Goal: Task Accomplishment & Management: Use online tool/utility

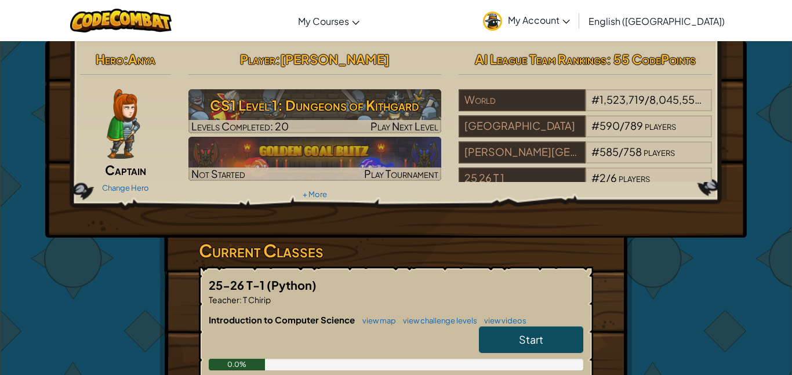
click at [519, 338] on span "Start" at bounding box center [531, 339] width 24 height 13
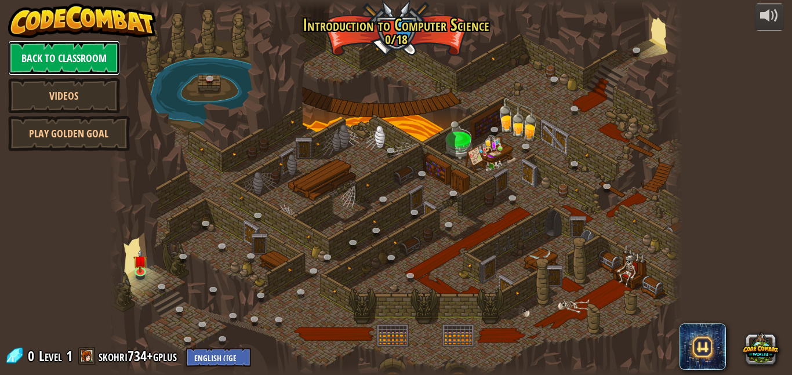
click at [67, 60] on link "Back to Classroom" at bounding box center [64, 58] width 112 height 35
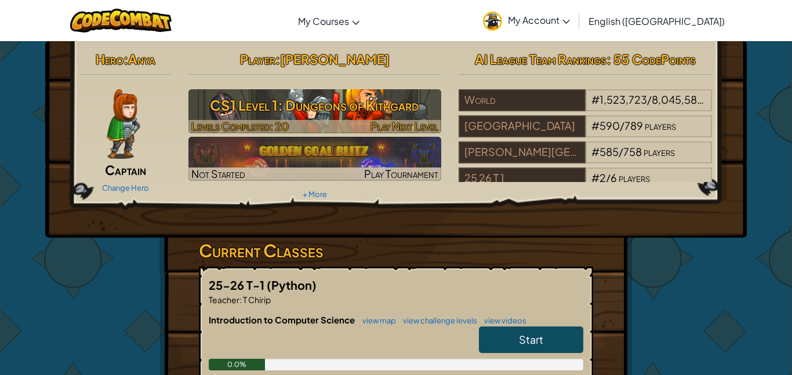
click at [265, 109] on h3 "CS1 Level 1: Dungeons of Kithgard" at bounding box center [314, 105] width 253 height 26
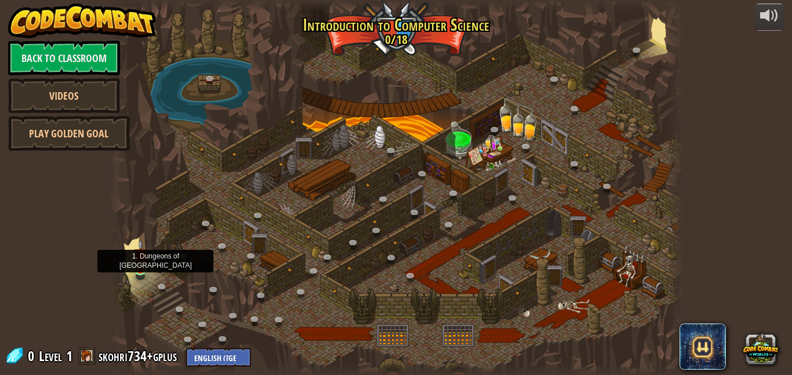
click at [136, 266] on img at bounding box center [140, 254] width 13 height 31
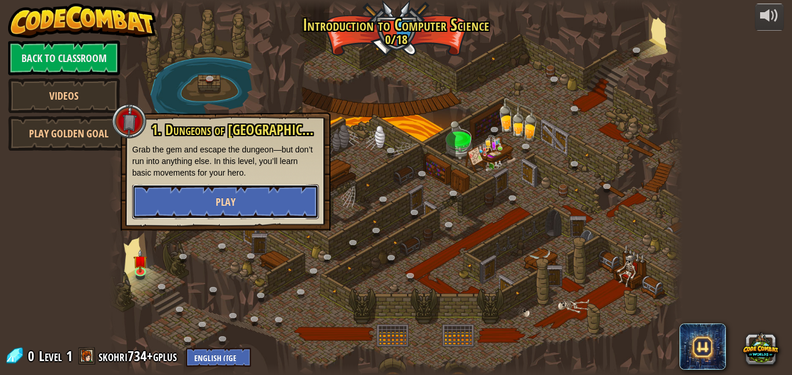
click at [199, 190] on button "Play" at bounding box center [225, 201] width 187 height 35
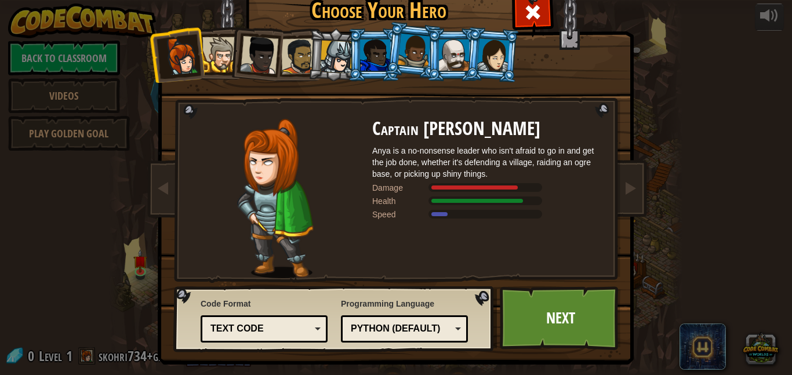
click at [336, 37] on li at bounding box center [334, 55] width 55 height 56
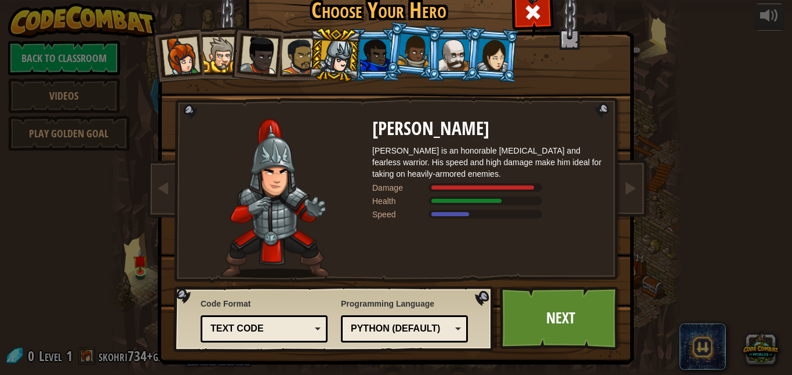
click at [406, 50] on div at bounding box center [414, 51] width 33 height 34
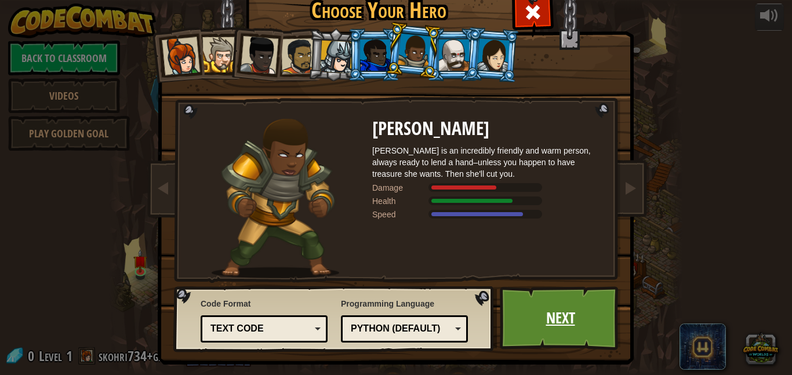
click at [546, 300] on link "Next" at bounding box center [560, 318] width 121 height 64
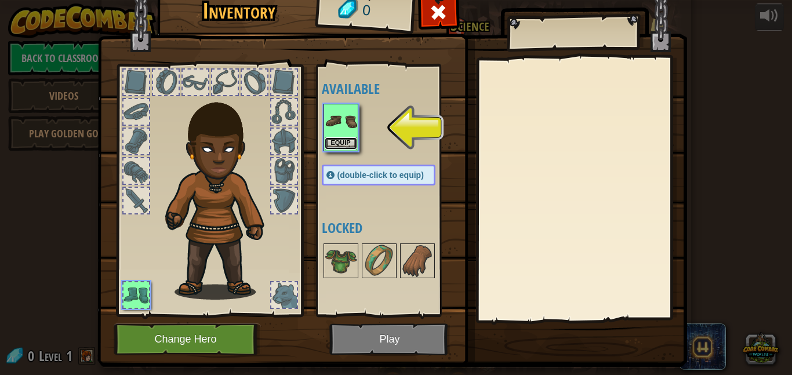
click at [352, 143] on button "Equip" at bounding box center [341, 143] width 32 height 12
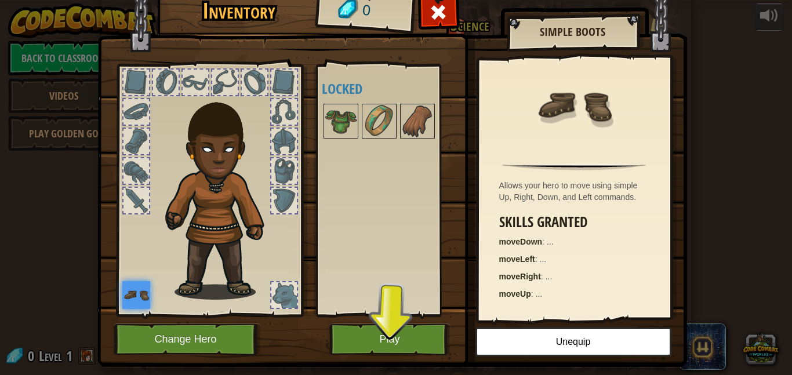
click at [240, 41] on img at bounding box center [392, 156] width 590 height 421
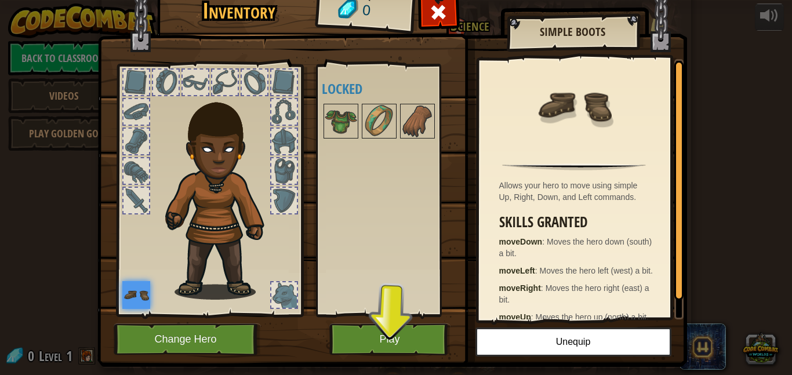
click at [409, 317] on img at bounding box center [392, 156] width 590 height 421
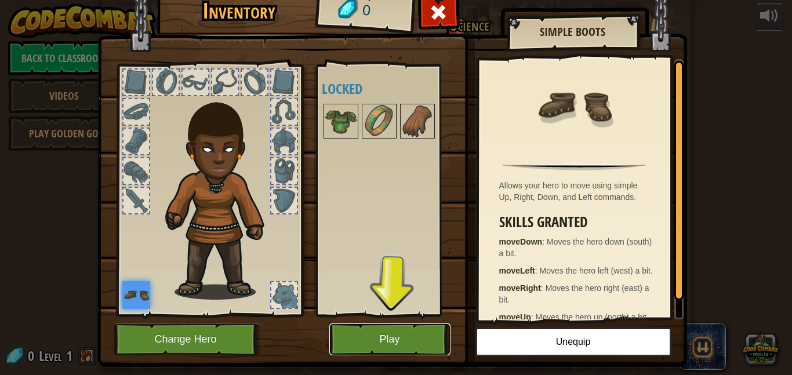
click at [412, 329] on button "Play" at bounding box center [389, 340] width 121 height 32
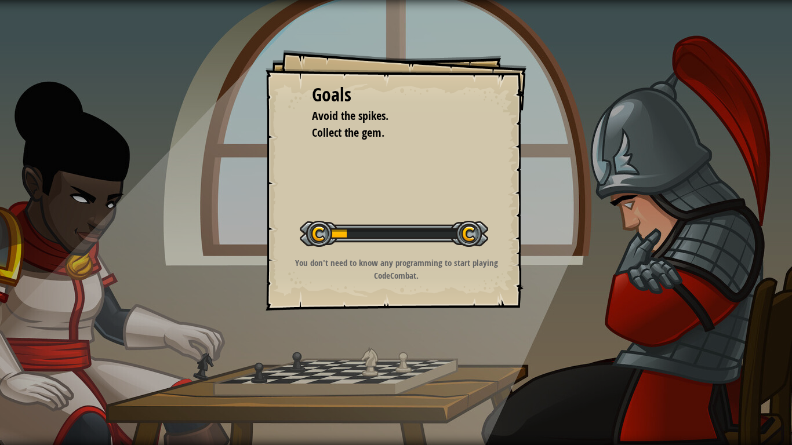
click at [448, 249] on div "Start Level" at bounding box center [394, 232] width 188 height 46
click at [660, 211] on div "Goals Avoid the spikes. Collect the gem. Start Level Error loading from server.…" at bounding box center [396, 222] width 792 height 445
click at [645, 215] on div "Goals Avoid the spikes. Collect the gem. Start Level Error loading from server.…" at bounding box center [396, 222] width 792 height 445
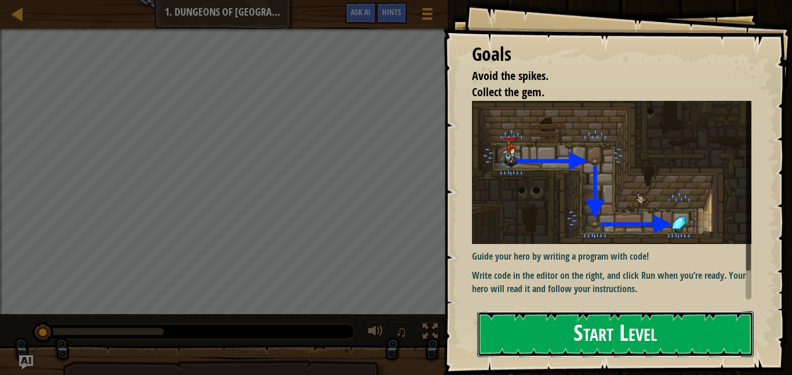
click at [568, 325] on button "Start Level" at bounding box center [615, 334] width 277 height 46
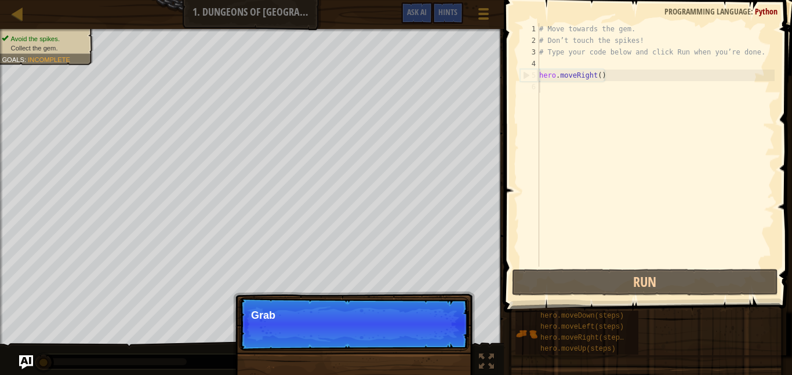
click at [601, 77] on div "# Move towards the gem. # Don’t touch the spikes! # Type your code below and cl…" at bounding box center [656, 156] width 238 height 267
click at [445, 333] on button "Continue" at bounding box center [436, 331] width 48 height 15
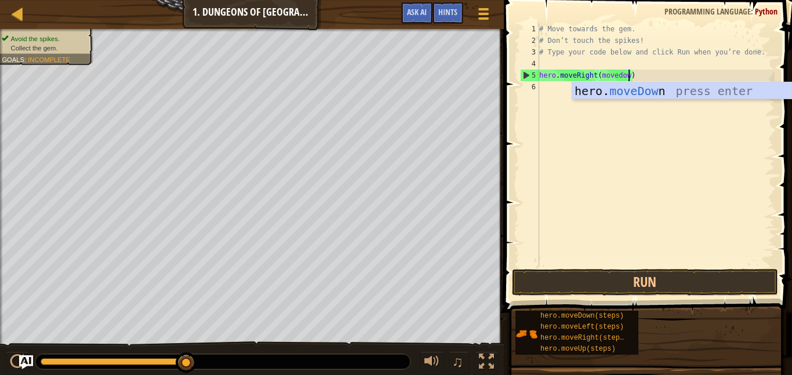
scroll to position [5, 13]
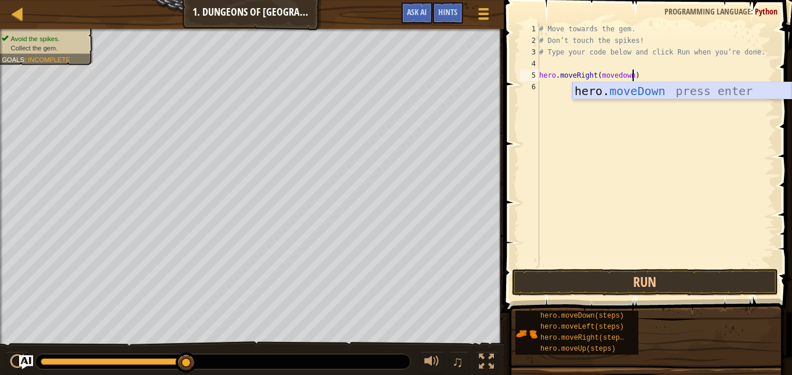
click at [619, 93] on div "hero. moveDown press enter" at bounding box center [681, 108] width 219 height 52
type textarea "hero.moveRight(hero.moveDown())"
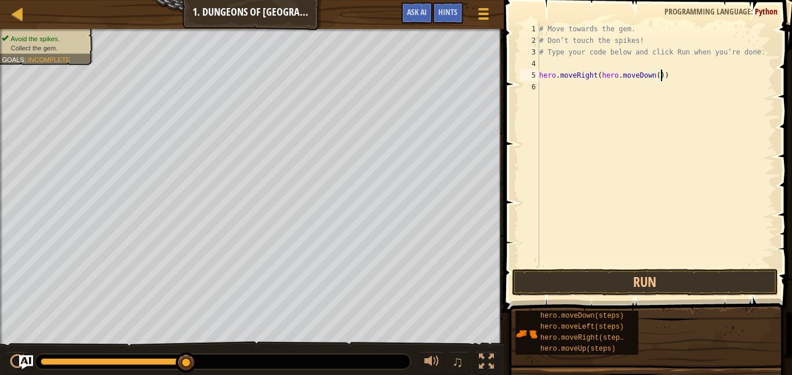
click at [609, 89] on div "# Move towards the gem. # Don’t touch the spikes! # Type your code below and cl…" at bounding box center [656, 156] width 238 height 267
click at [659, 77] on div "# Move towards the gem. # Don’t touch the spikes! # Type your code below and cl…" at bounding box center [656, 156] width 238 height 267
click at [673, 76] on div "# Move towards the gem. # Don’t touch the spikes! # Type your code below and cl…" at bounding box center [656, 156] width 238 height 267
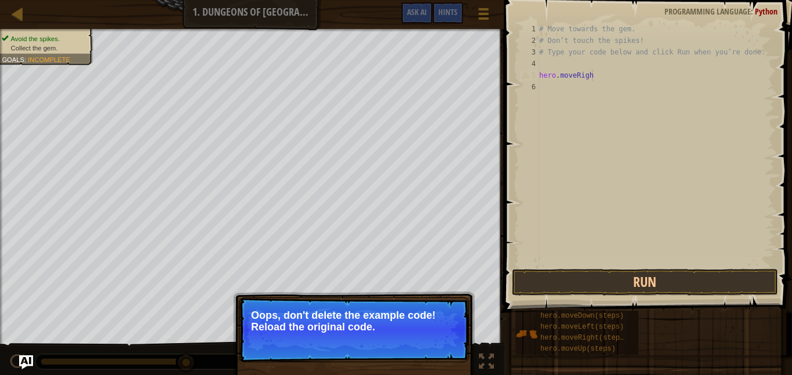
type textarea "hero.moveRigh"
click at [386, 342] on p "↻ Reload Oops, don't delete the example code! Reload the original code." at bounding box center [354, 329] width 230 height 65
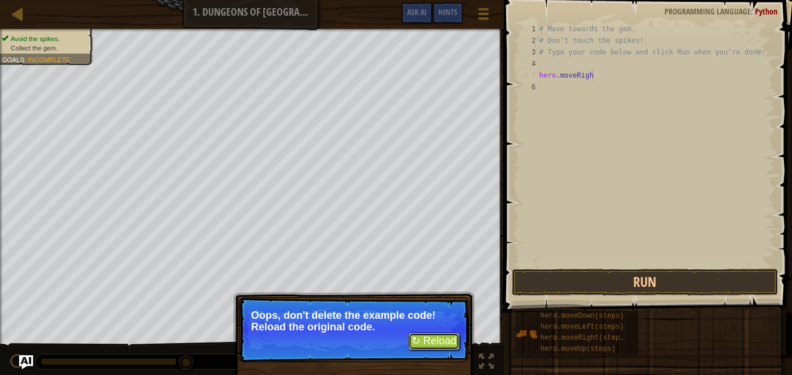
click at [428, 343] on button "↻ Reload" at bounding box center [434, 341] width 52 height 17
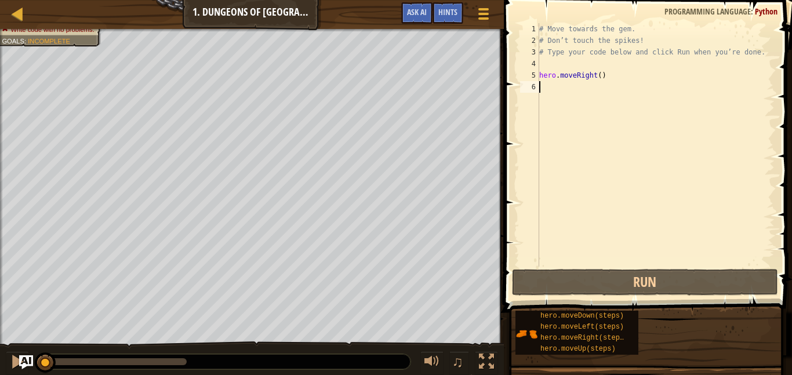
click at [599, 89] on div "# Move towards the gem. # Don’t touch the spikes! # Type your code below and cl…" at bounding box center [656, 156] width 238 height 267
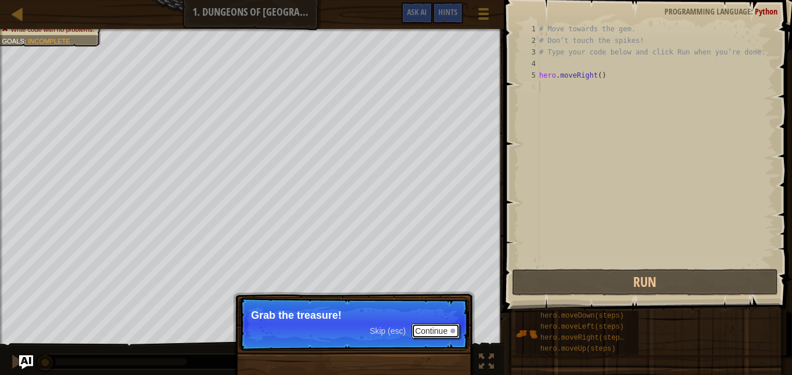
click at [445, 335] on button "Continue" at bounding box center [436, 331] width 48 height 15
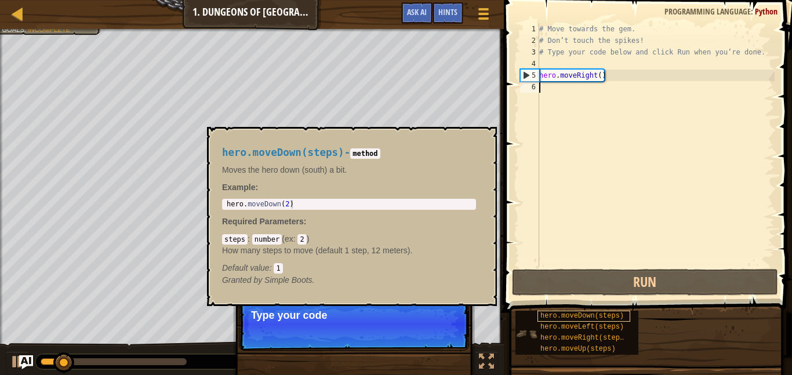
click at [575, 314] on span "hero.moveDown(steps)" at bounding box center [581, 316] width 83 height 8
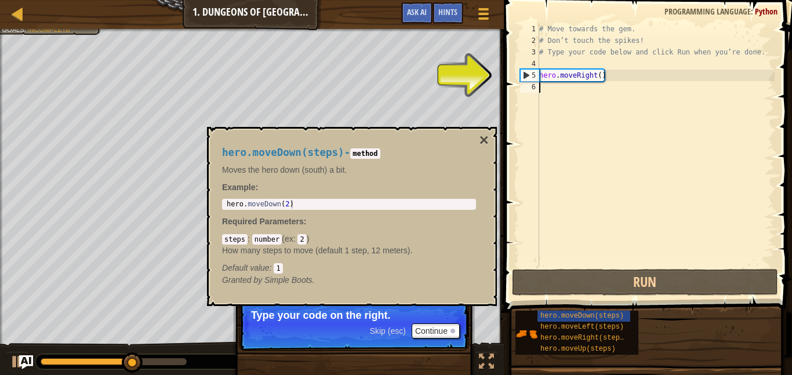
click at [576, 88] on div "# Move towards the gem. # Don’t touch the spikes! # Type your code below and cl…" at bounding box center [656, 156] width 238 height 267
click at [486, 141] on button "×" at bounding box center [483, 140] width 9 height 16
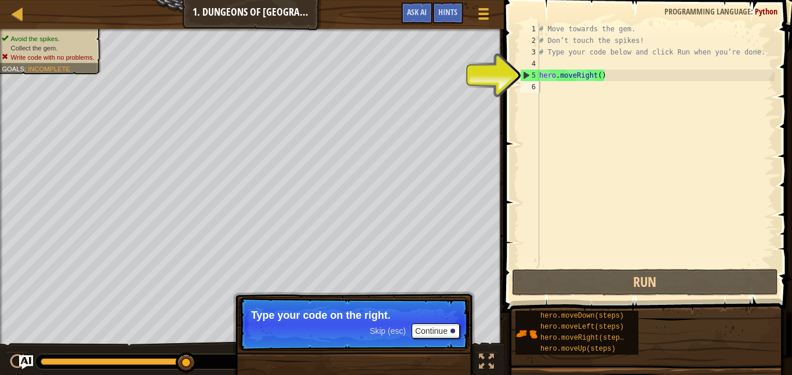
click at [569, 93] on div "# Move towards the gem. # Don’t touch the spikes! # Type your code below and cl…" at bounding box center [656, 156] width 238 height 267
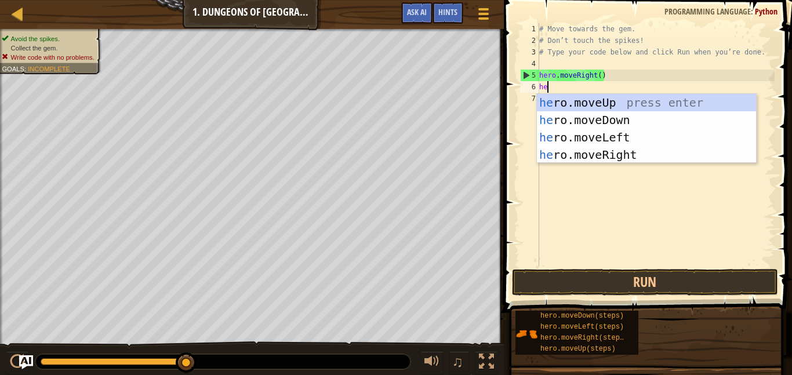
type textarea "her"
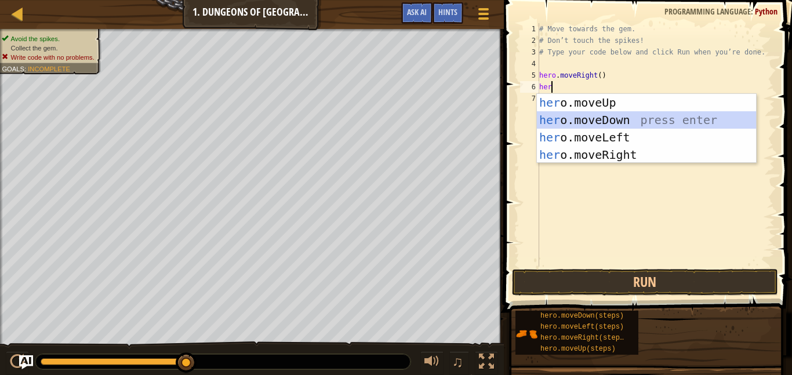
click at [582, 119] on div "her o.moveUp press enter her o.moveDown press enter her o.moveLeft press enter …" at bounding box center [646, 146] width 219 height 104
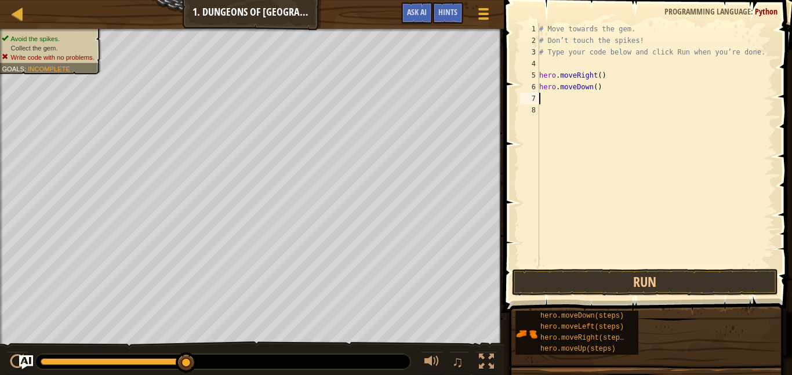
click at [586, 100] on div "# Move towards the gem. # Don’t touch the spikes! # Type your code below and cl…" at bounding box center [656, 156] width 238 height 267
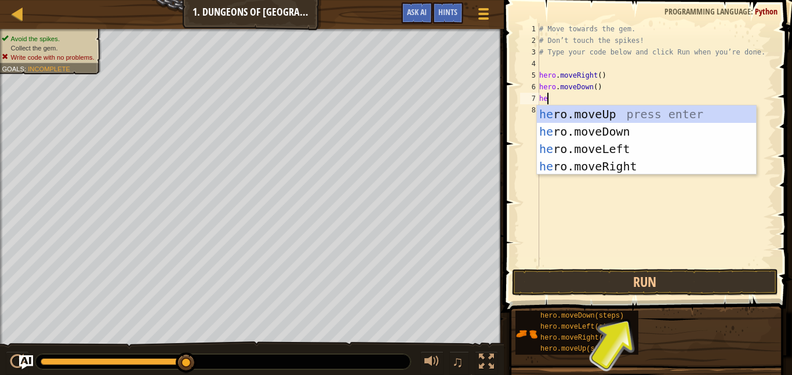
type textarea "her"
click at [626, 164] on div "her o.moveUp press enter her o.moveDown press enter her o.moveLeft press enter …" at bounding box center [646, 158] width 219 height 104
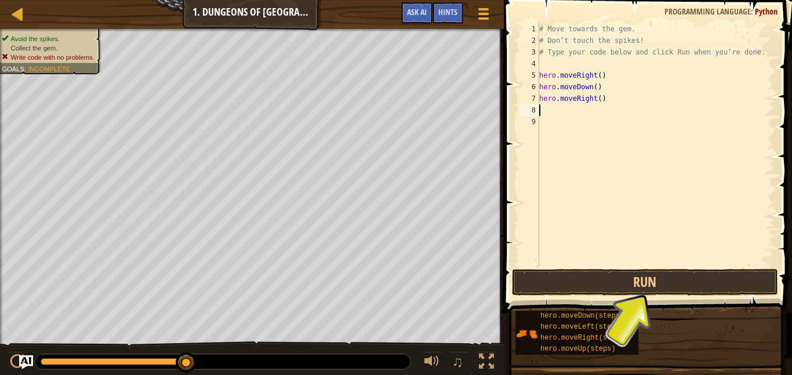
scroll to position [5, 0]
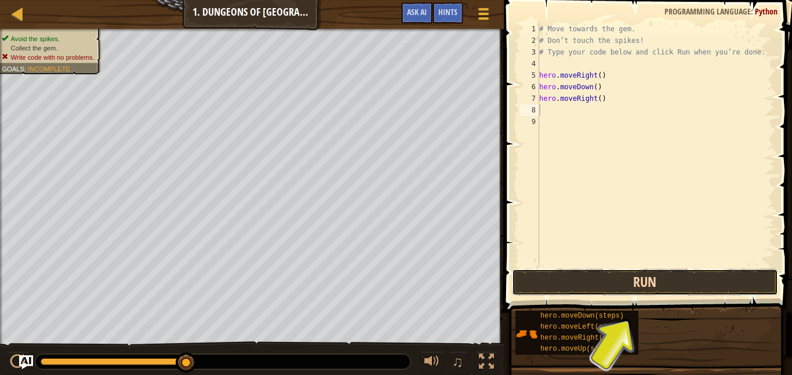
click at [607, 282] on button "Run" at bounding box center [645, 282] width 266 height 27
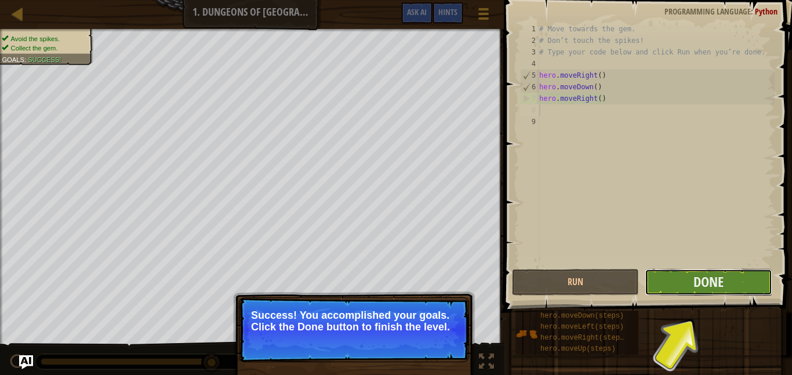
click at [741, 280] on button "Done" at bounding box center [708, 282] width 127 height 27
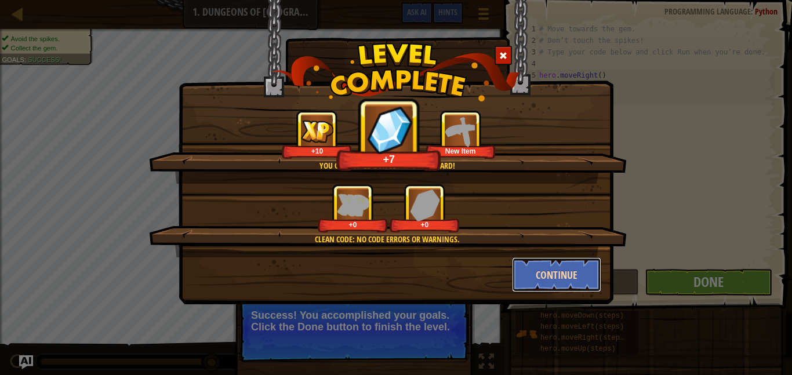
click at [553, 271] on button "Continue" at bounding box center [557, 274] width 90 height 35
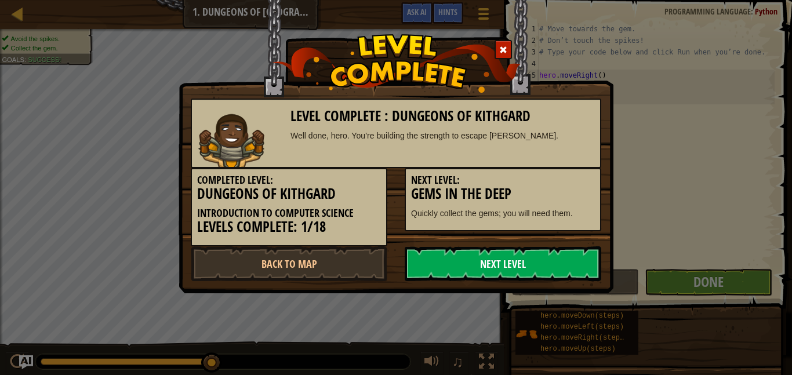
click at [517, 274] on link "Next Level" at bounding box center [503, 263] width 197 height 35
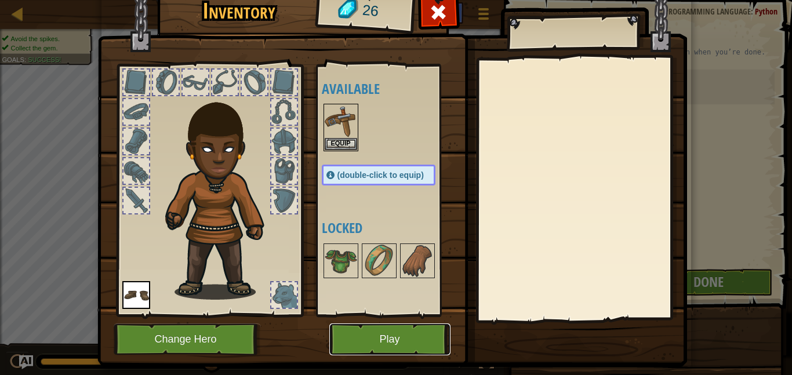
click at [390, 340] on button "Play" at bounding box center [389, 340] width 121 height 32
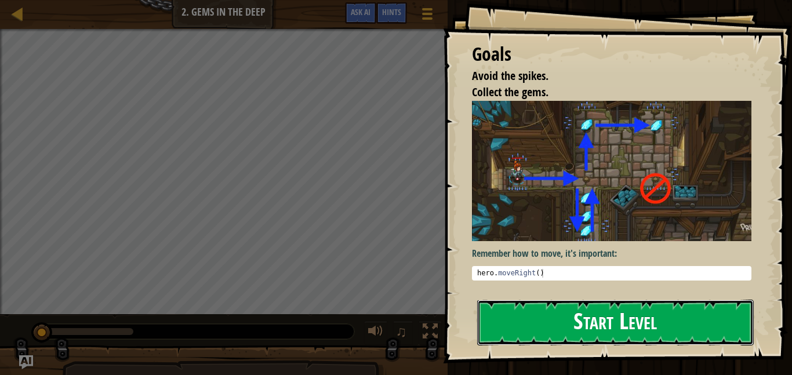
click at [573, 329] on button "Start Level" at bounding box center [615, 323] width 277 height 46
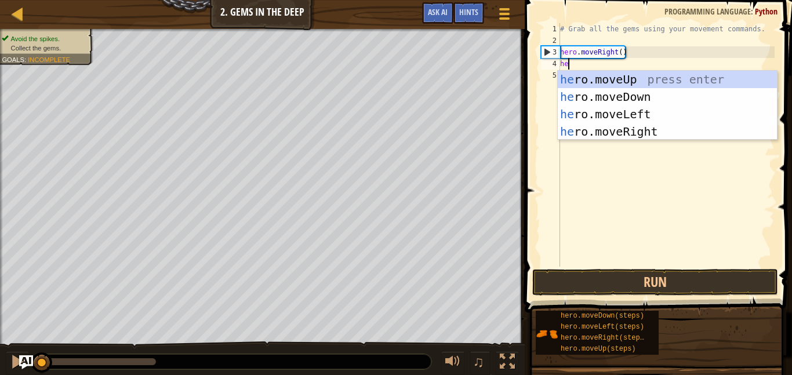
type textarea "her"
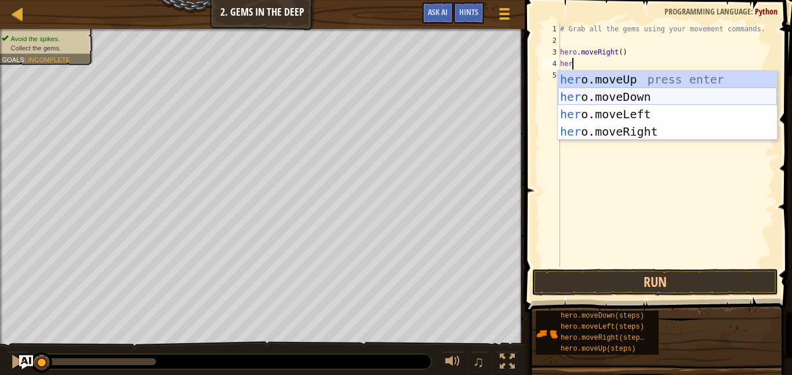
click at [641, 93] on div "her o.moveUp press enter her o.moveDown press enter her o.moveLeft press enter …" at bounding box center [667, 123] width 219 height 104
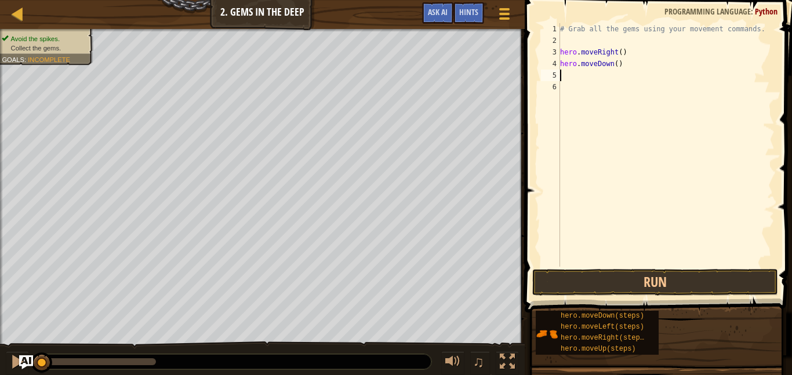
scroll to position [5, 0]
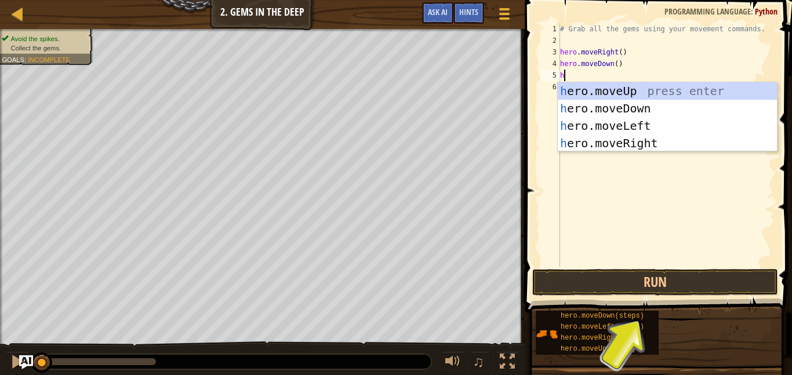
type textarea "he"
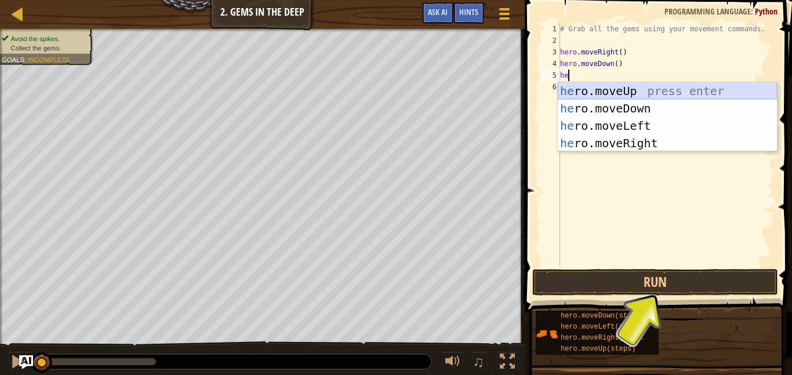
click at [642, 90] on div "he ro.moveUp press enter he ro.moveDown press enter he ro.moveLeft press enter …" at bounding box center [667, 134] width 219 height 104
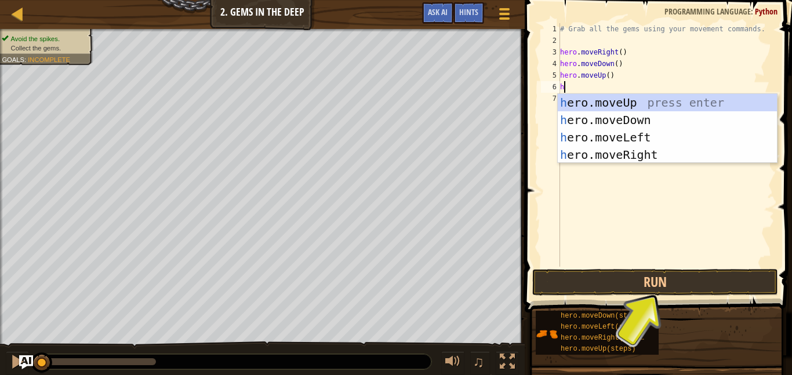
type textarea "her"
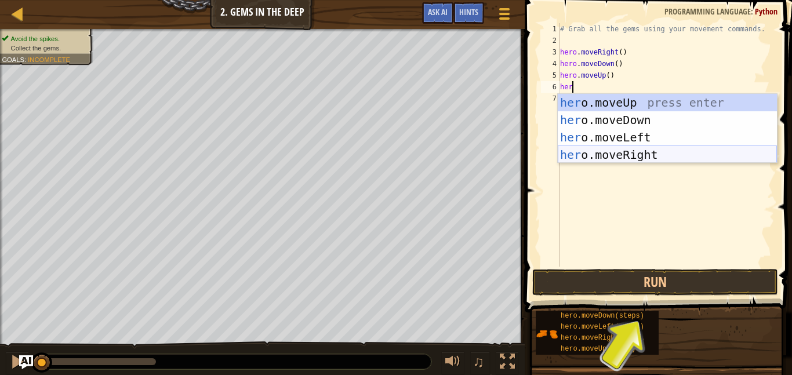
click at [646, 152] on div "her o.moveUp press enter her o.moveDown press enter her o.moveLeft press enter …" at bounding box center [667, 146] width 219 height 104
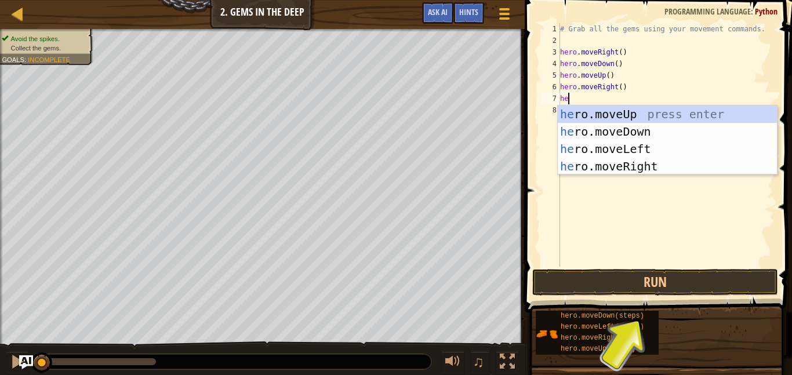
type textarea "her"
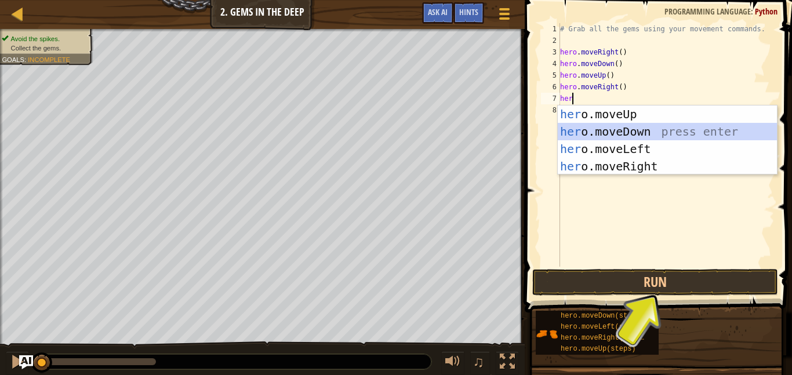
click at [617, 134] on div "her o.moveUp press enter her o.moveDown press enter her o.moveLeft press enter …" at bounding box center [667, 158] width 219 height 104
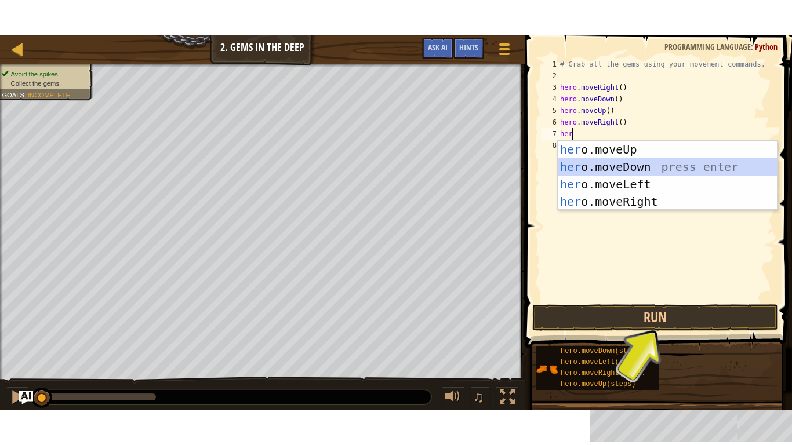
scroll to position [5, 0]
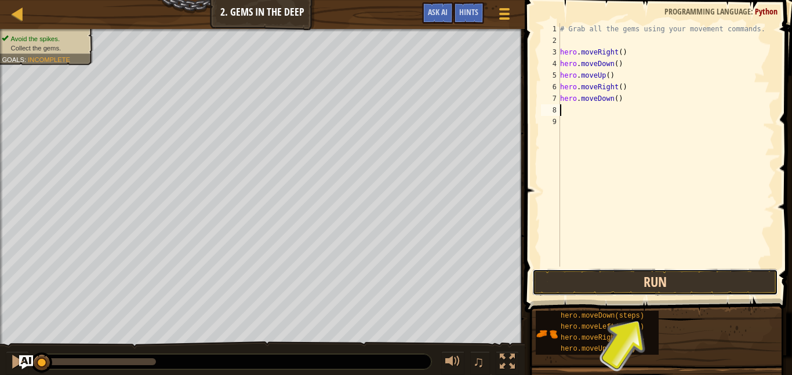
click at [546, 274] on button "Run" at bounding box center [655, 282] width 246 height 27
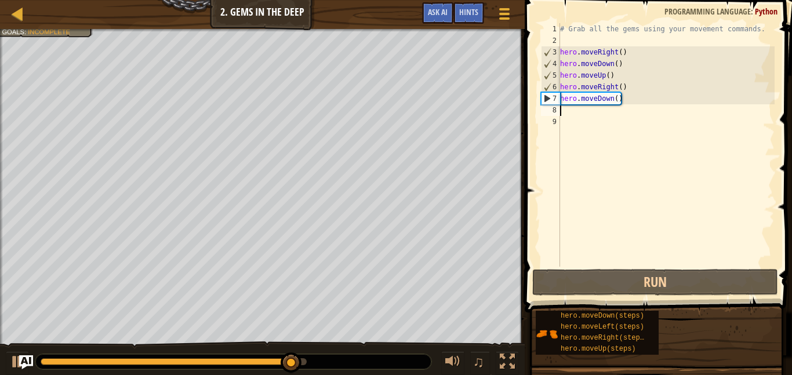
click at [595, 113] on div "# Grab all the gems using your movement commands. hero . moveRight ( ) hero . m…" at bounding box center [666, 156] width 217 height 267
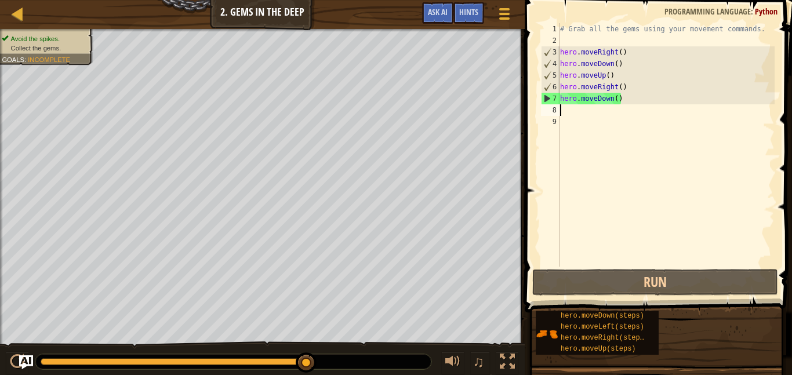
click at [618, 102] on div "# Grab all the gems using your movement commands. hero . moveRight ( ) hero . m…" at bounding box center [666, 156] width 217 height 267
type textarea "hero.moveDown()"
click at [677, 197] on div "# Grab all the gems using your movement commands. hero . moveRight ( ) hero . m…" at bounding box center [666, 156] width 217 height 267
click at [497, 13] on div at bounding box center [504, 13] width 16 height 17
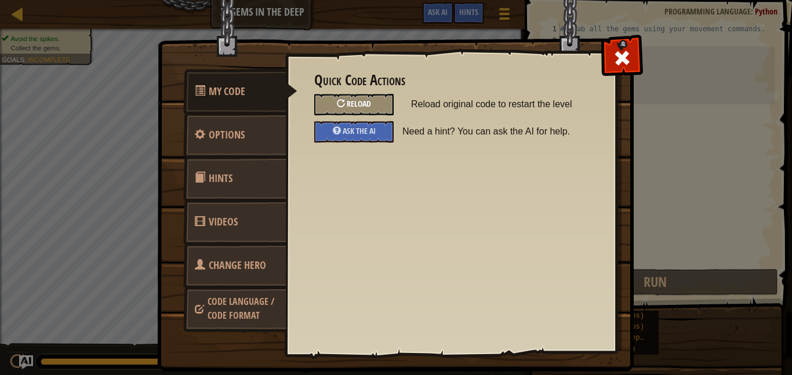
click at [361, 111] on div "Reload" at bounding box center [353, 104] width 79 height 21
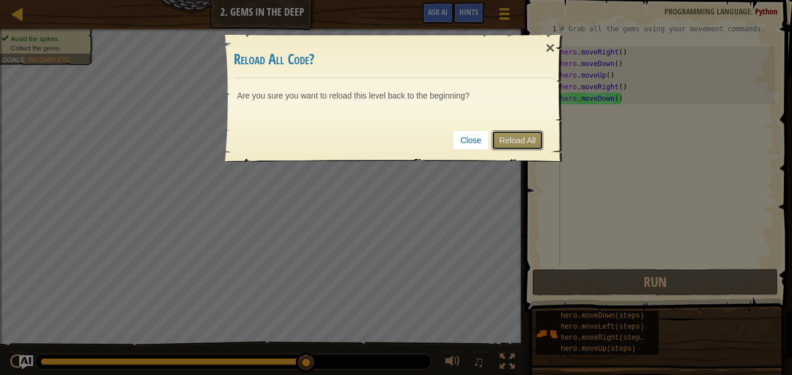
click at [506, 139] on link "Reload All" at bounding box center [518, 140] width 52 height 20
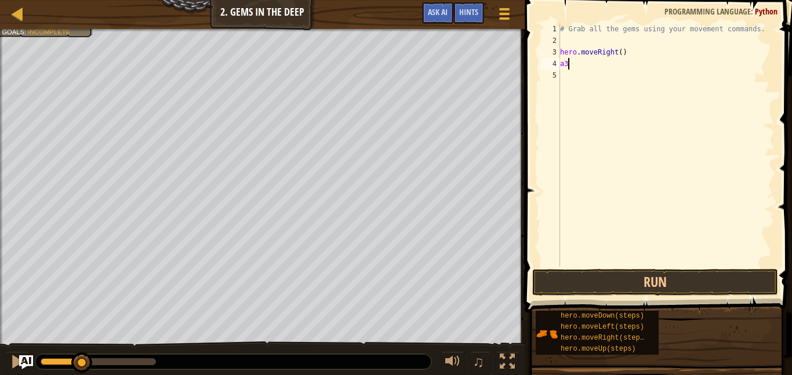
type textarea "a"
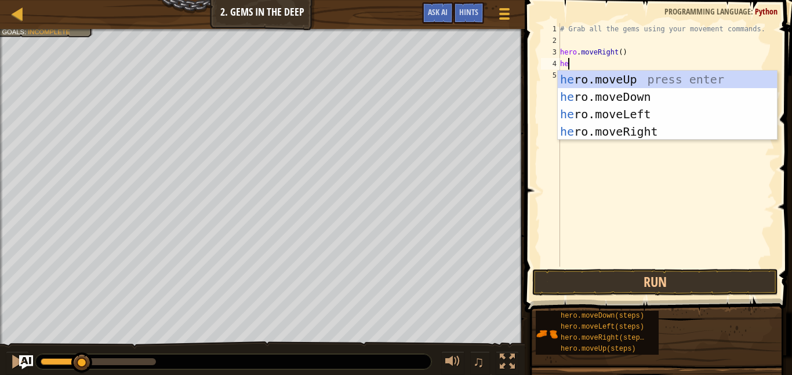
type textarea "her"
click at [608, 129] on div "her o.moveUp press enter her o.moveDown press enter her o.moveLeft press enter …" at bounding box center [667, 123] width 219 height 104
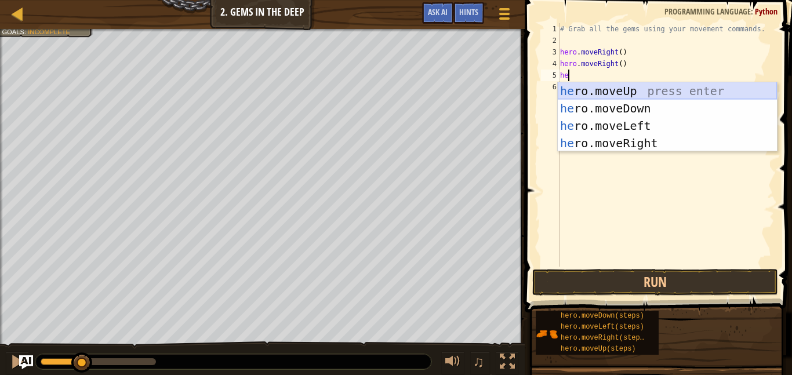
type textarea "her"
click at [628, 92] on div "her o.moveUp press enter her o.moveDown press enter her o.moveLeft press enter …" at bounding box center [667, 134] width 219 height 104
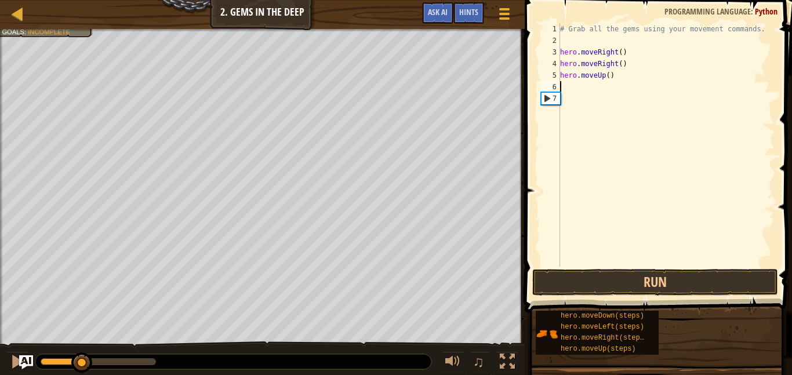
scroll to position [5, 0]
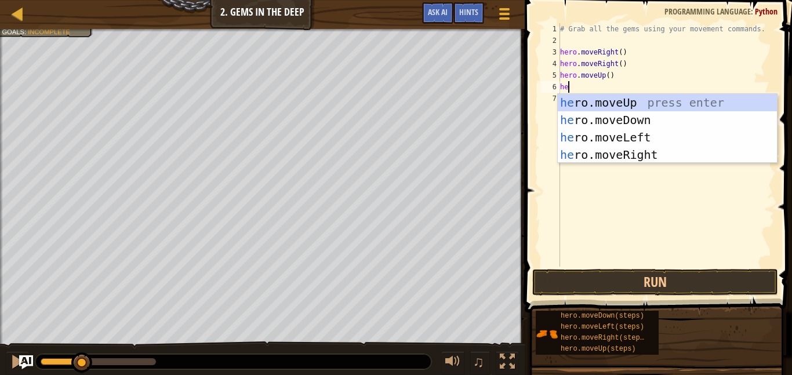
type textarea "her"
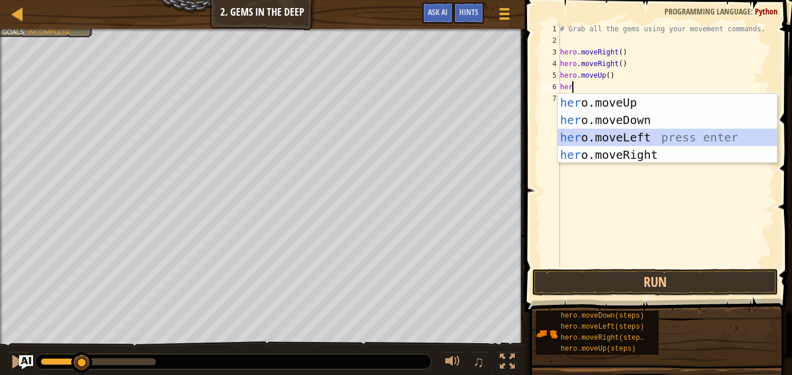
click at [633, 145] on div "her o.moveUp press enter her o.moveDown press enter her o.moveLeft press enter …" at bounding box center [667, 146] width 219 height 104
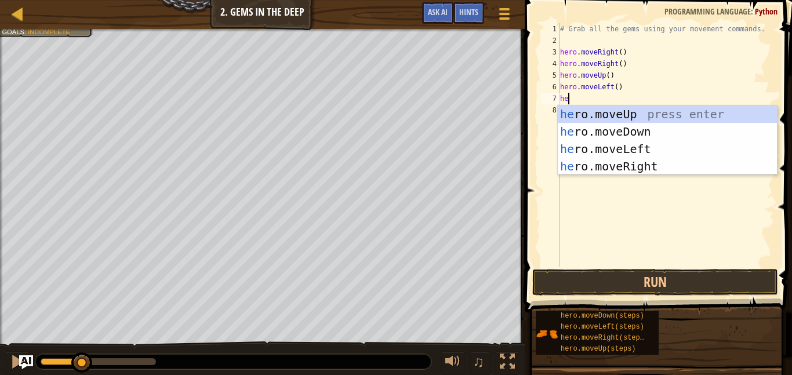
type textarea "her"
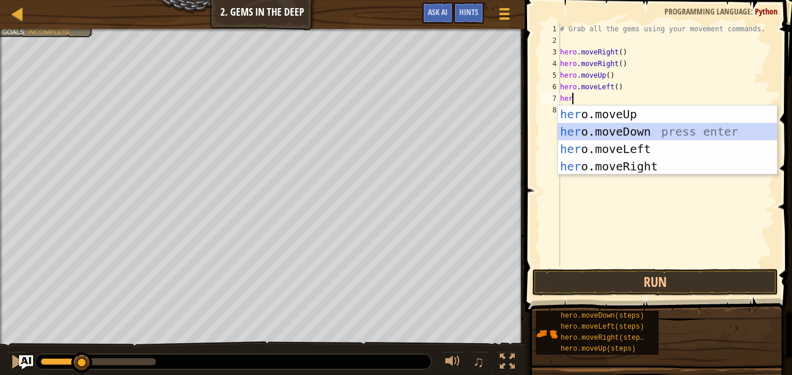
click at [624, 129] on div "her o.moveUp press enter her o.moveDown press enter her o.moveLeft press enter …" at bounding box center [667, 158] width 219 height 104
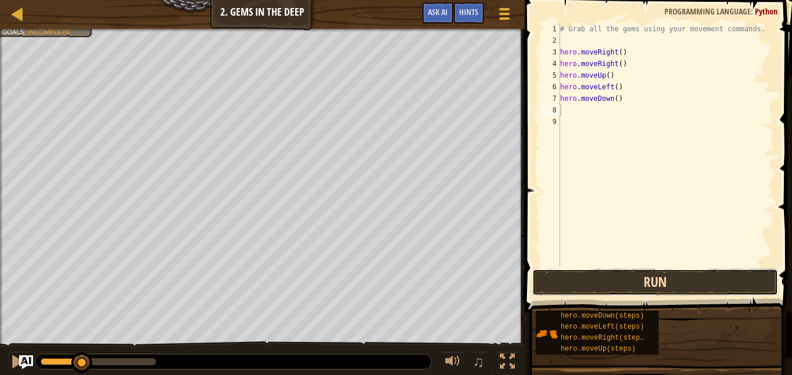
click at [617, 286] on button "Run" at bounding box center [655, 282] width 246 height 27
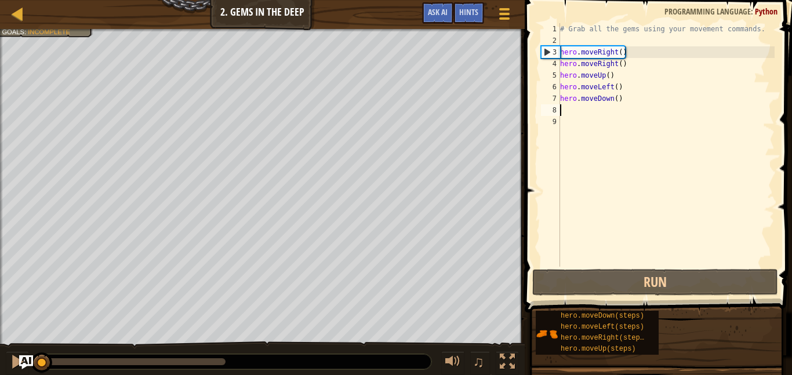
click at [544, 52] on div "3" at bounding box center [551, 52] width 19 height 12
click at [557, 63] on div "4" at bounding box center [550, 64] width 19 height 12
click at [550, 60] on div "4" at bounding box center [550, 64] width 19 height 12
click at [549, 50] on div "3" at bounding box center [551, 52] width 19 height 12
type textarea "hero.moveRight()"
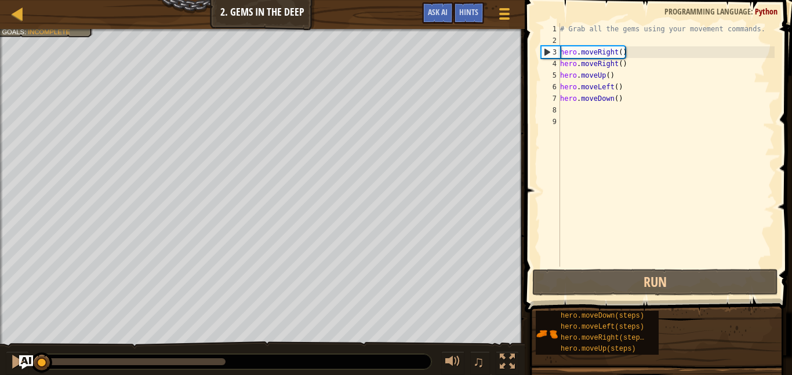
click at [633, 241] on div "# Grab all the gems using your movement commands. hero . moveRight ( ) hero . m…" at bounding box center [666, 156] width 217 height 267
type textarea "4"
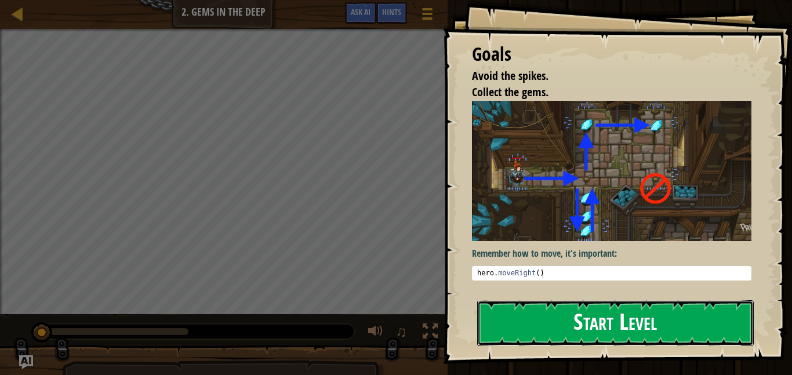
click at [507, 335] on button "Start Level" at bounding box center [615, 323] width 277 height 46
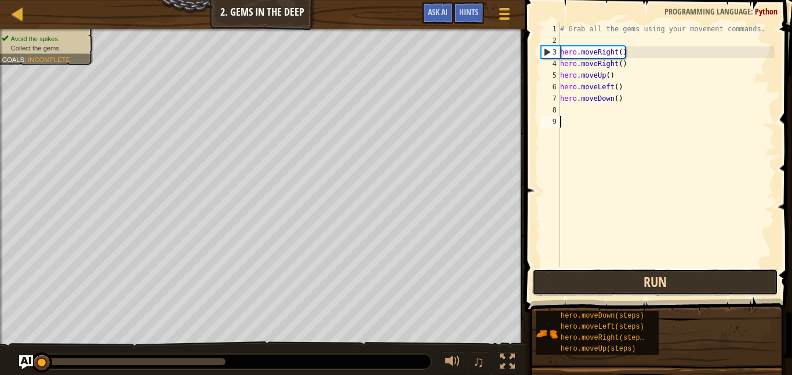
click at [606, 282] on button "Run" at bounding box center [655, 282] width 246 height 27
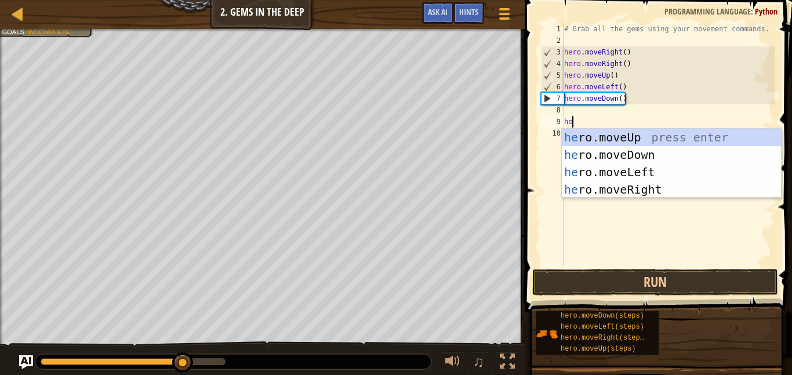
type textarea "her"
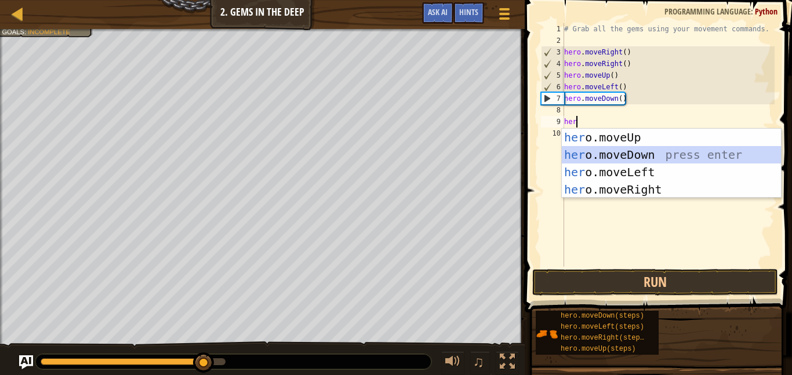
click at [641, 151] on div "her o.moveUp press enter her o.moveDown press enter her o.moveLeft press enter …" at bounding box center [671, 181] width 219 height 104
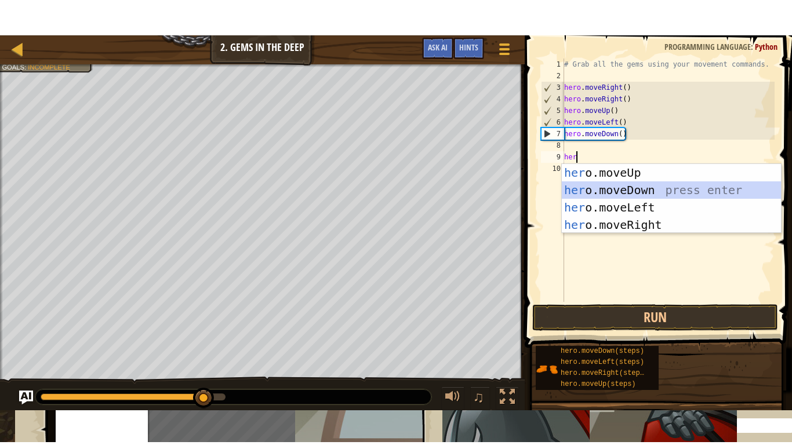
scroll to position [5, 0]
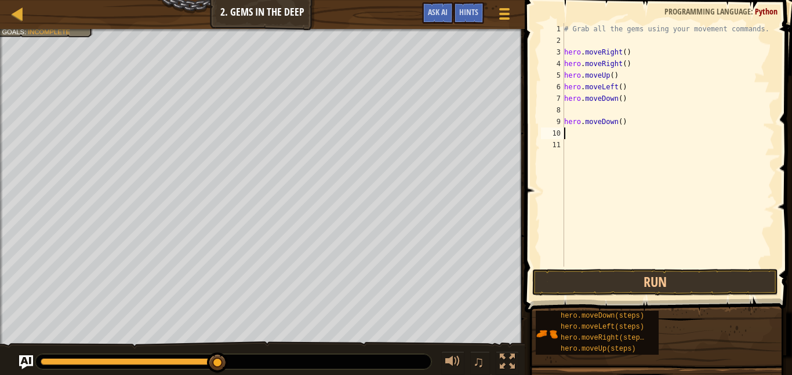
click at [574, 111] on div "# Grab all the gems using your movement commands. hero . moveRight ( ) hero . m…" at bounding box center [668, 156] width 213 height 267
type textarea "hero.moveDown()"
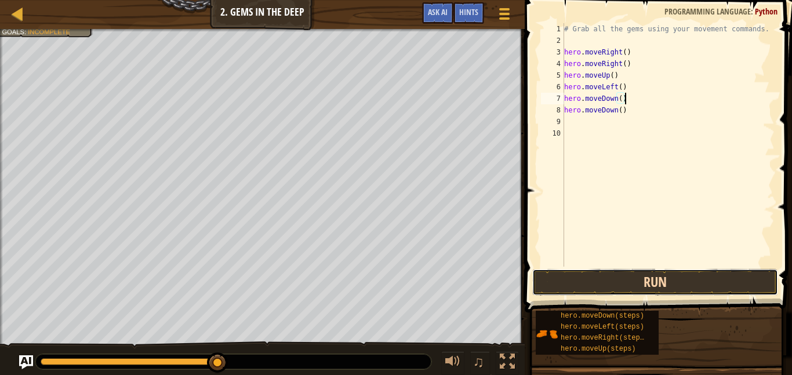
click at [553, 284] on button "Run" at bounding box center [655, 282] width 246 height 27
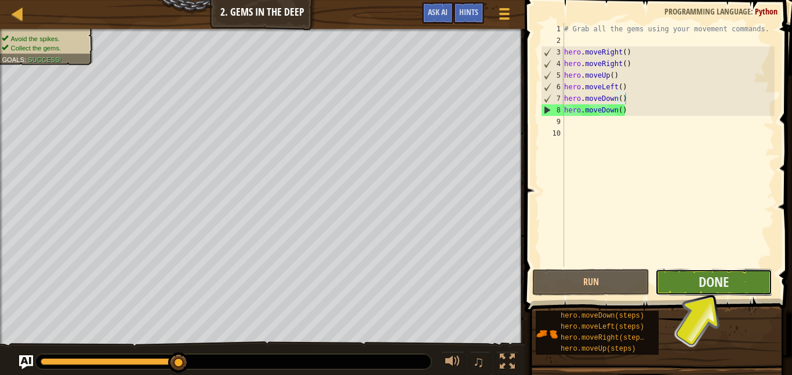
click at [660, 274] on button "Done" at bounding box center [713, 282] width 117 height 27
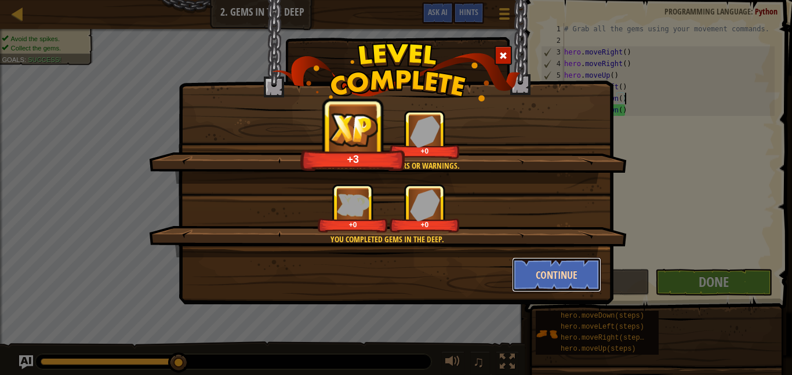
click at [544, 276] on button "Continue" at bounding box center [557, 274] width 90 height 35
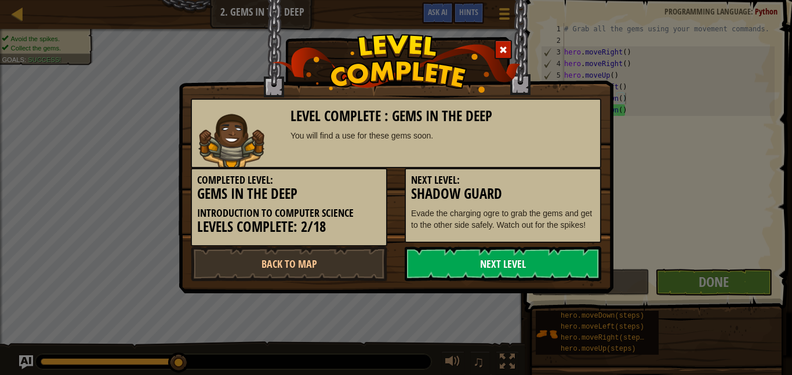
click at [490, 278] on link "Next Level" at bounding box center [503, 263] width 197 height 35
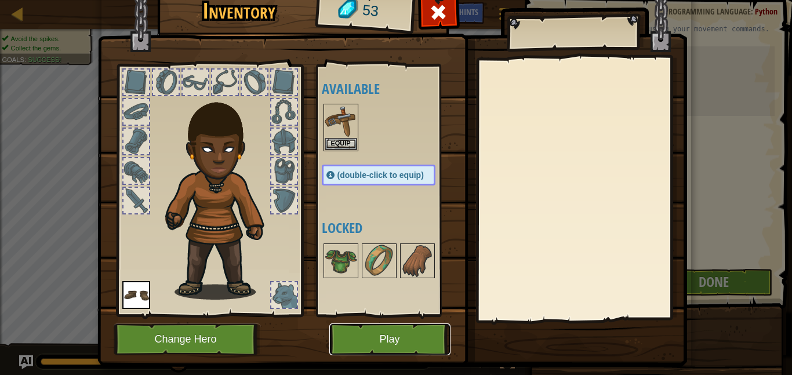
click at [379, 341] on button "Play" at bounding box center [389, 340] width 121 height 32
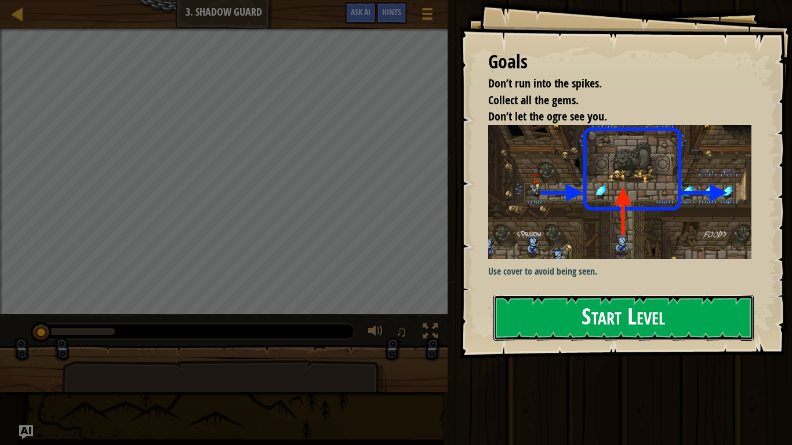
click at [583, 307] on button "Start Level" at bounding box center [623, 318] width 260 height 46
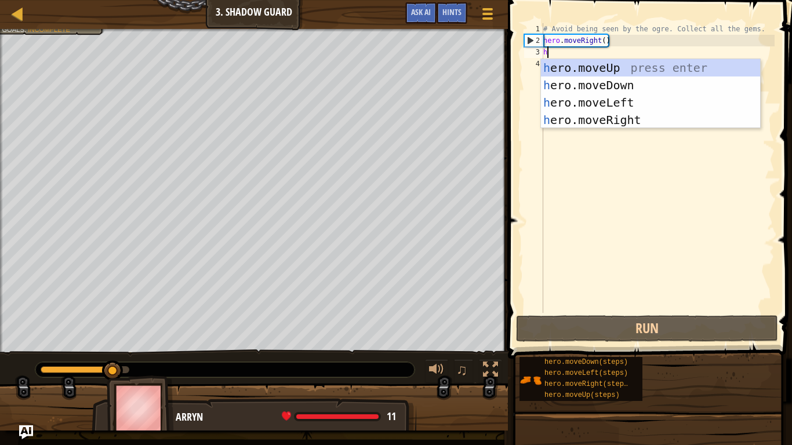
type textarea "her"
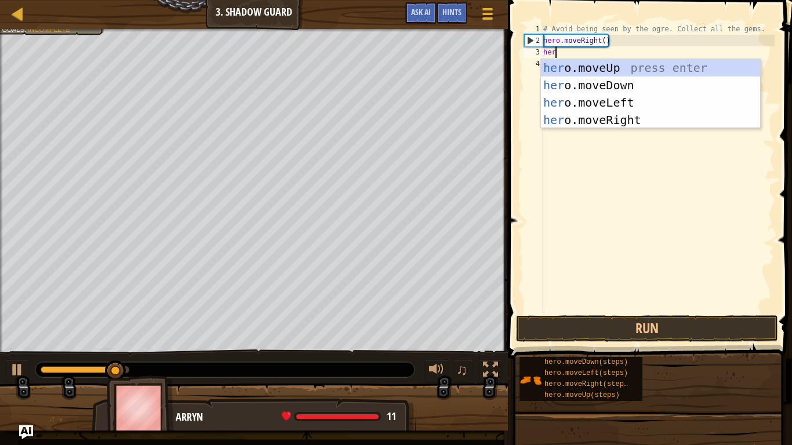
scroll to position [5, 1]
click at [631, 71] on div "her o.moveUp press enter her o.moveDown press enter her o.moveLeft press enter …" at bounding box center [650, 111] width 219 height 104
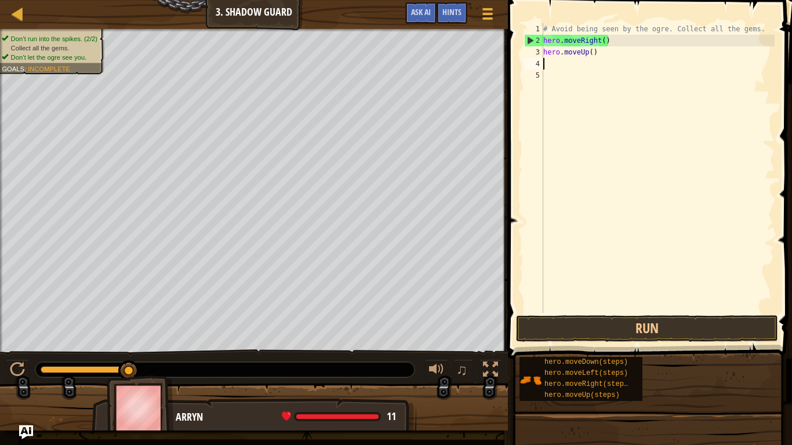
scroll to position [5, 0]
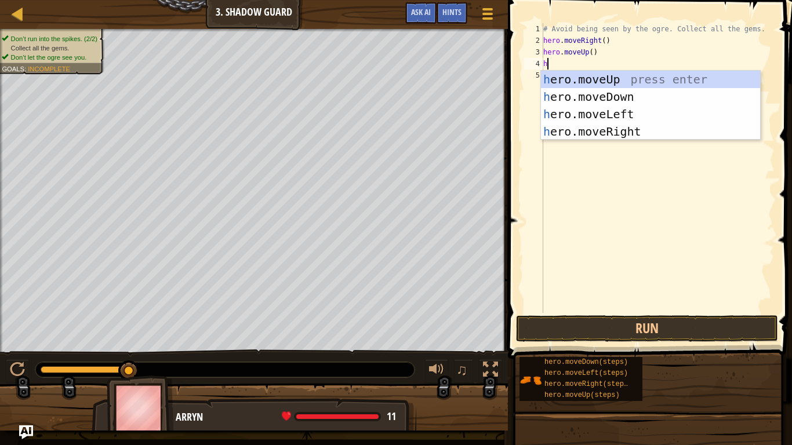
type textarea "her"
click at [637, 133] on div "her o.moveUp press enter her o.moveDown press enter her o.moveLeft press enter …" at bounding box center [650, 123] width 219 height 104
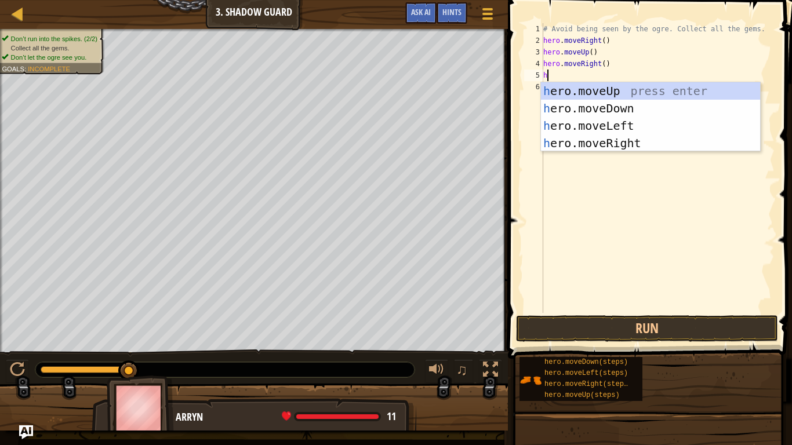
type textarea "her"
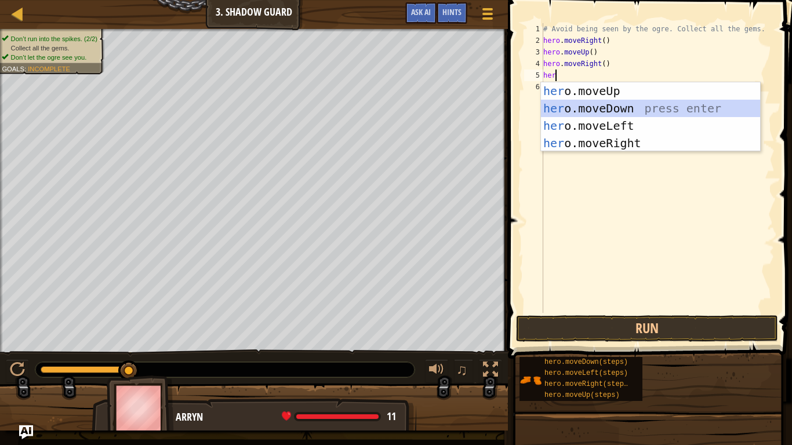
click at [593, 107] on div "her o.moveUp press enter her o.moveDown press enter her o.moveLeft press enter …" at bounding box center [650, 134] width 219 height 104
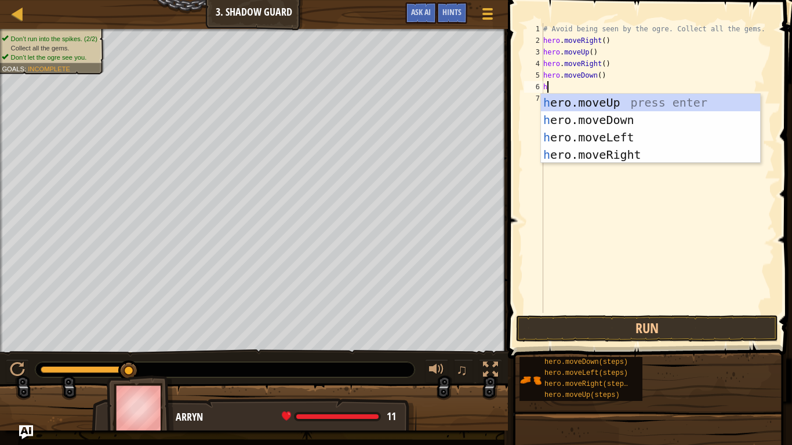
type textarea "her"
click at [610, 155] on div "her o.moveUp press enter her o.moveDown press enter her o.moveLeft press enter …" at bounding box center [650, 146] width 219 height 104
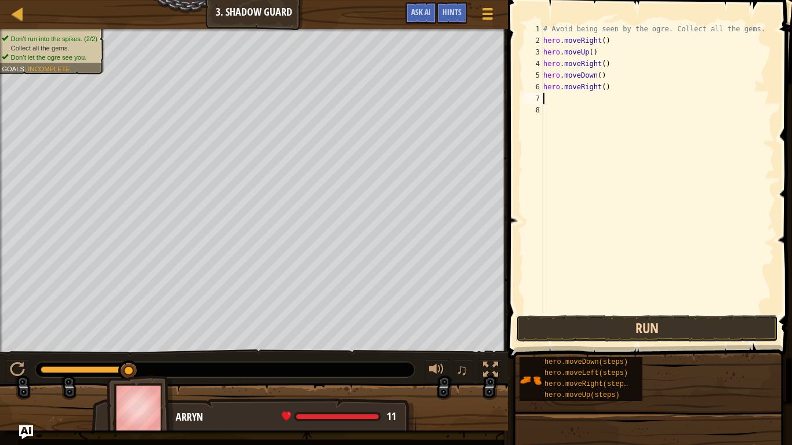
click at [565, 326] on button "Run" at bounding box center [647, 328] width 262 height 27
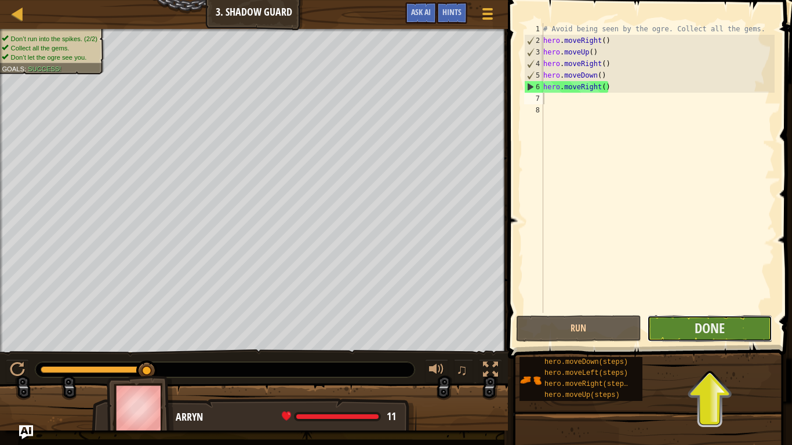
click at [678, 329] on button "Done" at bounding box center [709, 328] width 125 height 27
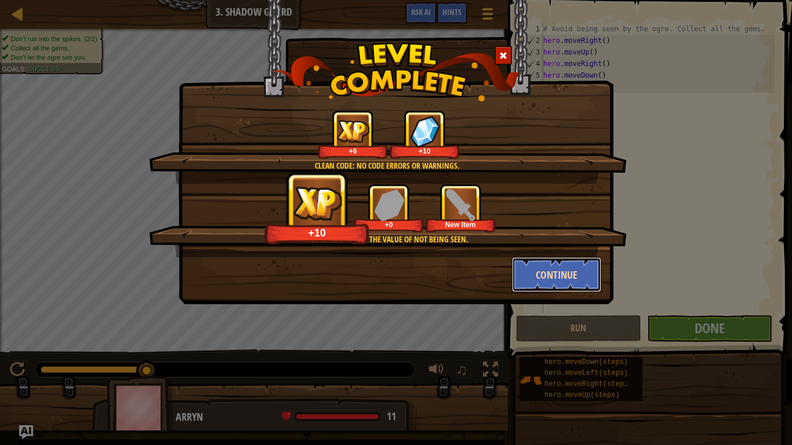
click at [568, 273] on button "Continue" at bounding box center [557, 274] width 90 height 35
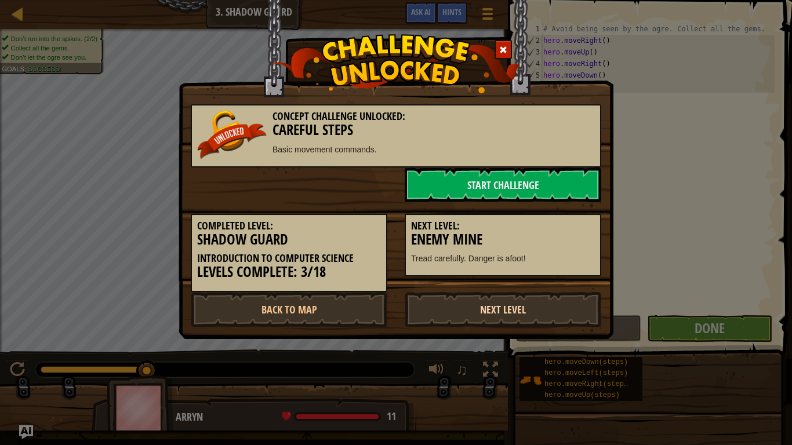
click at [516, 302] on link "Next Level" at bounding box center [503, 309] width 197 height 35
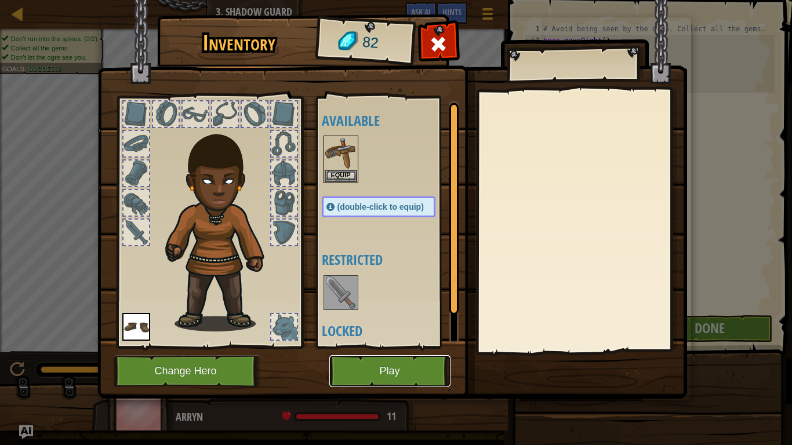
click at [413, 368] on button "Play" at bounding box center [389, 371] width 121 height 32
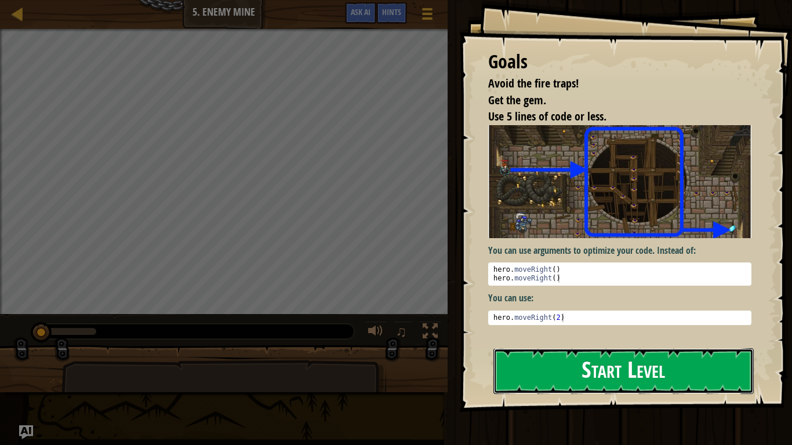
click at [577, 360] on button "Start Level" at bounding box center [623, 371] width 260 height 46
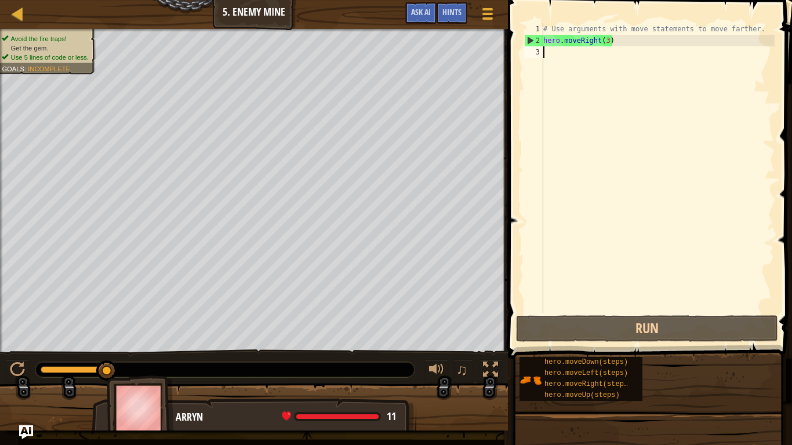
click at [608, 43] on div "# Use arguments with move statements to move farther. hero . moveRight ( 3 )" at bounding box center [658, 179] width 234 height 313
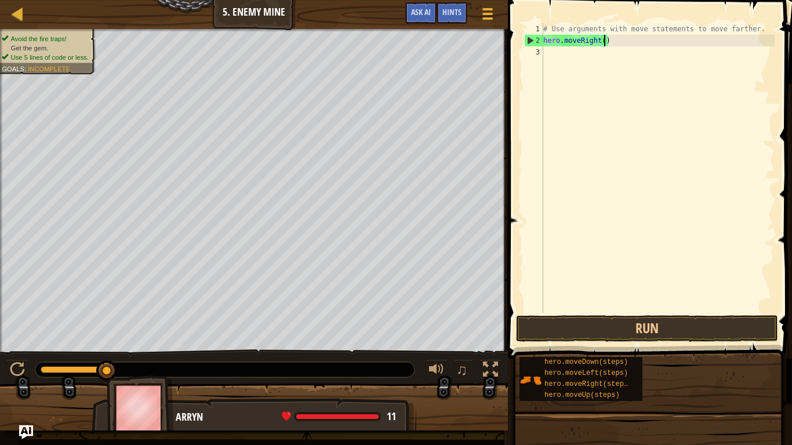
type textarea "hero.moveRight(5)"
click at [573, 56] on div "# Use arguments with move statements to move farther. hero . moveRight ( 5 )" at bounding box center [658, 179] width 234 height 313
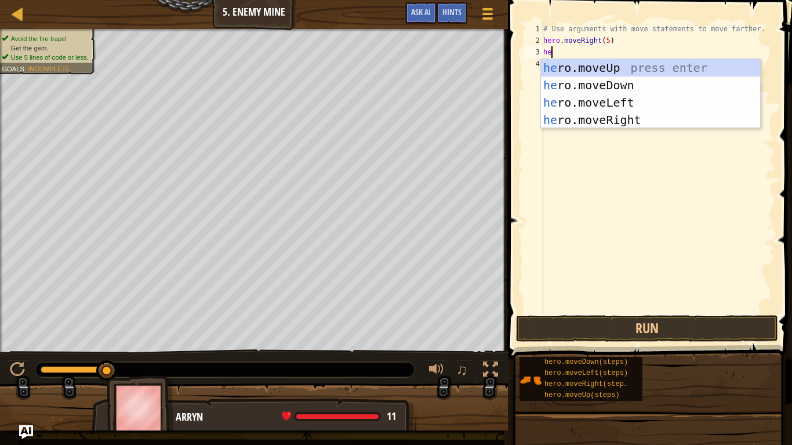
type textarea "her"
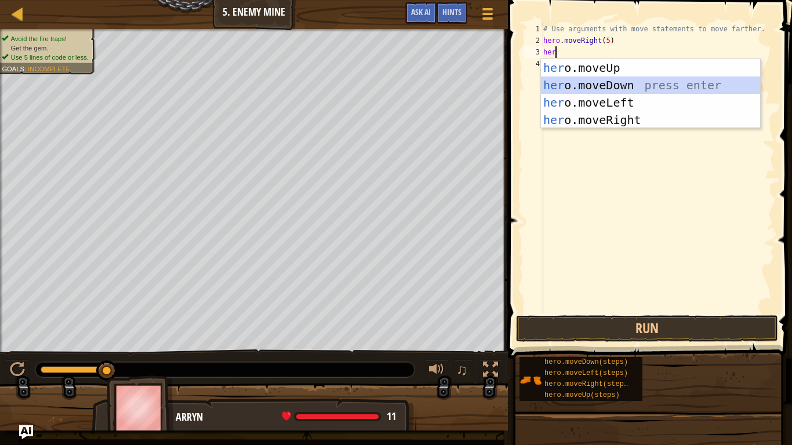
click at [626, 92] on div "her o.moveUp press enter her o.moveDown press enter her o.moveLeft press enter …" at bounding box center [650, 111] width 219 height 104
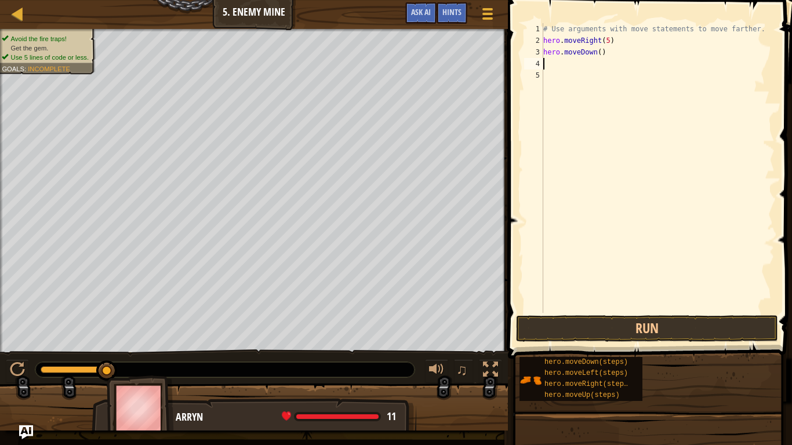
click at [598, 57] on div "# Use arguments with move statements to move farther. hero . moveRight ( 5 ) he…" at bounding box center [658, 179] width 234 height 313
click at [601, 57] on div "# Use arguments with move statements to move farther. hero . moveRight ( 5 ) he…" at bounding box center [658, 179] width 234 height 313
type textarea "hero.moveDown(2)"
click at [566, 63] on div "# Use arguments with move statements to move farther. hero . moveRight ( 5 ) he…" at bounding box center [658, 179] width 234 height 313
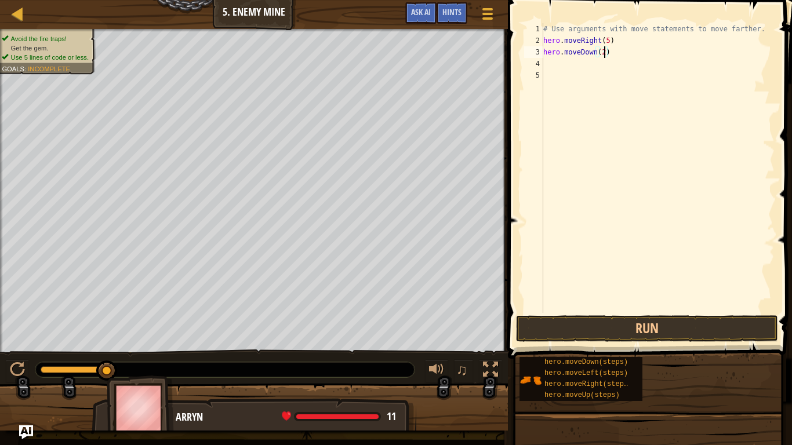
scroll to position [5, 0]
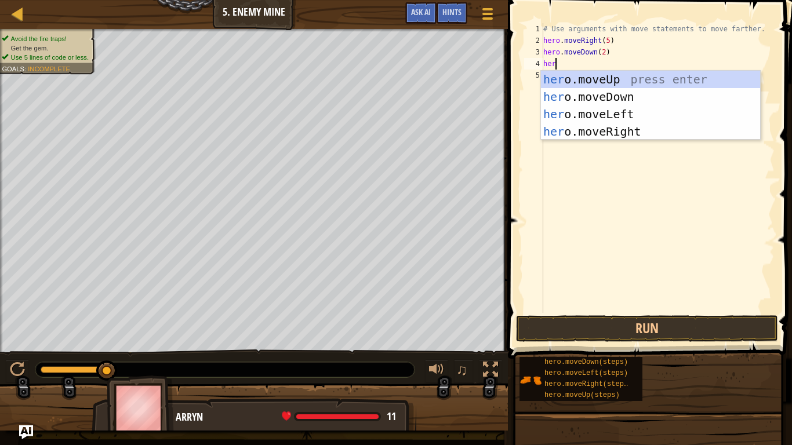
type textarea "here"
click at [624, 128] on div "her o.mov e Up press enter her o.mov e Down press enter her o.mov e Left press …" at bounding box center [650, 123] width 219 height 104
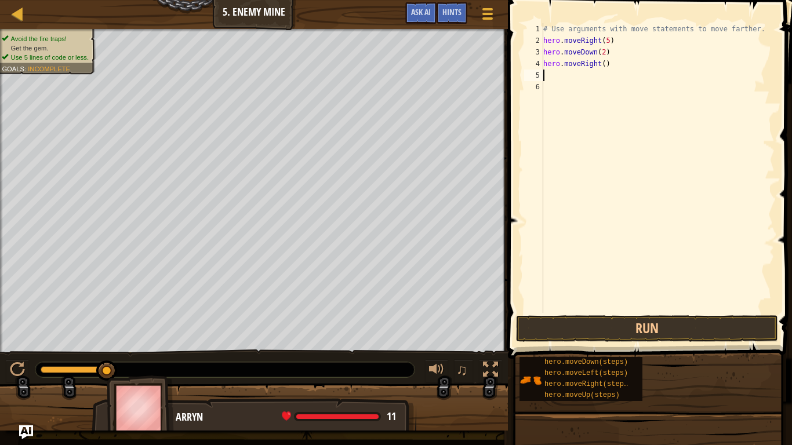
scroll to position [5, 0]
click at [605, 63] on div "# Use arguments with move statements to move farther. hero . moveRight ( 5 ) he…" at bounding box center [658, 179] width 234 height 313
type textarea "hero.moveRight(2)"
click at [660, 327] on button "Run" at bounding box center [647, 328] width 262 height 27
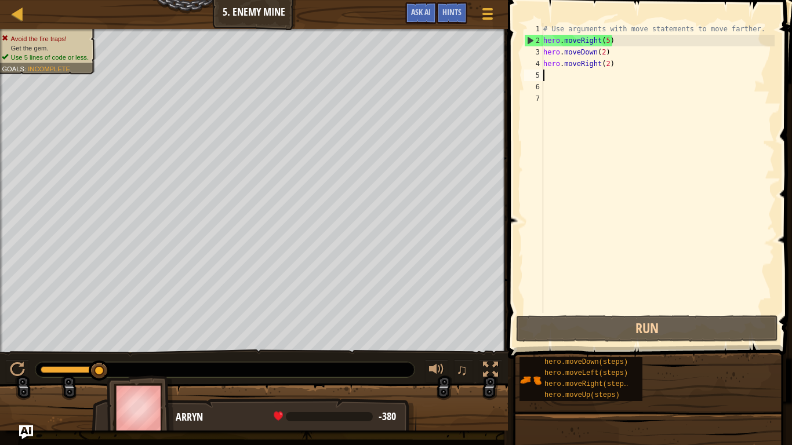
click at [609, 41] on div "# Use arguments with move statements to move farther. hero . moveRight ( 5 ) he…" at bounding box center [658, 179] width 234 height 313
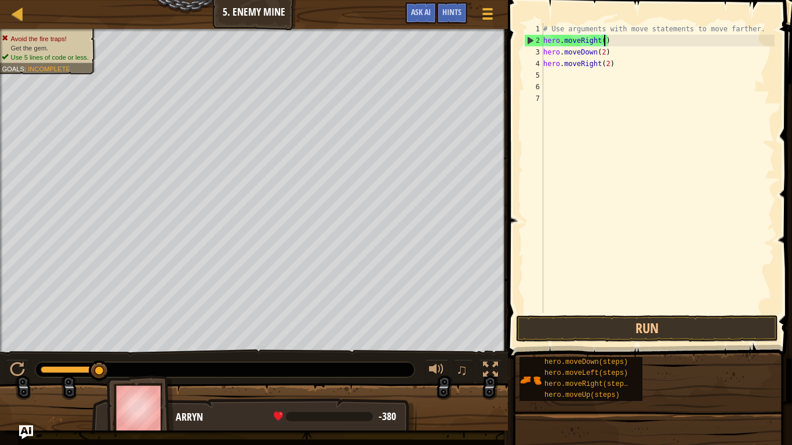
scroll to position [5, 9]
click at [596, 50] on div "# Use arguments with move statements to move farther. hero . moveRight ( 3 ) he…" at bounding box center [658, 179] width 234 height 313
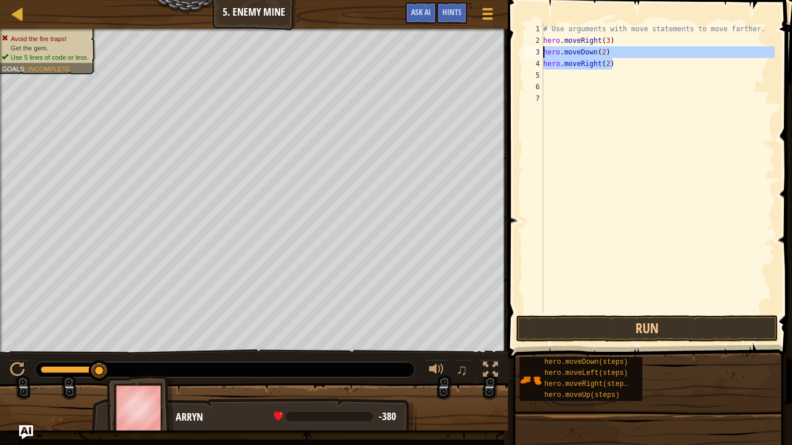
drag, startPoint x: 626, startPoint y: 68, endPoint x: 537, endPoint y: 52, distance: 90.2
click at [537, 52] on div "hero.moveDown(2) 1 2 3 4 5 6 7 # Use arguments with move statements to move far…" at bounding box center [648, 168] width 253 height 290
type textarea "hero.moveDown(2) hero.moveRight(2)"
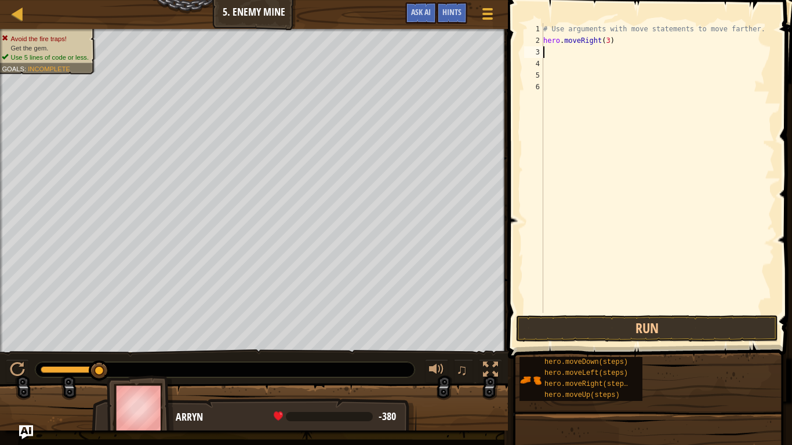
scroll to position [5, 0]
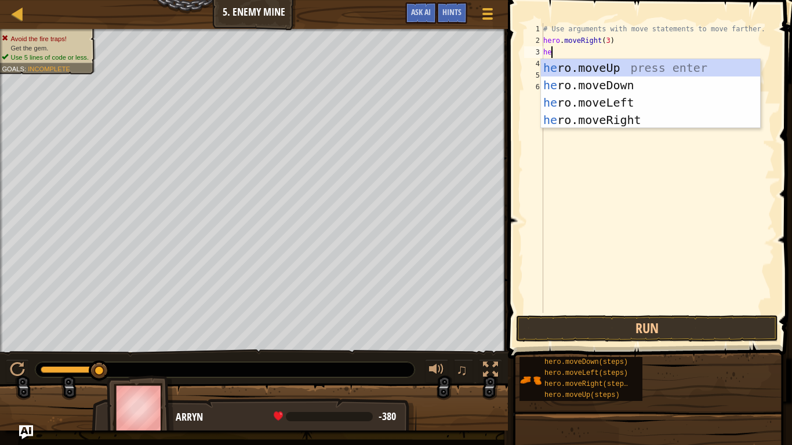
type textarea "here"
click at [604, 71] on div "her o.mov e Up press enter her o.mov e Down press enter her o.mov e Left press …" at bounding box center [650, 111] width 219 height 104
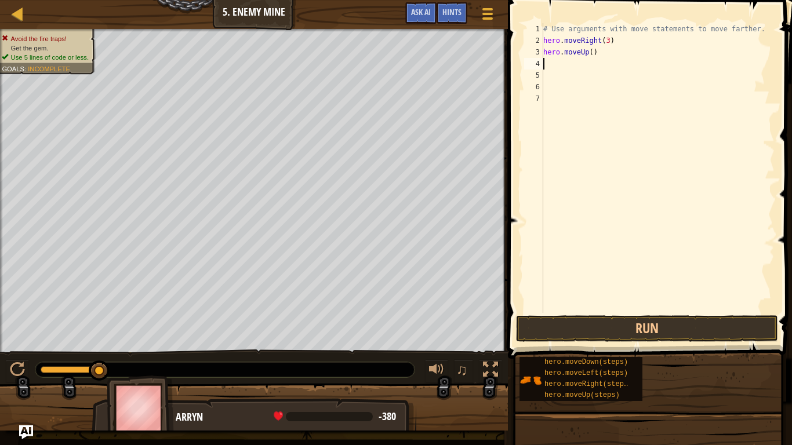
scroll to position [5, 0]
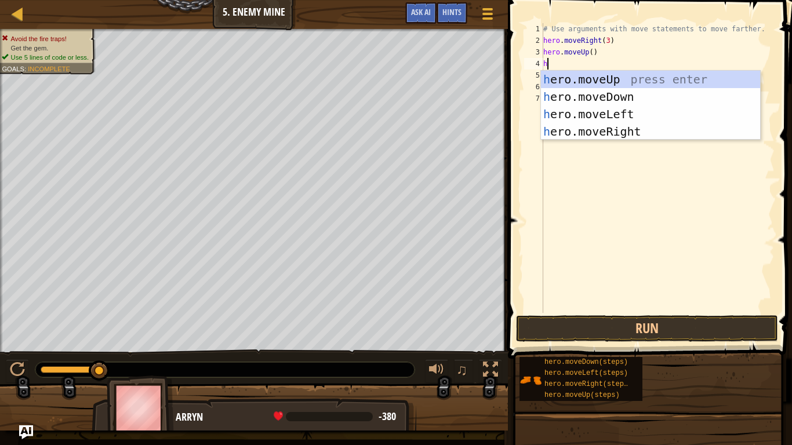
type textarea "her"
click at [626, 128] on div "her o.moveUp press enter her o.moveDown press enter her o.moveLeft press enter …" at bounding box center [650, 123] width 219 height 104
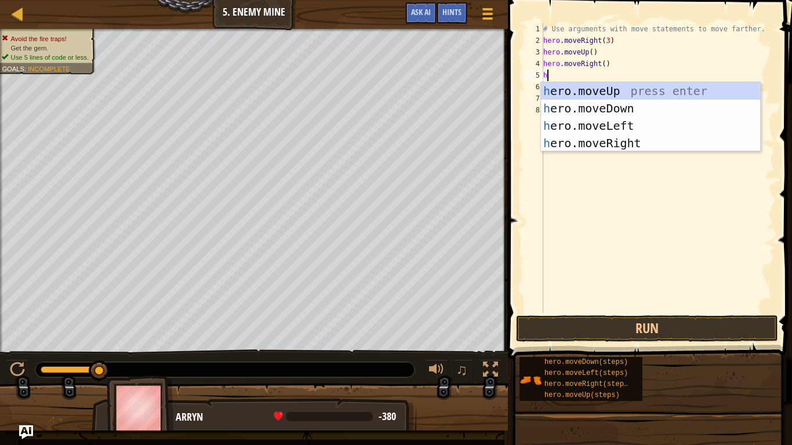
type textarea "her"
click at [628, 111] on div "her o.moveUp press enter her o.moveDown press enter her o.moveLeft press enter …" at bounding box center [650, 134] width 219 height 104
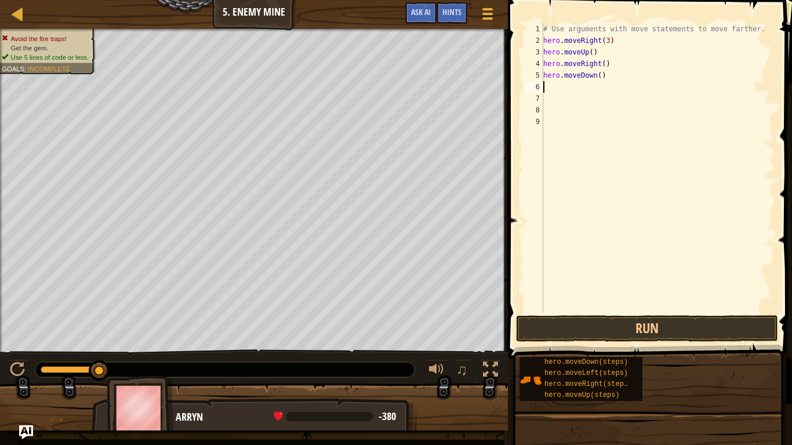
scroll to position [5, 0]
click at [599, 78] on div "# Use arguments with move statements to move farther. hero . moveRight ( 3 ) he…" at bounding box center [658, 179] width 234 height 313
type textarea "hero.moveDown(3)"
click at [602, 95] on div "# Use arguments with move statements to move farther. hero . moveRight ( 3 ) he…" at bounding box center [658, 179] width 234 height 313
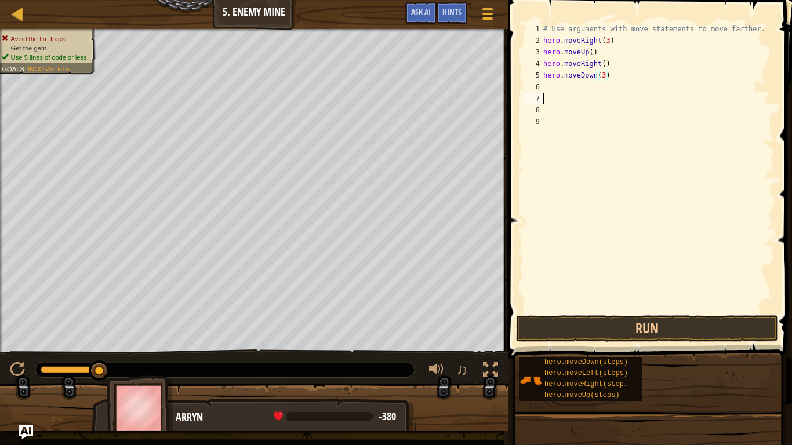
scroll to position [5, 0]
click at [587, 84] on div "# Use arguments with move statements to move farther. hero . moveRight ( 3 ) he…" at bounding box center [658, 179] width 234 height 313
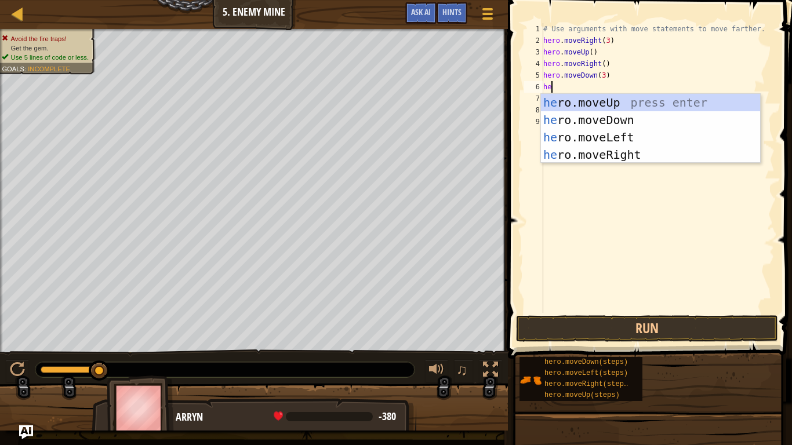
type textarea "her"
click at [645, 151] on div "her o.moveUp press enter her o.moveDown press enter her o.moveLeft press enter …" at bounding box center [650, 146] width 219 height 104
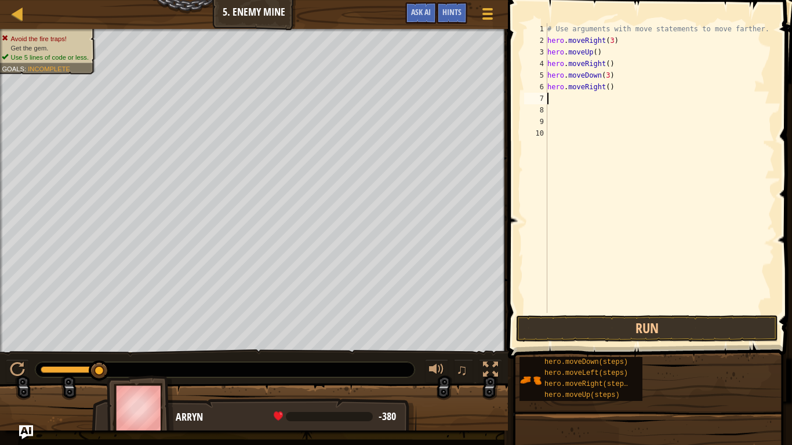
click at [608, 84] on div "# Use arguments with move statements to move farther. hero . moveRight ( 3 ) he…" at bounding box center [660, 179] width 230 height 313
type textarea "hero.moveRight(2)"
click at [697, 329] on button "Run" at bounding box center [647, 328] width 262 height 27
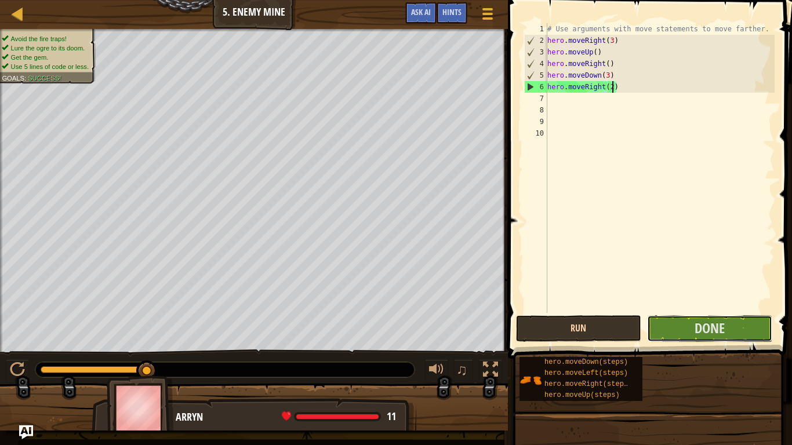
click at [697, 329] on span "Done" at bounding box center [710, 328] width 30 height 19
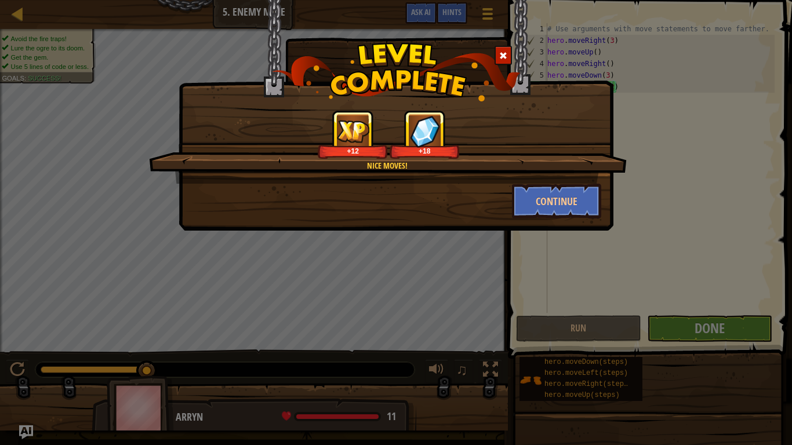
click at [691, 319] on div "Nice moves! +12 +18 Continue" at bounding box center [396, 222] width 792 height 445
click at [566, 187] on button "Continue" at bounding box center [557, 201] width 90 height 35
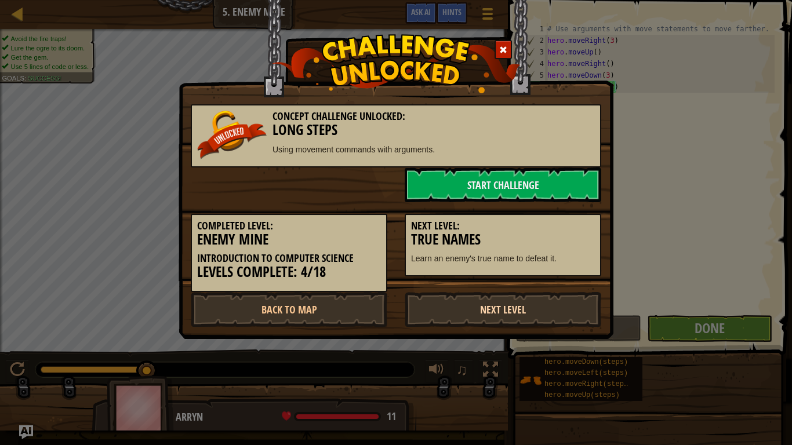
click at [520, 308] on link "Next Level" at bounding box center [503, 309] width 197 height 35
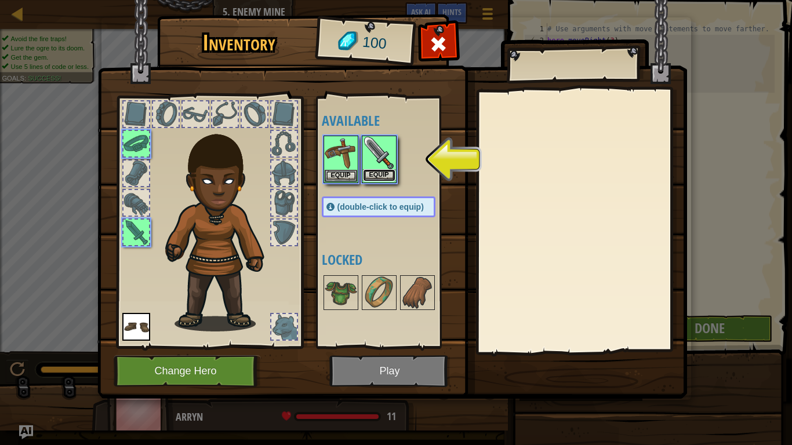
click at [375, 176] on button "Equip" at bounding box center [379, 175] width 32 height 12
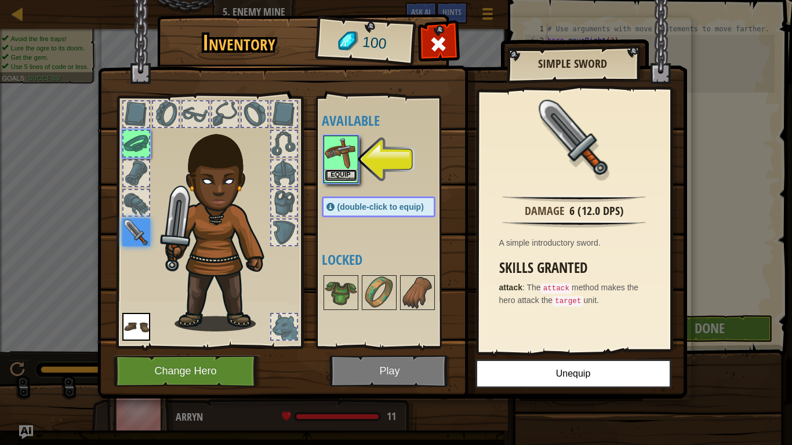
click at [343, 181] on button "Equip" at bounding box center [341, 175] width 32 height 12
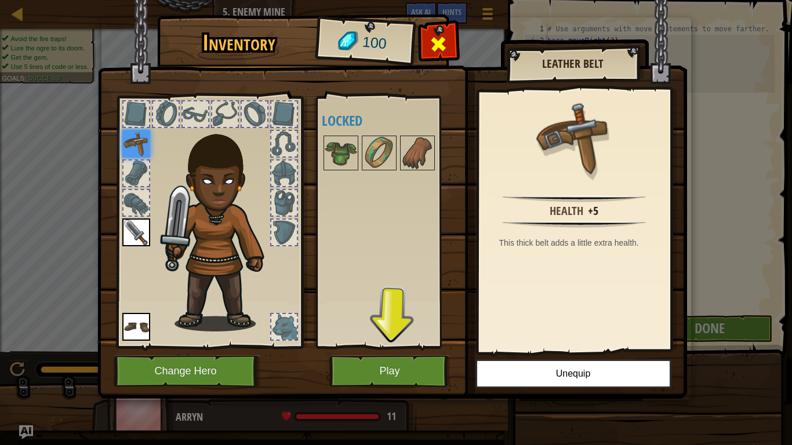
click at [441, 40] on span at bounding box center [438, 44] width 19 height 19
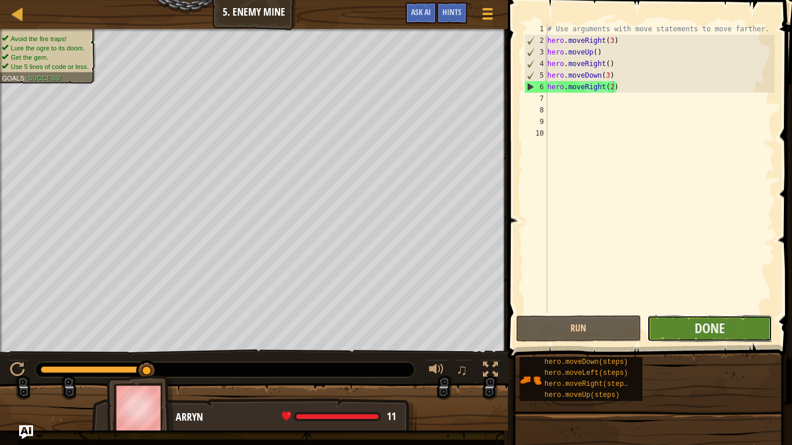
click at [675, 329] on button "Done" at bounding box center [709, 328] width 125 height 27
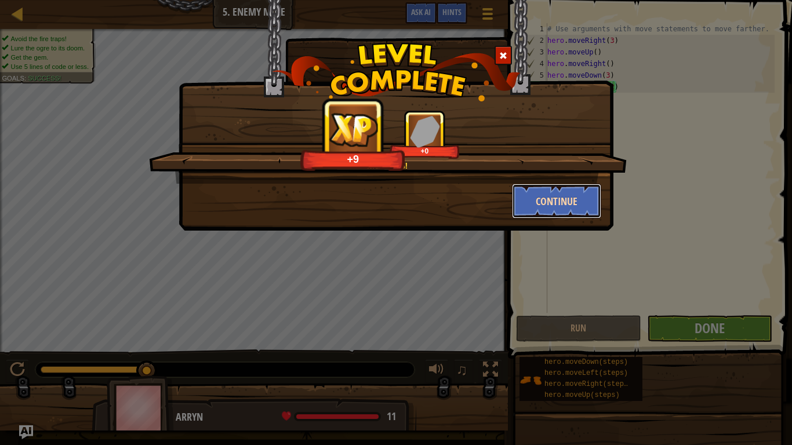
click at [574, 210] on button "Continue" at bounding box center [557, 201] width 90 height 35
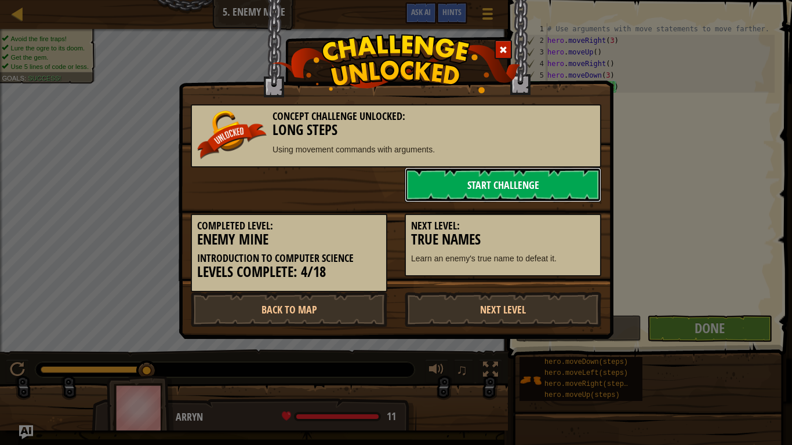
click at [517, 184] on link "Start Challenge" at bounding box center [503, 185] width 197 height 35
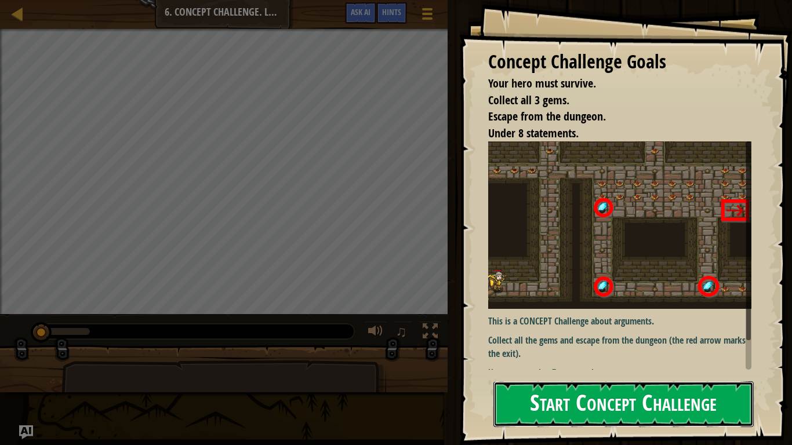
click at [564, 375] on button "Start Concept Challenge" at bounding box center [623, 404] width 260 height 46
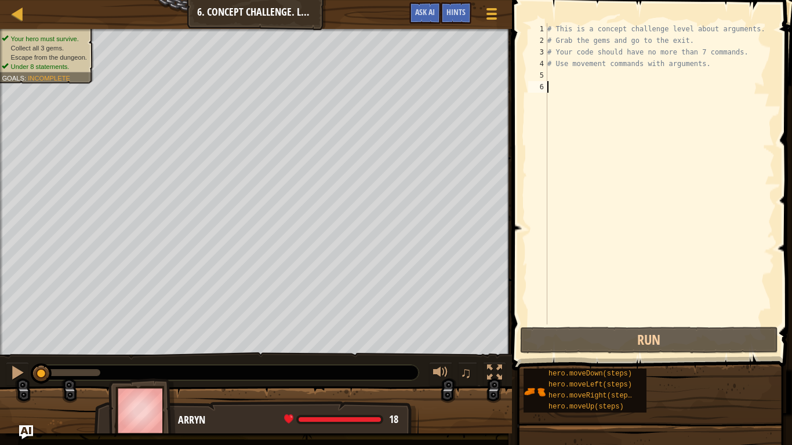
scroll to position [5, 0]
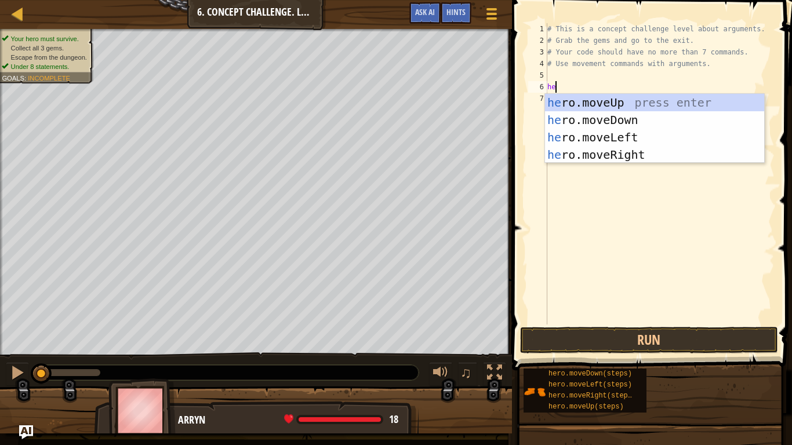
type textarea "her"
click at [624, 153] on div "her o.moveUp press enter her o.moveDown press enter her o.moveLeft press enter …" at bounding box center [654, 146] width 219 height 104
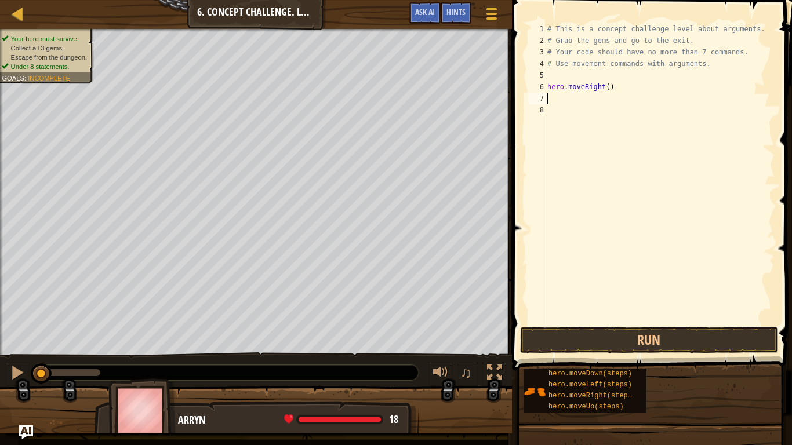
scroll to position [5, 0]
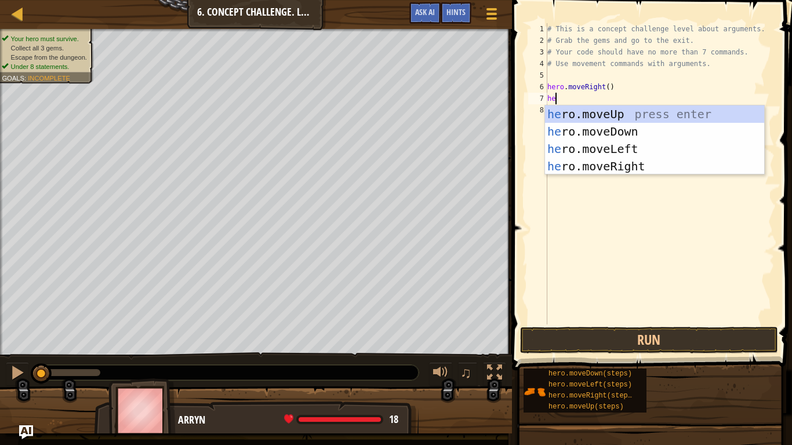
type textarea "her"
click at [611, 116] on div "her o.moveUp press enter her o.moveDown press enter her o.moveLeft press enter …" at bounding box center [654, 158] width 219 height 104
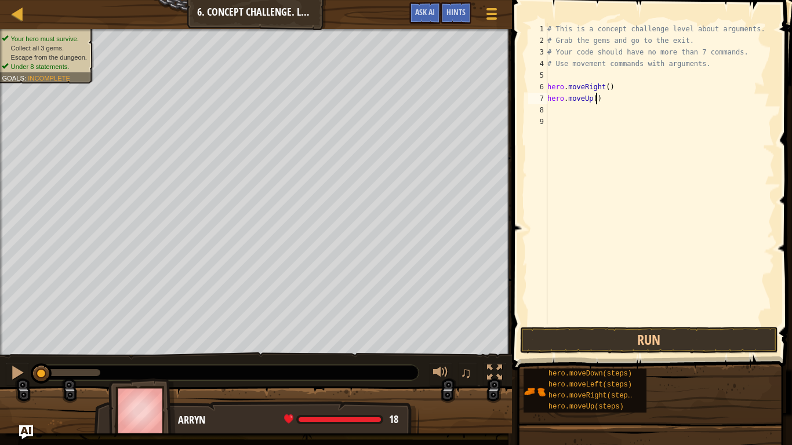
click at [598, 99] on div "# This is a concept challenge level about arguments. # Grab the gems and go to …" at bounding box center [660, 185] width 230 height 325
type textarea "hero.moveUp(3)"
click at [553, 106] on div "# This is a concept challenge level about arguments. # Grab the gems and go to …" at bounding box center [660, 185] width 230 height 325
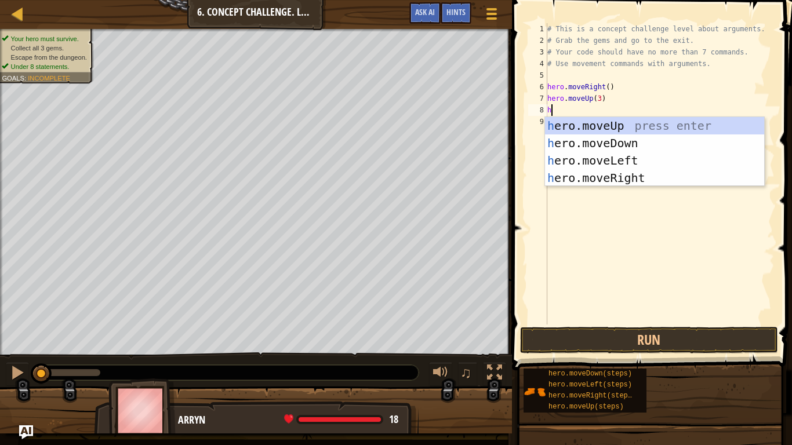
type textarea "her"
click at [614, 173] on div "her o.moveUp press enter her o.moveDown press enter her o.moveLeft press enter …" at bounding box center [654, 169] width 219 height 104
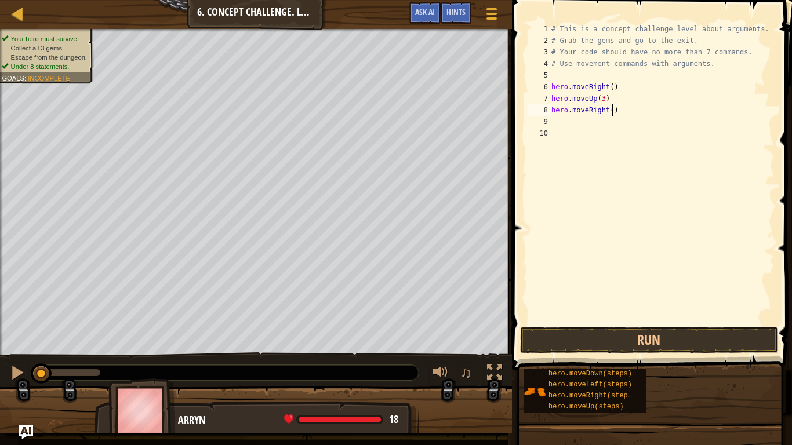
click at [613, 106] on div "# This is a concept challenge level about arguments. # Grab the gems and go to …" at bounding box center [662, 185] width 226 height 325
type textarea "hero.moveRight(2)"
click at [582, 115] on div "# This is a concept challenge level about arguments. # Grab the gems and go to …" at bounding box center [662, 185] width 226 height 325
click at [586, 122] on div "# This is a concept challenge level about arguments. # Grab the gems and go to …" at bounding box center [662, 185] width 226 height 325
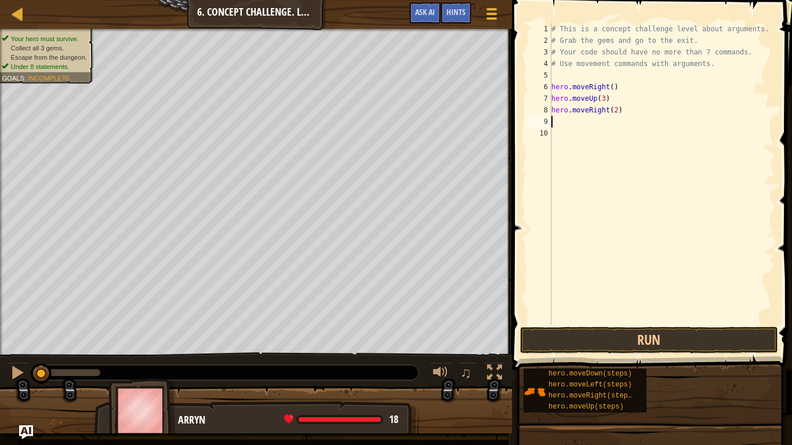
scroll to position [5, 0]
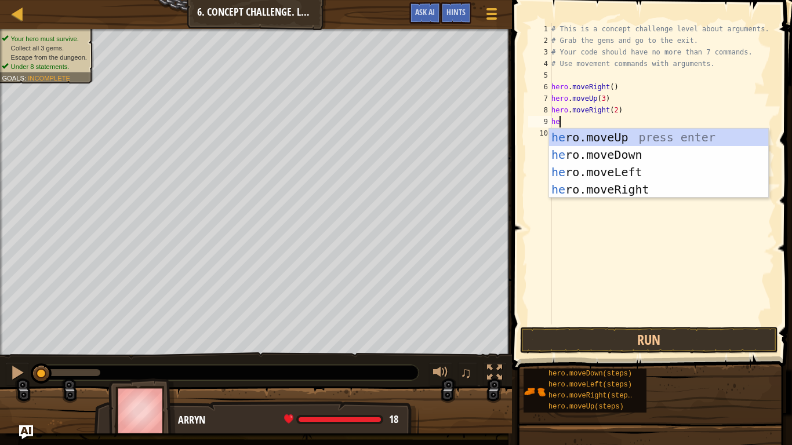
type textarea "her"
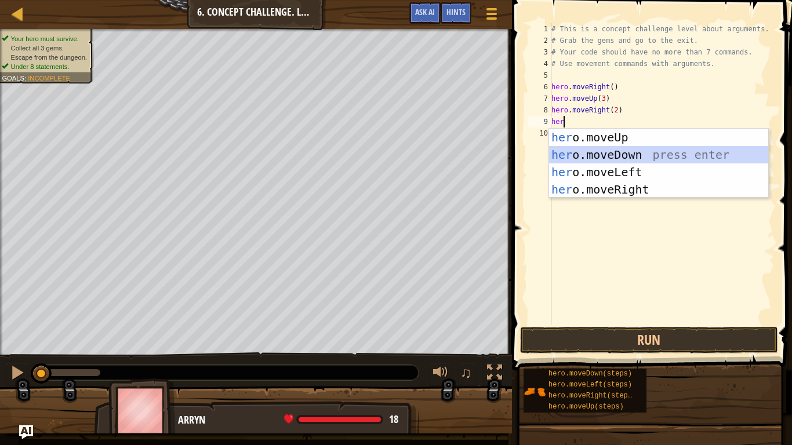
click at [627, 157] on div "her o.moveUp press enter her o.moveDown press enter her o.moveLeft press enter …" at bounding box center [658, 181] width 219 height 104
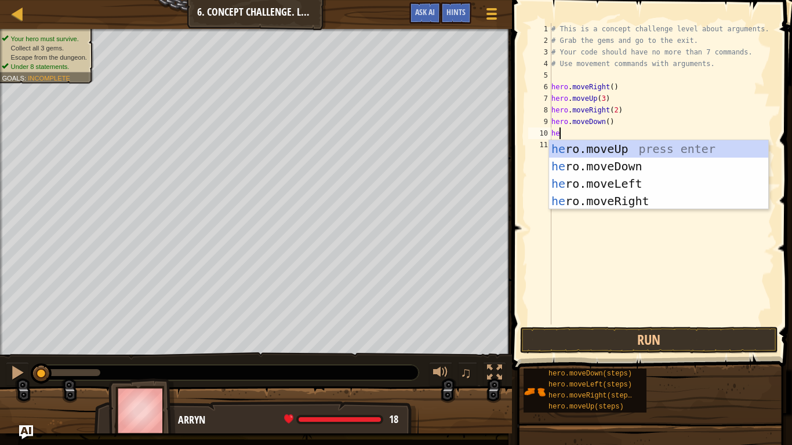
type textarea "her"
click at [613, 178] on div "her o.moveUp press enter her o.moveDown press enter her o.moveLeft press enter …" at bounding box center [658, 192] width 219 height 104
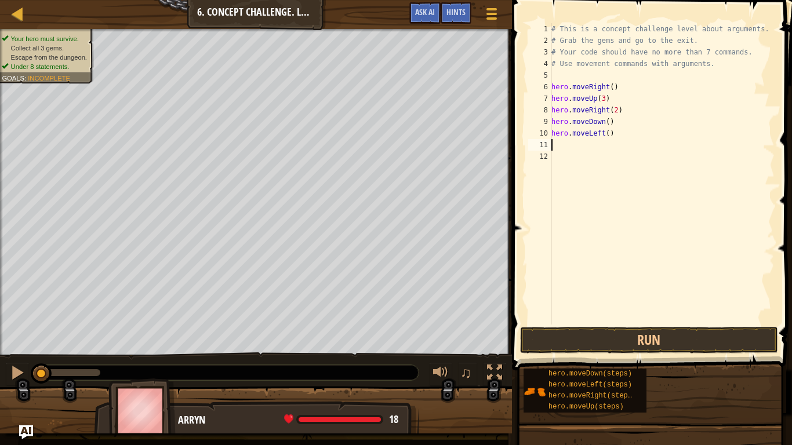
scroll to position [5, 0]
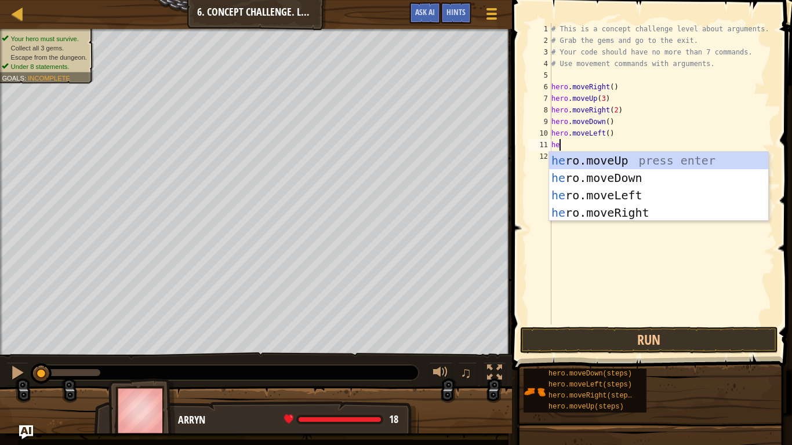
type textarea "her"
click at [609, 180] on div "her o.moveUp press enter her o.moveDown press enter her o.moveLeft press enter …" at bounding box center [658, 204] width 219 height 104
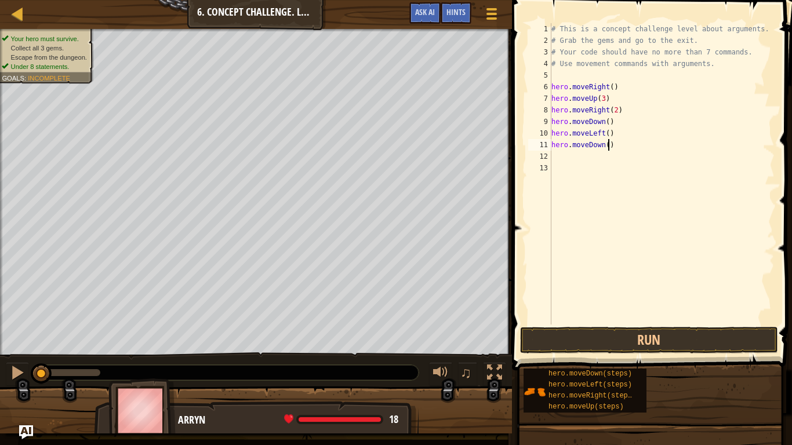
click at [607, 143] on div "# This is a concept challenge level about arguments. # Grab the gems and go to …" at bounding box center [662, 185] width 226 height 325
type textarea "hero.moveDown(2)"
click at [585, 163] on div "# This is a concept challenge level about arguments. # Grab the gems and go to …" at bounding box center [662, 185] width 226 height 325
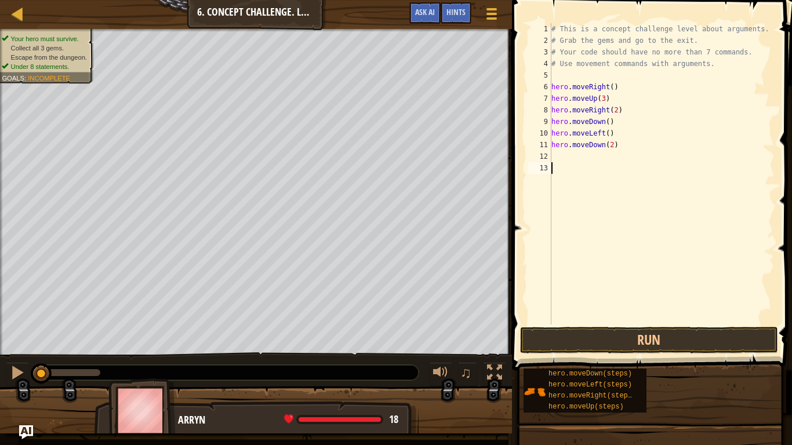
click at [582, 155] on div "# This is a concept challenge level about arguments. # Grab the gems and go to …" at bounding box center [662, 185] width 226 height 325
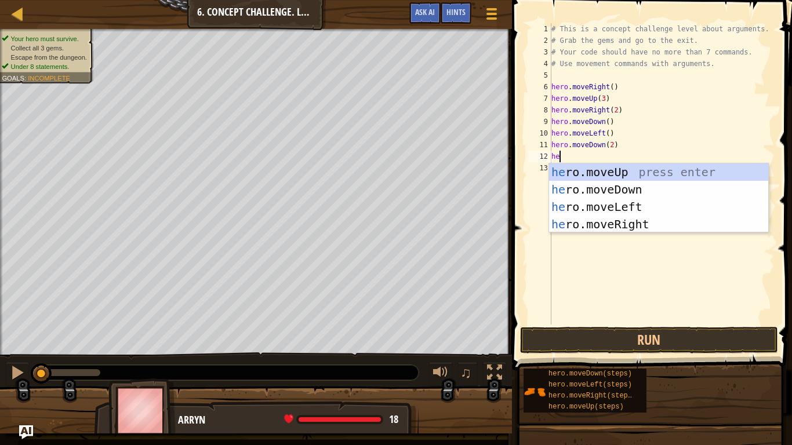
type textarea "her"
click at [608, 224] on div "her o.moveUp press enter her o.moveDown press enter her o.moveLeft press enter …" at bounding box center [658, 215] width 219 height 104
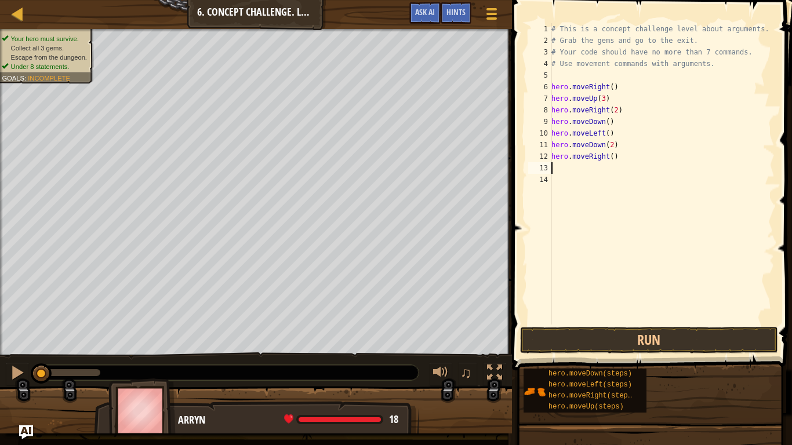
click at [612, 158] on div "# This is a concept challenge level about arguments. # Grab the gems and go to …" at bounding box center [662, 185] width 226 height 325
type textarea "hero.moveRight(2)"
click at [586, 171] on div "# This is a concept challenge level about arguments. # Grab the gems and go to …" at bounding box center [662, 185] width 226 height 325
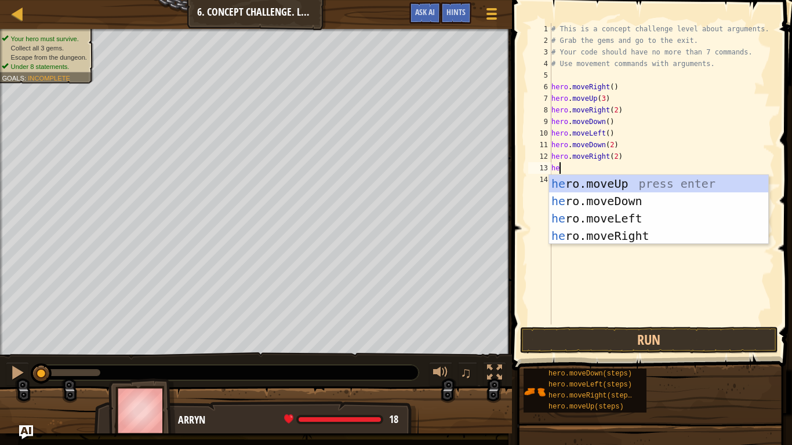
type textarea "her"
click at [604, 190] on div "her o.moveUp press enter her o.moveDown press enter her o.moveLeft press enter …" at bounding box center [658, 227] width 219 height 104
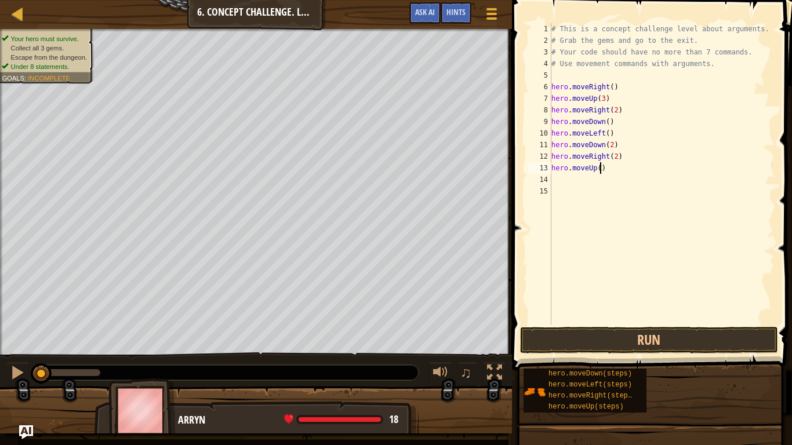
click at [599, 167] on div "# This is a concept challenge level about arguments. # Grab the gems and go to …" at bounding box center [662, 185] width 226 height 325
type textarea "hero.moveUp(2)"
click at [584, 186] on div "# This is a concept challenge level about arguments. # Grab the gems and go to …" at bounding box center [662, 185] width 226 height 325
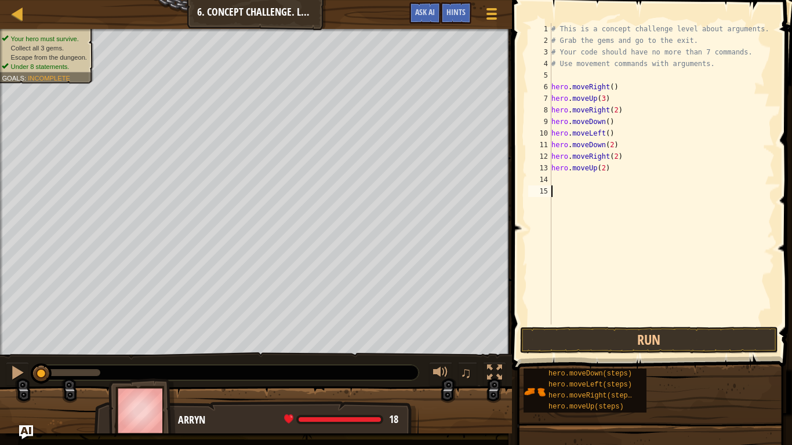
click at [584, 180] on div "# This is a concept challenge level about arguments. # Grab the gems and go to …" at bounding box center [662, 185] width 226 height 325
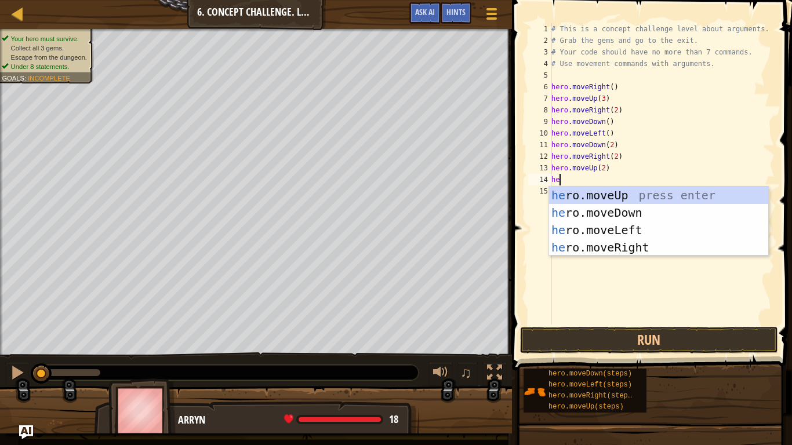
type textarea "here"
click at [647, 244] on div "her o.mov e Up press enter her o.mov e Down press enter her o.mov e Left press …" at bounding box center [658, 239] width 219 height 104
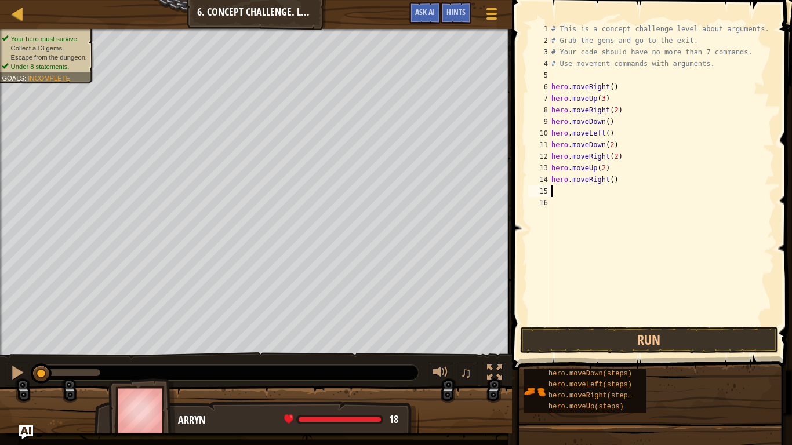
scroll to position [5, 0]
click at [608, 344] on button "Run" at bounding box center [649, 340] width 258 height 27
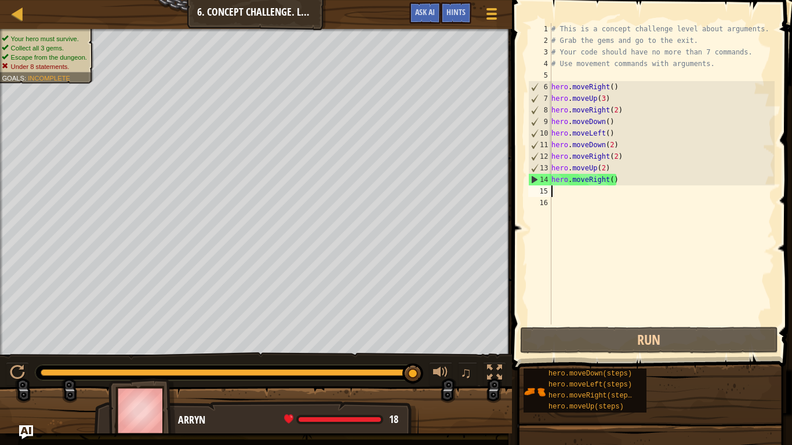
click at [634, 213] on div "# This is a concept challenge level about arguments. # Grab the gems and go to …" at bounding box center [662, 185] width 226 height 325
click at [615, 186] on div "# This is a concept challenge level about arguments. # Grab the gems and go to …" at bounding box center [662, 185] width 226 height 325
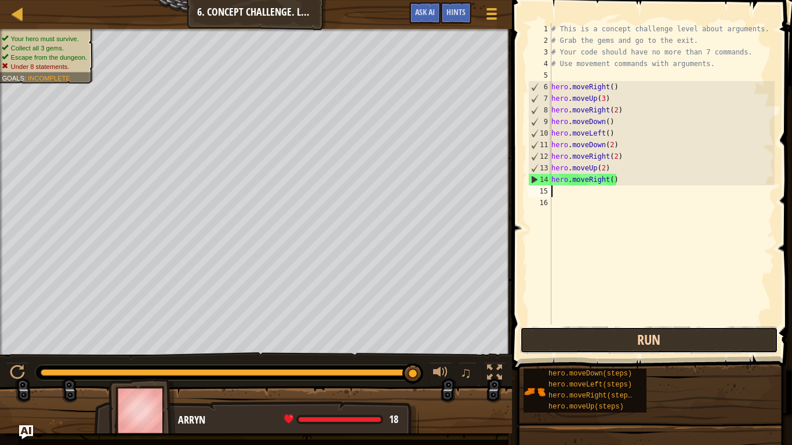
click at [588, 340] on button "Run" at bounding box center [649, 340] width 258 height 27
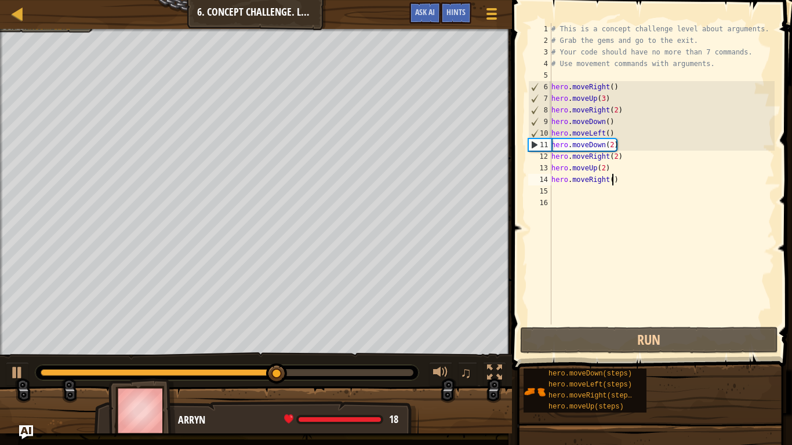
click at [612, 180] on div "# This is a concept challenge level about arguments. # Grab the gems and go to …" at bounding box center [662, 185] width 226 height 325
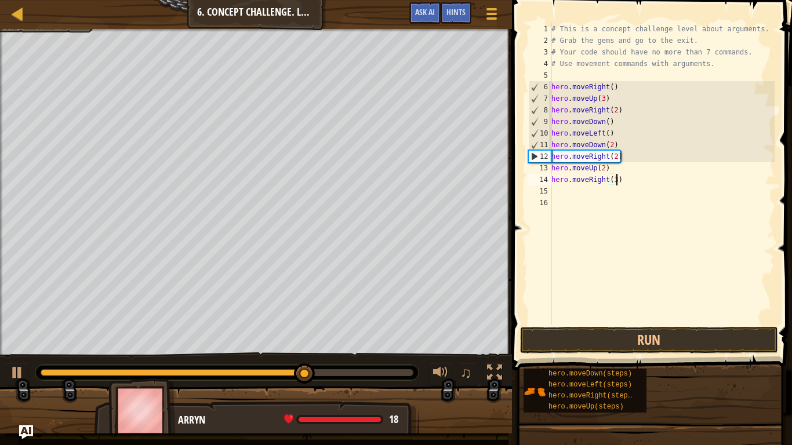
scroll to position [5, 9]
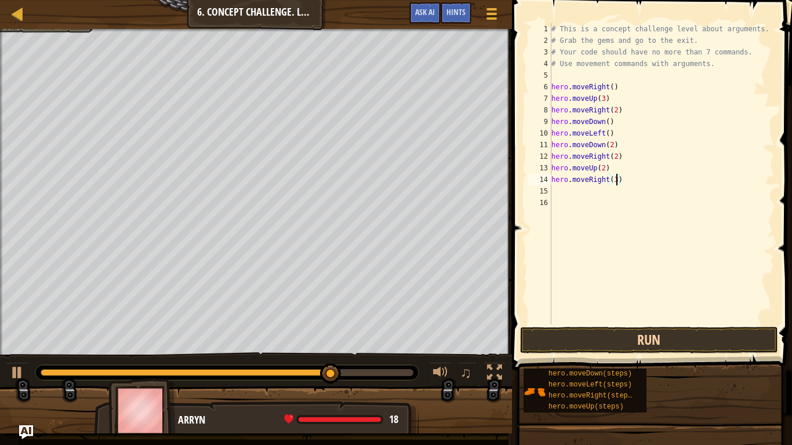
type textarea "hero.moveRight(3)"
click at [662, 348] on button "Run" at bounding box center [649, 340] width 258 height 27
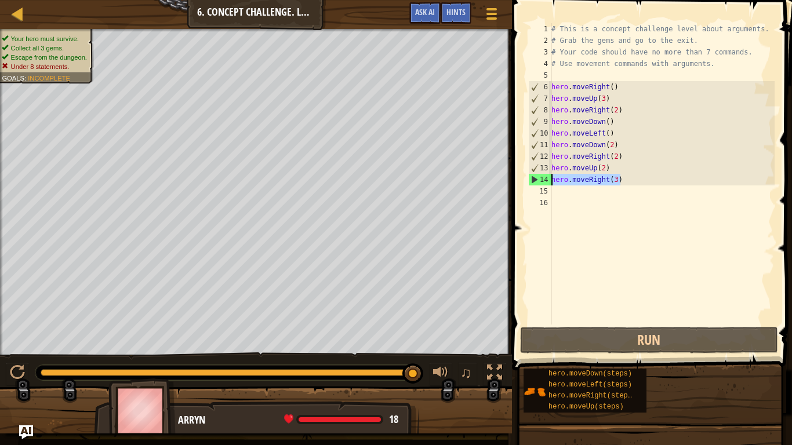
drag, startPoint x: 621, startPoint y: 184, endPoint x: 548, endPoint y: 181, distance: 72.6
click at [548, 181] on div "hero.moveRight(3) 1 2 3 4 5 6 7 8 9 10 11 12 13 14 15 16 # This is a concept ch…" at bounding box center [650, 173] width 249 height 301
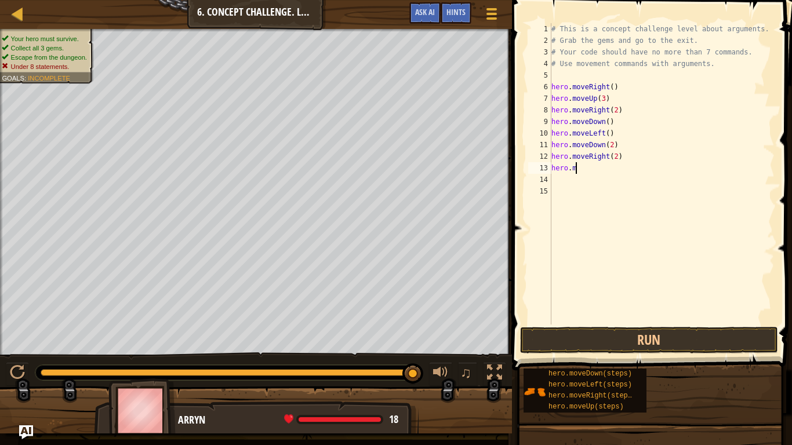
type textarea "h"
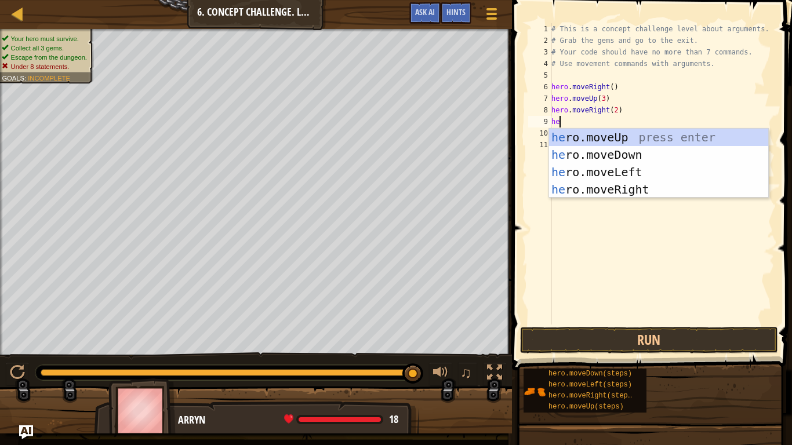
type textarea "her"
click at [614, 152] on div "her o.moveUp press enter her o.moveDown press enter her o.moveLeft press enter …" at bounding box center [658, 181] width 219 height 104
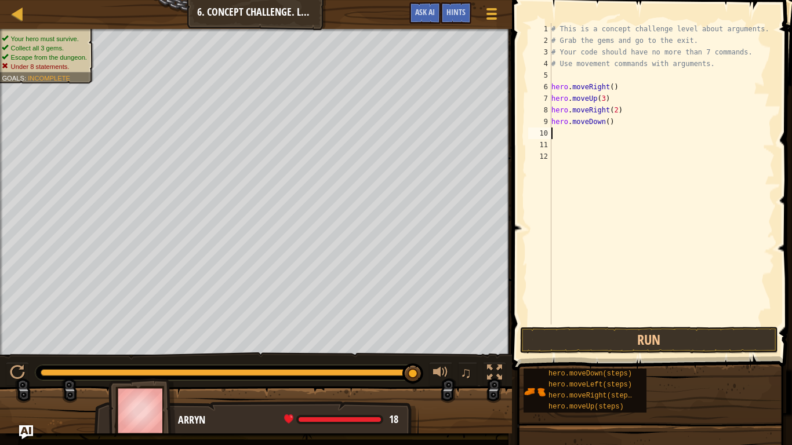
click at [607, 119] on div "# This is a concept challenge level about arguments. # Grab the gems and go to …" at bounding box center [662, 185] width 226 height 325
type textarea "hero.moveDown(3)"
click at [580, 133] on div "# This is a concept challenge level about arguments. # Grab the gems and go to …" at bounding box center [662, 185] width 226 height 325
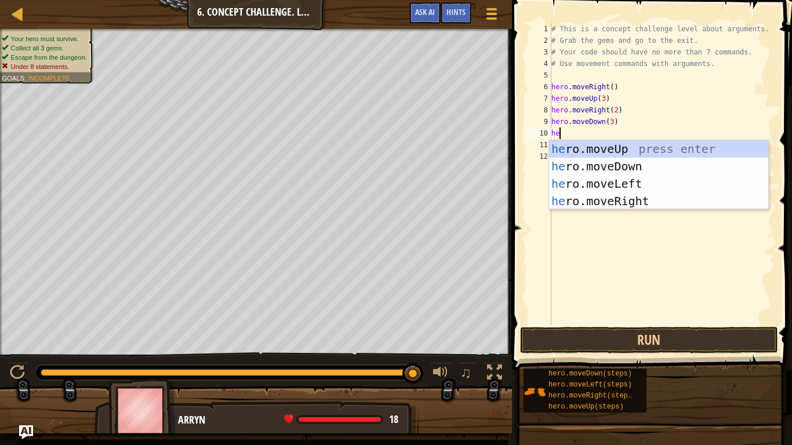
type textarea "her"
click at [622, 184] on div "her o.moveUp press enter her o.moveDown press enter her o.moveLeft press enter …" at bounding box center [658, 192] width 219 height 104
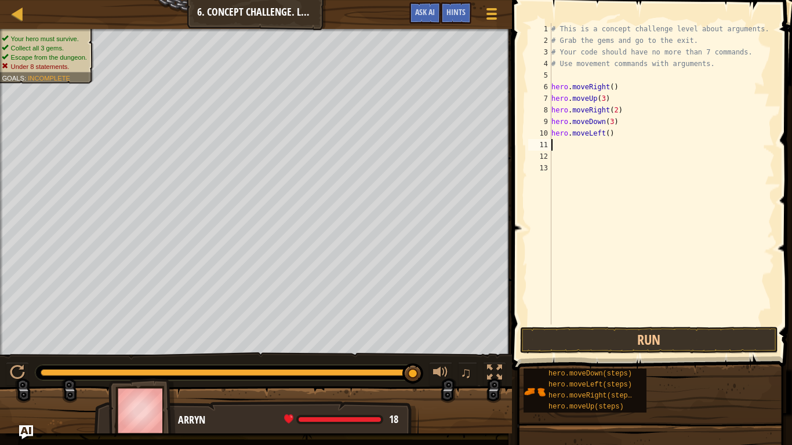
scroll to position [5, 0]
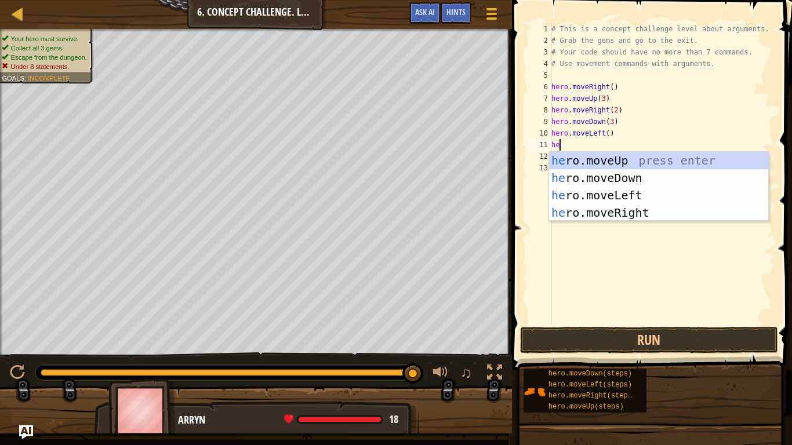
type textarea "her"
click at [622, 163] on div "her o.moveUp press enter her o.moveDown press enter her o.moveLeft press enter …" at bounding box center [658, 204] width 219 height 104
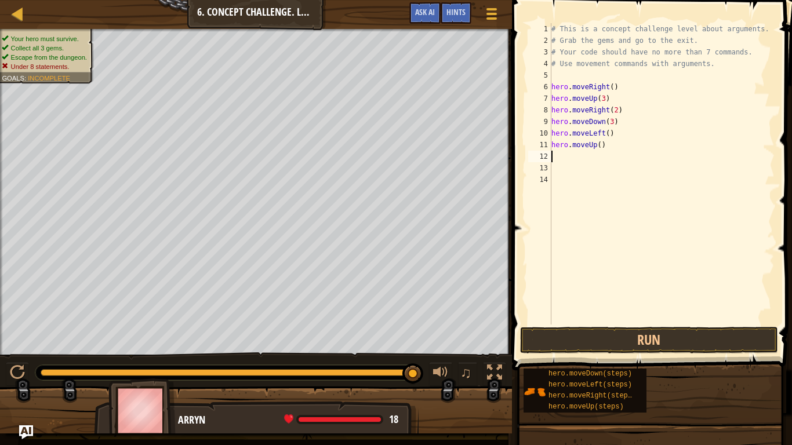
scroll to position [5, 0]
click at [599, 148] on div "# This is a concept challenge level about arguments. # Grab the gems and go to …" at bounding box center [662, 185] width 226 height 325
type textarea "hero.moveUp(2)"
click at [591, 157] on div "# This is a concept challenge level about arguments. # Grab the gems and go to …" at bounding box center [662, 185] width 226 height 325
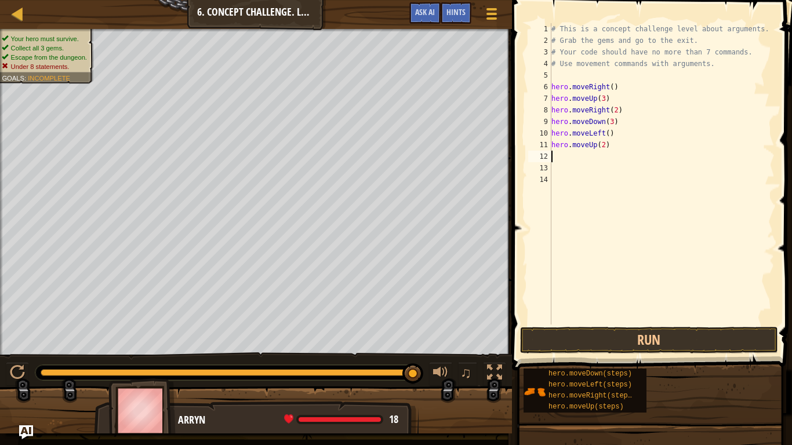
scroll to position [5, 0]
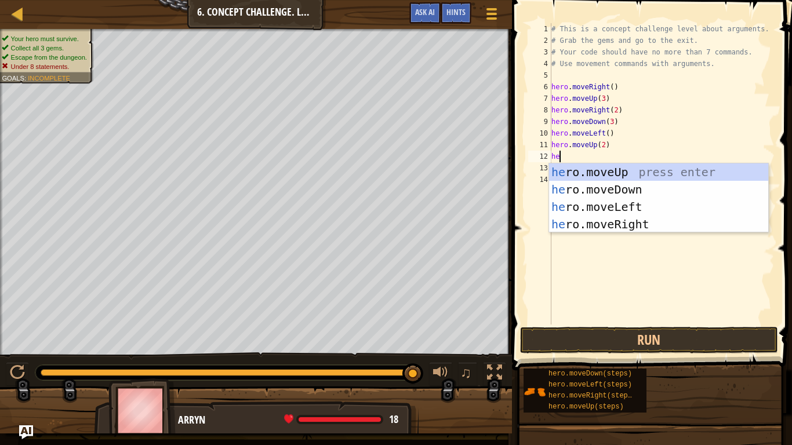
type textarea "her"
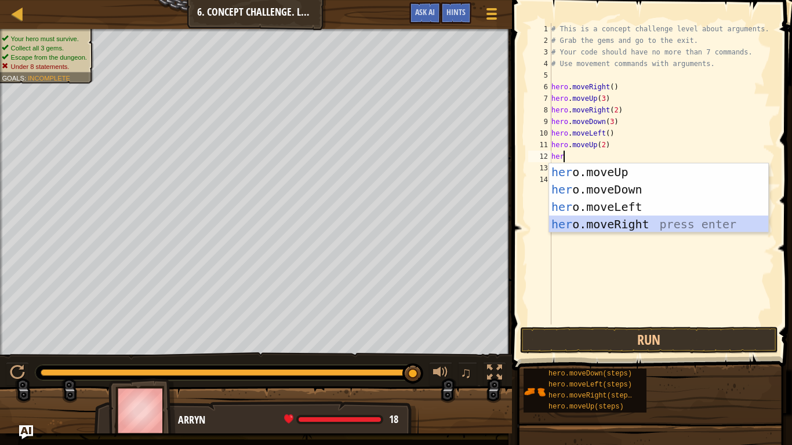
click at [644, 220] on div "her o.moveUp press enter her o.moveDown press enter her o.moveLeft press enter …" at bounding box center [658, 215] width 219 height 104
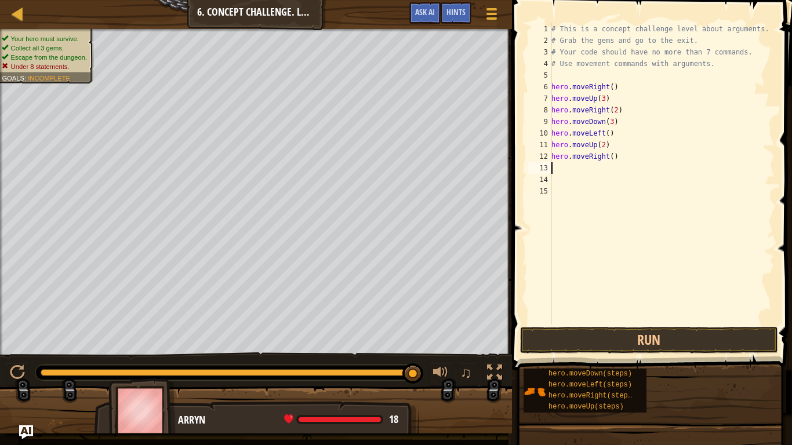
click at [613, 159] on div "# This is a concept challenge level about arguments. # Grab the gems and go to …" at bounding box center [662, 185] width 226 height 325
type textarea "hero.moveRight(3)"
click at [599, 330] on button "Run" at bounding box center [649, 340] width 258 height 27
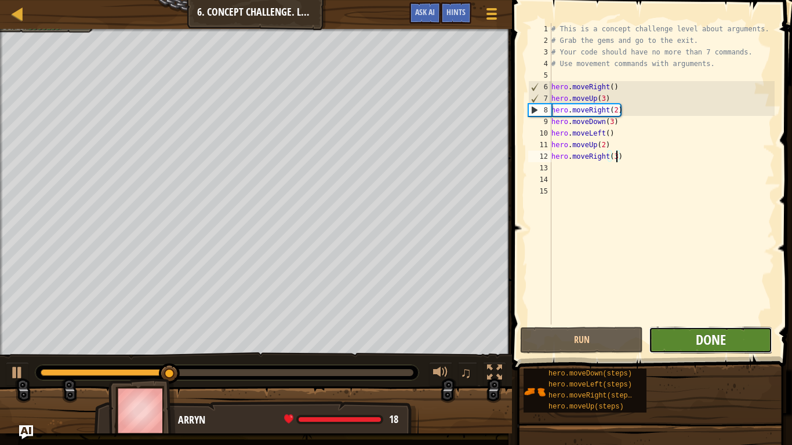
click at [707, 341] on span "Done" at bounding box center [711, 339] width 30 height 19
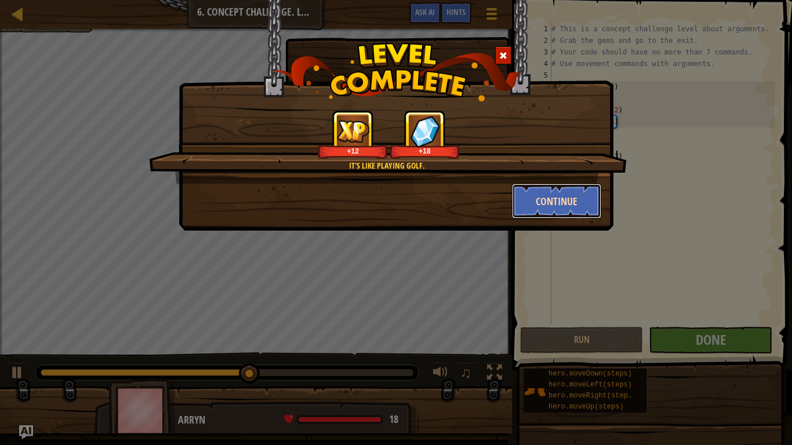
click at [588, 201] on button "Continue" at bounding box center [557, 201] width 90 height 35
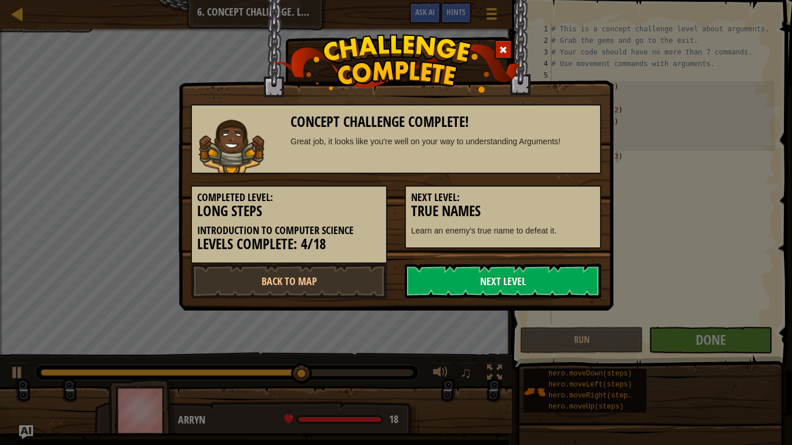
click at [468, 280] on link "Next Level" at bounding box center [503, 281] width 197 height 35
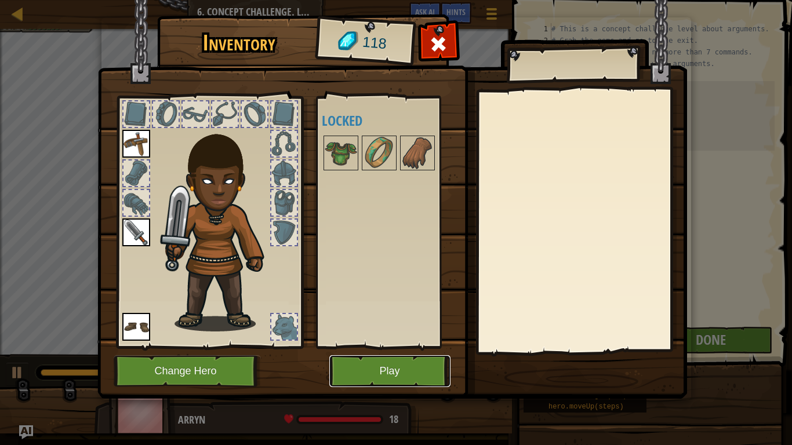
click at [405, 375] on button "Play" at bounding box center [389, 371] width 121 height 32
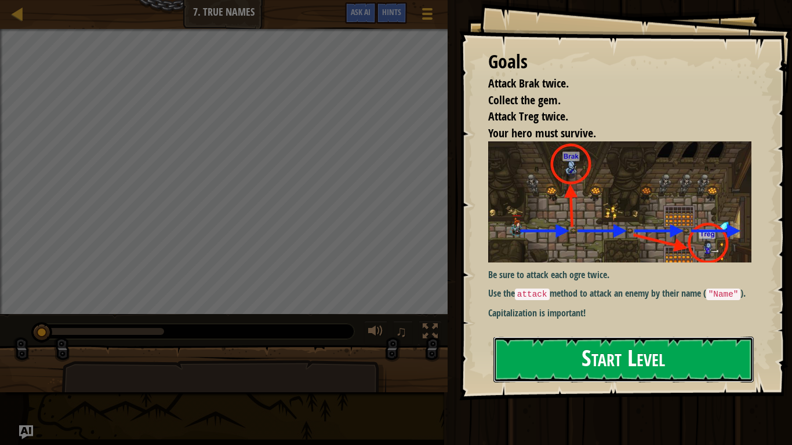
click at [618, 353] on button "Start Level" at bounding box center [623, 360] width 260 height 46
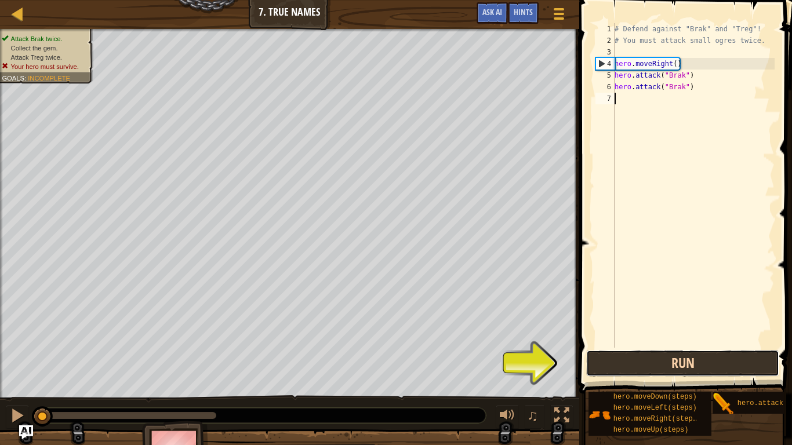
click at [688, 369] on button "Run" at bounding box center [682, 363] width 193 height 27
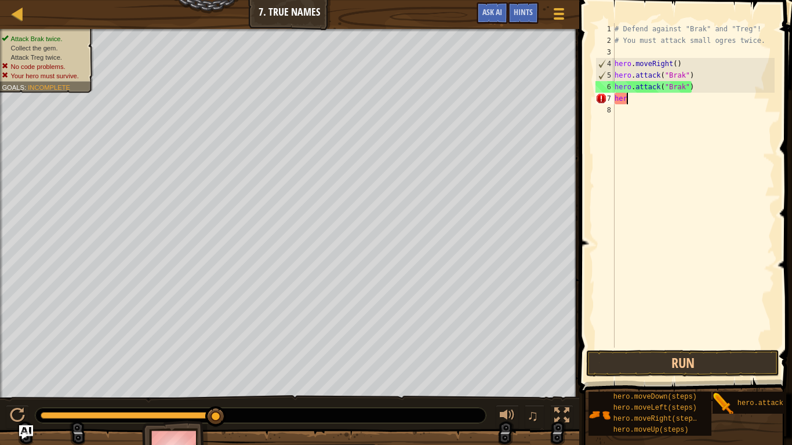
scroll to position [5, 2]
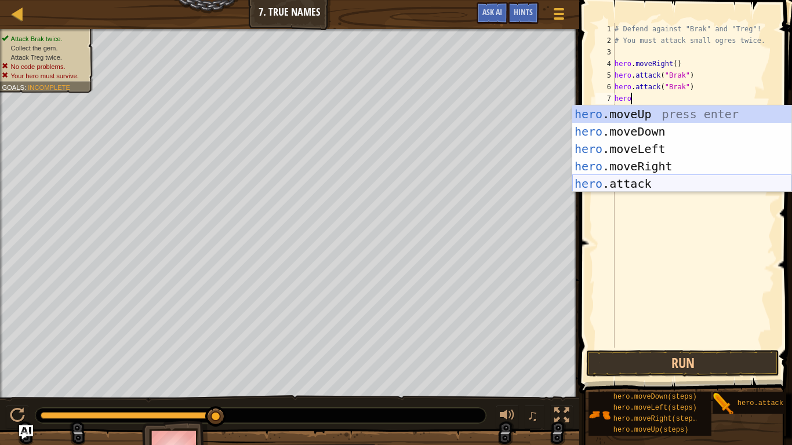
click at [670, 184] on div "hero .moveUp press enter hero .moveDown press enter hero .moveLeft press enter …" at bounding box center [681, 167] width 219 height 122
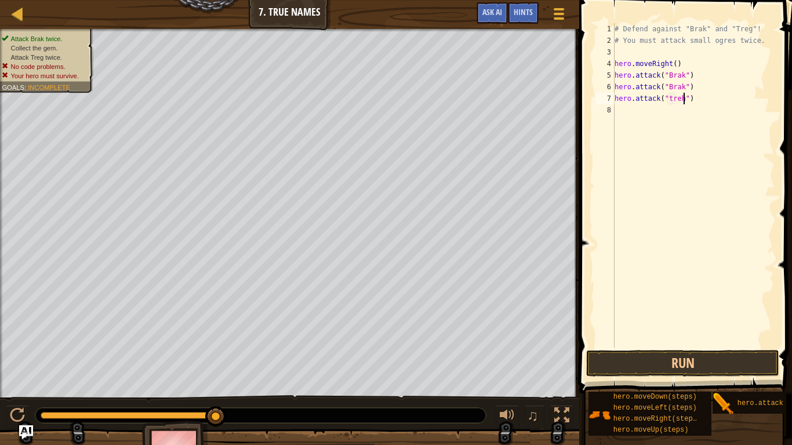
scroll to position [5, 10]
click at [671, 96] on div "# Defend against "Brak" and "Treg"! # You must attack small ogres twice. hero .…" at bounding box center [693, 197] width 162 height 348
type textarea "hero.attack("Treh")"
click at [624, 108] on div "# Defend against "Brak" and "Treg"! # You must attack small ogres twice. hero .…" at bounding box center [693, 197] width 162 height 348
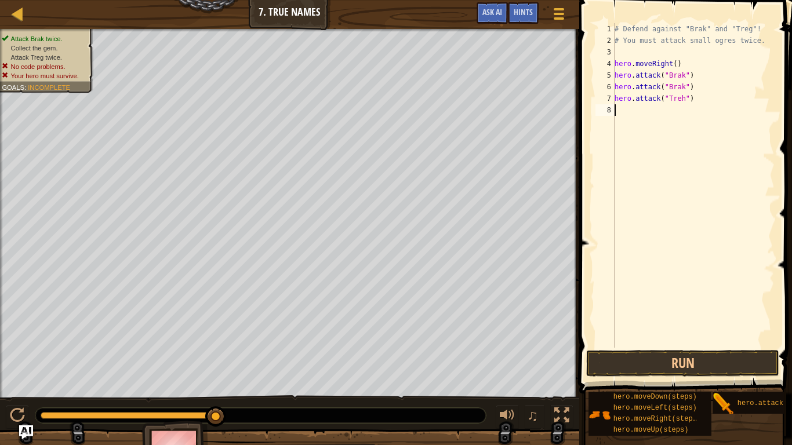
scroll to position [5, 0]
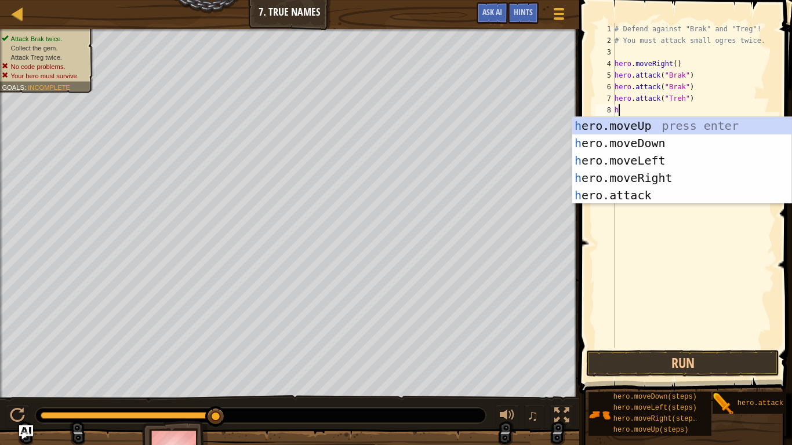
type textarea "her"
click at [693, 173] on div "her o.moveUp press enter her o.moveDown press enter her o.moveLeft press enter …" at bounding box center [681, 178] width 219 height 122
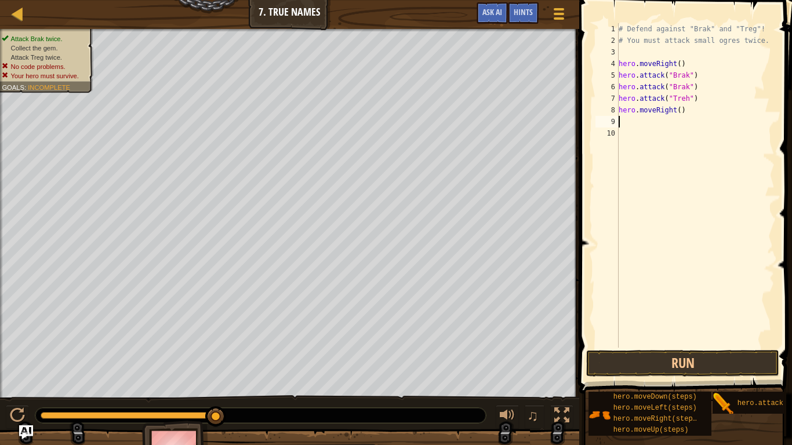
click at [679, 107] on div "# Defend against "Brak" and "Treg"! # You must attack small ogres twice. hero .…" at bounding box center [695, 197] width 158 height 348
click at [637, 358] on button "Run" at bounding box center [682, 363] width 193 height 27
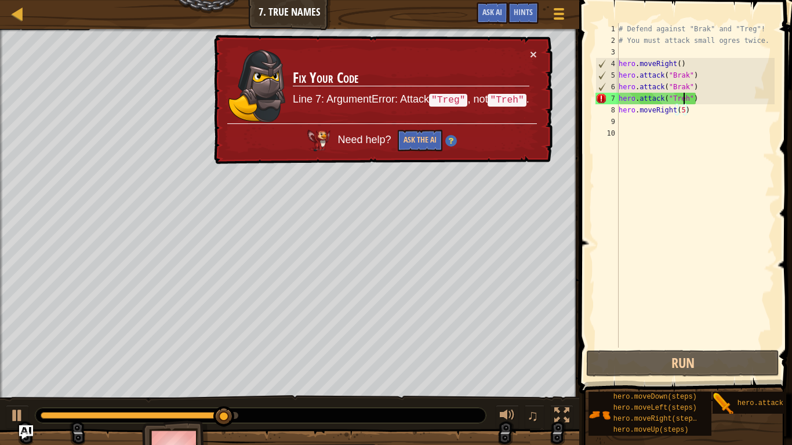
click at [684, 101] on div "# Defend against "Brak" and "Treg"! # You must attack small ogres twice. hero .…" at bounding box center [695, 197] width 158 height 348
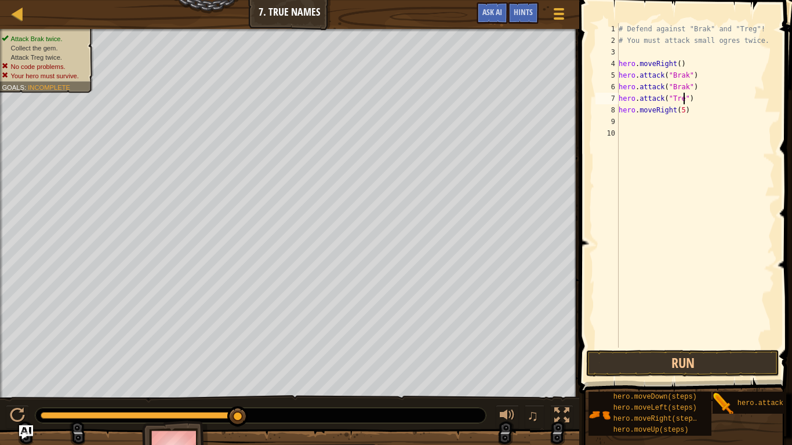
scroll to position [5, 10]
click at [642, 366] on button "Run" at bounding box center [682, 363] width 193 height 27
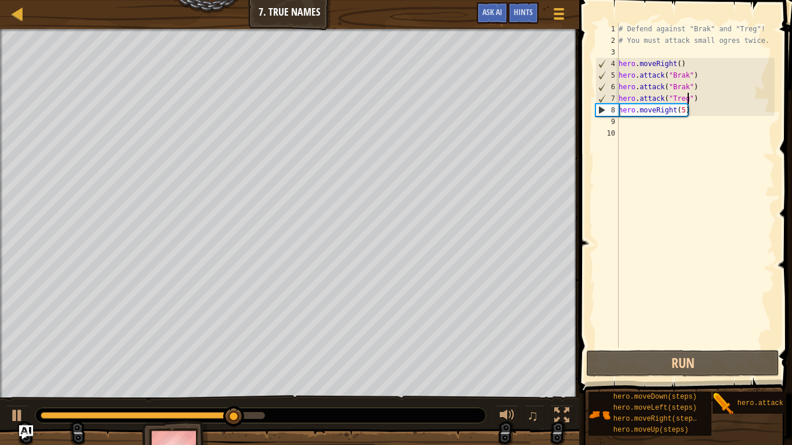
click at [682, 111] on div "# Defend against "Brak" and "Treg"! # You must attack small ogres twice. hero .…" at bounding box center [695, 197] width 158 height 348
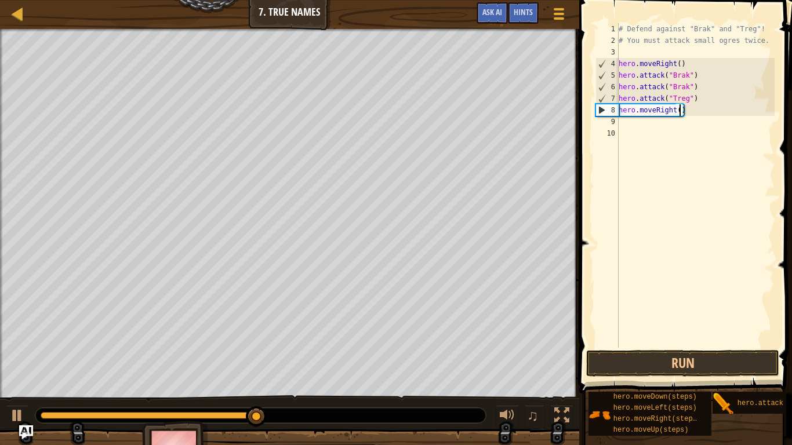
scroll to position [5, 9]
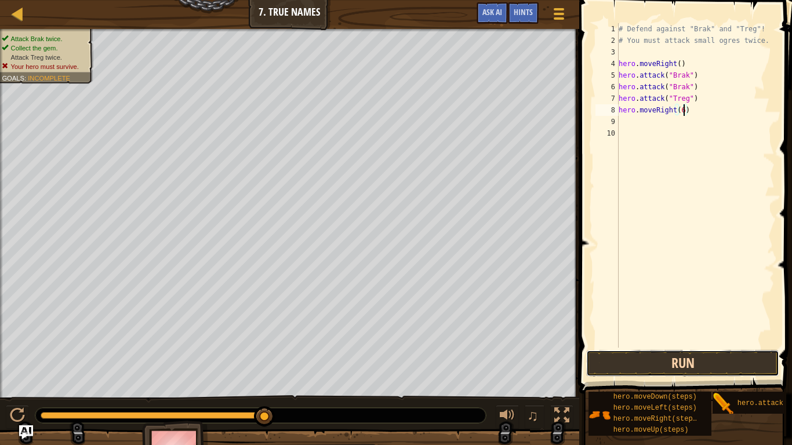
click at [706, 372] on button "Run" at bounding box center [682, 363] width 193 height 27
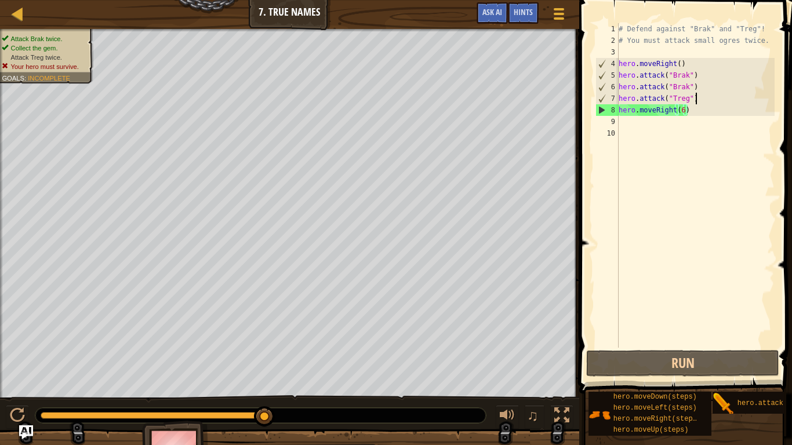
click at [700, 94] on div "# Defend against "Brak" and "Treg"! # You must attack small ogres twice. hero .…" at bounding box center [695, 197] width 158 height 348
type textarea "hero.attack("Treg")"
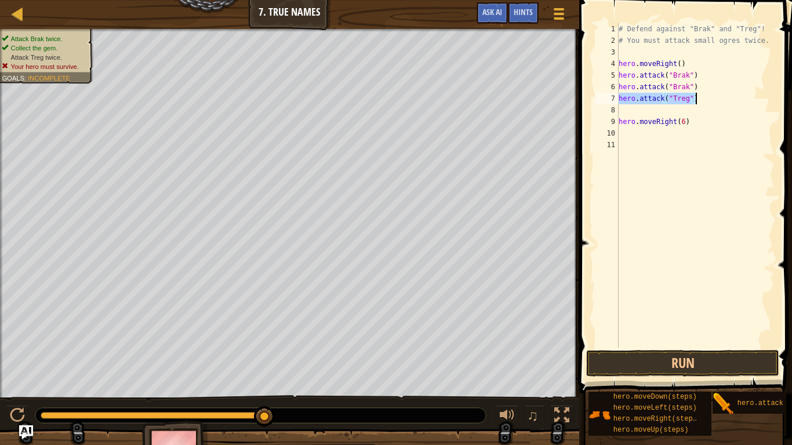
drag, startPoint x: 620, startPoint y: 96, endPoint x: 702, endPoint y: 100, distance: 81.8
click at [702, 100] on div "# Defend against "Brak" and "Treg"! # You must attack small ogres twice. hero .…" at bounding box center [695, 197] width 158 height 348
type textarea "hero.attack("Treg")"
click at [632, 114] on div "# Defend against "Brak" and "Treg"! # You must attack small ogres twice. hero .…" at bounding box center [695, 197] width 158 height 348
paste textarea "hero.attack("Treg")"
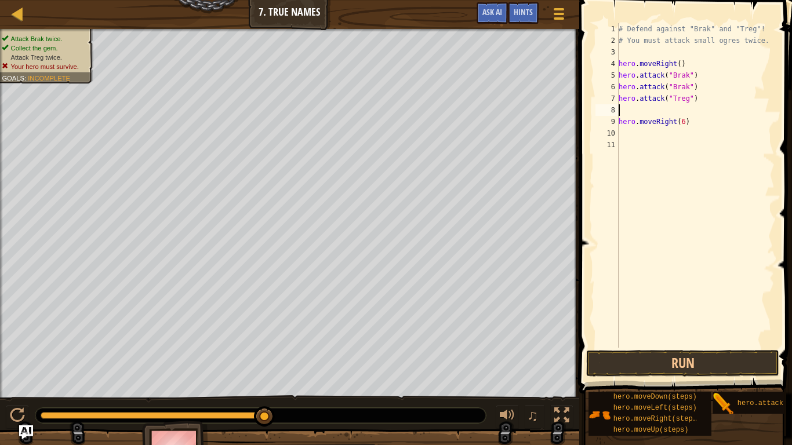
type textarea "hero.attack("Treg")"
click at [663, 353] on button "Run" at bounding box center [682, 363] width 193 height 27
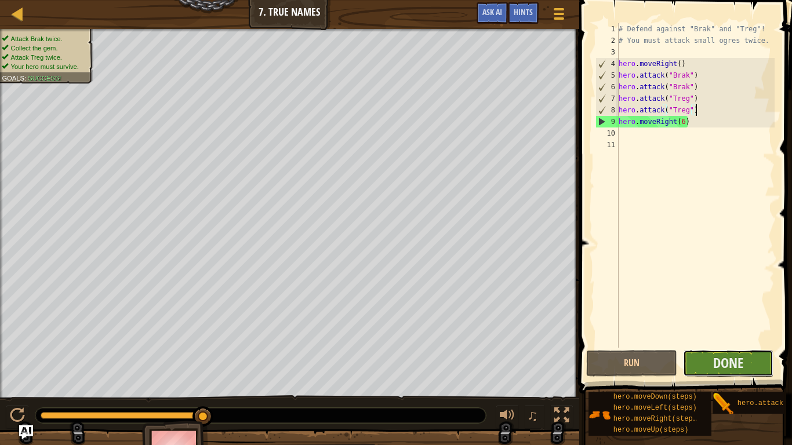
click at [714, 350] on button "Done" at bounding box center [728, 363] width 91 height 27
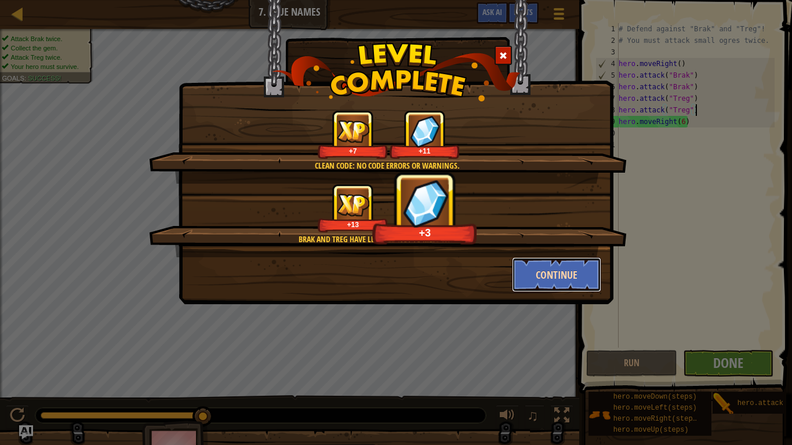
click at [553, 278] on button "Continue" at bounding box center [557, 274] width 90 height 35
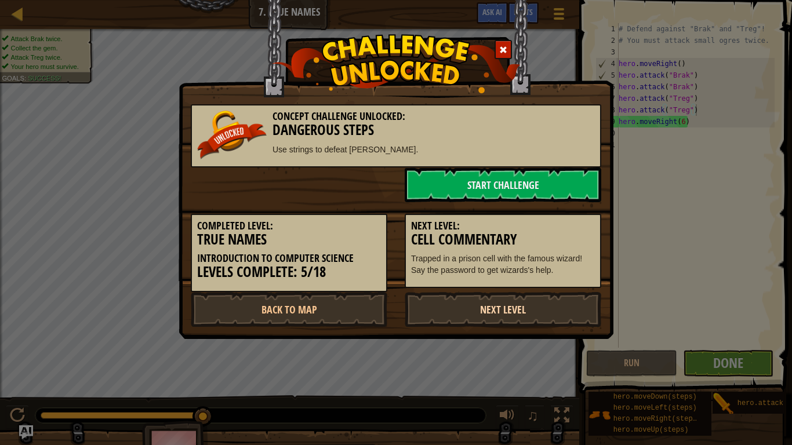
click at [515, 295] on link "Next Level" at bounding box center [503, 309] width 197 height 35
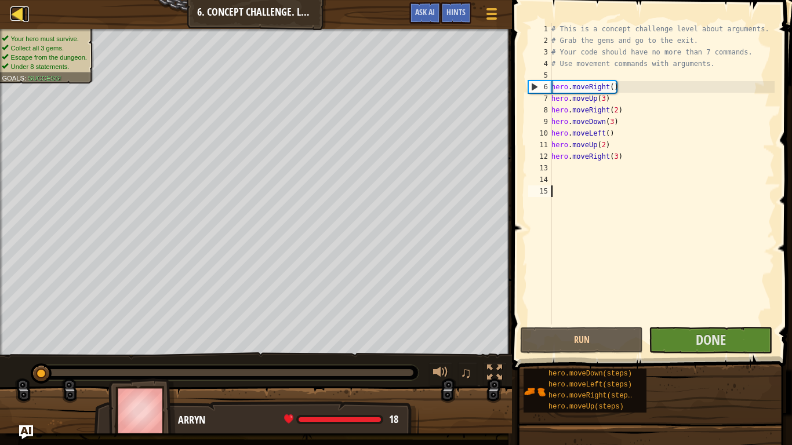
click at [20, 10] on div at bounding box center [17, 13] width 14 height 14
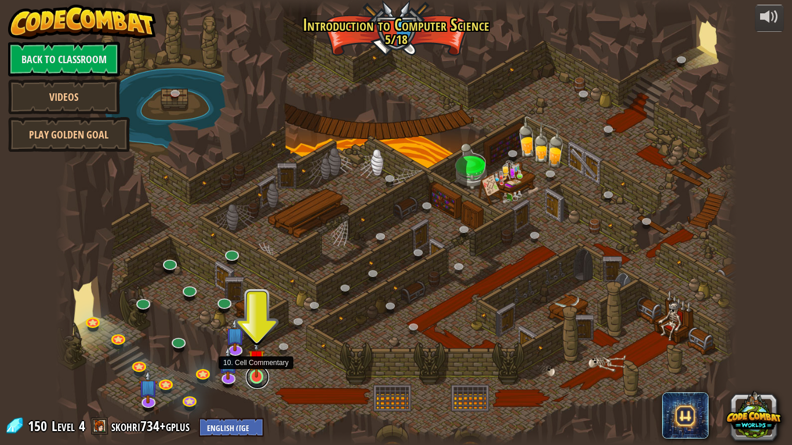
click at [260, 375] on link at bounding box center [257, 377] width 23 height 23
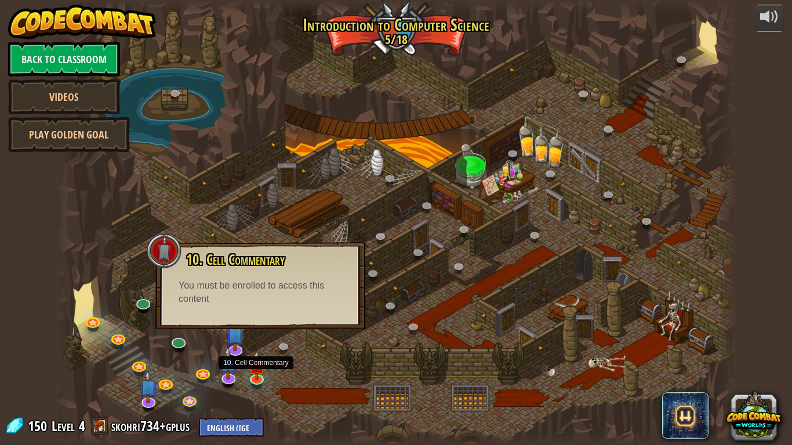
click at [336, 349] on div at bounding box center [396, 222] width 681 height 445
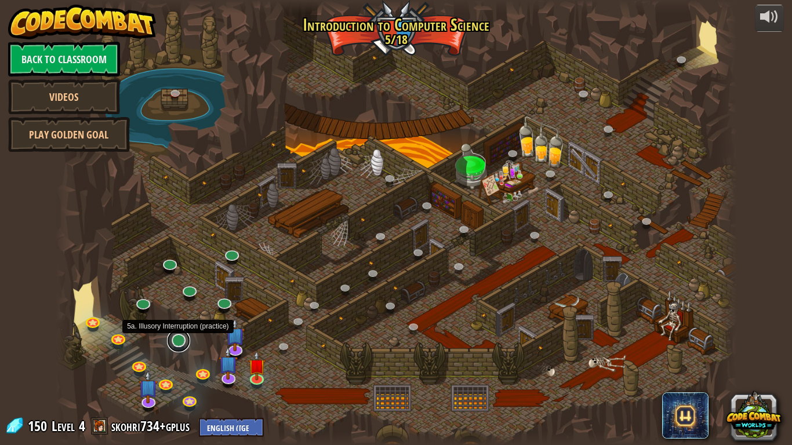
click at [176, 339] on link at bounding box center [178, 340] width 23 height 23
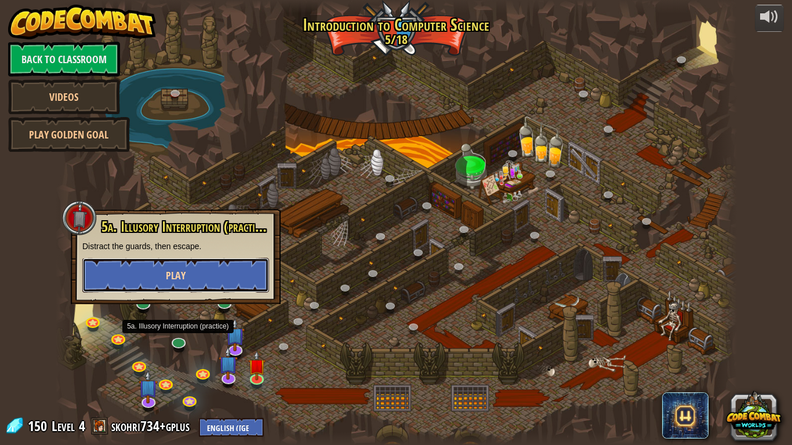
click at [155, 272] on button "Play" at bounding box center [175, 275] width 187 height 35
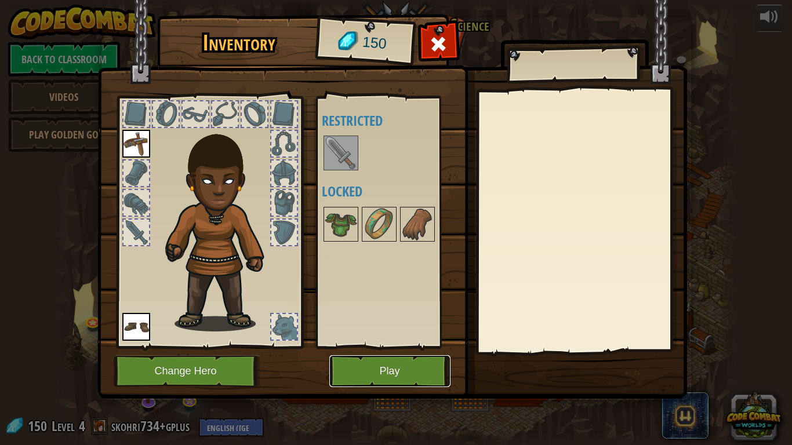
click at [378, 368] on button "Play" at bounding box center [389, 371] width 121 height 32
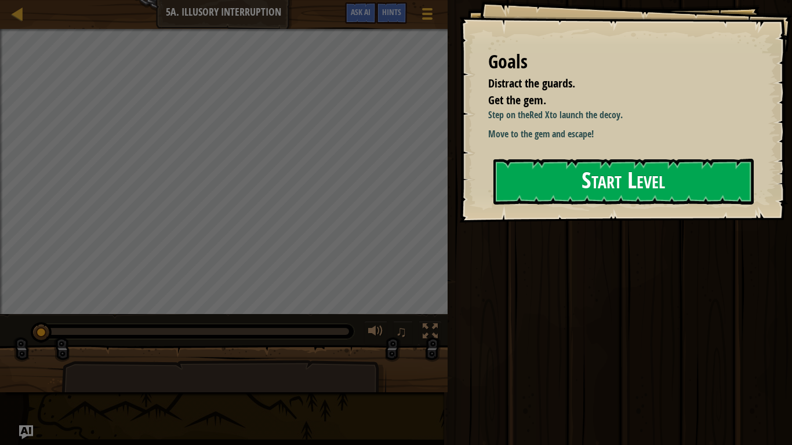
click at [593, 188] on button "Start Level" at bounding box center [623, 182] width 260 height 46
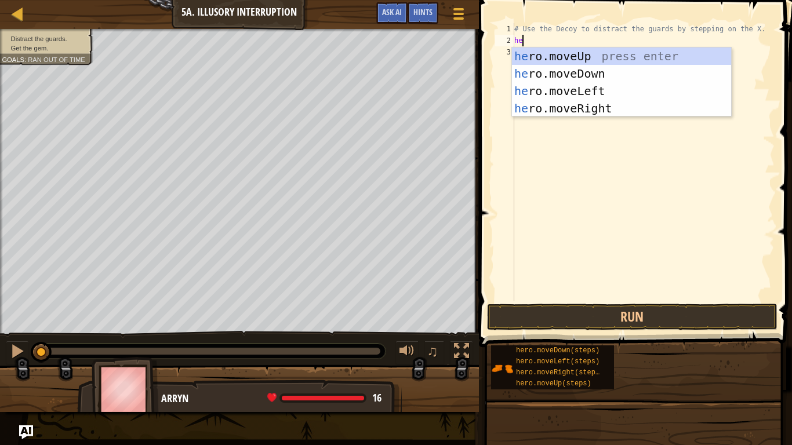
type textarea "her"
click at [608, 103] on div "her o.moveUp press enter her o.moveDown press enter her o.moveLeft press enter …" at bounding box center [621, 100] width 219 height 104
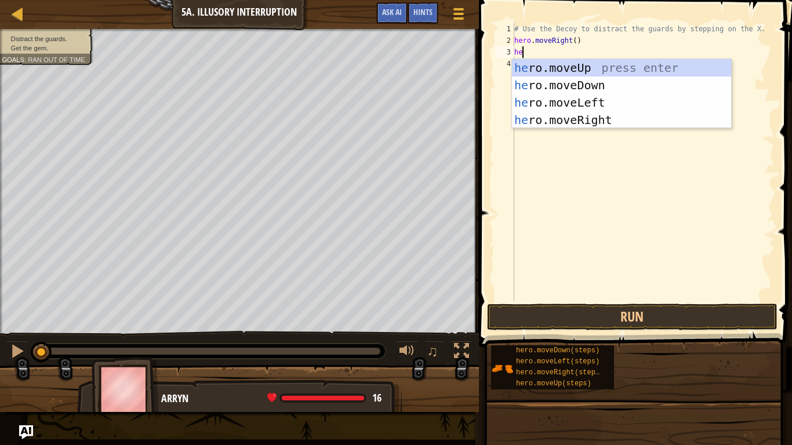
type textarea "her"
click at [609, 86] on div "her o.moveUp press enter her o.moveDown press enter her o.moveLeft press enter …" at bounding box center [621, 111] width 219 height 104
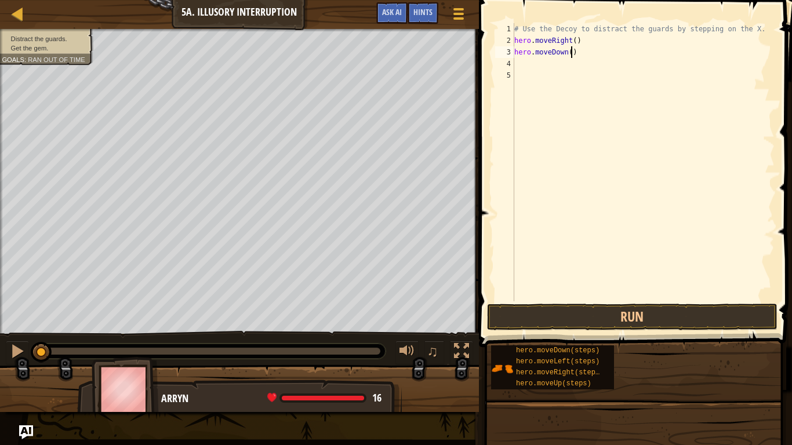
click at [572, 49] on div "# Use the Decoy to distract the guards by stepping on the X. hero . moveRight (…" at bounding box center [643, 173] width 263 height 301
type textarea "hero.moveDown(2)"
click at [617, 315] on button "Run" at bounding box center [632, 317] width 290 height 27
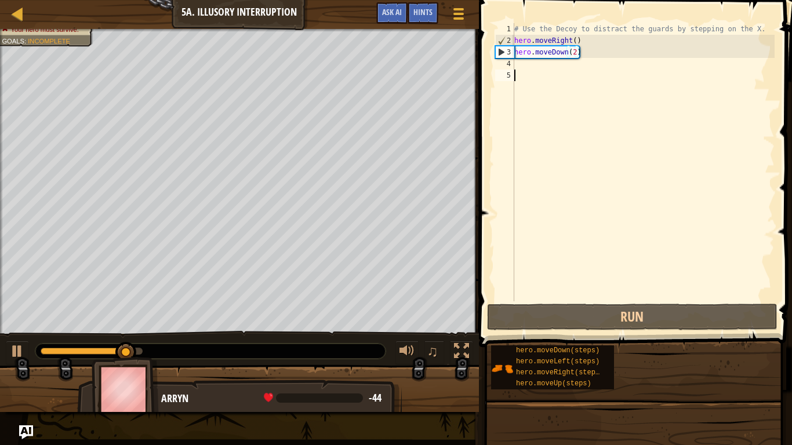
click at [531, 71] on div "# Use the Decoy to distract the guards by stepping on the X. hero . moveRight (…" at bounding box center [643, 173] width 263 height 301
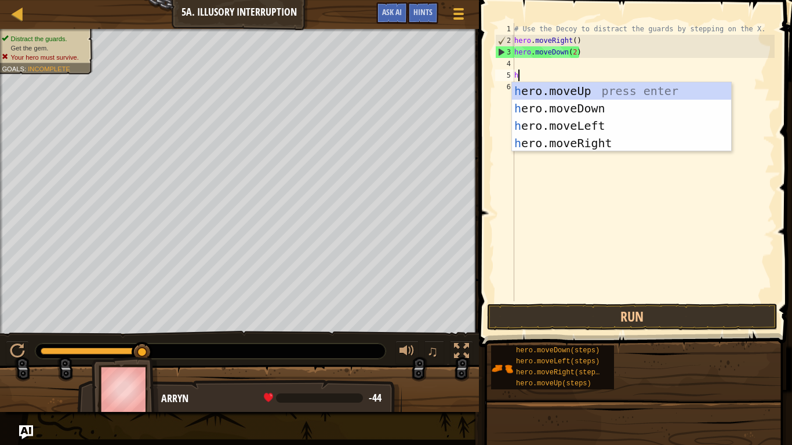
type textarea "her"
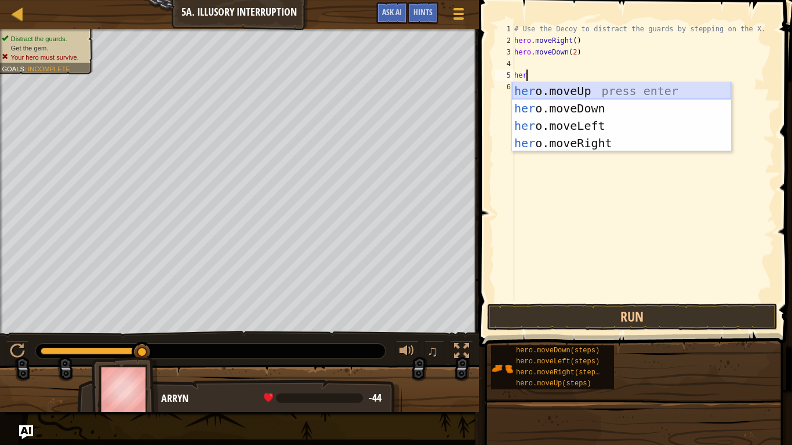
click at [598, 91] on div "her o.moveUp press enter her o.moveDown press enter her o.moveLeft press enter …" at bounding box center [621, 134] width 219 height 104
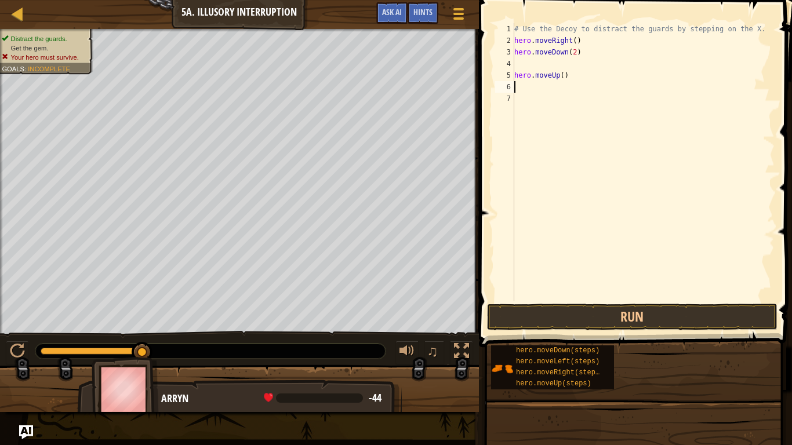
click at [565, 78] on div "# Use the Decoy to distract the guards by stepping on the X. hero . moveRight (…" at bounding box center [643, 173] width 263 height 301
type textarea "hero.moveUp(2)"
click at [515, 59] on div "# Use the Decoy to distract the guards by stepping on the X. hero . moveRight (…" at bounding box center [643, 173] width 263 height 301
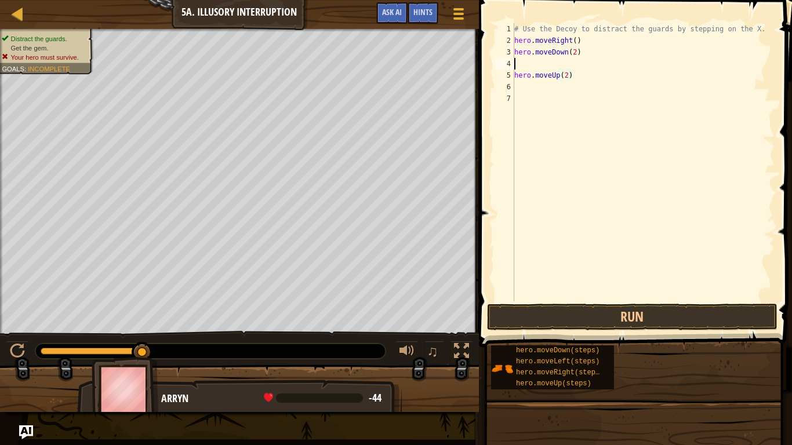
type textarea "hero.moveDown(2)"
click at [521, 78] on div "# Use the Decoy to distract the guards by stepping on the X. hero . moveRight (…" at bounding box center [643, 173] width 263 height 301
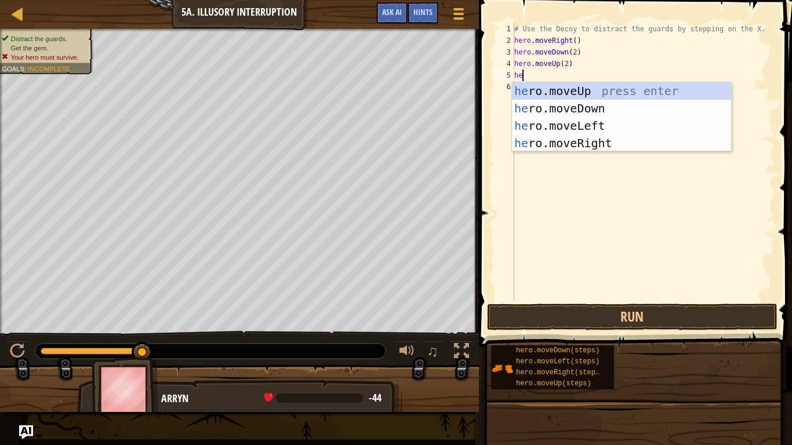
type textarea "her"
click at [601, 141] on div "her o.moveUp press enter her o.moveDown press enter her o.moveLeft press enter …" at bounding box center [621, 134] width 219 height 104
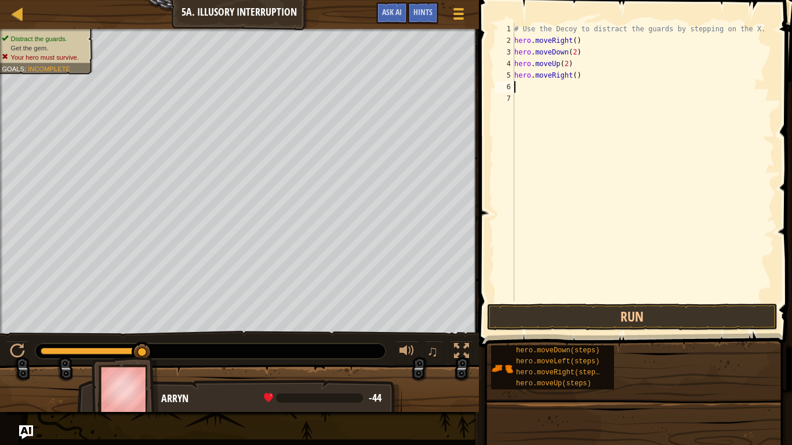
click at [573, 77] on div "# Use the Decoy to distract the guards by stepping on the X. hero . moveRight (…" at bounding box center [643, 173] width 263 height 301
type textarea "hero.moveRight(6)"
click at [550, 323] on button "Run" at bounding box center [632, 317] width 290 height 27
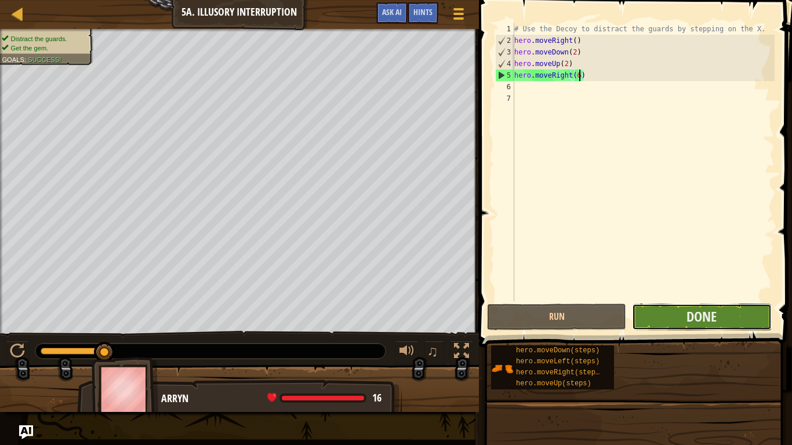
click at [675, 322] on button "Done" at bounding box center [701, 317] width 139 height 27
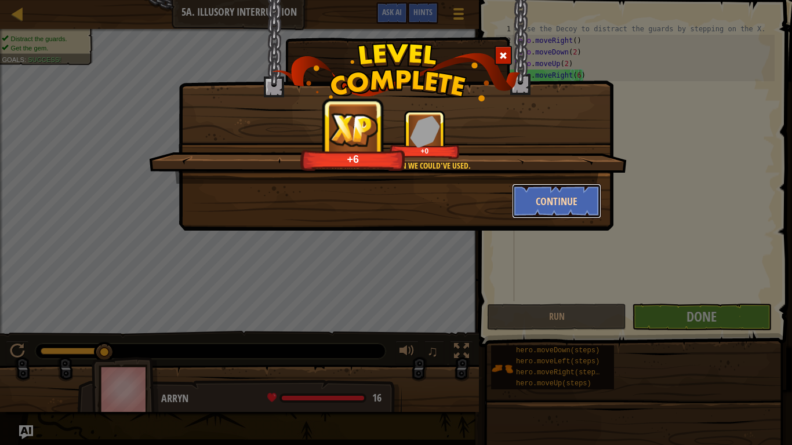
click at [565, 199] on button "Continue" at bounding box center [557, 201] width 90 height 35
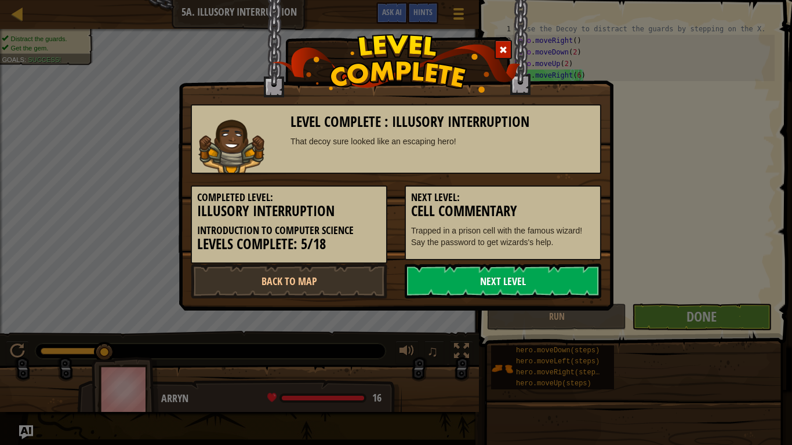
click at [408, 284] on link "Next Level" at bounding box center [503, 281] width 197 height 35
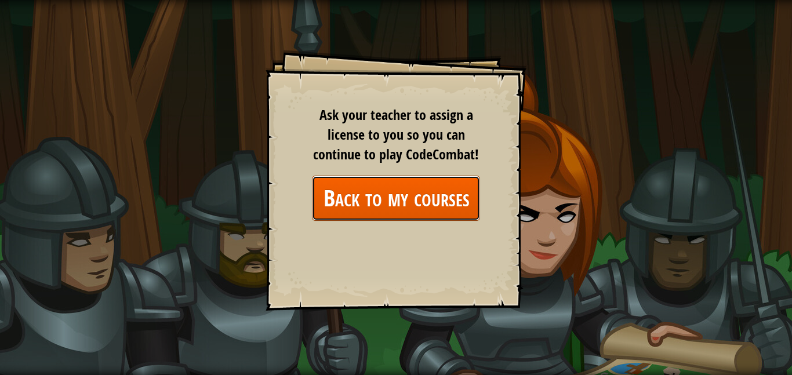
click at [419, 208] on link "Back to my courses" at bounding box center [396, 198] width 168 height 45
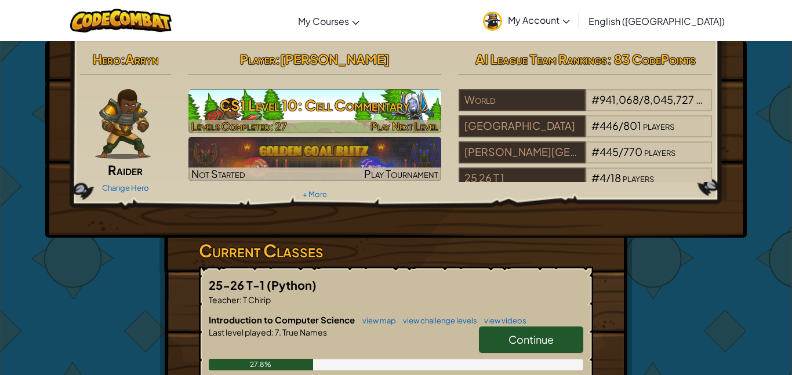
click at [324, 106] on h3 "CS1 Level 10: Cell Commentary" at bounding box center [314, 105] width 253 height 26
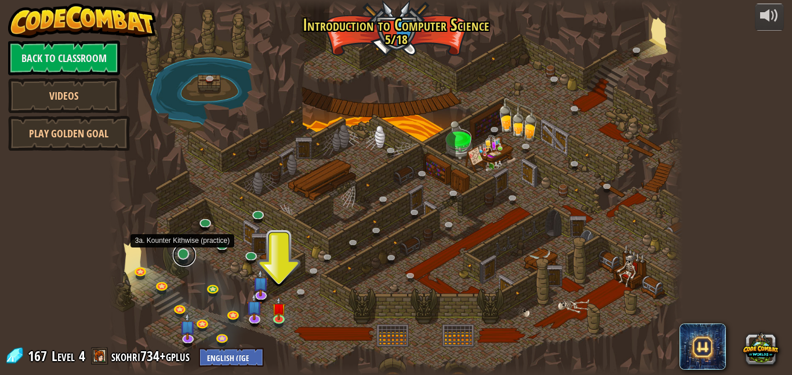
click at [185, 252] on link at bounding box center [184, 255] width 23 height 23
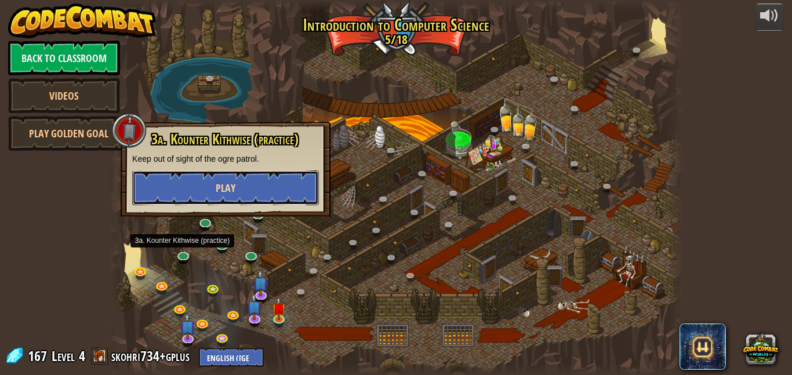
click at [245, 190] on button "Play" at bounding box center [225, 187] width 187 height 35
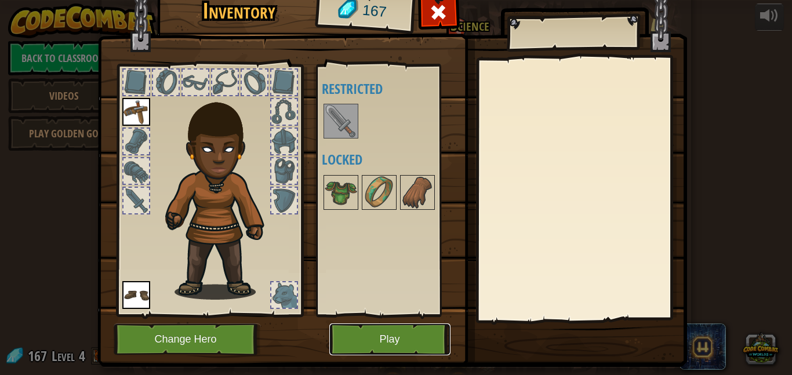
click at [362, 341] on button "Play" at bounding box center [389, 340] width 121 height 32
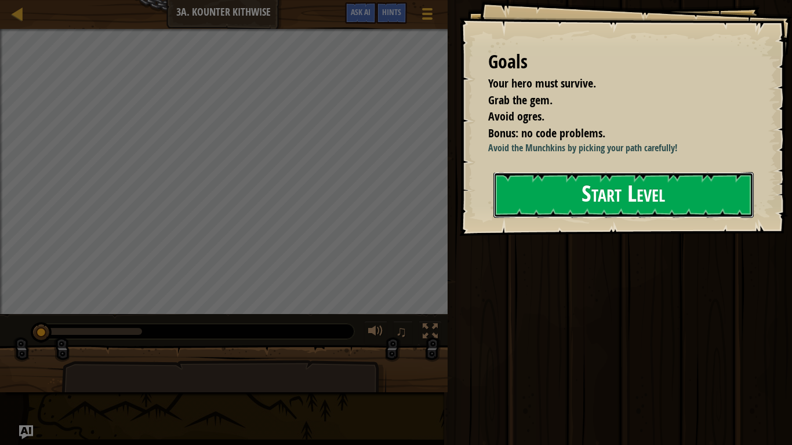
click at [566, 199] on button "Start Level" at bounding box center [623, 195] width 260 height 46
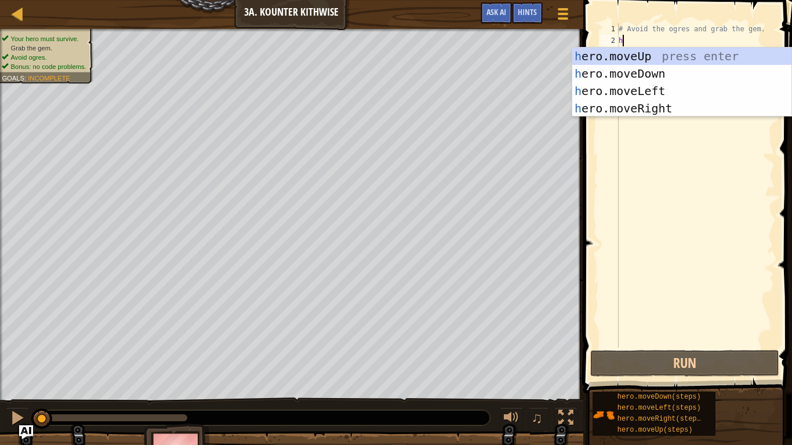
scroll to position [5, 0]
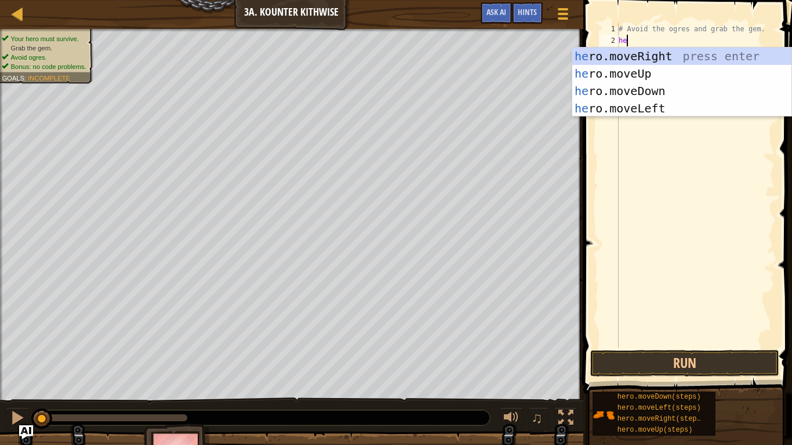
type textarea "her"
click at [672, 70] on div "her o.moveUp press enter her o.moveDown press enter her o.moveLeft press enter …" at bounding box center [681, 100] width 219 height 104
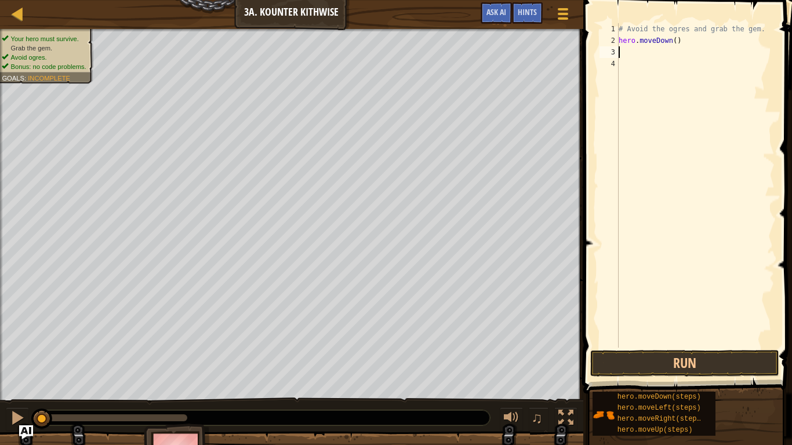
scroll to position [5, 0]
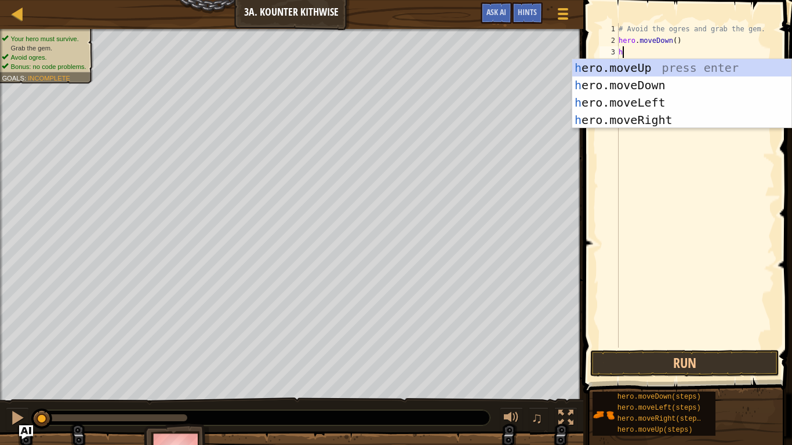
type textarea "her"
click at [671, 121] on div "her o.moveUp press enter her o.moveDown press enter her o.moveLeft press enter …" at bounding box center [681, 111] width 219 height 104
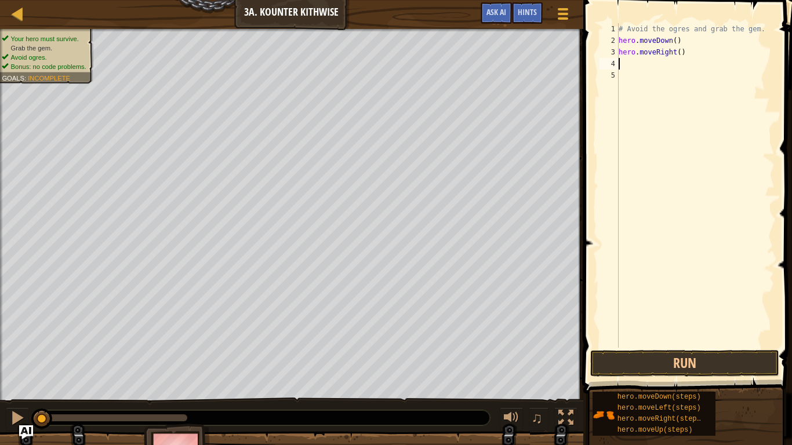
click at [679, 51] on div "# Avoid the ogres and grab the gem. hero . moveDown ( ) hero . moveRight ( )" at bounding box center [695, 197] width 158 height 348
click at [681, 361] on button "Run" at bounding box center [684, 363] width 189 height 27
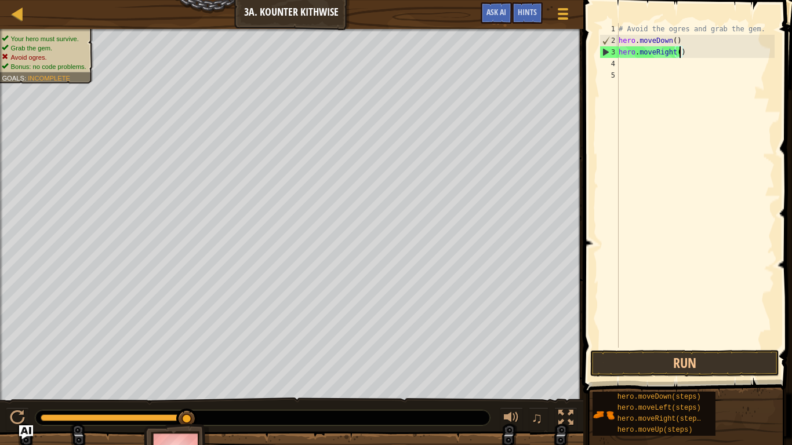
type textarea "hero.moveRight)"
drag, startPoint x: 685, startPoint y: 53, endPoint x: 613, endPoint y: 54, distance: 71.9
click at [613, 54] on div "hero.moveRight) 1 2 3 4 5 # Avoid the ogres and grab the gem. hero . moveDown (…" at bounding box center [685, 185] width 177 height 325
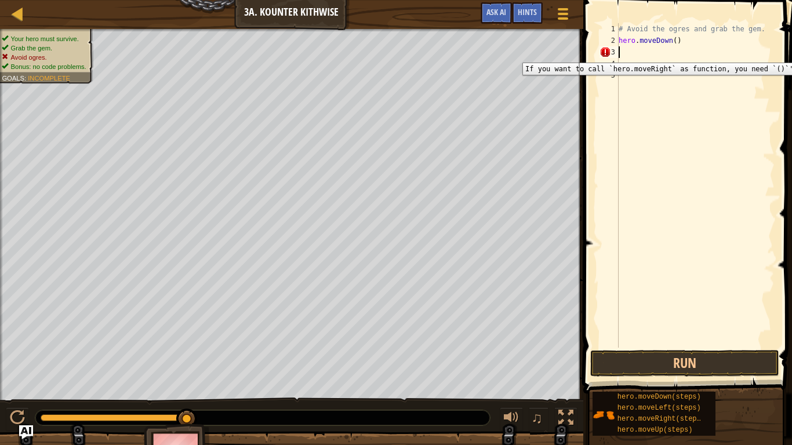
scroll to position [5, 0]
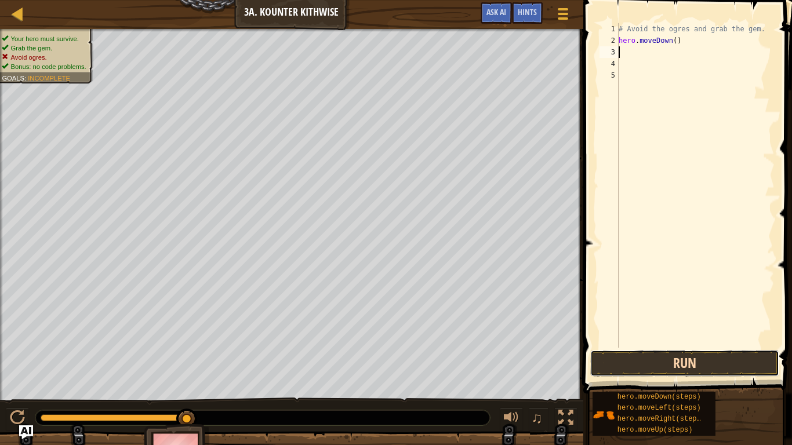
click at [664, 358] on button "Run" at bounding box center [684, 363] width 189 height 27
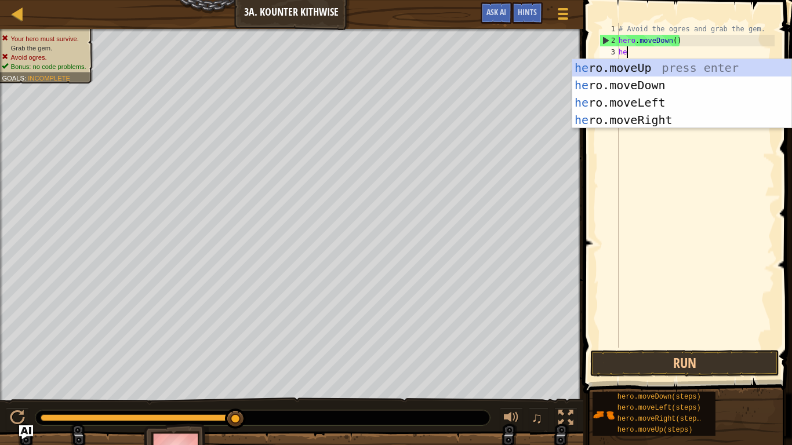
type textarea "her"
click at [680, 86] on div "her o.moveUp press enter her o.moveDown press enter her o.moveLeft press enter …" at bounding box center [681, 111] width 219 height 104
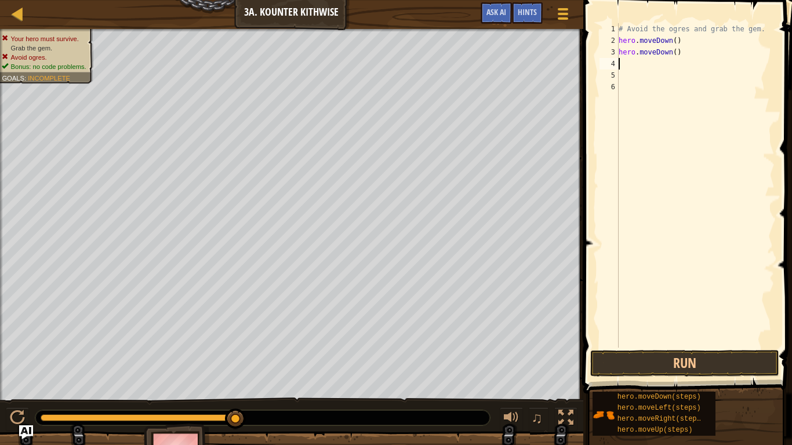
scroll to position [5, 0]
click at [660, 64] on div "# Avoid the ogres and grab the gem. hero . moveDown ( ) hero . moveDown ( )" at bounding box center [695, 197] width 158 height 348
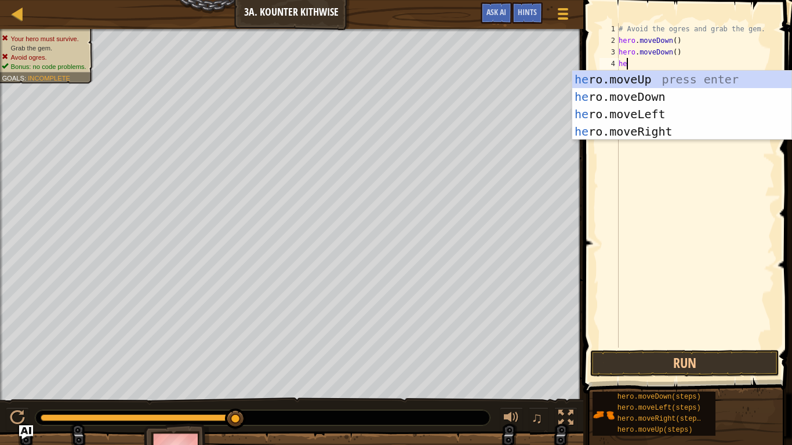
type textarea "her"
click at [672, 125] on div "her o.moveUp press enter her o.moveDown press enter her o.moveLeft press enter …" at bounding box center [681, 123] width 219 height 104
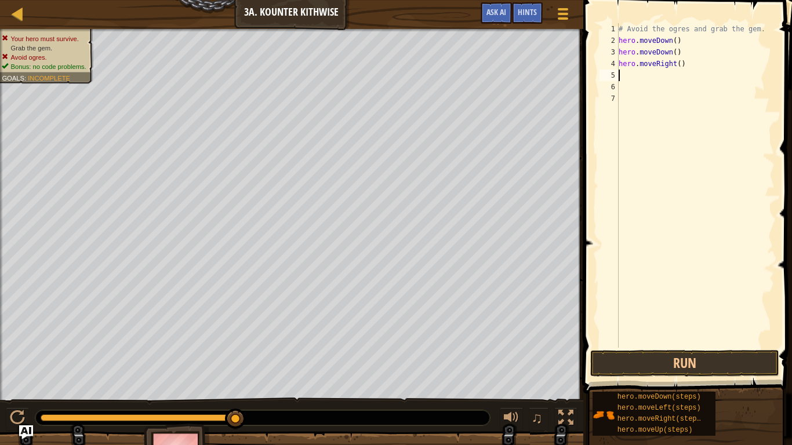
scroll to position [5, 0]
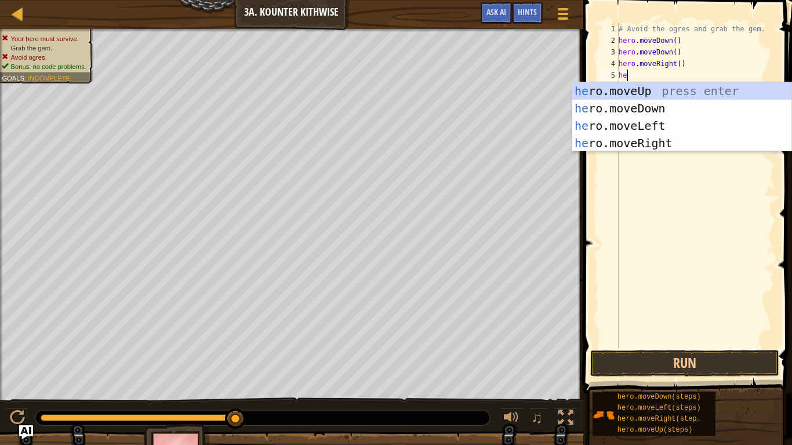
type textarea "her"
click at [699, 91] on div "her o.moveUp press enter her o.moveDown press enter her o.moveLeft press enter …" at bounding box center [681, 134] width 219 height 104
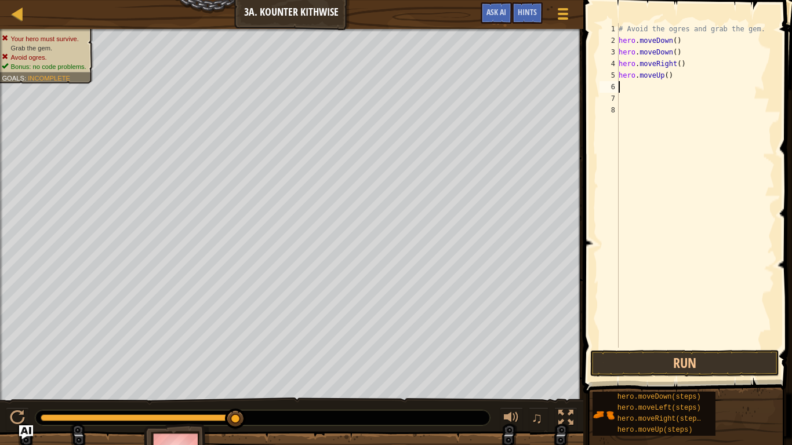
scroll to position [5, 0]
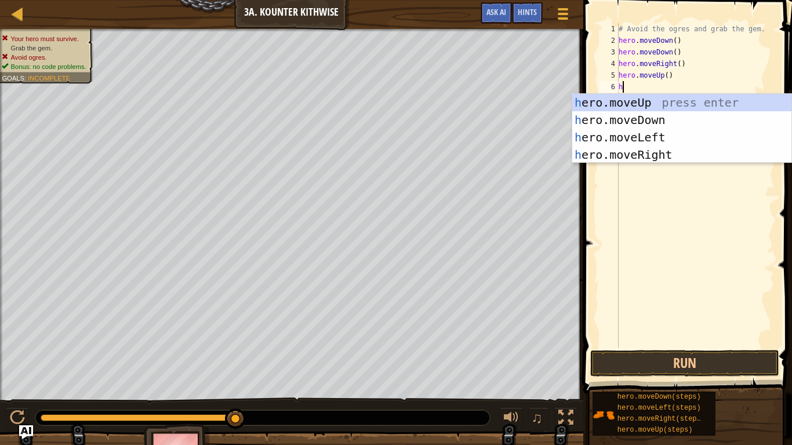
type textarea "her"
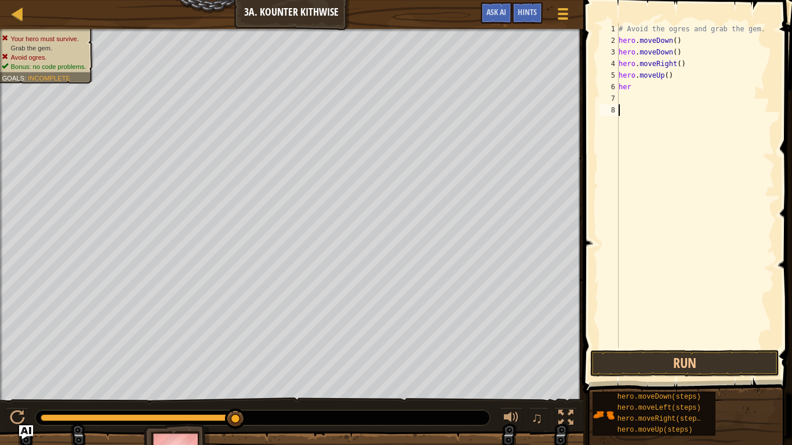
click at [644, 163] on div "# Avoid the ogres and grab the gem. hero . moveDown ( ) hero . moveDown ( ) her…" at bounding box center [695, 197] width 158 height 348
click at [633, 92] on div "# Avoid the ogres and grab the gem. hero . moveDown ( ) hero . moveDown ( ) her…" at bounding box center [695, 197] width 158 height 348
type textarea "hero"
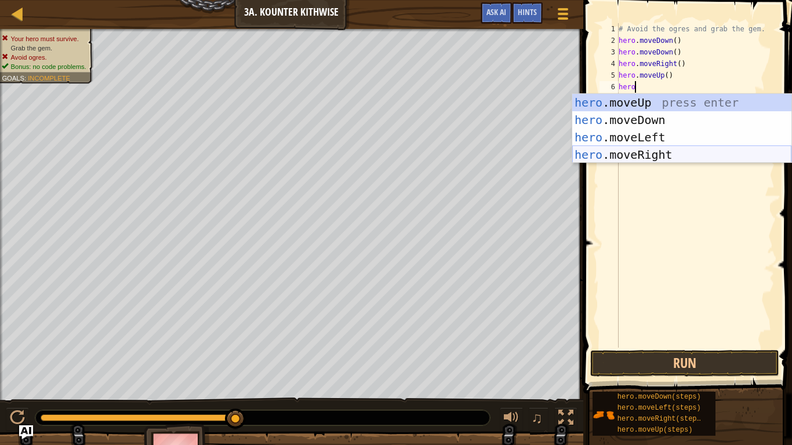
click at [663, 150] on div "hero .moveUp press enter hero .moveDown press enter hero .moveLeft press enter …" at bounding box center [681, 146] width 219 height 104
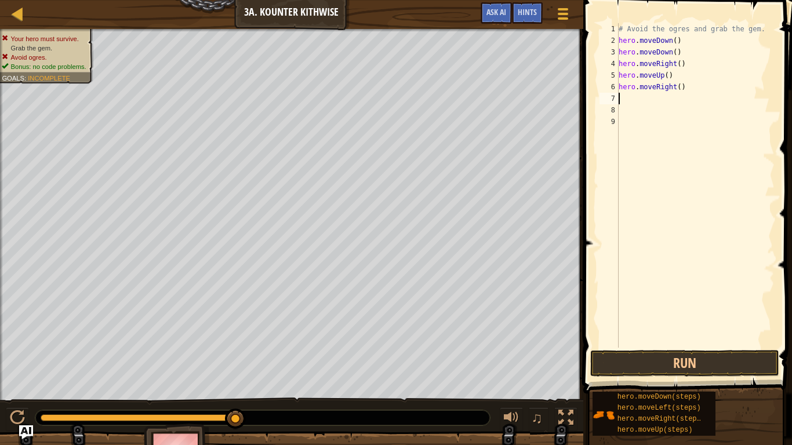
scroll to position [5, 0]
click at [681, 90] on div "# Avoid the ogres and grab the gem. hero . moveDown ( ) hero . moveDown ( ) her…" at bounding box center [695, 197] width 158 height 348
type textarea "hero.moveRight(3)"
click at [659, 359] on button "Run" at bounding box center [684, 363] width 189 height 27
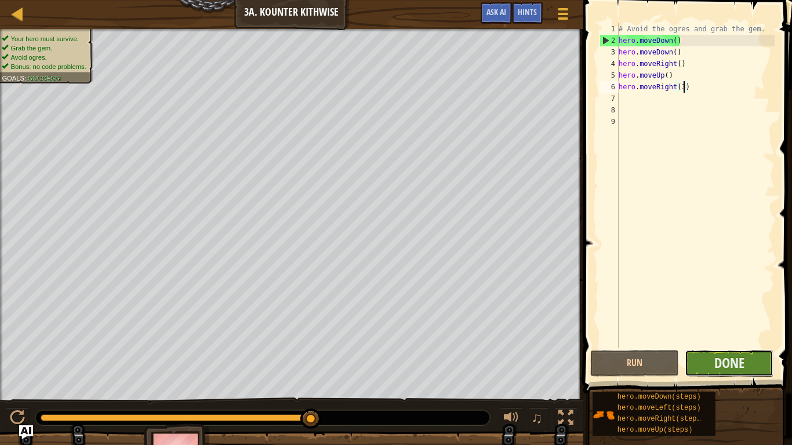
click at [702, 366] on button "Done" at bounding box center [729, 363] width 89 height 27
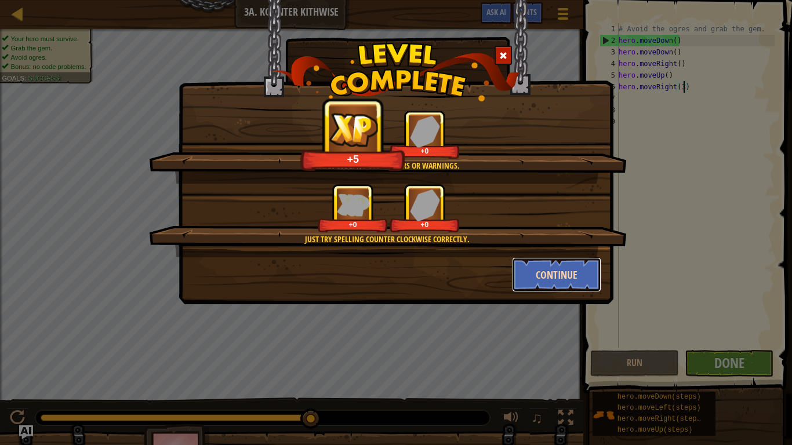
click at [553, 273] on button "Continue" at bounding box center [557, 274] width 90 height 35
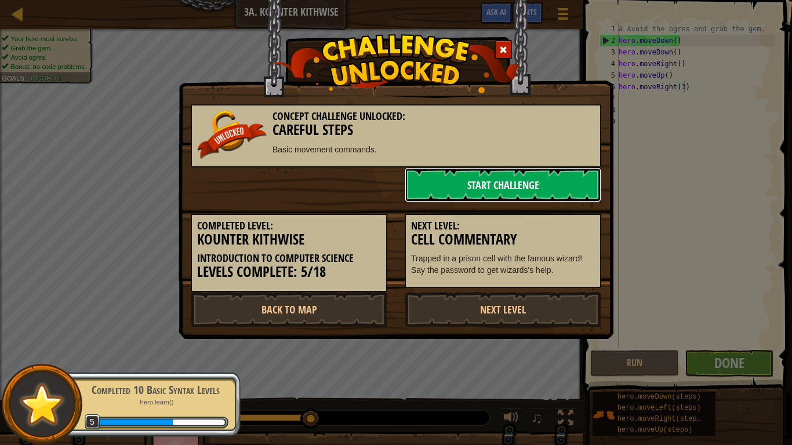
click at [510, 187] on link "Start Challenge" at bounding box center [503, 185] width 197 height 35
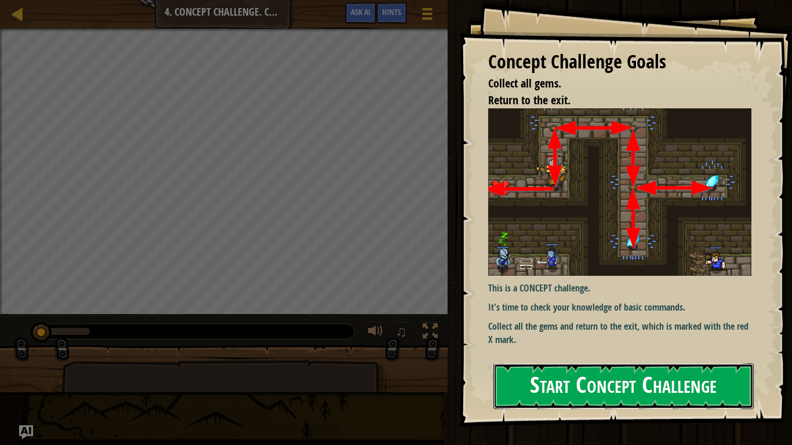
click at [677, 375] on button "Start Concept Challenge" at bounding box center [623, 387] width 260 height 46
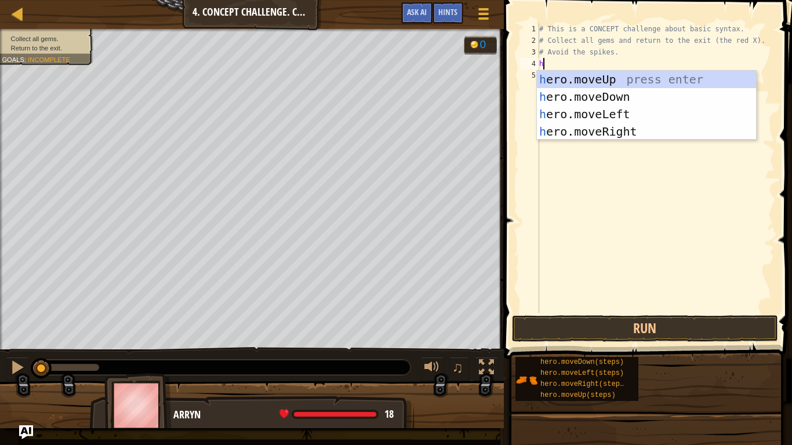
scroll to position [5, 0]
type textarea "her"
click at [707, 108] on div "her o.moveUp press enter her o.moveDown press enter her o.moveLeft press enter …" at bounding box center [646, 123] width 219 height 104
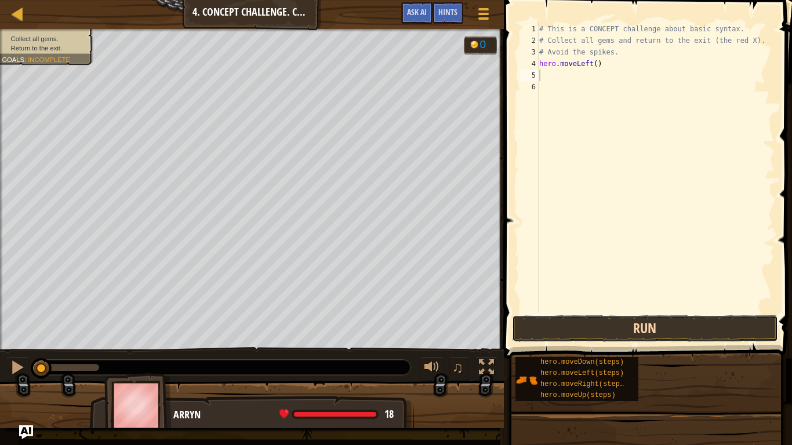
click at [546, 317] on button "Run" at bounding box center [645, 328] width 266 height 27
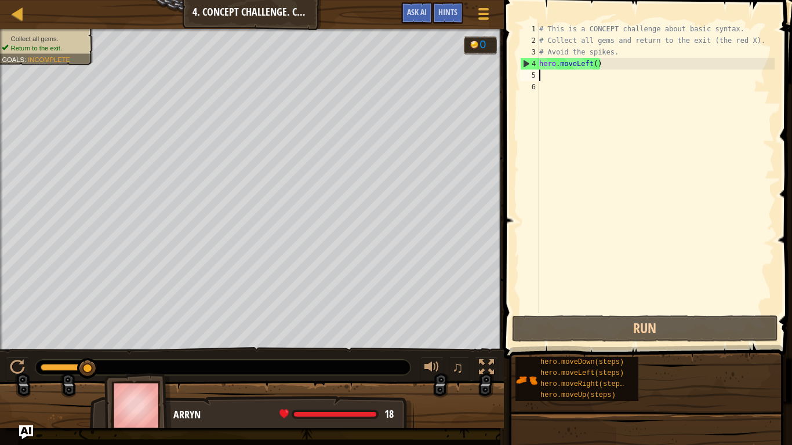
click at [614, 61] on div "# This is a CONCEPT challenge about basic syntax. # Collect all gems and return…" at bounding box center [656, 179] width 238 height 313
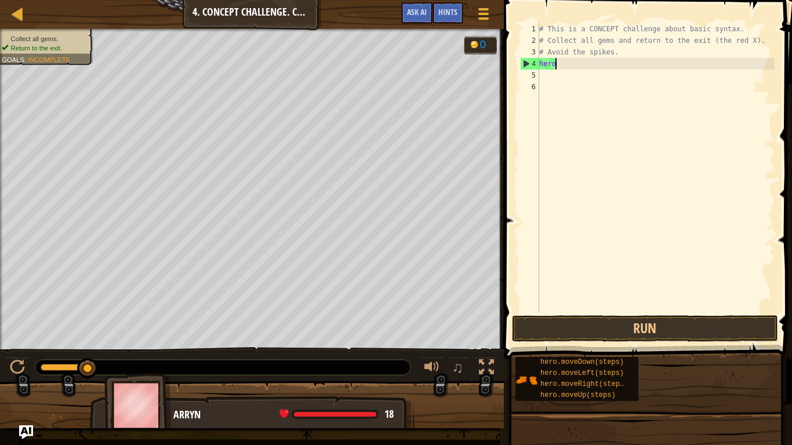
type textarea "h"
type textarea "g"
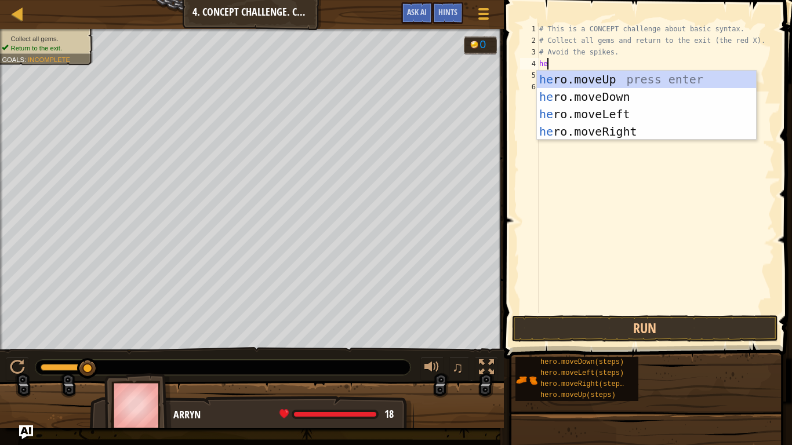
type textarea "her"
click at [623, 84] on div "her o.moveUp press enter her o.moveDown press enter her o.moveLeft press enter …" at bounding box center [646, 123] width 219 height 104
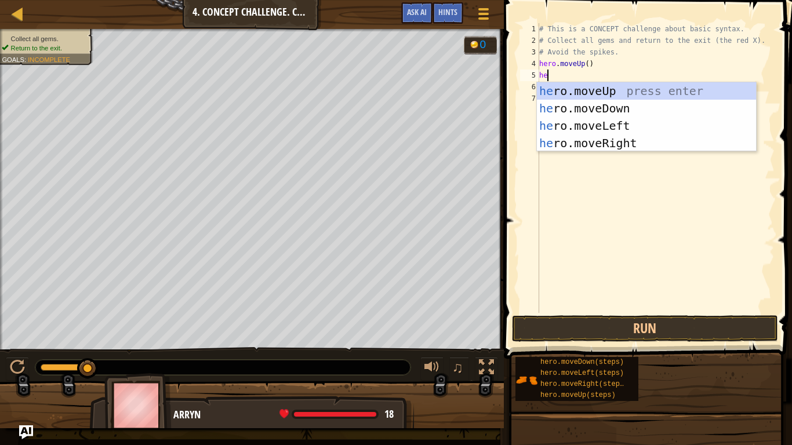
type textarea "her"
click at [611, 141] on div "her o.moveUp press enter her o.moveDown press enter her o.moveLeft press enter …" at bounding box center [646, 134] width 219 height 104
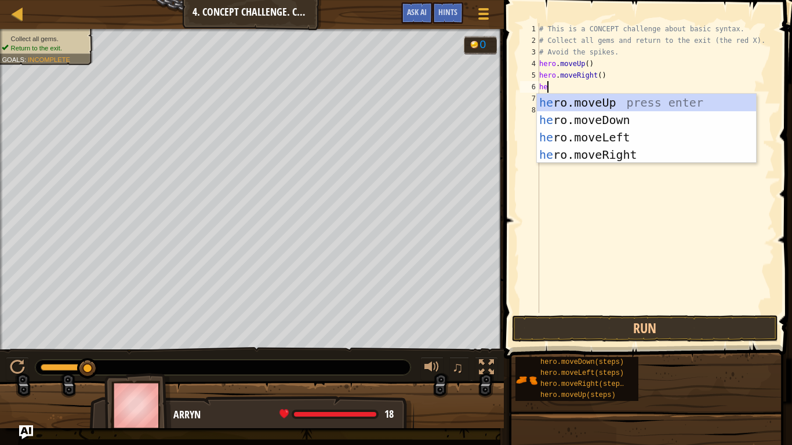
type textarea "her"
click at [601, 125] on div "her o.moveUp press enter her o.moveDown press enter her o.moveLeft press enter …" at bounding box center [646, 146] width 219 height 104
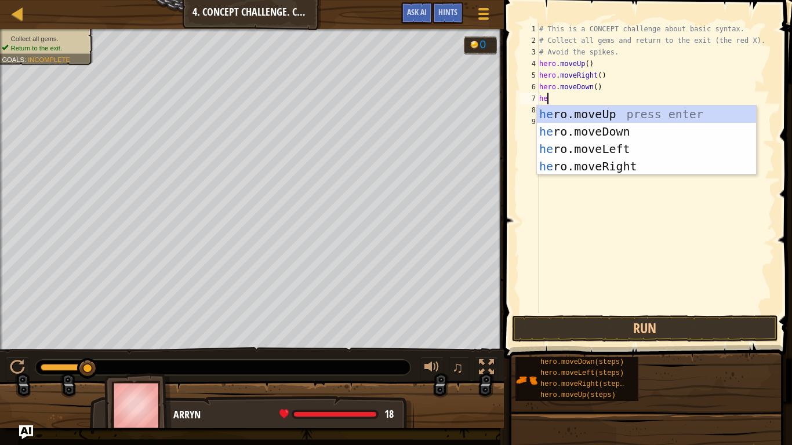
type textarea "her"
click at [630, 167] on div "her o.moveUp press enter her o.moveDown press enter her o.moveLeft press enter …" at bounding box center [646, 158] width 219 height 104
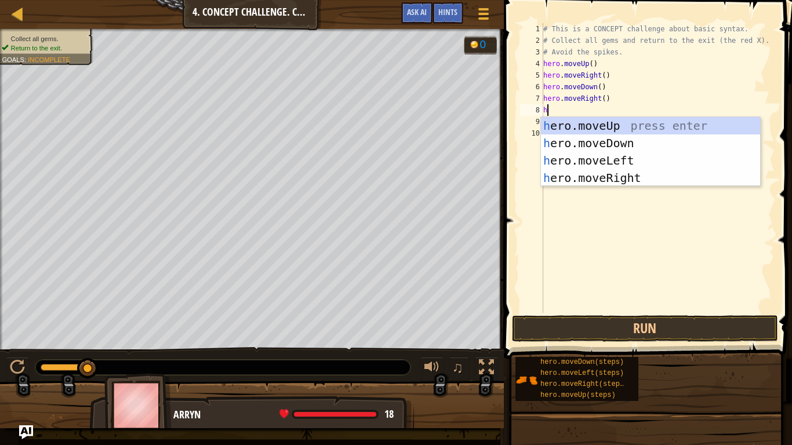
type textarea "her"
click at [625, 162] on div "her o.moveUp press enter her o.moveDown press enter her o.moveLeft press enter …" at bounding box center [650, 169] width 219 height 104
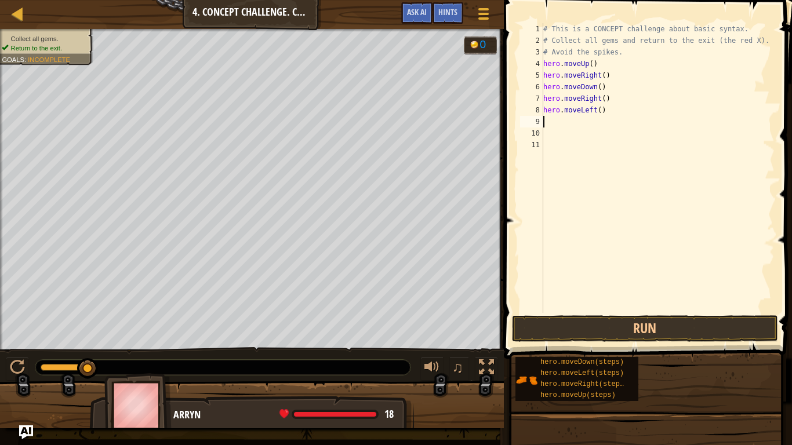
scroll to position [5, 0]
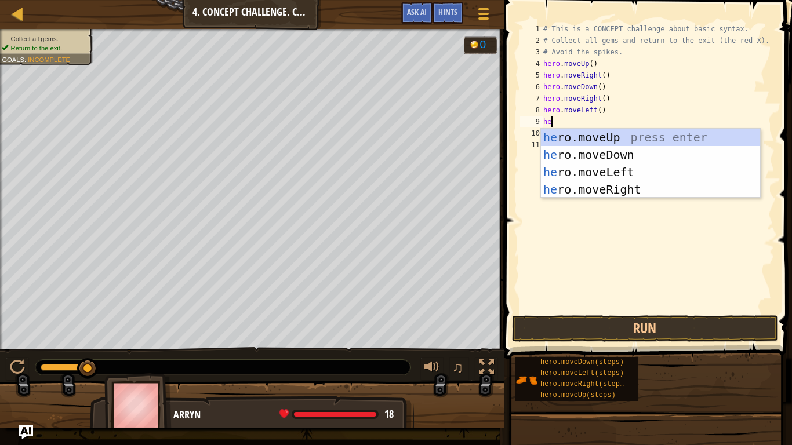
type textarea "her"
click at [622, 155] on div "her o.moveUp press enter her o.moveDown press enter her o.moveLeft press enter …" at bounding box center [650, 181] width 219 height 104
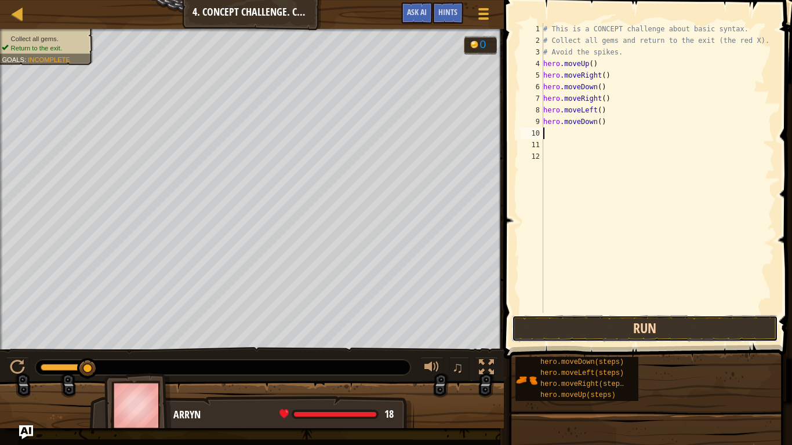
click at [613, 334] on button "Run" at bounding box center [645, 328] width 266 height 27
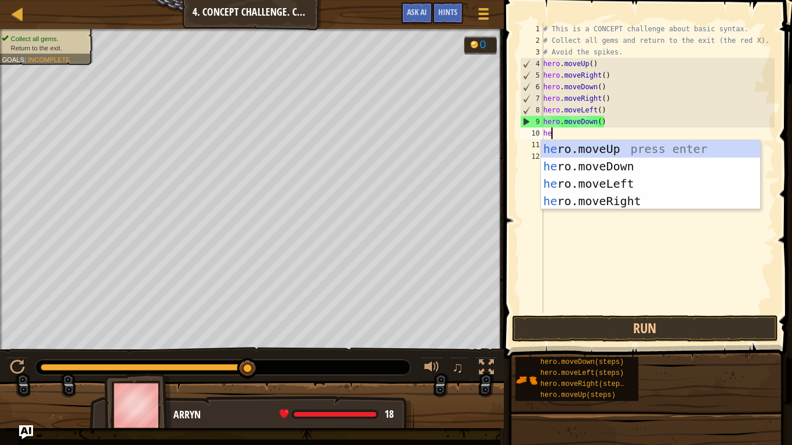
type textarea "her"
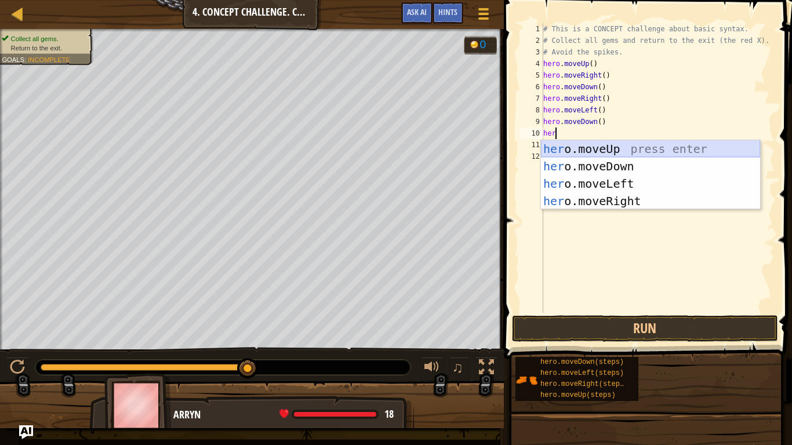
click at [603, 151] on div "her o.moveUp press enter her o.moveDown press enter her o.moveLeft press enter …" at bounding box center [650, 192] width 219 height 104
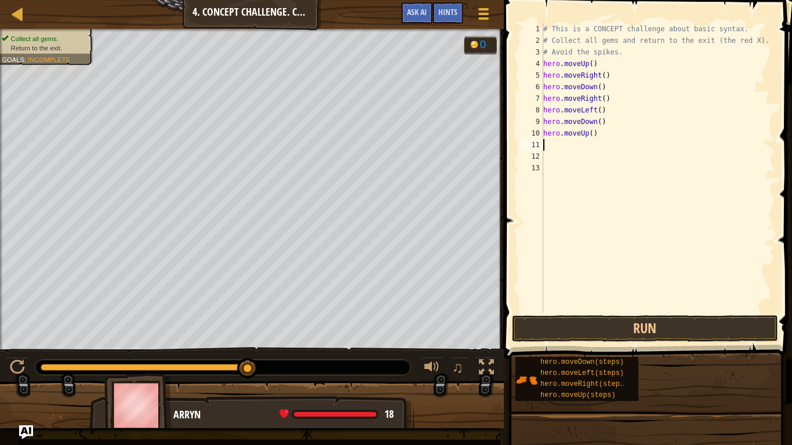
click at [591, 132] on div "# This is a CONCEPT challenge about basic syntax. # Collect all gems and return…" at bounding box center [658, 179] width 234 height 313
type textarea "hero.moveUp(2)"
click at [574, 146] on div "# This is a CONCEPT challenge about basic syntax. # Collect all gems and return…" at bounding box center [658, 179] width 234 height 313
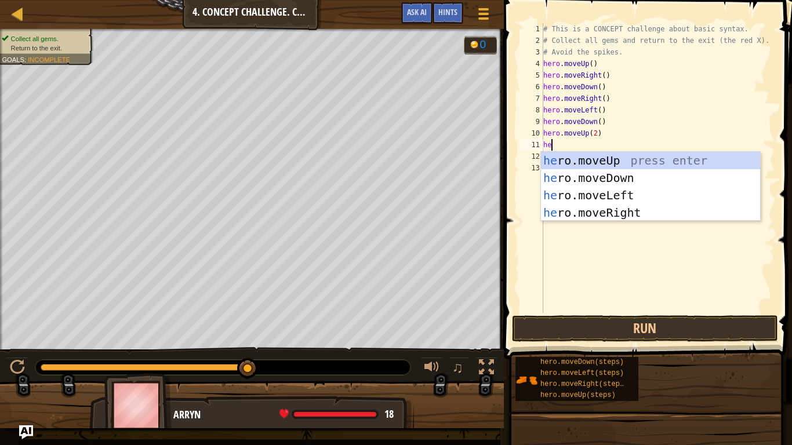
type textarea "her"
click at [581, 191] on div "her o.moveUp press enter her o.moveDown press enter her o.moveLeft press enter …" at bounding box center [650, 204] width 219 height 104
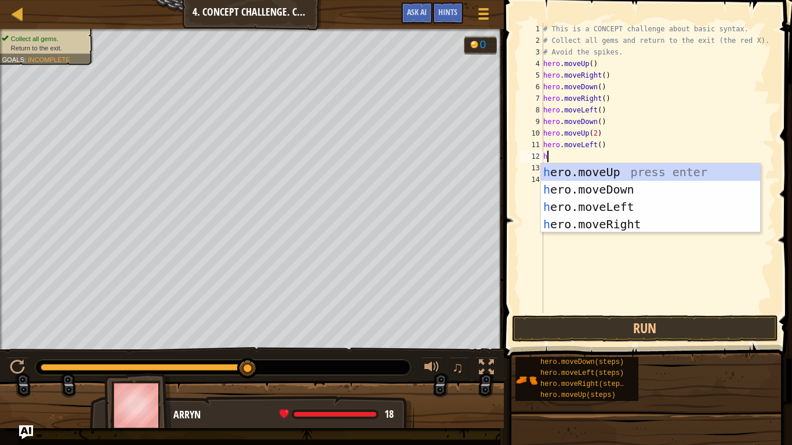
type textarea "her"
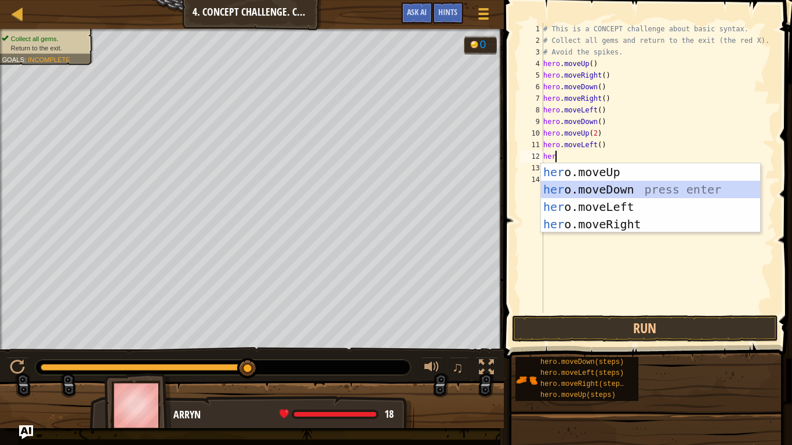
click at [599, 192] on div "her o.moveUp press enter her o.moveDown press enter her o.moveLeft press enter …" at bounding box center [650, 215] width 219 height 104
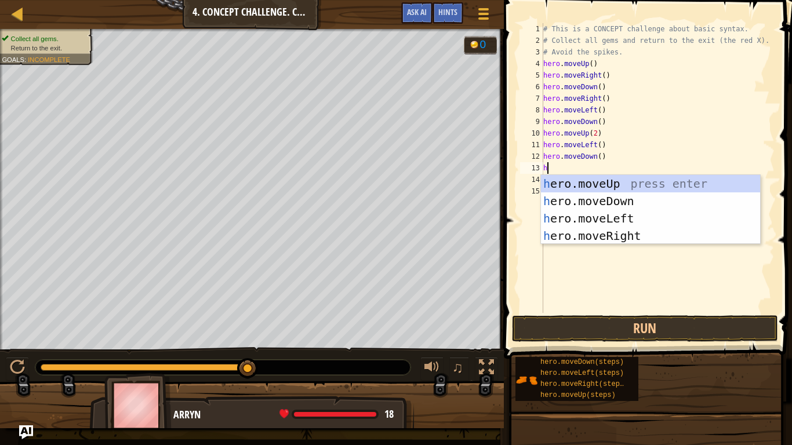
type textarea "her"
click at [633, 213] on div "her o.moveUp press enter her o.moveDown press enter her o.moveLeft press enter …" at bounding box center [650, 227] width 219 height 104
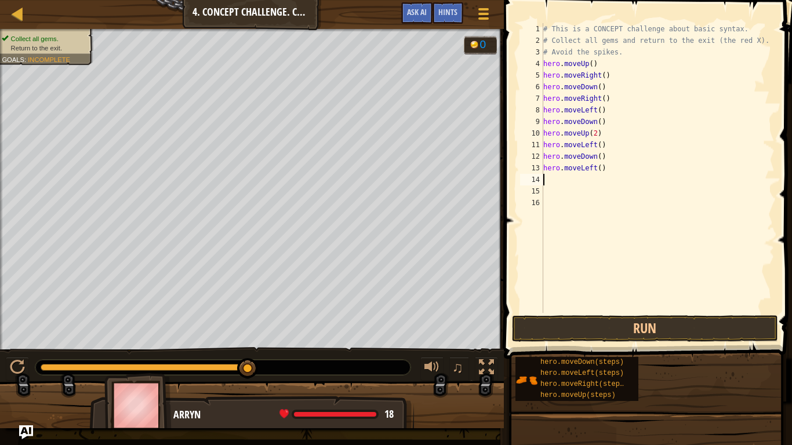
click at [602, 168] on div "# This is a CONCEPT challenge about basic syntax. # Collect all gems and return…" at bounding box center [658, 179] width 234 height 313
type textarea "hero.moveLeft(3)"
click at [588, 331] on button "Run" at bounding box center [645, 328] width 266 height 27
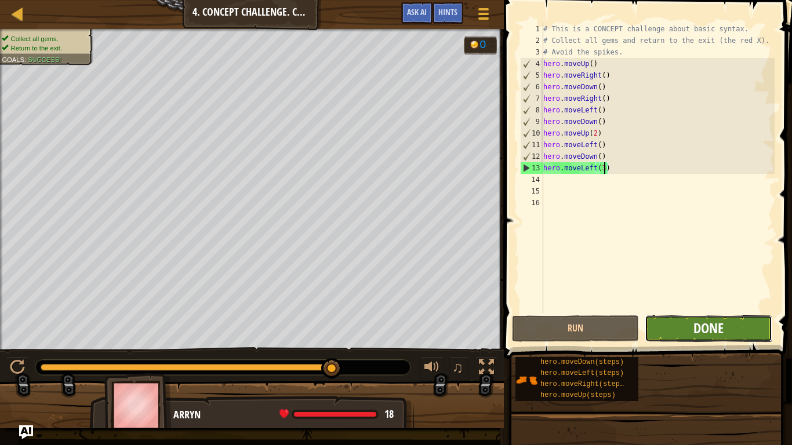
click at [700, 326] on span "Done" at bounding box center [708, 328] width 30 height 19
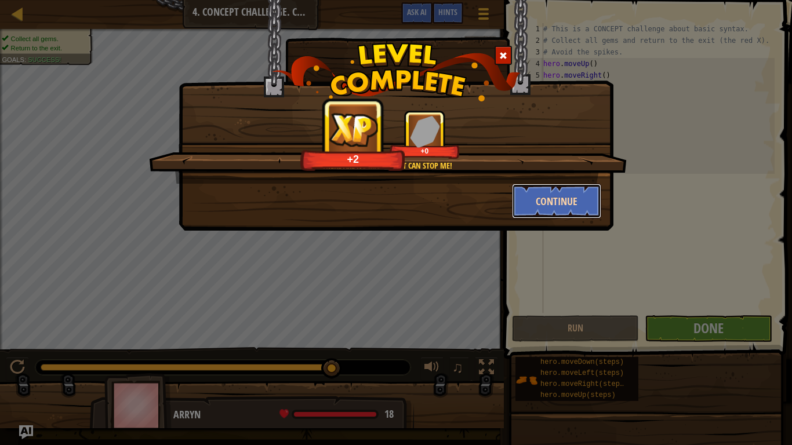
click at [553, 205] on button "Continue" at bounding box center [557, 201] width 90 height 35
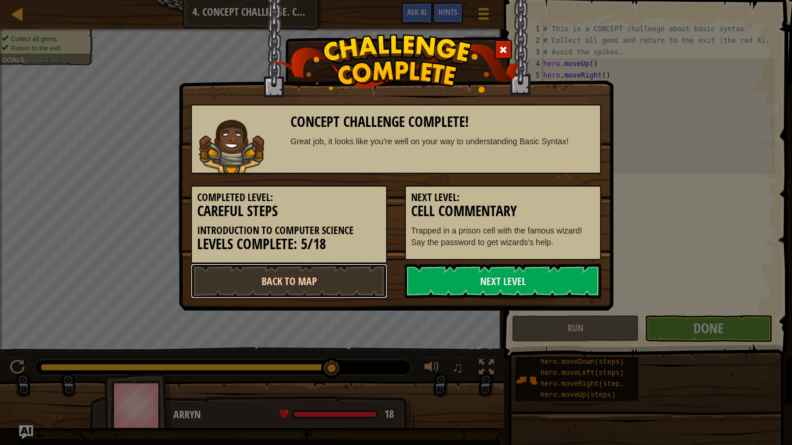
click at [280, 281] on link "Back to Map" at bounding box center [289, 281] width 197 height 35
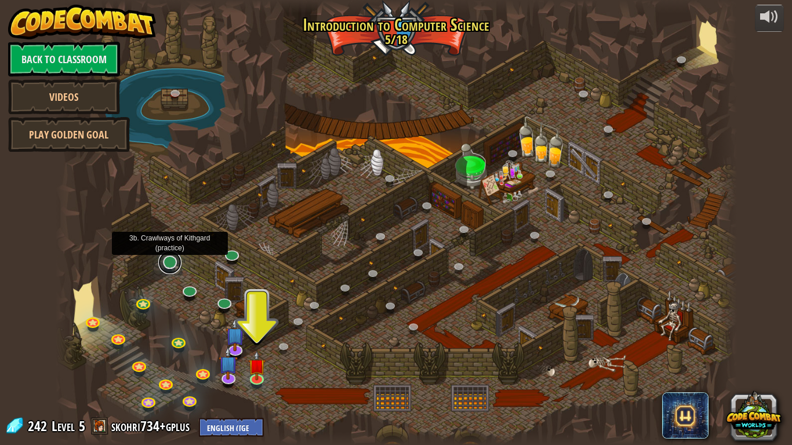
click at [167, 263] on link at bounding box center [169, 262] width 23 height 23
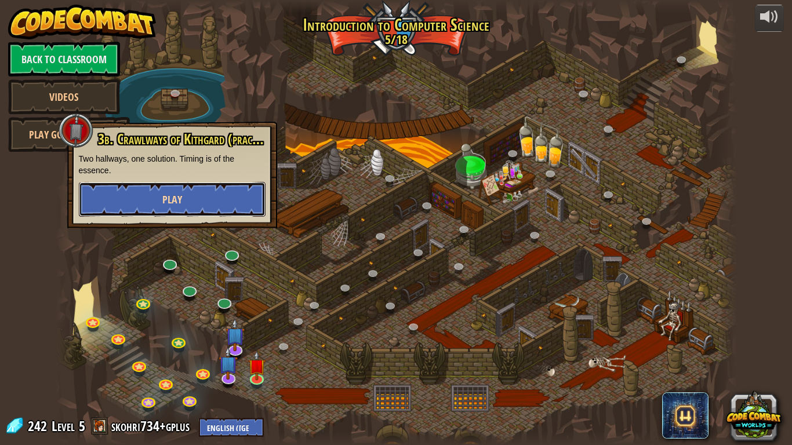
click at [189, 206] on button "Play" at bounding box center [172, 199] width 187 height 35
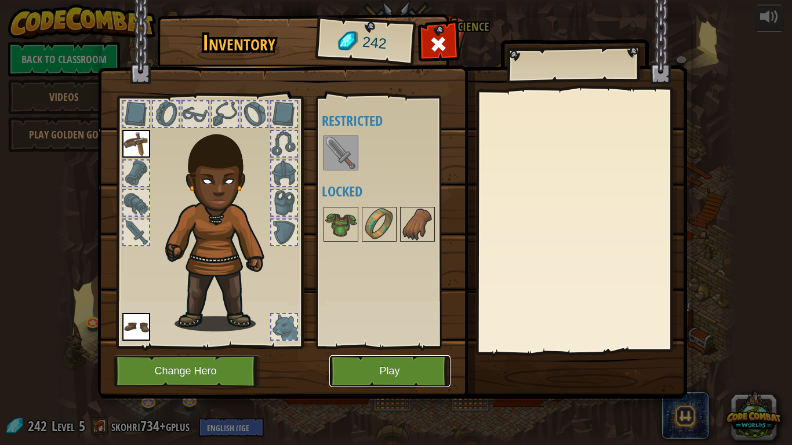
click at [373, 358] on button "Play" at bounding box center [389, 371] width 121 height 32
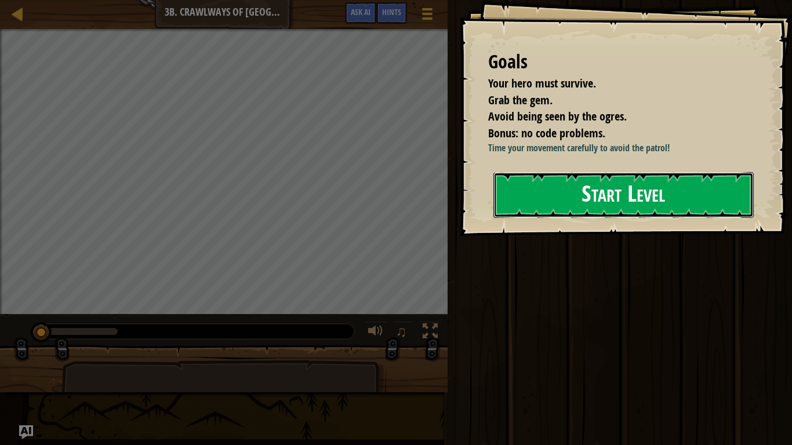
click at [609, 191] on button "Start Level" at bounding box center [623, 195] width 260 height 46
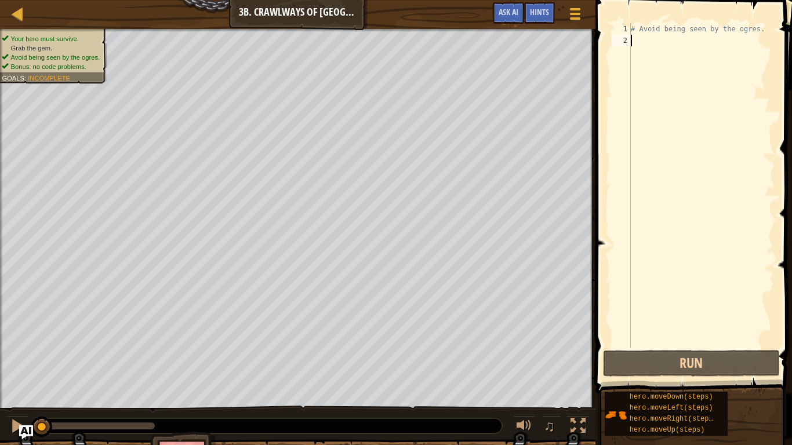
scroll to position [5, 0]
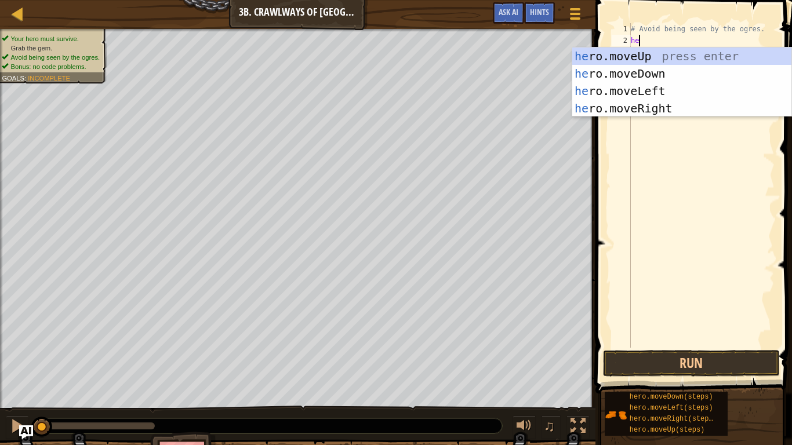
type textarea "her"
click at [635, 111] on div "her o.moveUp press enter her o.moveDown press enter her o.moveLeft press enter …" at bounding box center [681, 100] width 219 height 104
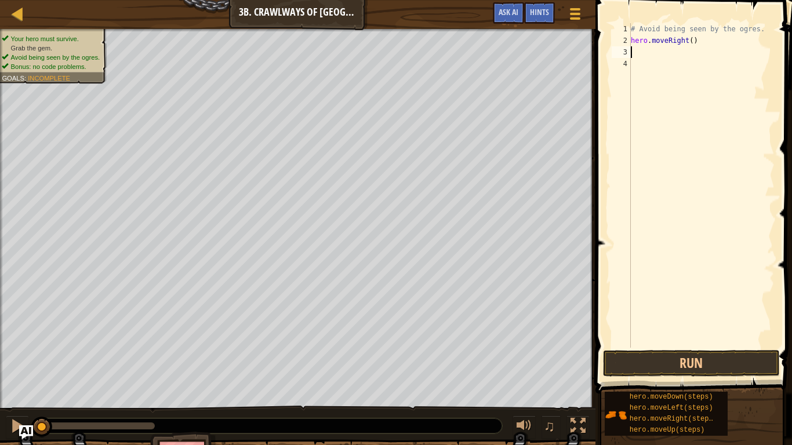
scroll to position [5, 0]
click at [681, 361] on button "Run" at bounding box center [691, 363] width 177 height 27
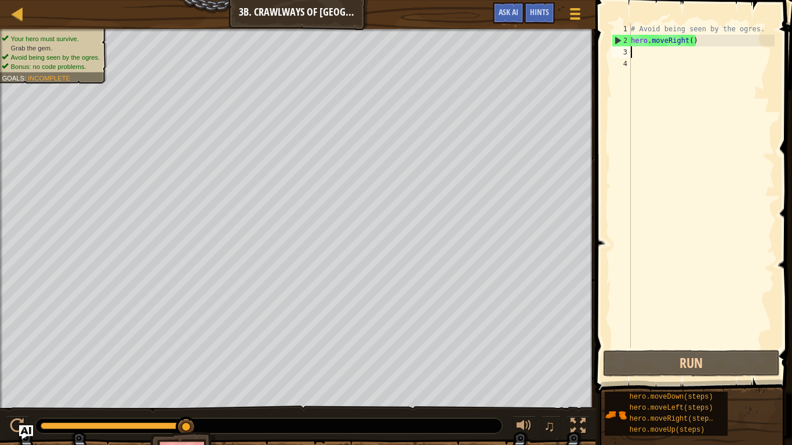
click at [691, 44] on div "# Avoid being seen by the ogres. hero . moveRight ( )" at bounding box center [701, 197] width 146 height 348
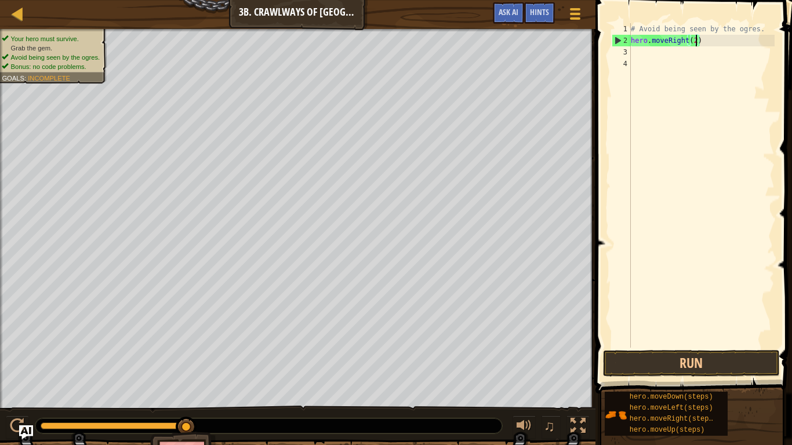
scroll to position [5, 9]
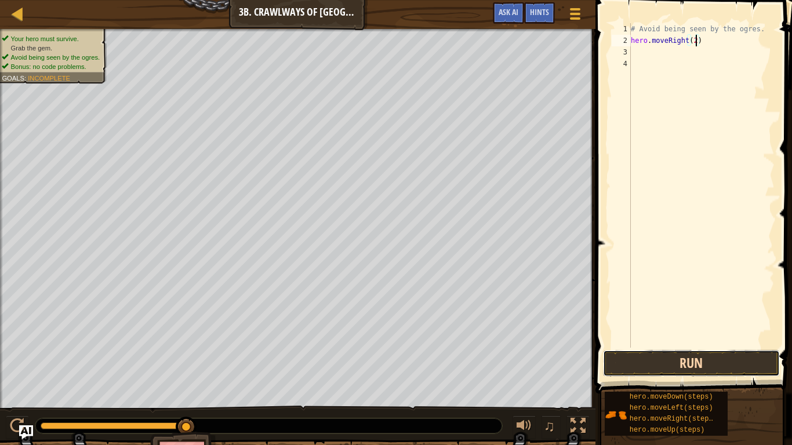
click at [649, 357] on button "Run" at bounding box center [691, 363] width 177 height 27
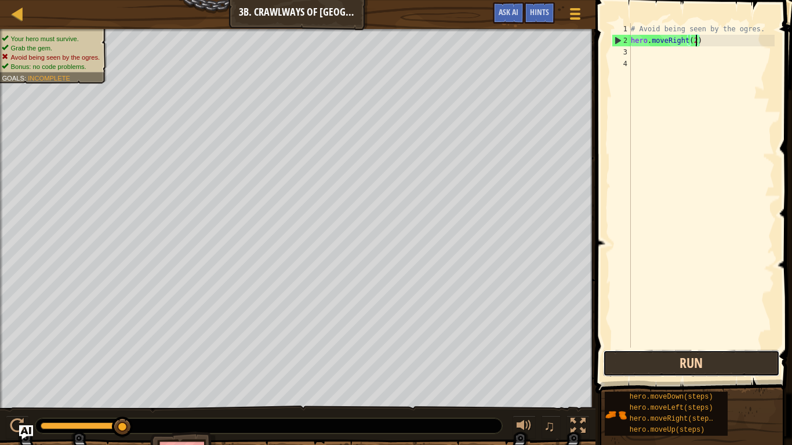
click at [649, 357] on button "Run" at bounding box center [691, 363] width 177 height 27
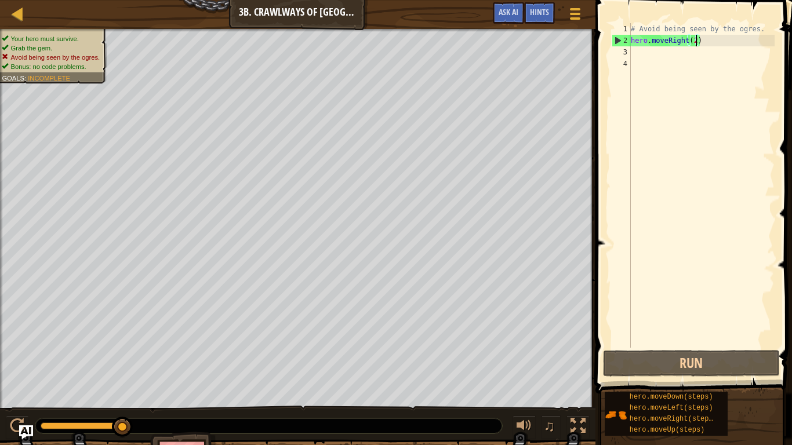
scroll to position [5, 9]
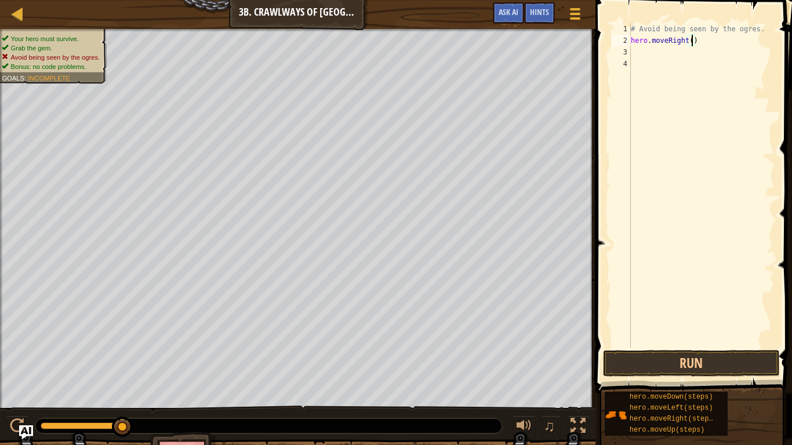
type textarea "hero.moveRight(1)"
click at [676, 50] on div "# Avoid being seen by the ogres. hero . moveRight ( 1 )" at bounding box center [701, 197] width 146 height 348
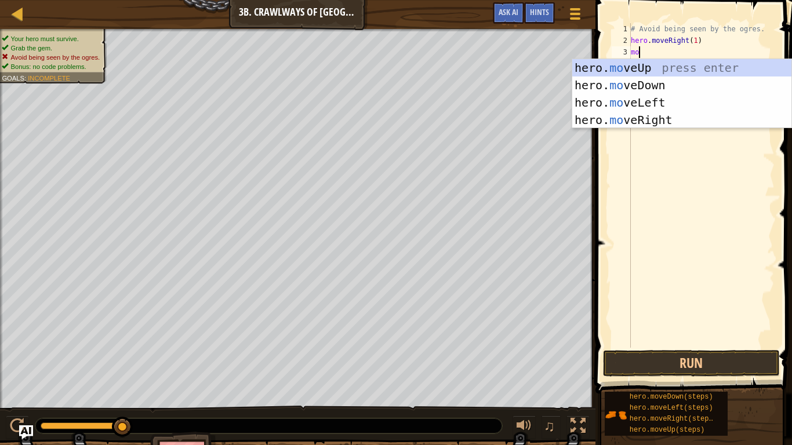
type textarea "mov"
click at [686, 96] on div "hero. mov eUp press enter hero. mov eDown press enter hero. mov eLeft press ent…" at bounding box center [681, 111] width 219 height 104
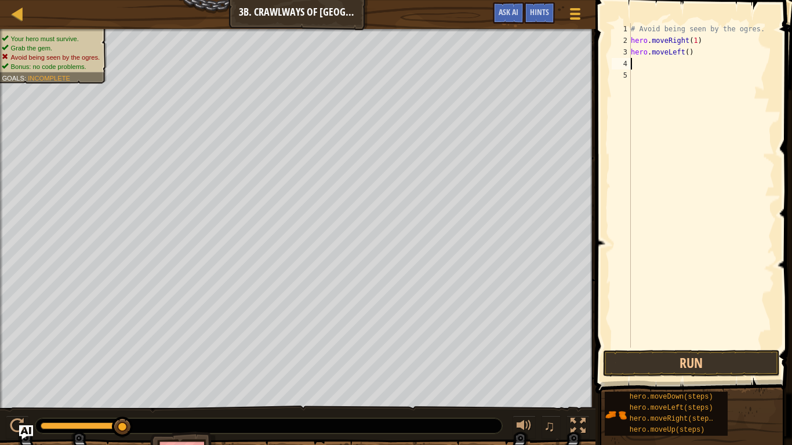
scroll to position [5, 0]
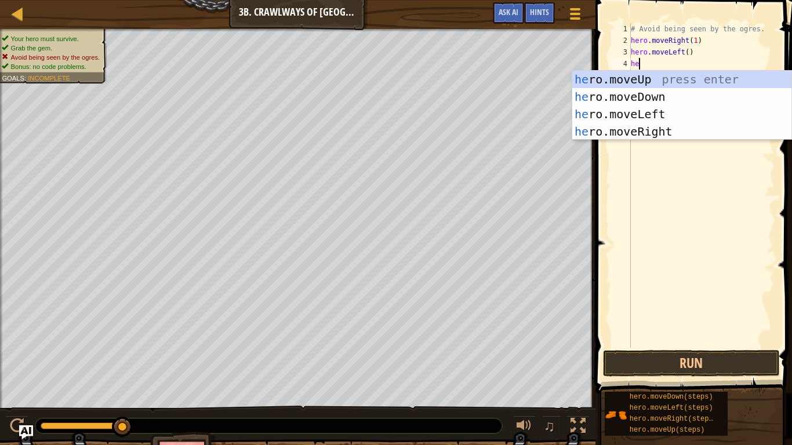
type textarea "her"
click at [646, 118] on div "her o.moveUp press enter her o.moveDown press enter her o.moveLeft press enter …" at bounding box center [681, 123] width 219 height 104
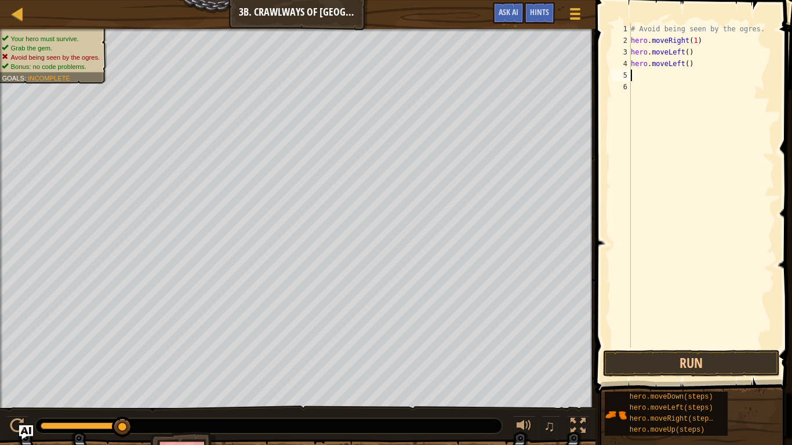
scroll to position [5, 0]
click at [684, 63] on div "# Avoid being seen by the ogres. hero . moveRight ( 1 ) hero . moveLeft ( ) her…" at bounding box center [701, 197] width 146 height 348
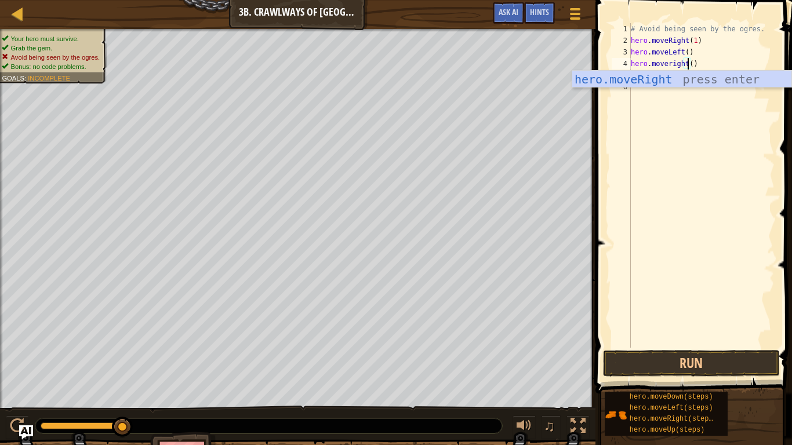
scroll to position [5, 9]
click at [655, 81] on div "hero.moveRight press enter" at bounding box center [681, 97] width 219 height 52
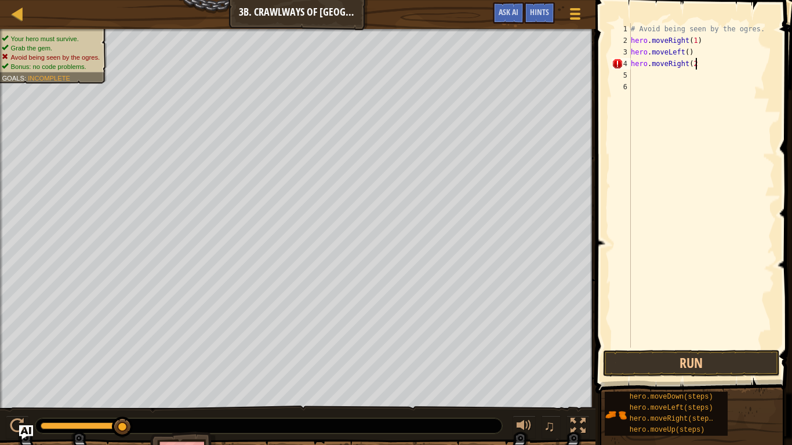
type textarea "hero.moveRight(2)"
click at [642, 74] on div "# Avoid being seen by the ogres. hero . moveRight ( 1 ) hero . moveLeft ( ) her…" at bounding box center [701, 197] width 146 height 348
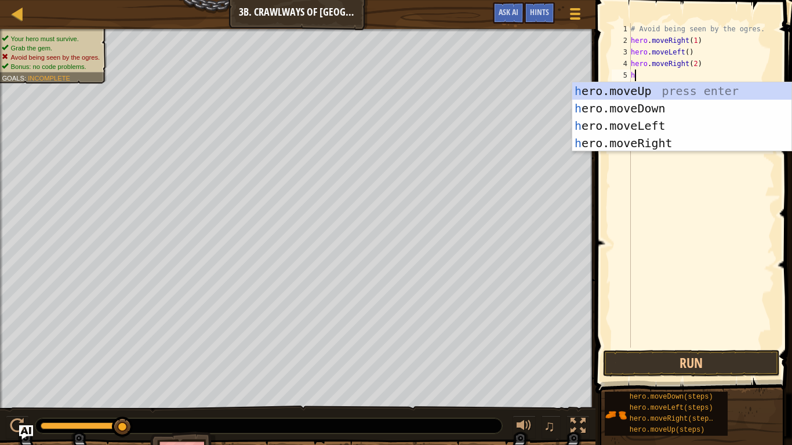
type textarea "her"
click at [638, 126] on div "her o.moveUp press enter her o.moveDown press enter her o.moveLeft press enter …" at bounding box center [681, 134] width 219 height 104
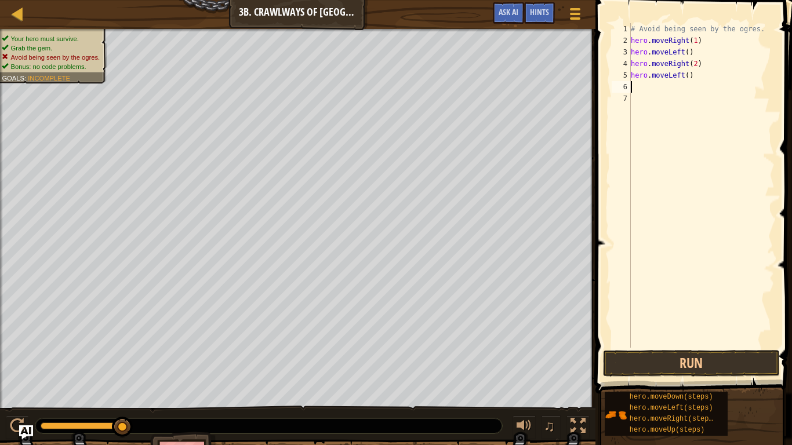
click at [686, 72] on div "# Avoid being seen by the ogres. hero . moveRight ( 1 ) hero . moveLeft ( ) her…" at bounding box center [701, 197] width 146 height 348
click at [657, 375] on button "Run" at bounding box center [691, 363] width 177 height 27
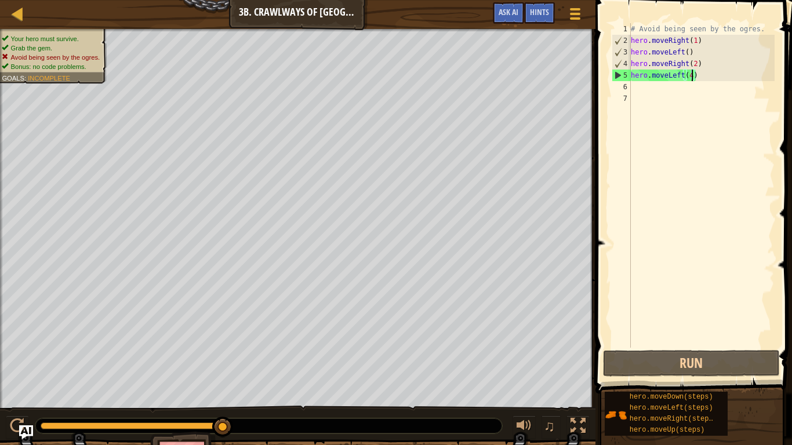
type textarea "hero.moveLeft()"
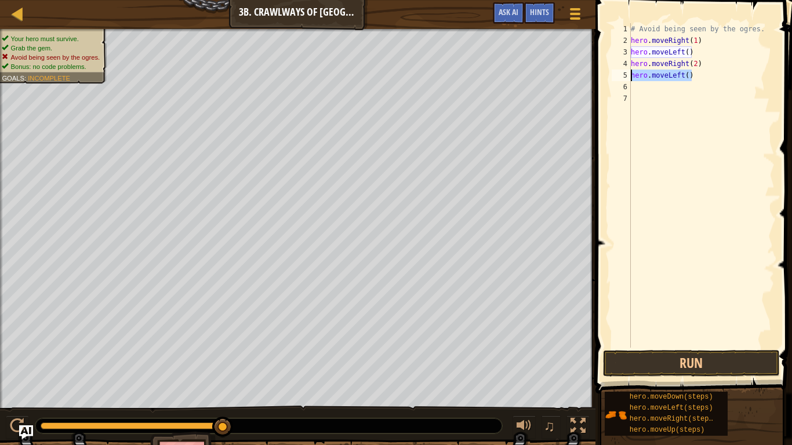
drag, startPoint x: 697, startPoint y: 77, endPoint x: 630, endPoint y: 72, distance: 67.5
click at [630, 72] on div "hero.moveLeft() 1 2 3 4 5 6 7 # Avoid being seen by the ogres. hero . moveRight…" at bounding box center [691, 185] width 165 height 325
click at [662, 364] on button "Run" at bounding box center [691, 363] width 177 height 27
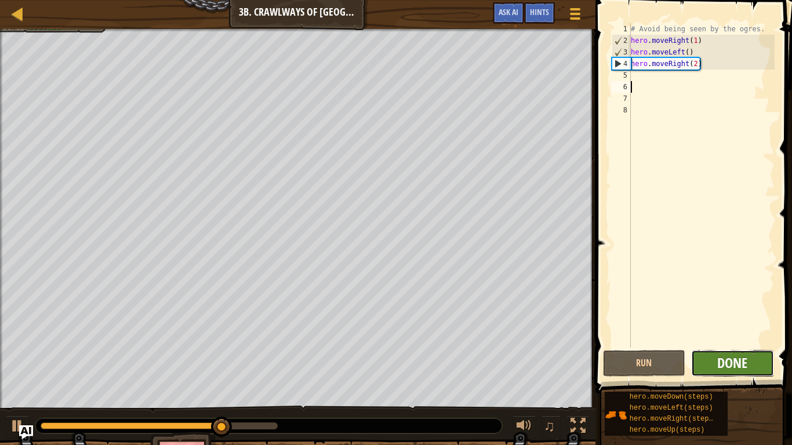
click at [740, 370] on span "Done" at bounding box center [732, 363] width 30 height 19
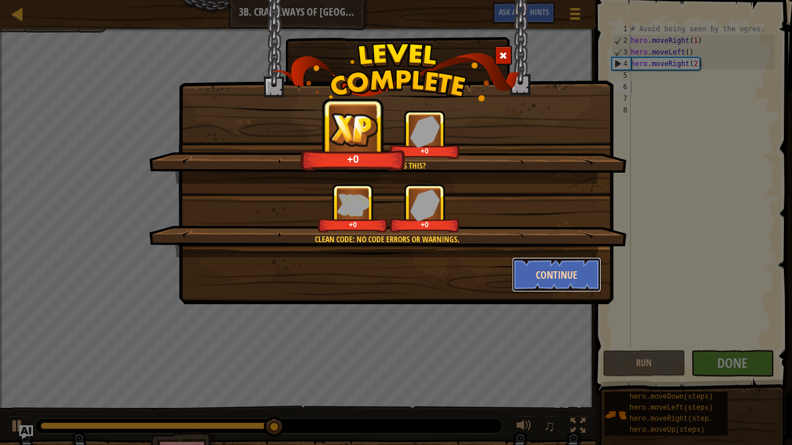
click at [551, 280] on button "Continue" at bounding box center [557, 274] width 90 height 35
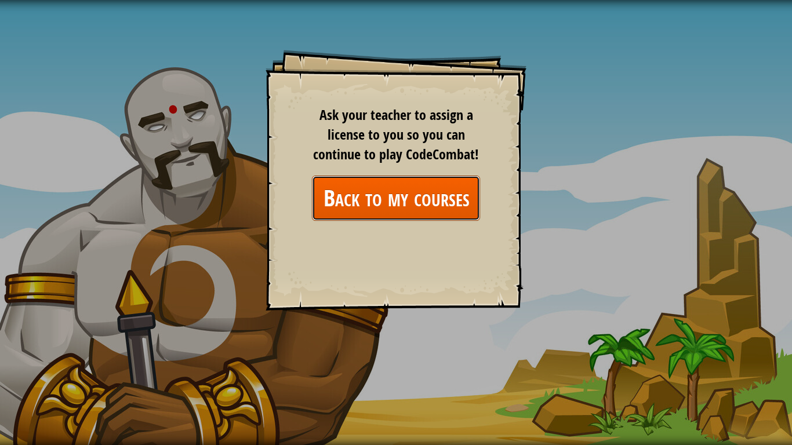
click at [375, 191] on link "Back to my courses" at bounding box center [396, 198] width 168 height 45
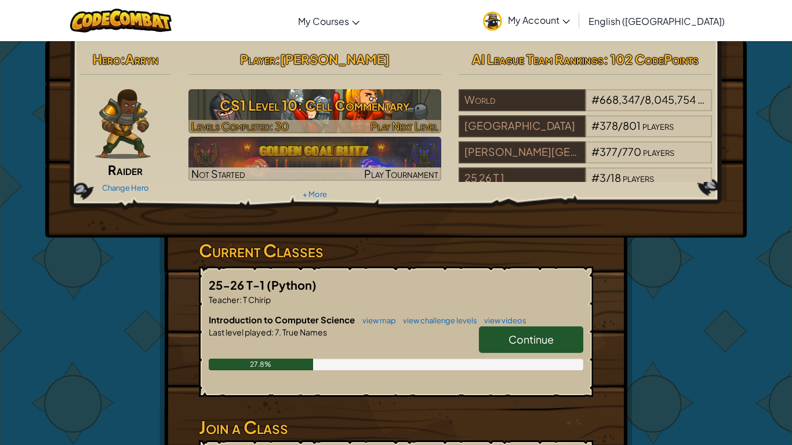
click at [303, 114] on h3 "CS1 Level 10: Cell Commentary" at bounding box center [314, 105] width 253 height 26
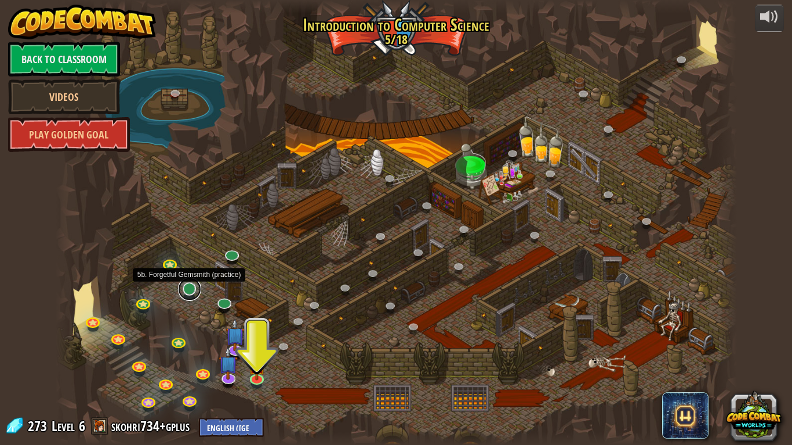
click at [188, 292] on link at bounding box center [189, 289] width 23 height 23
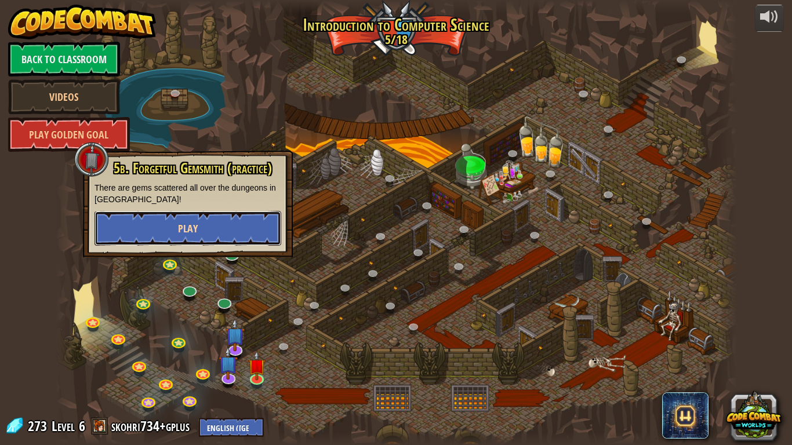
click at [165, 235] on button "Play" at bounding box center [188, 228] width 187 height 35
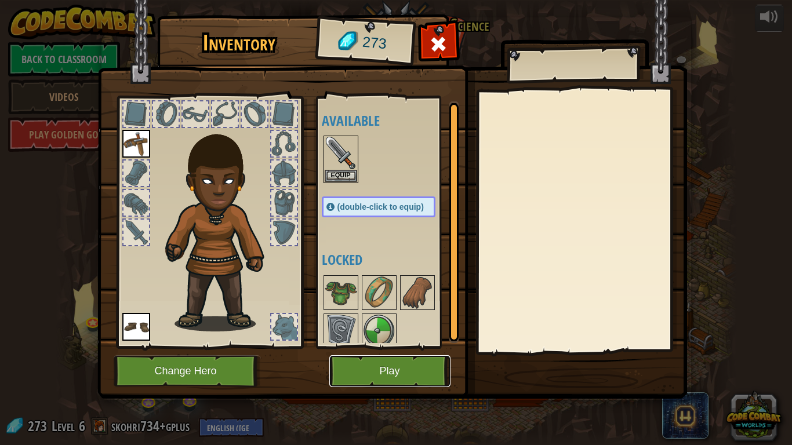
click at [356, 358] on button "Play" at bounding box center [389, 371] width 121 height 32
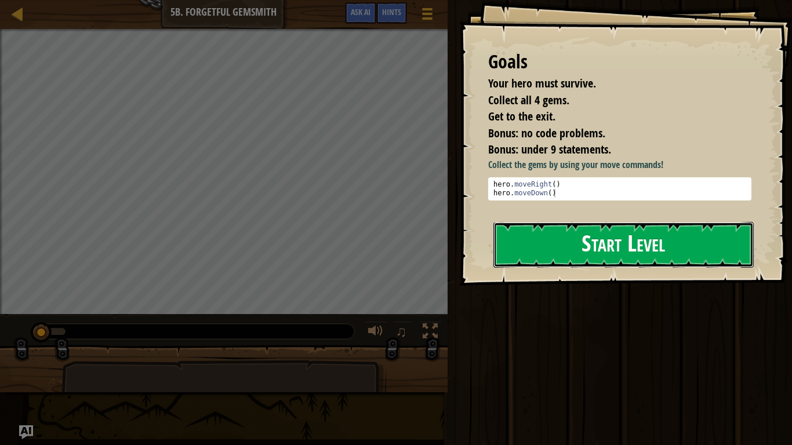
click at [624, 244] on button "Start Level" at bounding box center [623, 245] width 260 height 46
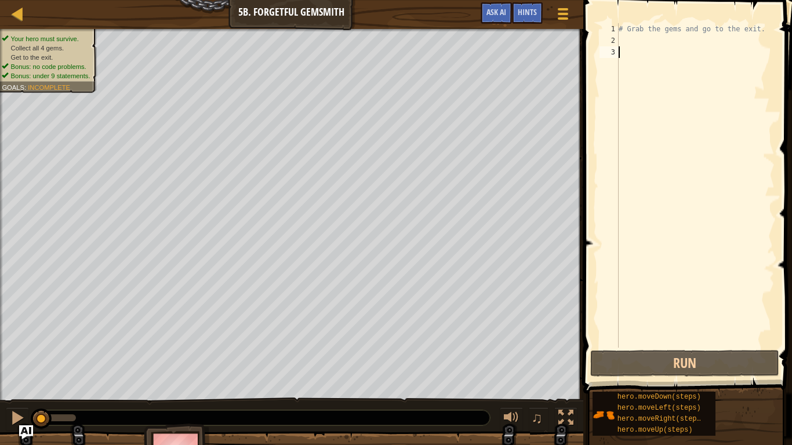
scroll to position [5, 0]
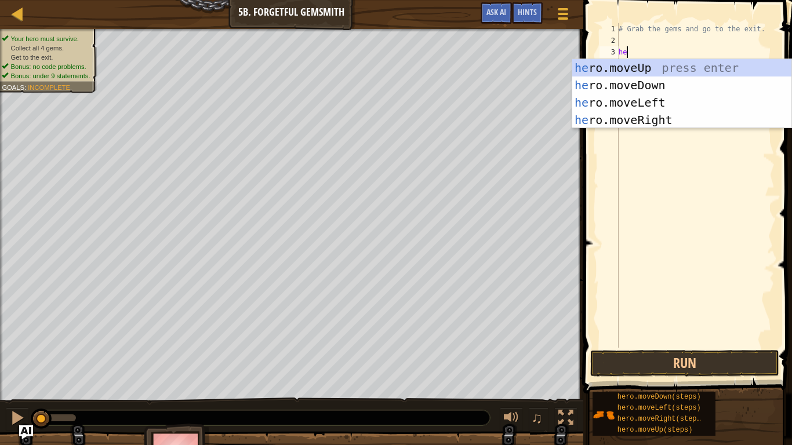
type textarea "her"
click at [637, 121] on div "her o.moveUp press enter her o.moveDown press enter her o.moveLeft press enter …" at bounding box center [681, 111] width 219 height 104
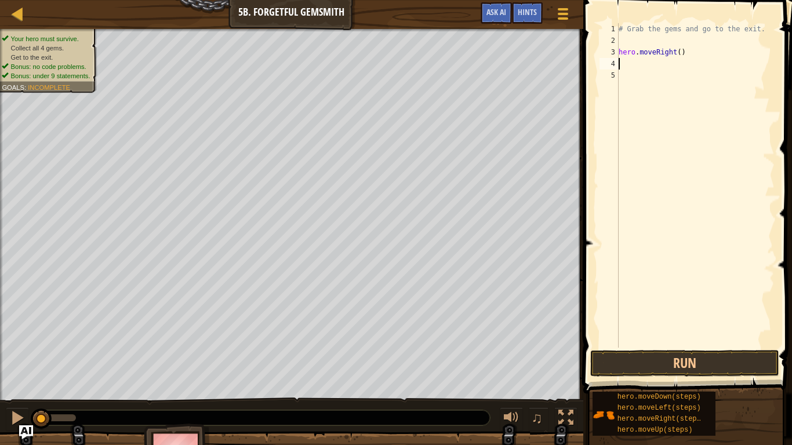
scroll to position [5, 0]
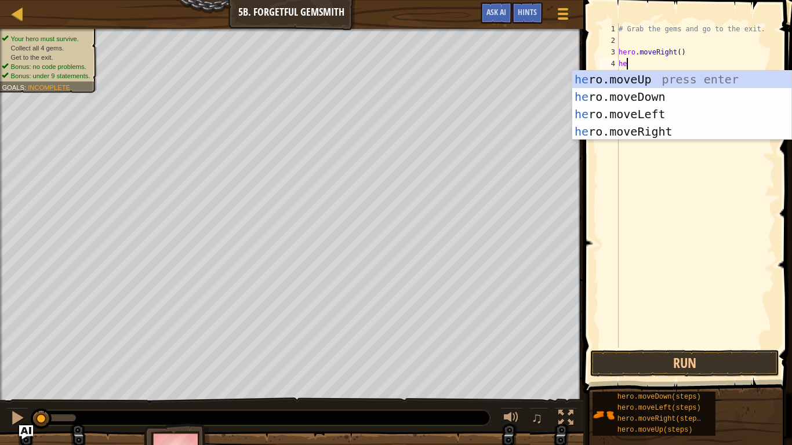
type textarea "her"
click at [702, 78] on div "her o.moveUp press enter her o.moveDown press enter her o.moveLeft press enter …" at bounding box center [681, 123] width 219 height 104
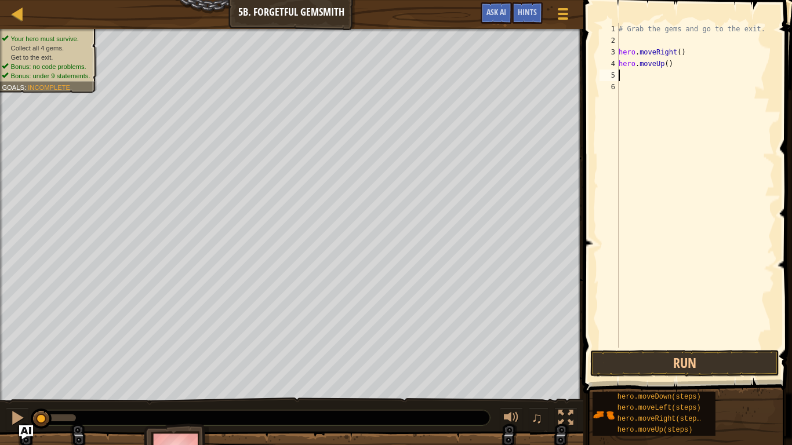
scroll to position [5, 0]
click at [649, 369] on button "Run" at bounding box center [684, 363] width 189 height 27
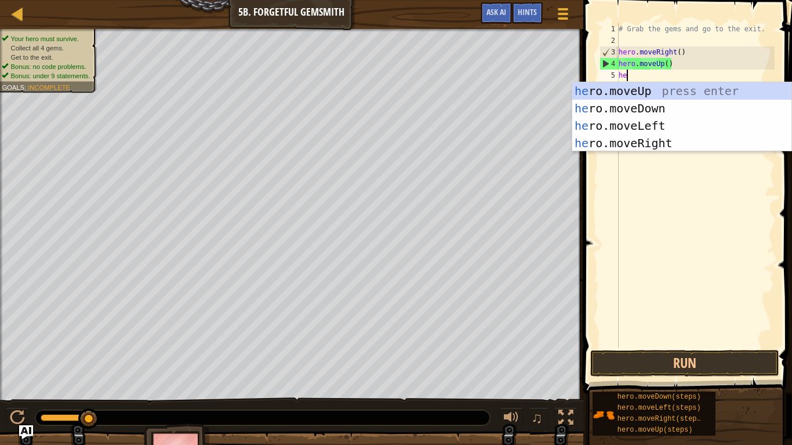
type textarea "her"
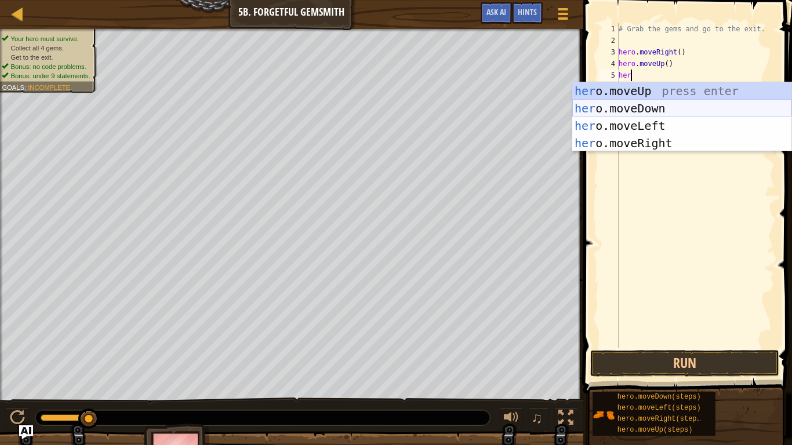
click at [653, 107] on div "her o.moveUp press enter her o.moveDown press enter her o.moveLeft press enter …" at bounding box center [681, 134] width 219 height 104
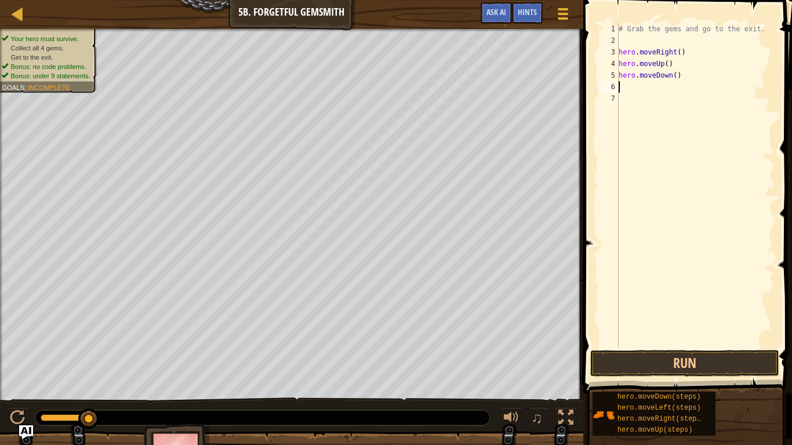
click at [633, 375] on span at bounding box center [689, 180] width 218 height 428
click at [626, 366] on button "Run" at bounding box center [684, 363] width 189 height 27
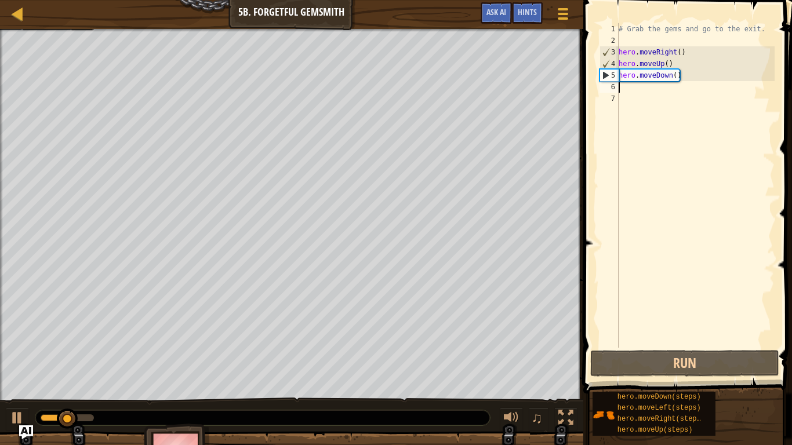
click at [710, 76] on div "# Grab the gems and go to the exit. hero . moveRight ( ) hero . moveUp ( ) hero…" at bounding box center [695, 197] width 158 height 348
drag, startPoint x: 707, startPoint y: 78, endPoint x: 613, endPoint y: 78, distance: 93.3
click at [613, 78] on div "hero.moveDown() 1 2 3 4 5 6 7 # Grab the gems and go to the exit. hero . moveRi…" at bounding box center [685, 185] width 177 height 325
type textarea "]"
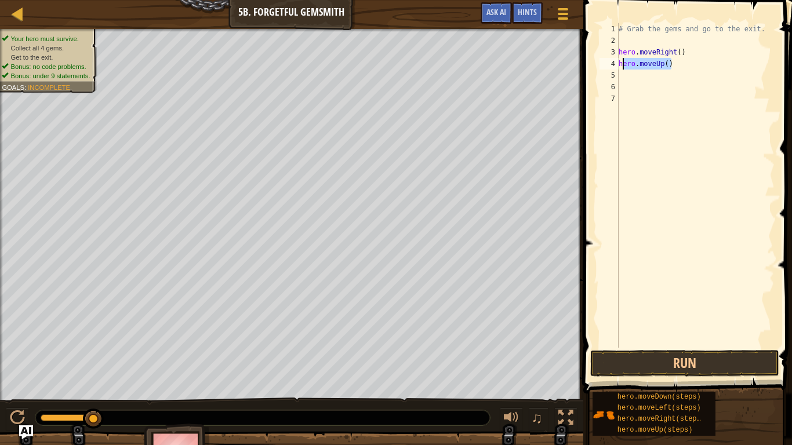
drag, startPoint x: 704, startPoint y: 65, endPoint x: 617, endPoint y: 65, distance: 87.5
click at [617, 65] on div "1 2 3 4 5 6 7 # Grab the gems and go to the exit. hero . moveRight ( ) hero . m…" at bounding box center [685, 185] width 177 height 325
type textarea "hero.moveUp()"
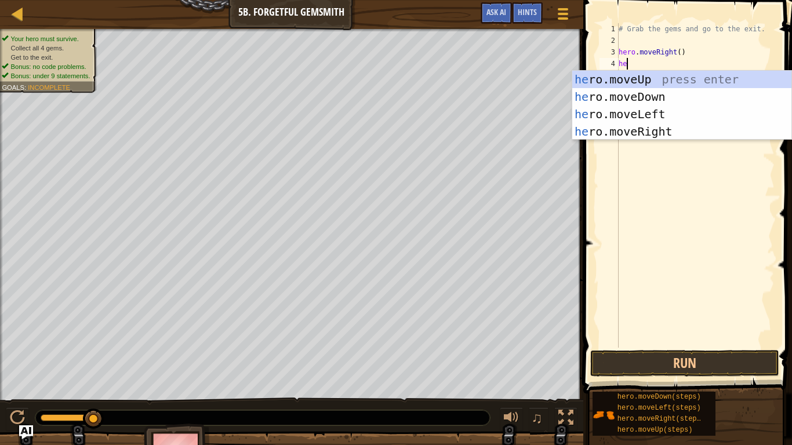
type textarea "her"
click at [636, 95] on div "her o.moveUp press enter her o.moveDown press enter her o.moveLeft press enter …" at bounding box center [681, 123] width 219 height 104
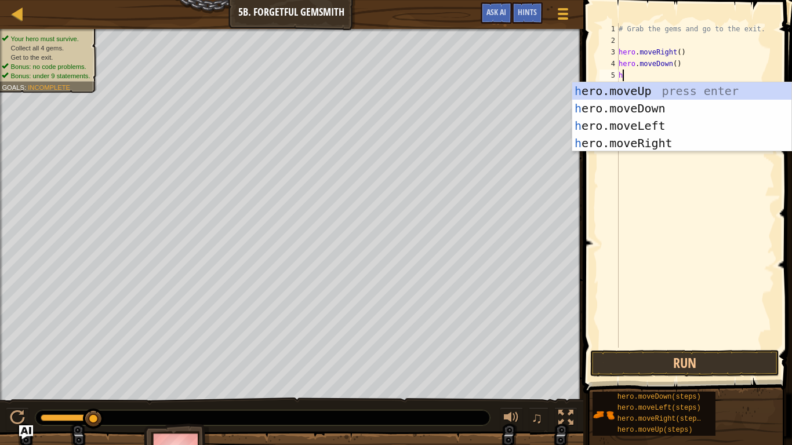
type textarea "her"
click at [682, 143] on div "her o.moveUp press enter her o.moveDown press enter her o.moveLeft press enter …" at bounding box center [681, 134] width 219 height 104
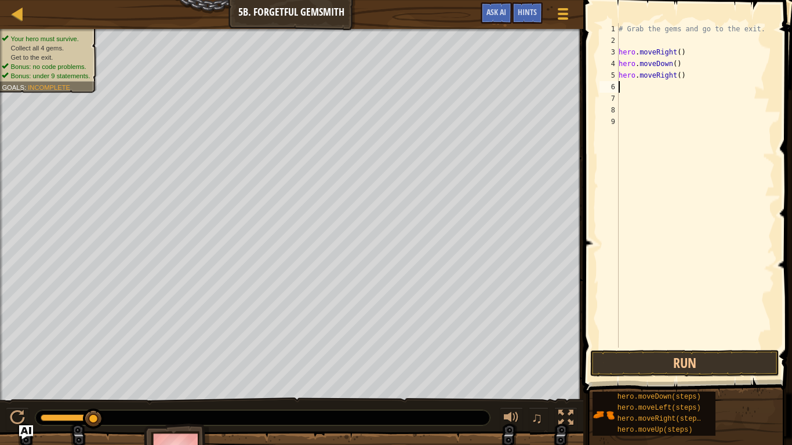
click at [681, 75] on div "# Grab the gems and go to the exit. hero . moveRight ( ) hero . moveDown ( ) he…" at bounding box center [695, 197] width 158 height 348
type textarea "hero.moveRight(2)"
click at [622, 88] on div "# Grab the gems and go to the exit. hero . moveRight ( ) hero . moveDown ( ) he…" at bounding box center [695, 197] width 158 height 348
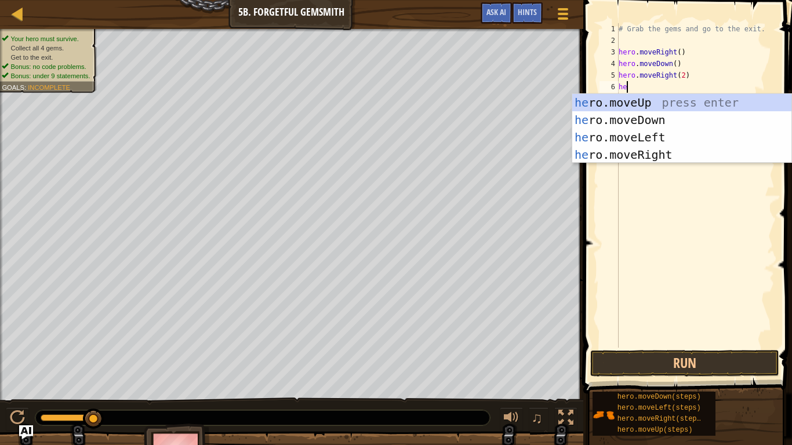
type textarea "her"
click at [688, 105] on div "her o.moveUp press enter her o.moveDown press enter her o.moveLeft press enter …" at bounding box center [681, 146] width 219 height 104
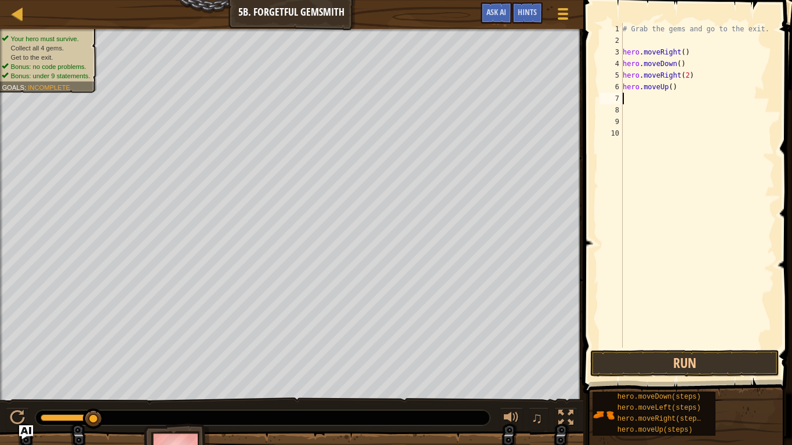
scroll to position [5, 0]
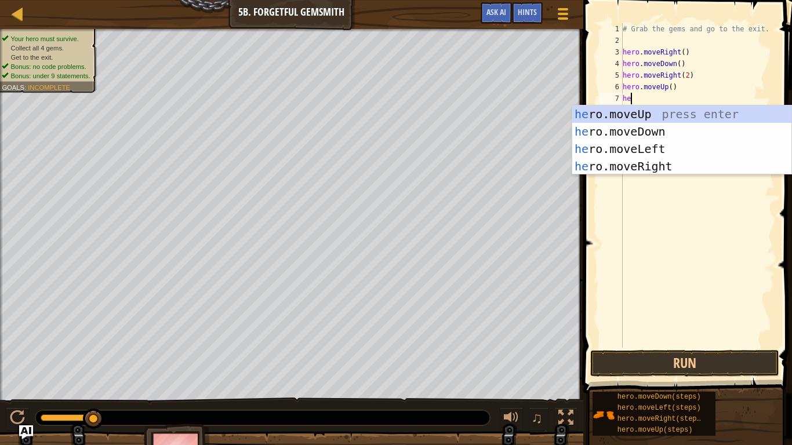
type textarea "her"
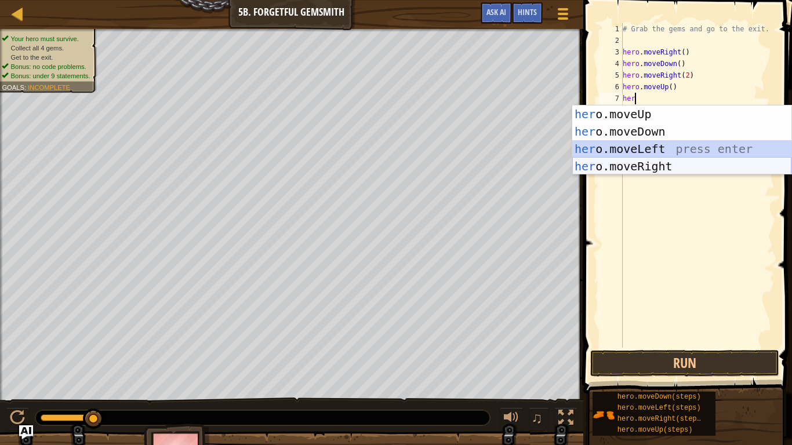
drag, startPoint x: 646, startPoint y: 151, endPoint x: 659, endPoint y: 168, distance: 20.8
click at [659, 168] on div "her o.moveUp press enter her o.moveDown press enter her o.moveLeft press enter …" at bounding box center [681, 158] width 219 height 104
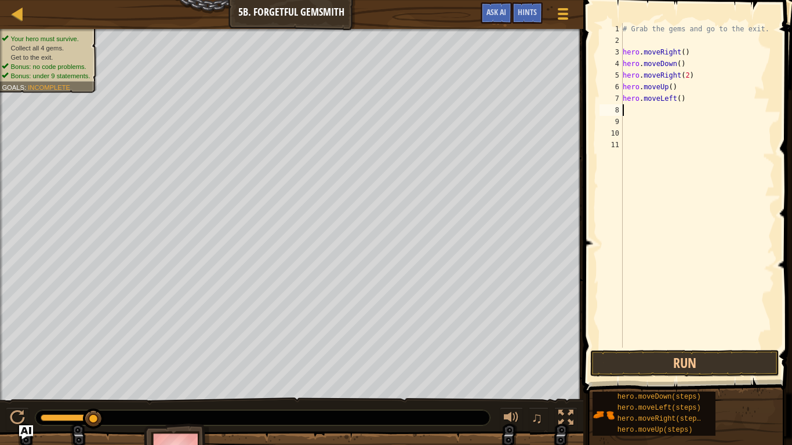
scroll to position [5, 0]
click at [674, 101] on div "# Grab the gems and go to the exit. hero . moveRight ( ) hero . moveDown ( ) he…" at bounding box center [697, 197] width 154 height 348
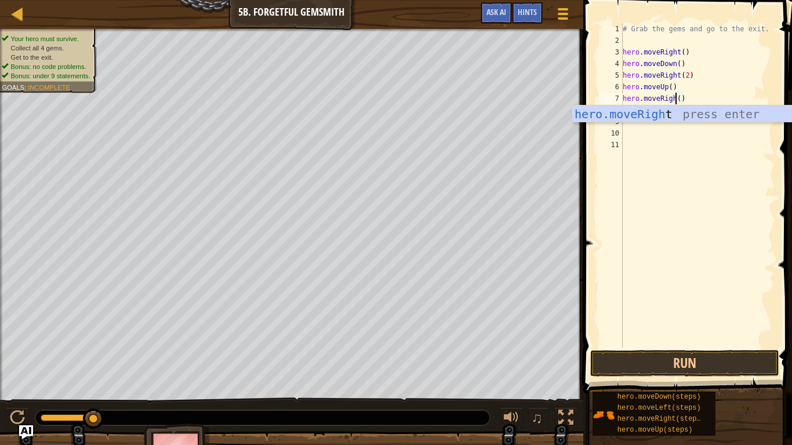
scroll to position [5, 8]
type textarea "hero.moveRight()"
click at [620, 355] on button "Run" at bounding box center [684, 363] width 189 height 27
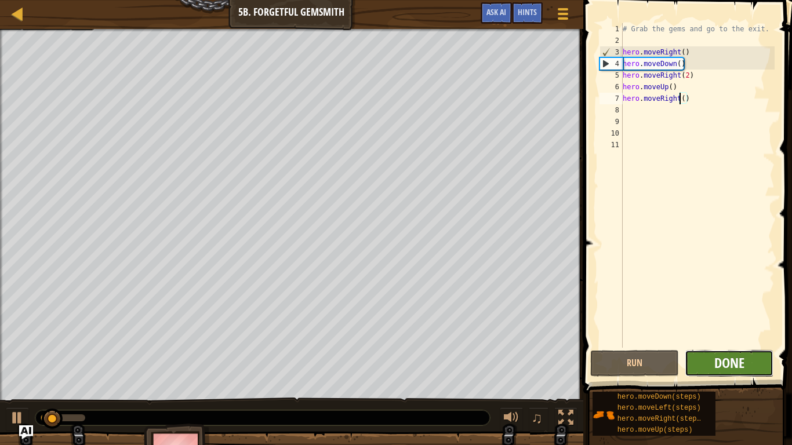
click at [736, 362] on span "Done" at bounding box center [729, 363] width 30 height 19
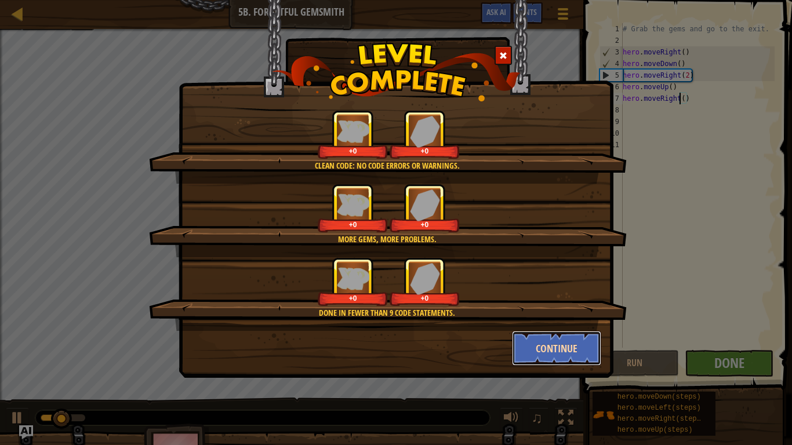
click at [570, 349] on button "Continue" at bounding box center [557, 348] width 90 height 35
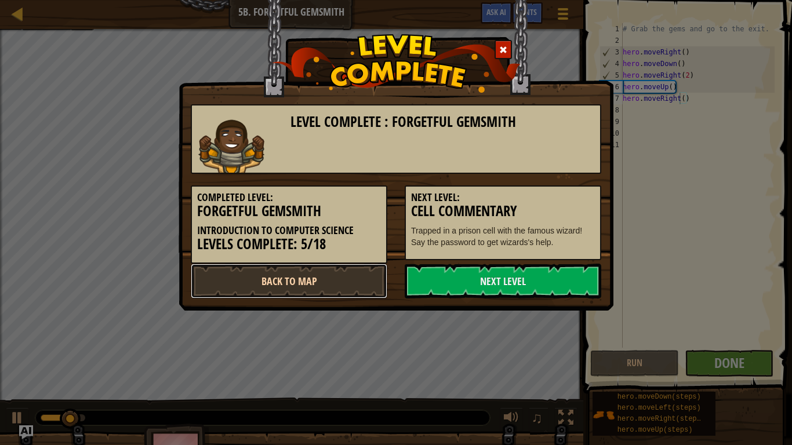
click at [293, 286] on link "Back to Map" at bounding box center [289, 281] width 197 height 35
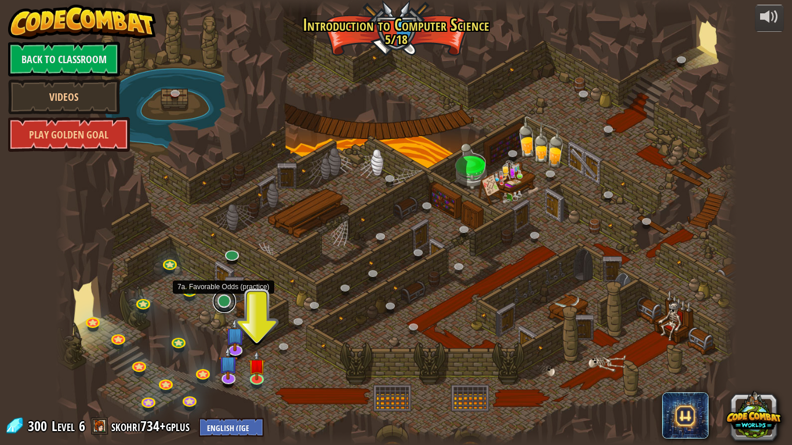
click at [223, 303] on link at bounding box center [224, 301] width 23 height 23
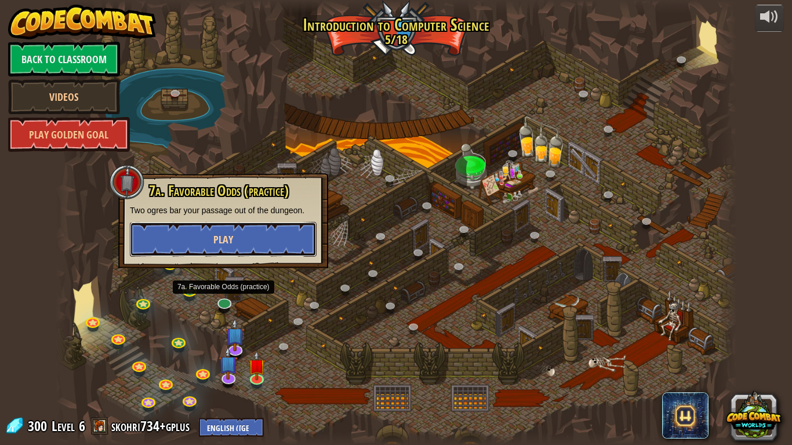
click at [205, 230] on button "Play" at bounding box center [223, 239] width 187 height 35
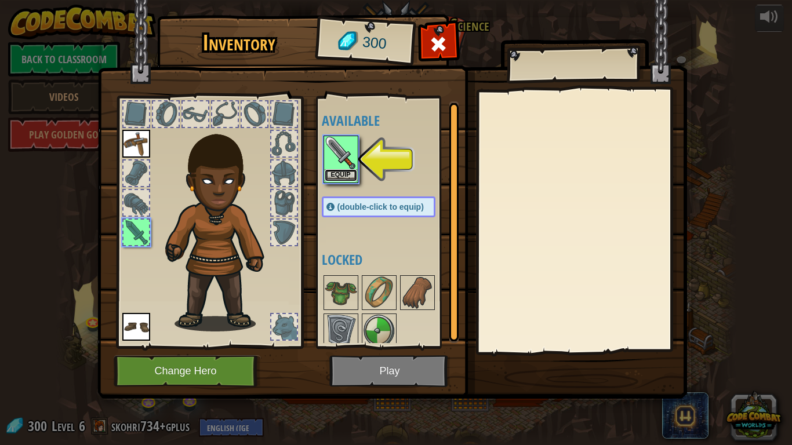
click at [343, 180] on button "Equip" at bounding box center [341, 175] width 32 height 12
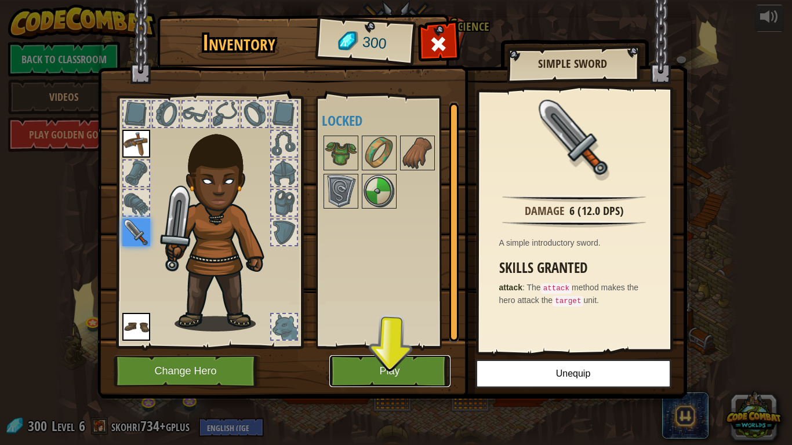
click at [376, 374] on button "Play" at bounding box center [389, 371] width 121 height 32
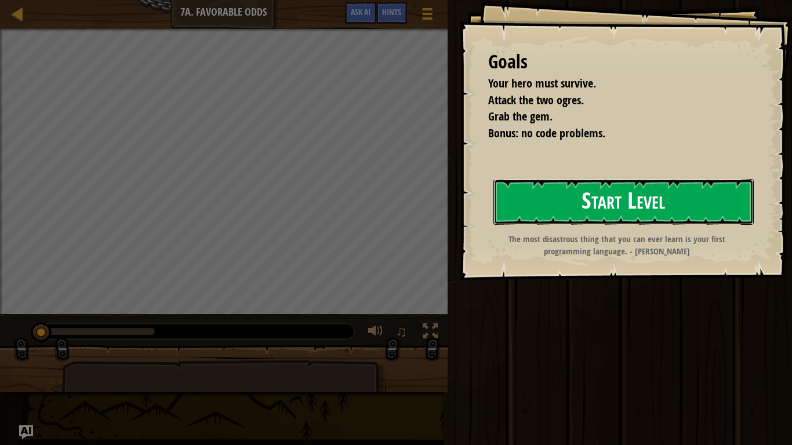
click at [629, 180] on button "Start Level" at bounding box center [623, 202] width 260 height 46
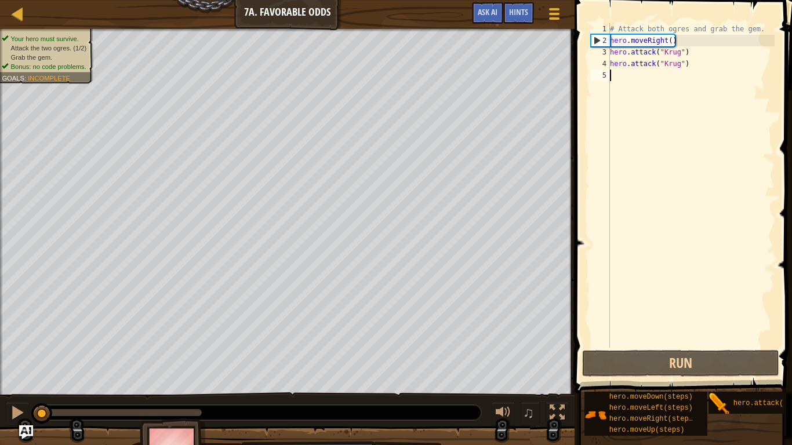
scroll to position [5, 0]
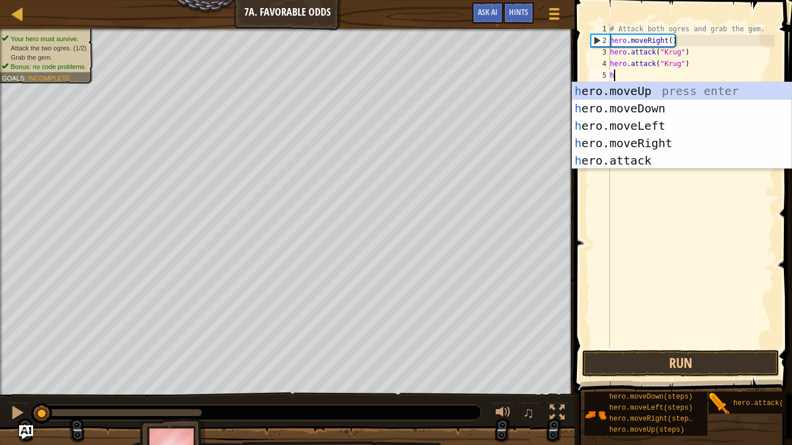
type textarea "her"
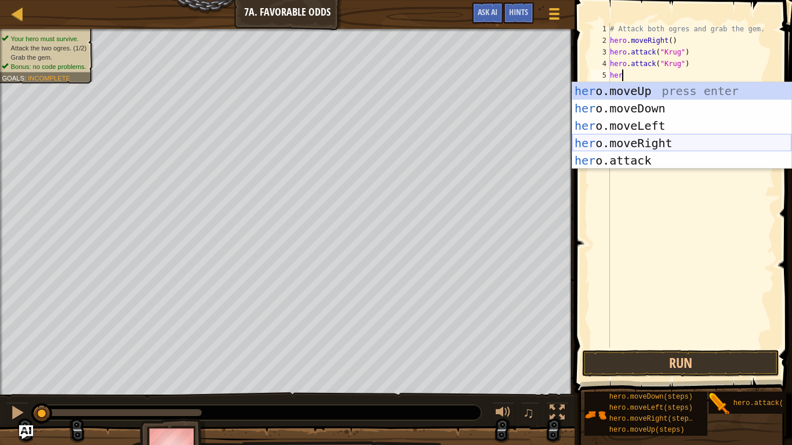
click at [674, 141] on div "her o.moveUp press enter her o.moveDown press enter her o.moveLeft press enter …" at bounding box center [681, 143] width 219 height 122
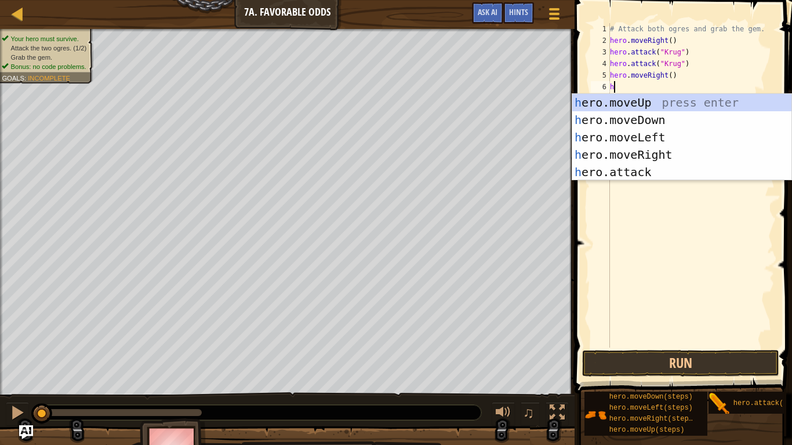
type textarea "her"
click at [668, 101] on div "her o.moveUp press enter her o.moveDown press enter her o.moveLeft press enter …" at bounding box center [681, 155] width 219 height 122
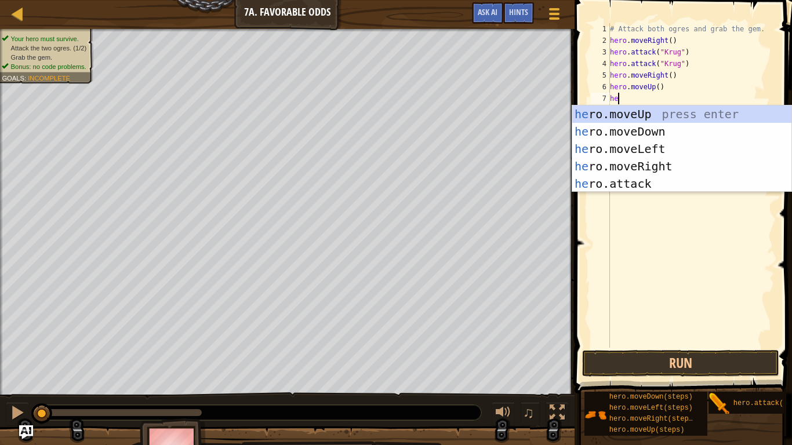
type textarea "her"
click at [696, 147] on div "her o.moveUp press enter her o.moveDown press enter her o.moveLeft press enter …" at bounding box center [681, 167] width 219 height 122
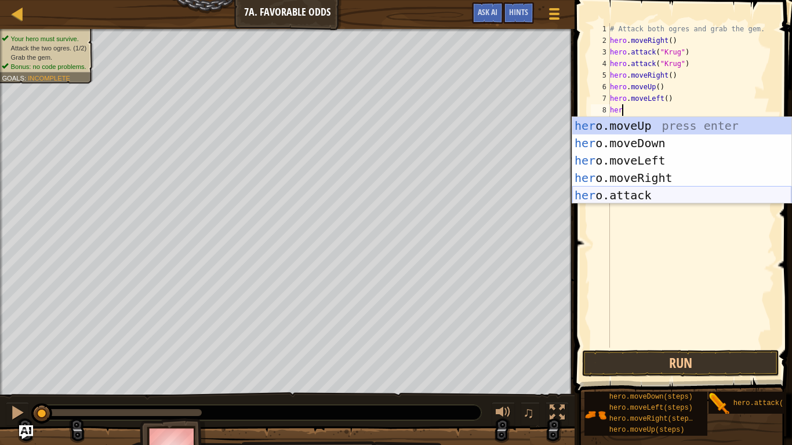
click at [649, 189] on div "her o.moveUp press enter her o.moveDown press enter her o.moveLeft press enter …" at bounding box center [681, 178] width 219 height 122
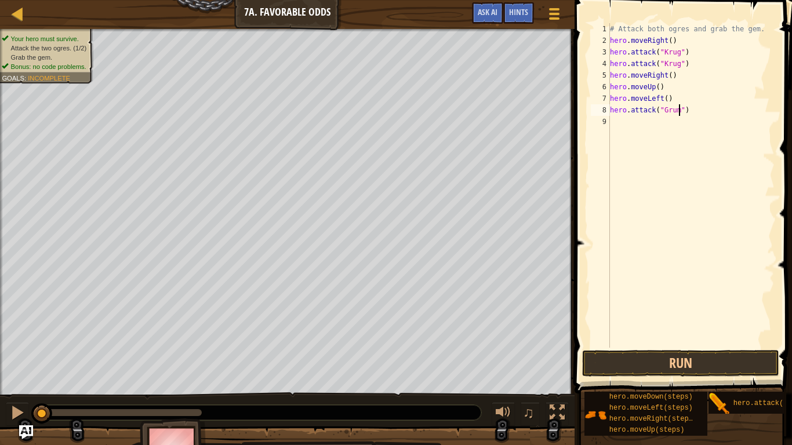
type textarea "hero.attack("Grump")"
click at [684, 118] on div "# Attack both ogres and grab the gem. hero . moveRight ( ) hero . attack ( "Kru…" at bounding box center [691, 197] width 167 height 348
drag, startPoint x: 703, startPoint y: 105, endPoint x: 605, endPoint y: 107, distance: 98.0
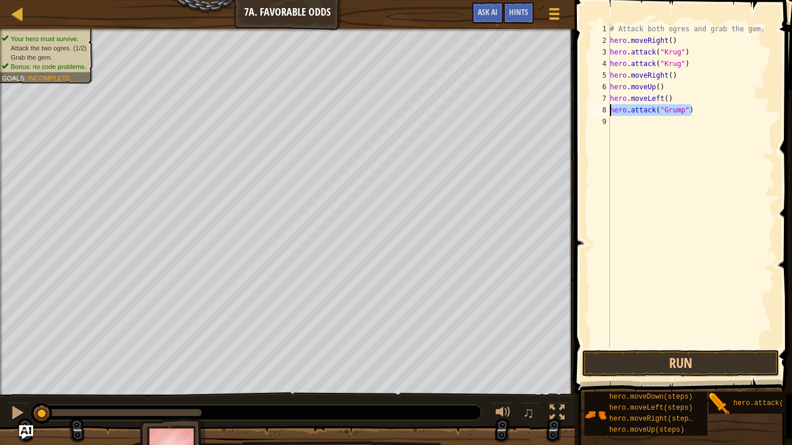
click at [605, 107] on div "1 2 3 4 5 6 7 8 9 # Attack both ogres and grab the gem. hero . moveRight ( ) he…" at bounding box center [681, 185] width 186 height 325
type textarea "hero.attack("Grump")"
click at [617, 120] on div "# Attack both ogres and grab the gem. hero . moveRight ( ) hero . attack ( "Kru…" at bounding box center [691, 197] width 167 height 348
type textarea "hero.attack("Grump")"
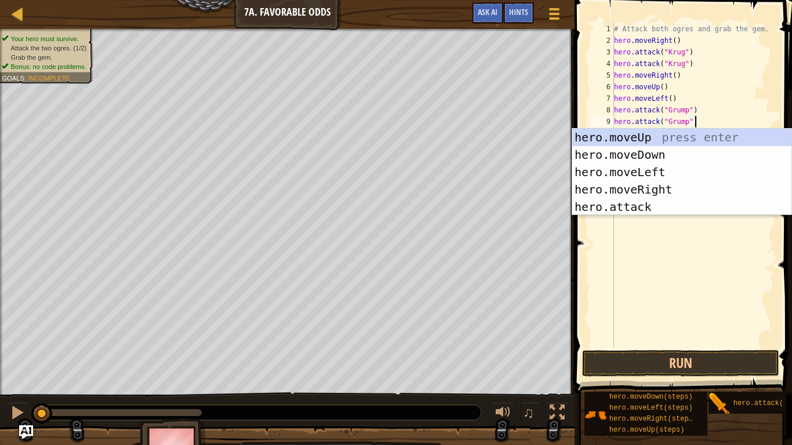
click at [729, 109] on div "# Attack both ogres and grab the gem. hero . moveRight ( ) hero . attack ( "Kru…" at bounding box center [693, 197] width 163 height 348
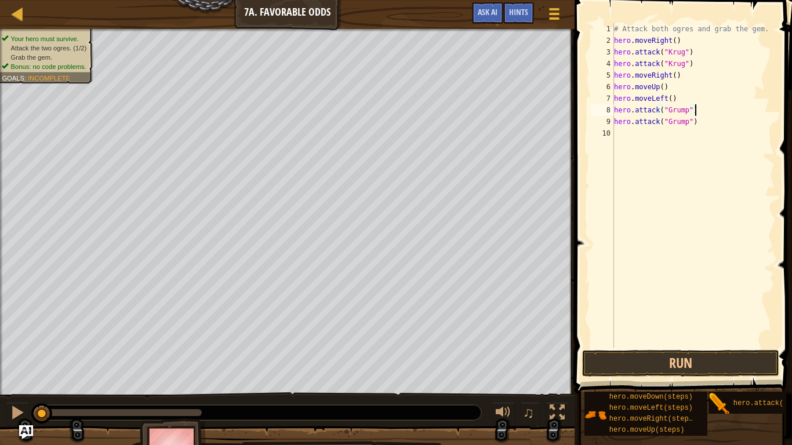
click at [730, 122] on div "# Attack both ogres and grab the gem. hero . moveRight ( ) hero . attack ( "Kru…" at bounding box center [693, 197] width 163 height 348
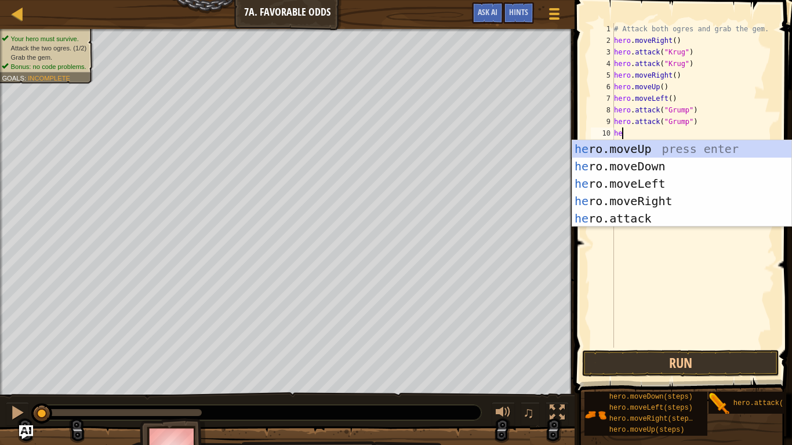
type textarea "her"
click at [716, 179] on div "her o.moveUp press enter her o.moveDown press enter her o.moveLeft press enter …" at bounding box center [681, 201] width 219 height 122
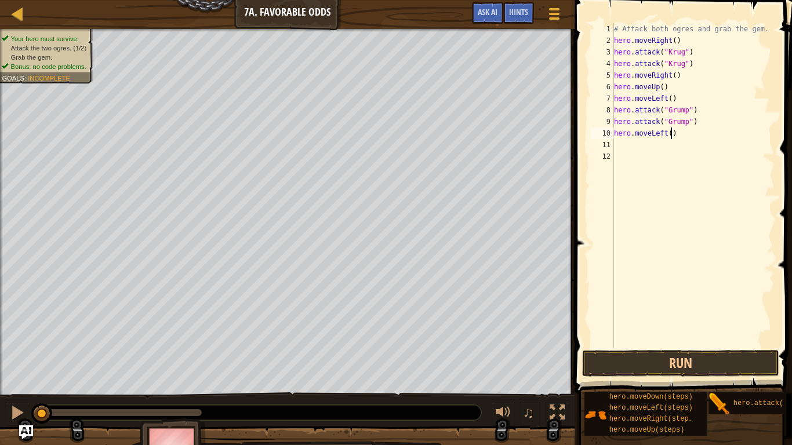
click at [671, 133] on div "# Attack both ogres and grab the gem. hero . moveRight ( ) hero . attack ( "Kru…" at bounding box center [693, 197] width 163 height 348
type textarea "hero.moveLeft(4)"
click at [609, 354] on button "Run" at bounding box center [680, 363] width 197 height 27
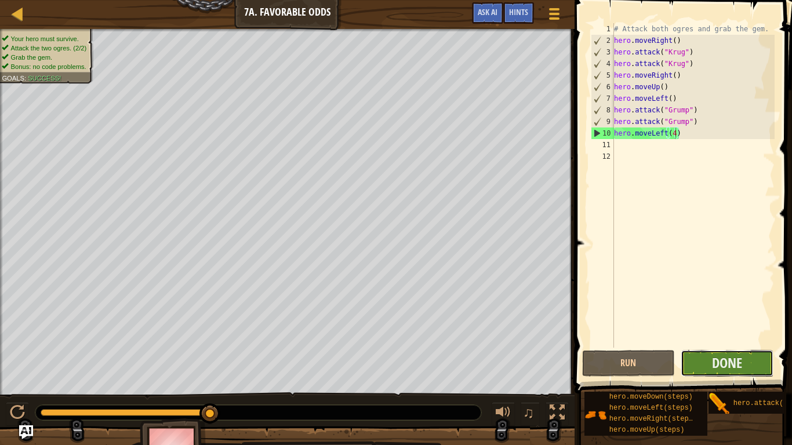
click at [747, 360] on button "Done" at bounding box center [727, 363] width 93 height 27
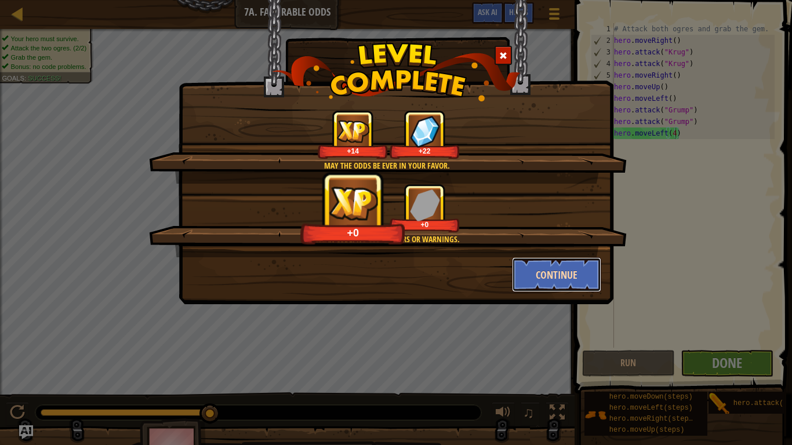
click at [564, 275] on button "Continue" at bounding box center [557, 274] width 90 height 35
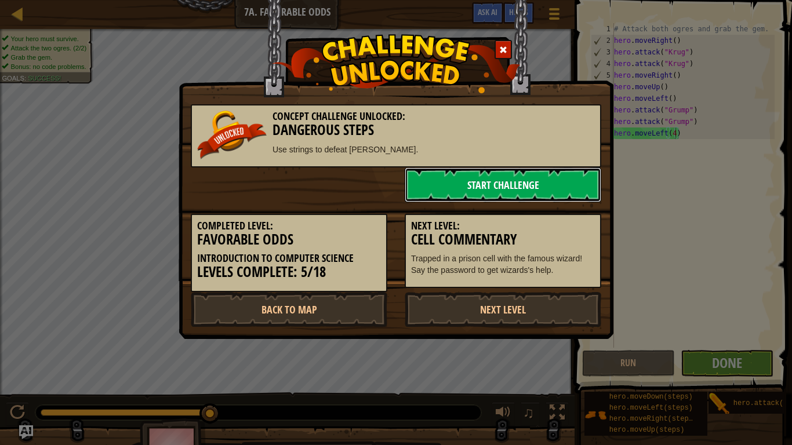
click at [498, 181] on link "Start Challenge" at bounding box center [503, 185] width 197 height 35
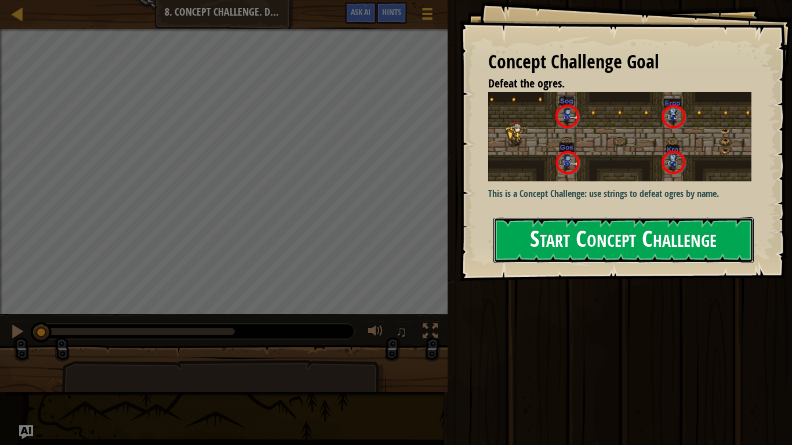
click at [652, 246] on button "Start Concept Challenge" at bounding box center [623, 240] width 260 height 46
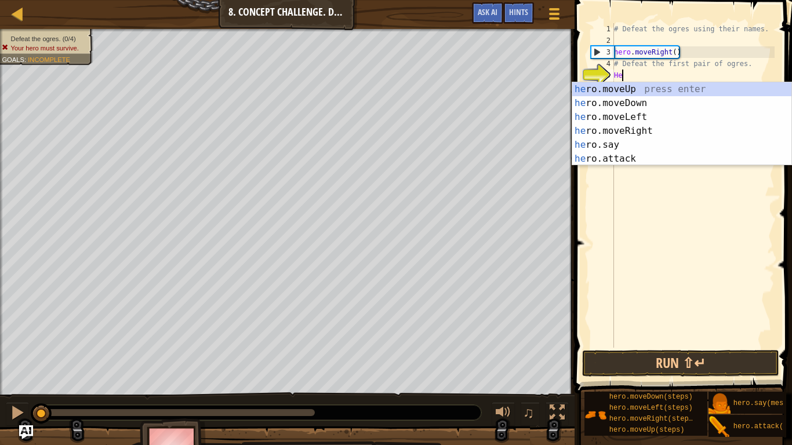
scroll to position [5, 1]
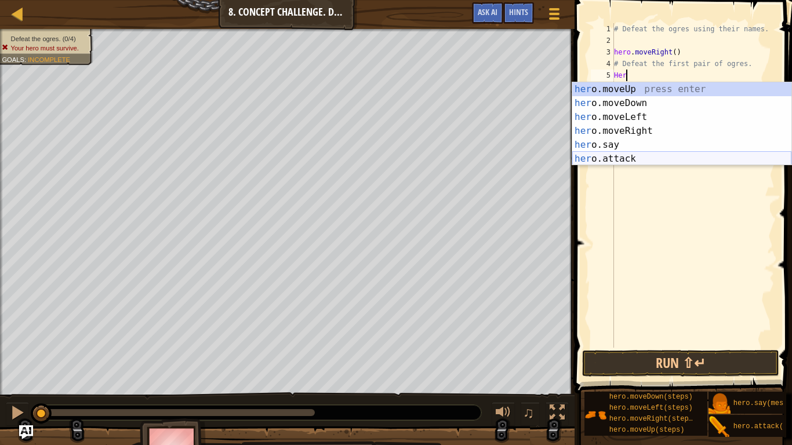
click at [660, 160] on div "her o.moveUp press enter her o.moveDown press enter her o.moveLeft press enter …" at bounding box center [681, 137] width 219 height 111
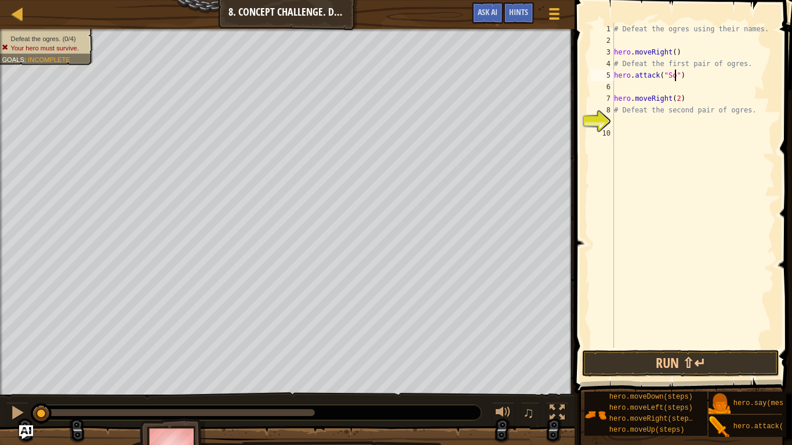
scroll to position [5, 10]
drag, startPoint x: 697, startPoint y: 76, endPoint x: 588, endPoint y: 78, distance: 109.6
click at [588, 78] on div "hero.attack("Sog") 1 2 3 4 5 6 7 8 9 10 # Defeat the ogres using their names. h…" at bounding box center [681, 185] width 186 height 325
click at [613, 84] on div "6" at bounding box center [602, 87] width 23 height 12
type textarea "hero.moveRight(2)"
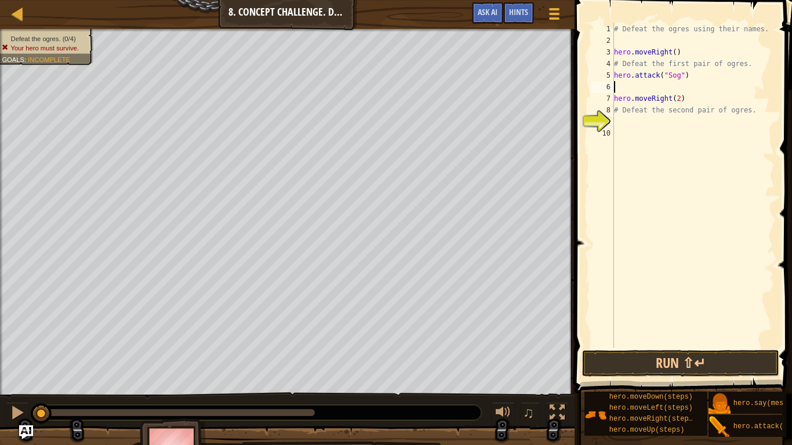
scroll to position [5, 0]
paste textarea "hero.attack("Sog")"
drag, startPoint x: 691, startPoint y: 98, endPoint x: 609, endPoint y: 101, distance: 81.8
click at [609, 101] on div "hero.attack("Sog") 1 2 3 4 5 6 7 8 9 10 # Defeat the ogres using their names. h…" at bounding box center [681, 185] width 186 height 325
type textarea "hero.moveRight(2)"
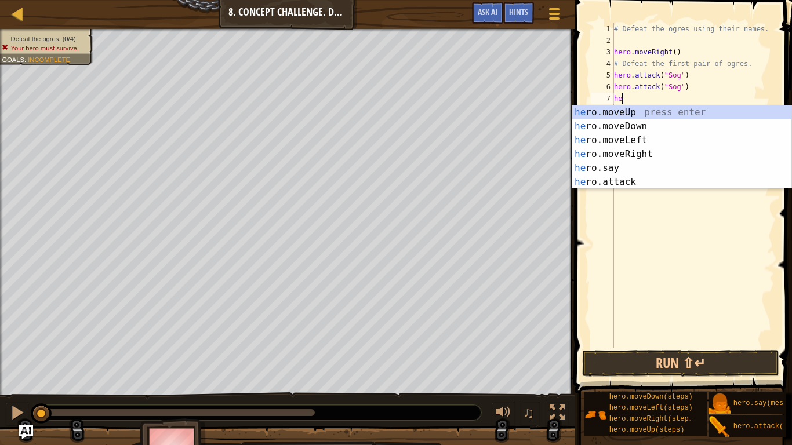
scroll to position [5, 1]
click at [648, 178] on div "her o.moveUp press enter her o.moveDown press enter her o.moveLeft press enter …" at bounding box center [681, 161] width 219 height 111
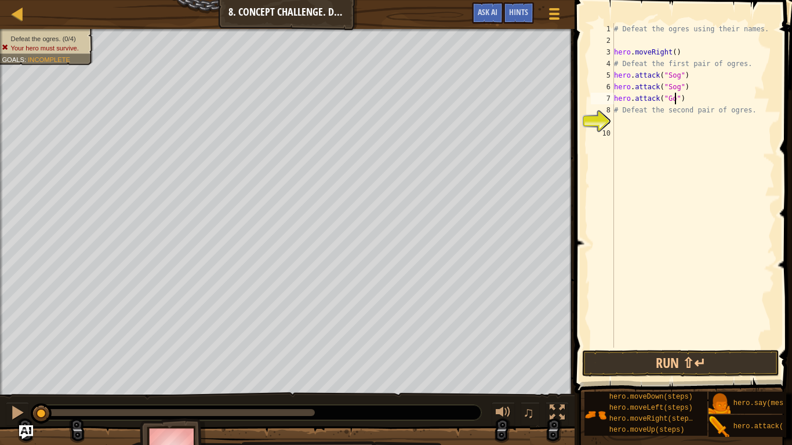
type textarea "hero.attack("Gos")"
drag, startPoint x: 700, startPoint y: 99, endPoint x: 609, endPoint y: 98, distance: 91.6
click at [609, 98] on div "hero.attack("Gos") 1 2 3 4 5 6 7 8 9 10 # Defeat the ogres using their names. h…" at bounding box center [681, 185] width 186 height 325
click at [627, 117] on div "# Defeat the ogres using their names. hero . moveRight ( ) # Defeat the first p…" at bounding box center [693, 197] width 163 height 348
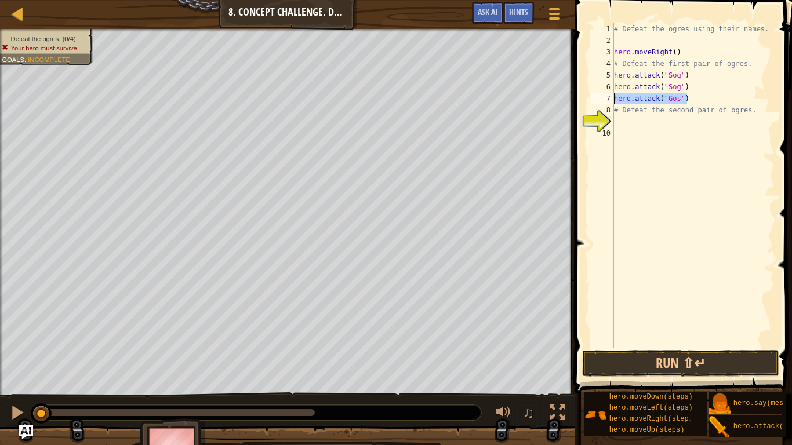
scroll to position [5, 0]
paste textarea "hero.attack("Gos")"
type textarea "hero.attack("Gos")"
click at [634, 134] on div "# Defeat the ogres using their names. hero . moveRight ( ) # Defeat the first p…" at bounding box center [693, 197] width 163 height 348
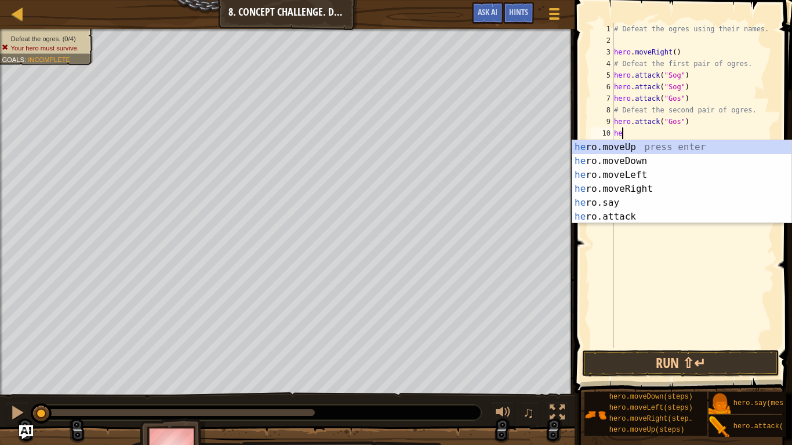
type textarea "her"
click at [651, 190] on div "her o.moveUp press enter her o.moveDown press enter her o.moveLeft press enter …" at bounding box center [681, 195] width 219 height 111
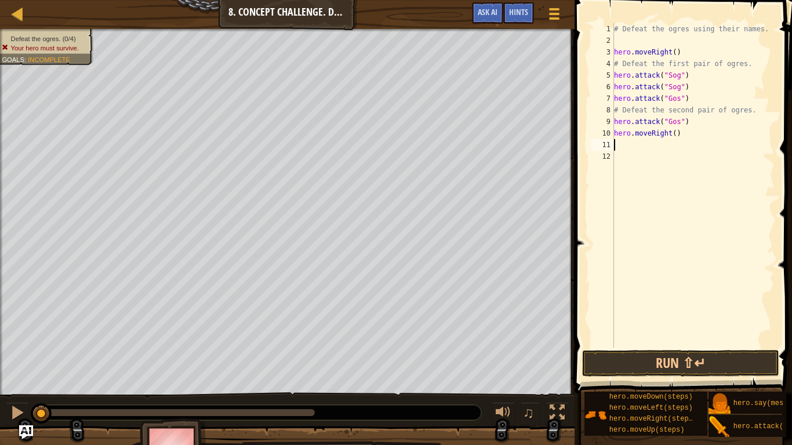
click at [679, 133] on div "# Defeat the ogres using their names. hero . moveRight ( ) # Defeat the first p…" at bounding box center [693, 197] width 163 height 348
click at [675, 133] on div "# Defeat the ogres using their names. hero . moveRight ( ) # Defeat the first p…" at bounding box center [693, 197] width 163 height 348
type textarea "hero.moveRight(2)"
click at [659, 148] on div "# Defeat the ogres using their names. hero . moveRight ( ) # Defeat the first p…" at bounding box center [693, 197] width 163 height 348
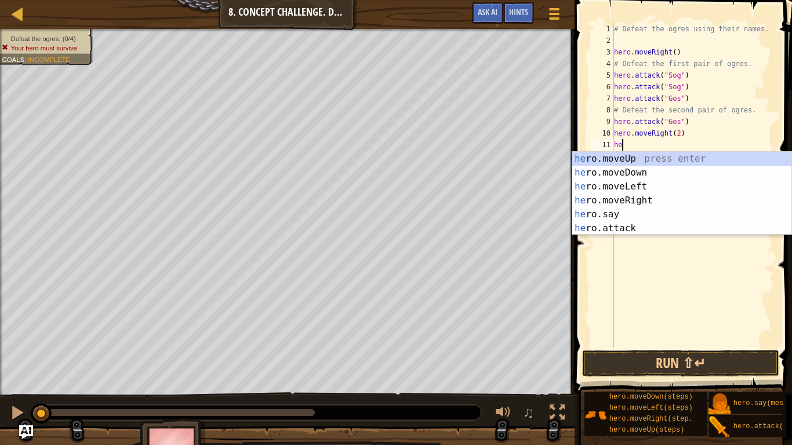
scroll to position [5, 1]
click at [634, 227] on div "her o.moveUp press enter her o.moveDown press enter her o.moveLeft press enter …" at bounding box center [681, 207] width 219 height 111
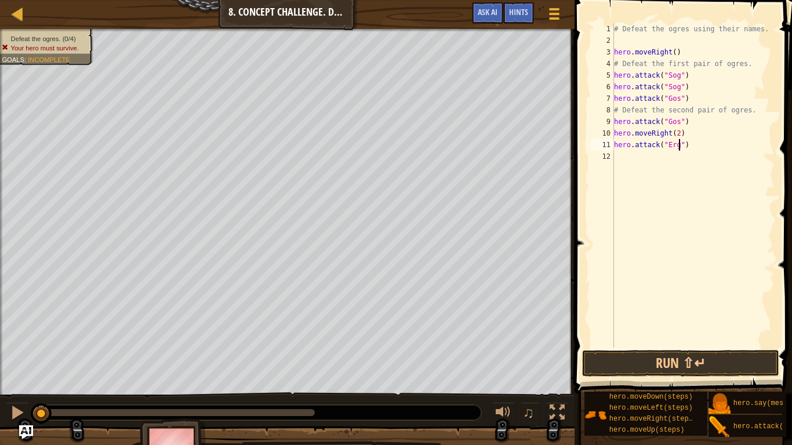
type textarea "hero.attack("Ergo")"
drag, startPoint x: 717, startPoint y: 148, endPoint x: 607, endPoint y: 147, distance: 109.6
click at [607, 147] on div "hero.attack("Ergo") 1 2 3 4 5 6 7 8 9 10 11 12 # Defeat the ogres using their n…" at bounding box center [681, 185] width 186 height 325
click at [625, 159] on div "# Defeat the ogres using their names. hero . moveRight ( ) # Defeat the first p…" at bounding box center [693, 197] width 163 height 348
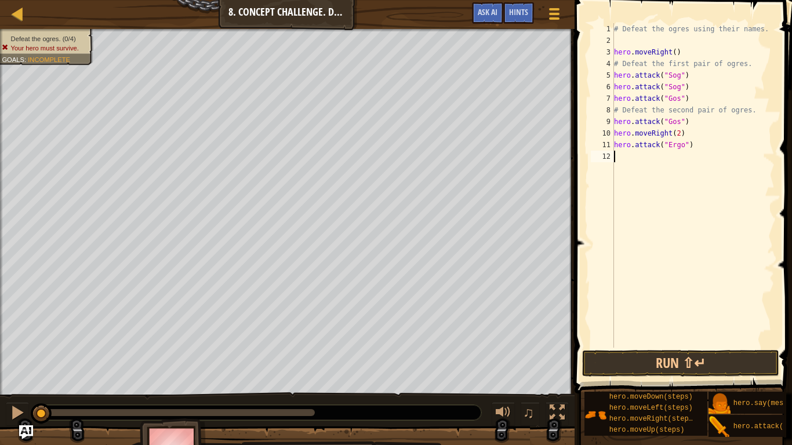
scroll to position [5, 0]
paste textarea "hero.attack("Ergo")"
type textarea "hero.attack("Ergo")"
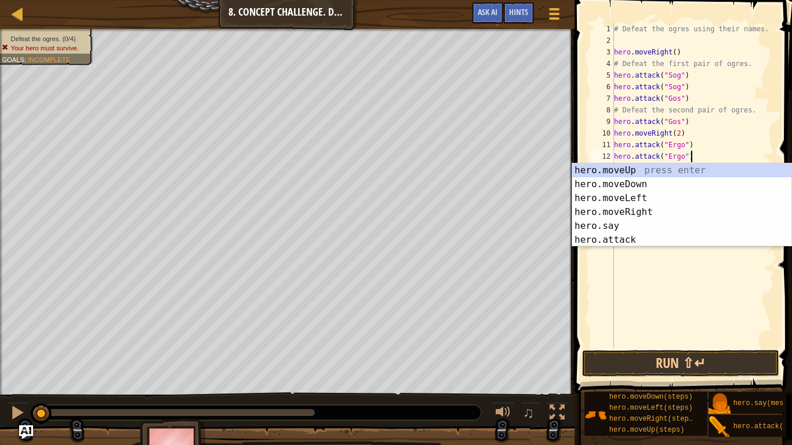
click at [708, 155] on div "# Defeat the ogres using their names. hero . moveRight ( ) # Defeat the first p…" at bounding box center [693, 197] width 163 height 348
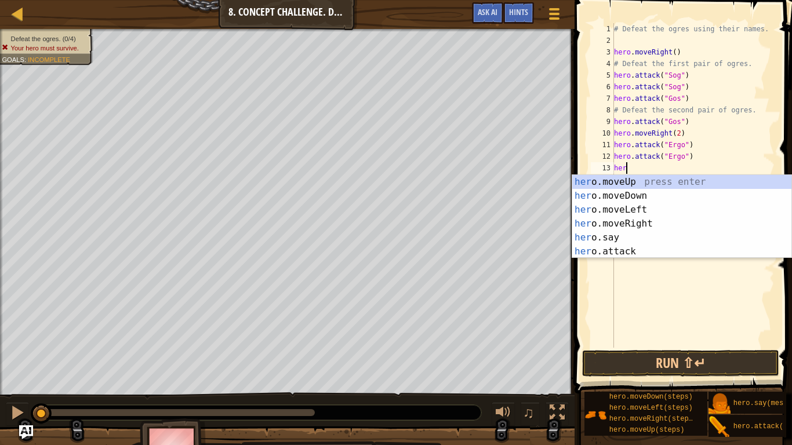
scroll to position [5, 1]
click at [659, 248] on div "her o.moveUp press enter her o.moveDown press enter her o.moveLeft press enter …" at bounding box center [681, 230] width 219 height 111
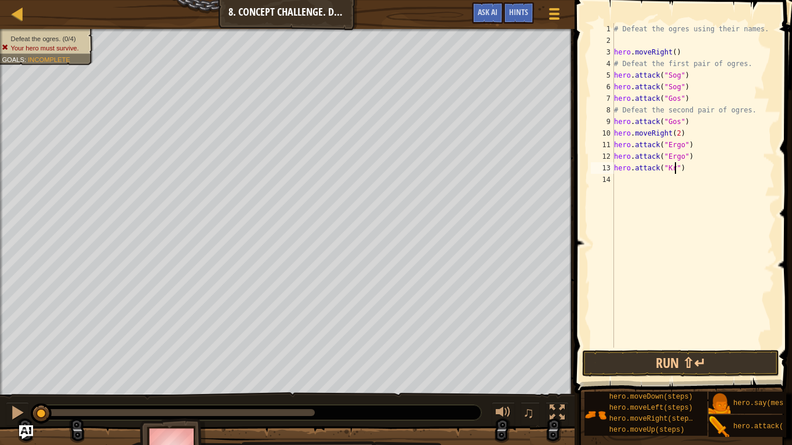
type textarea "hero.attack("Kro")"
drag, startPoint x: 707, startPoint y: 172, endPoint x: 600, endPoint y: 171, distance: 106.7
click at [600, 171] on div "hero.attack("Kro") 1 2 3 4 5 6 7 8 9 10 11 12 13 14 # Defeat the ogres using th…" at bounding box center [681, 185] width 186 height 325
click at [613, 178] on div "14" at bounding box center [602, 180] width 23 height 12
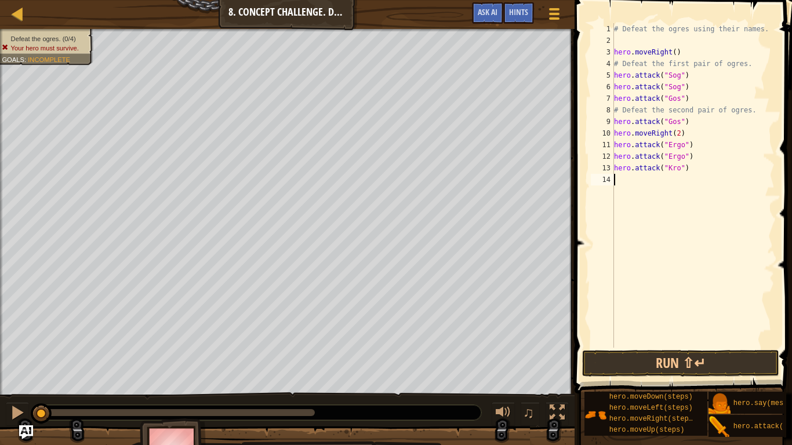
scroll to position [5, 0]
paste textarea "hero.attack("Kro")"
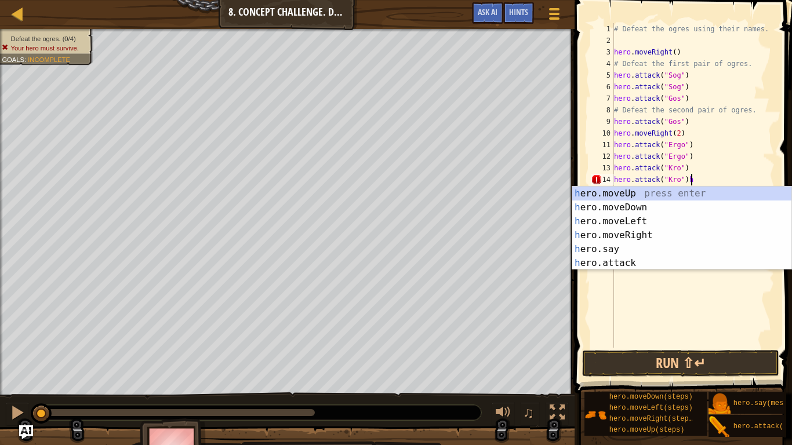
type textarea "hero.attack("Kro")"
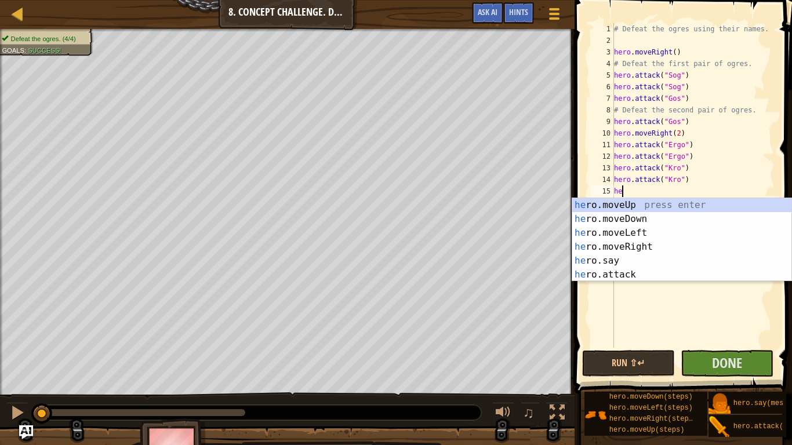
scroll to position [5, 1]
type textarea "her"
click at [710, 365] on button "Done" at bounding box center [727, 363] width 93 height 27
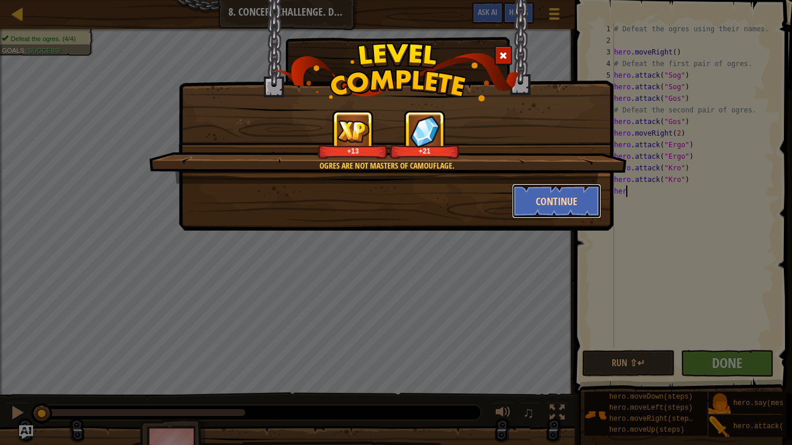
click at [546, 204] on button "Continue" at bounding box center [557, 201] width 90 height 35
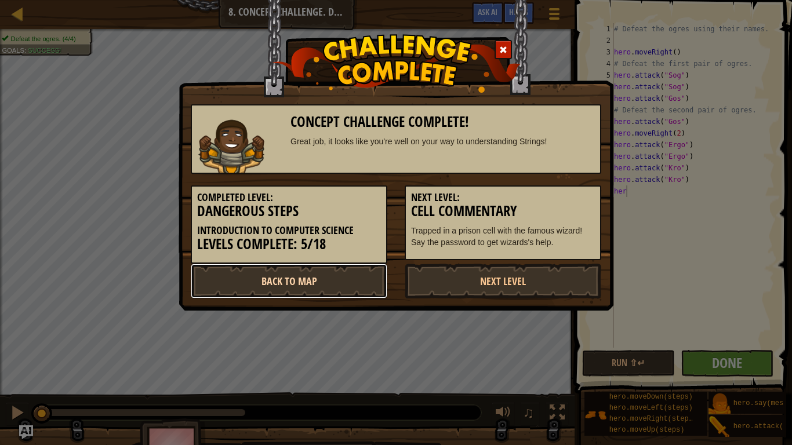
click at [288, 280] on link "Back to Map" at bounding box center [289, 281] width 197 height 35
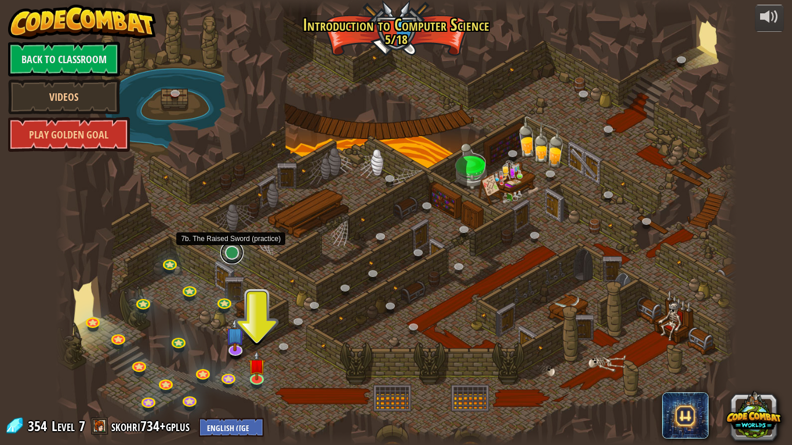
click at [235, 259] on link at bounding box center [231, 252] width 23 height 23
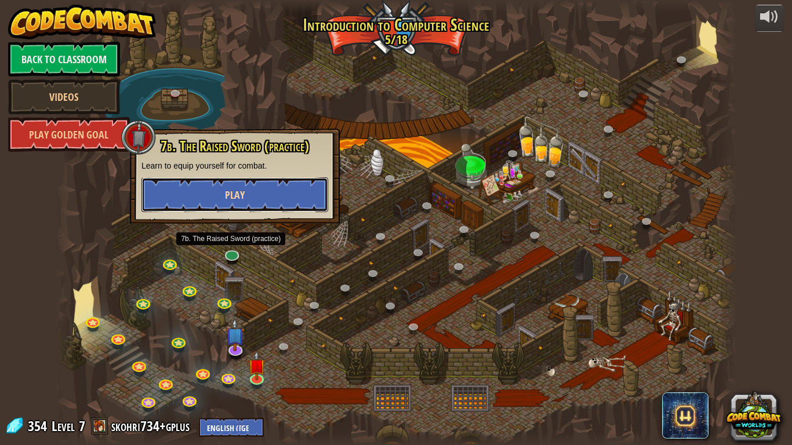
click at [210, 191] on button "Play" at bounding box center [234, 194] width 187 height 35
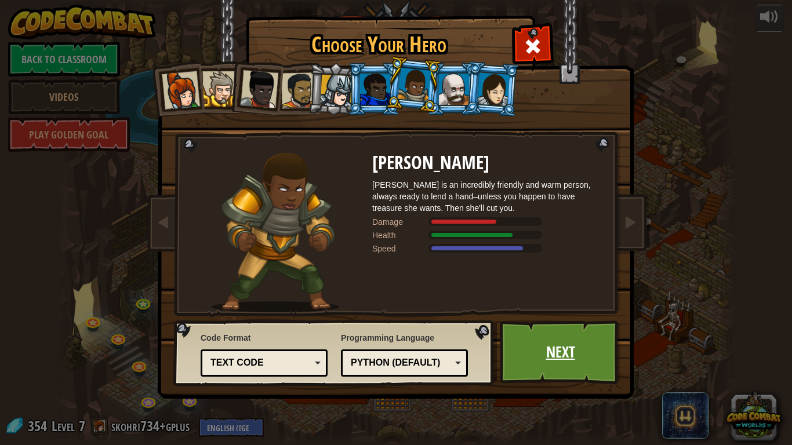
click at [543, 350] on link "Next" at bounding box center [560, 353] width 121 height 64
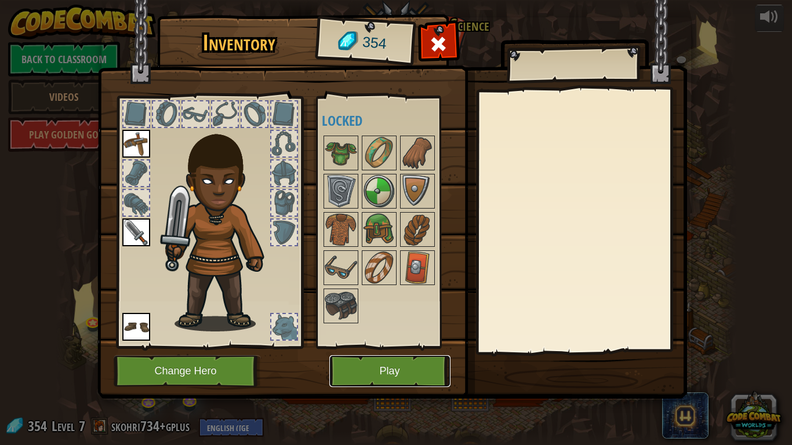
click at [390, 373] on button "Play" at bounding box center [389, 371] width 121 height 32
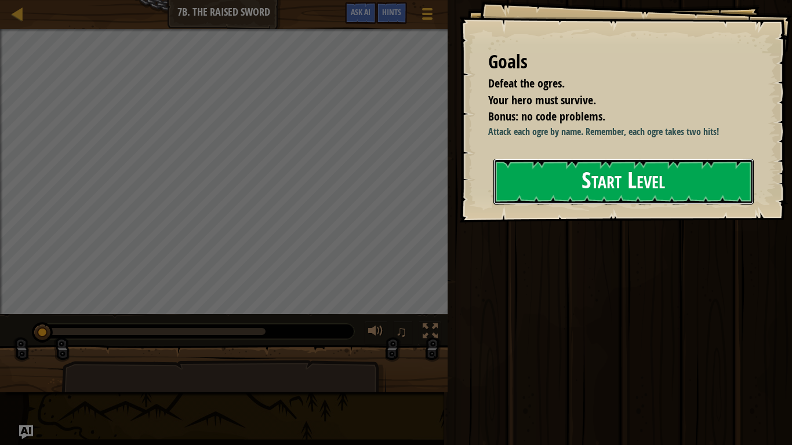
click at [651, 183] on button "Start Level" at bounding box center [623, 182] width 260 height 46
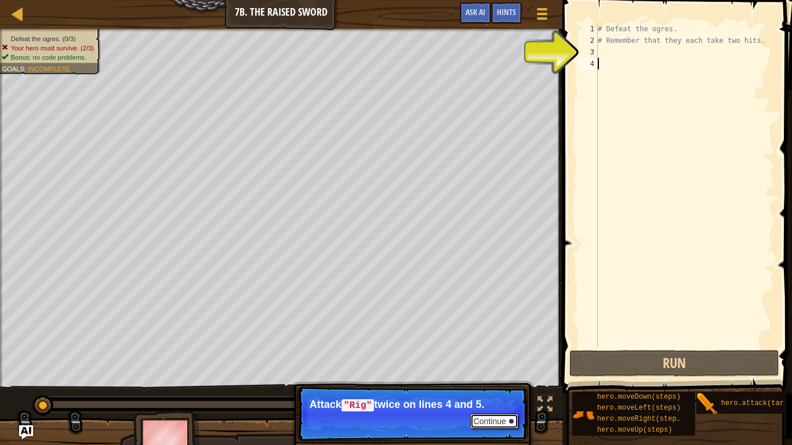
click at [484, 375] on button "Continue" at bounding box center [494, 421] width 48 height 15
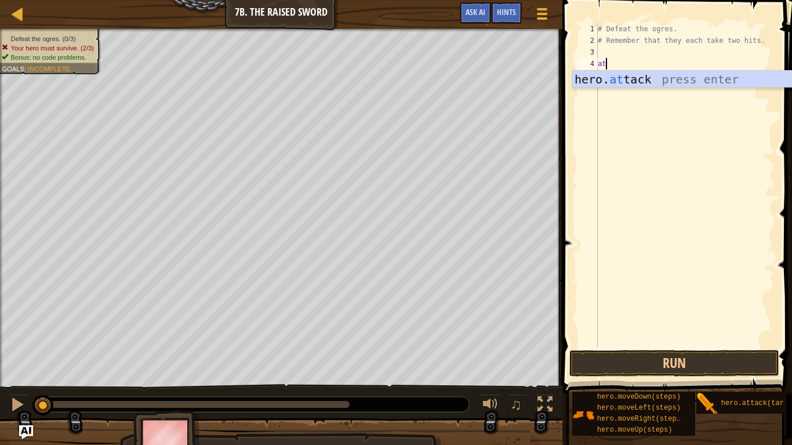
scroll to position [5, 1]
click at [617, 83] on div "hero. att ack press enter" at bounding box center [681, 97] width 219 height 52
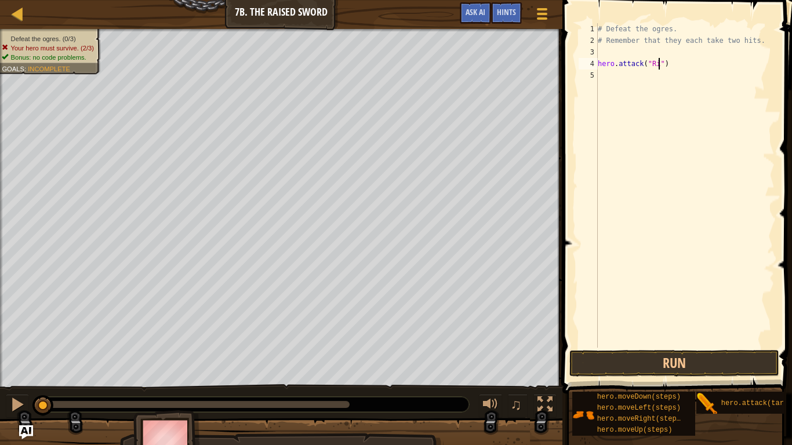
type textarea "hero.attack("Rig")"
drag, startPoint x: 689, startPoint y: 63, endPoint x: 594, endPoint y: 64, distance: 95.1
click at [594, 64] on div "hero.attack("Rig") 1 2 3 4 5 # Defeat the ogres. # Remember that they each take…" at bounding box center [675, 185] width 198 height 325
click at [609, 77] on div "# Defeat the ogres. # Remember that they each take two hits. hero . attack ( "R…" at bounding box center [684, 197] width 179 height 348
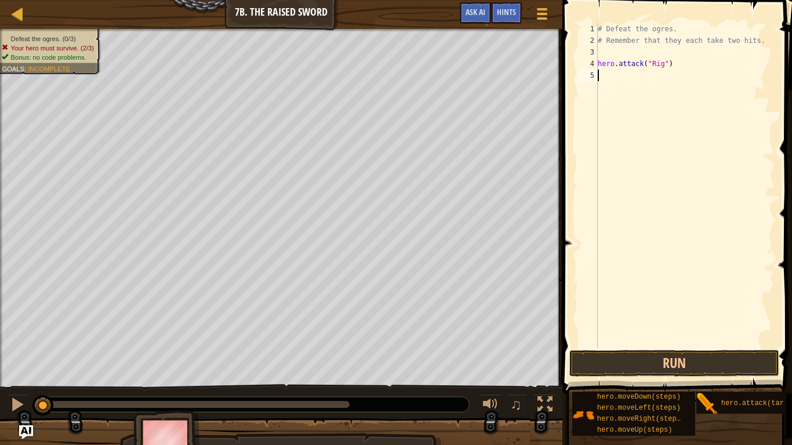
scroll to position [5, 0]
paste textarea "hero.attack("Rig")"
type textarea "hero.attack("Rig")"
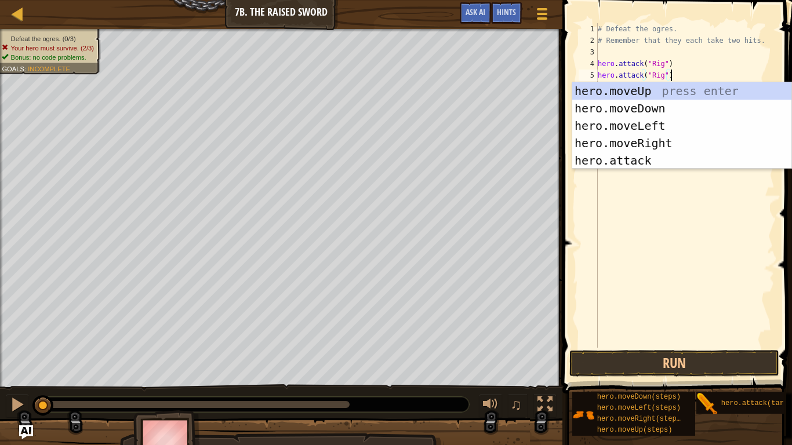
click at [728, 71] on div "# Defeat the ogres. # Remember that they each take two hits. hero . attack ( "R…" at bounding box center [684, 197] width 179 height 348
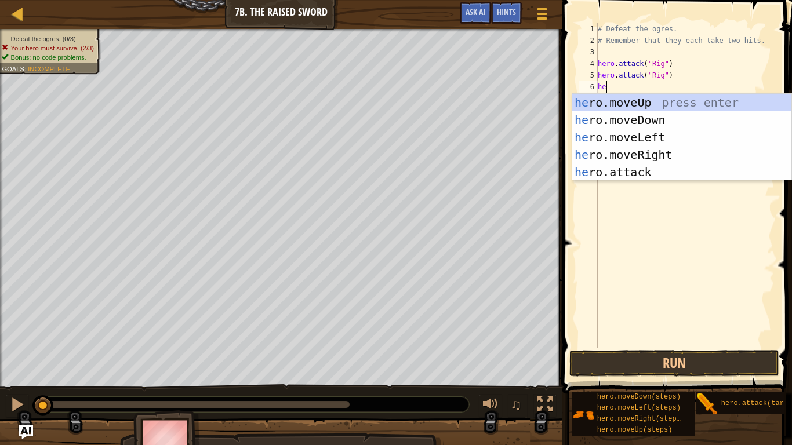
scroll to position [5, 1]
click at [632, 168] on div "her o.moveUp press enter her o.moveDown press enter her o.moveLeft press enter …" at bounding box center [681, 155] width 219 height 122
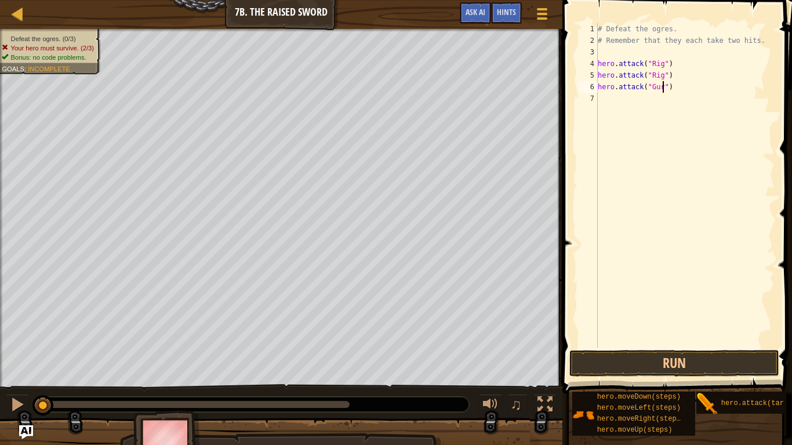
type textarea "hero.attack("Gurt")"
drag, startPoint x: 678, startPoint y: 88, endPoint x: 593, endPoint y: 86, distance: 84.7
click at [593, 86] on div "hero.attack("Gurt") 1 2 3 4 5 6 7 # Defeat the ogres. # Remember that they each…" at bounding box center [675, 185] width 198 height 325
click at [628, 99] on div "# Defeat the ogres. # Remember that they each take two hits. hero . attack ( "R…" at bounding box center [684, 197] width 179 height 348
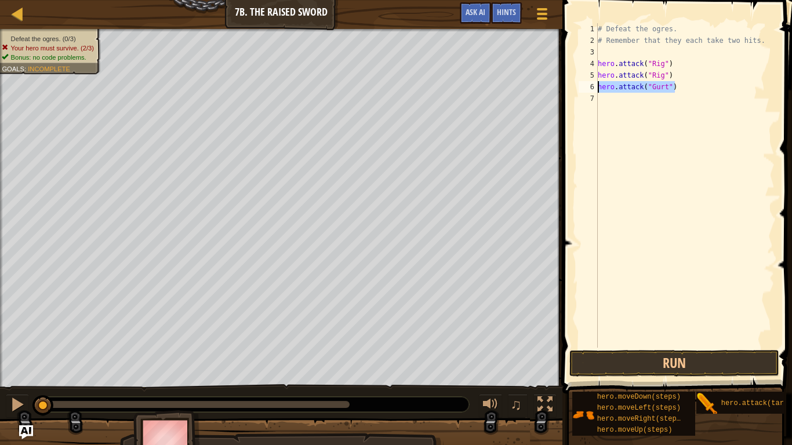
scroll to position [5, 0]
paste textarea "hero.attack("Gurt")"
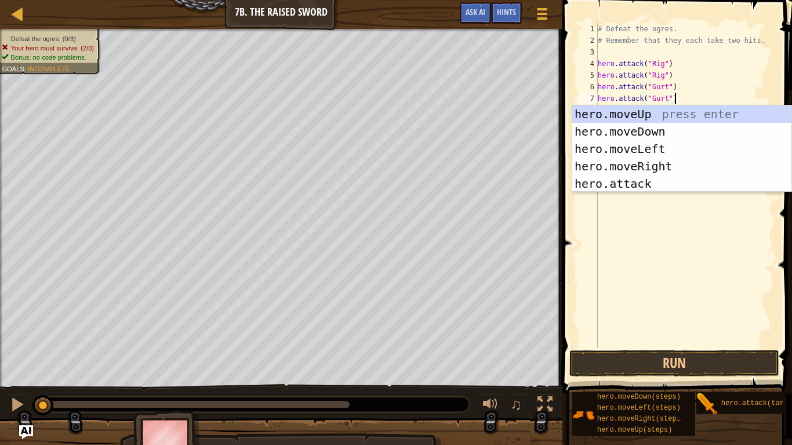
click at [725, 107] on div "hero.moveUp press enter hero.moveDown press enter hero.moveLeft press enter her…" at bounding box center [681, 167] width 219 height 122
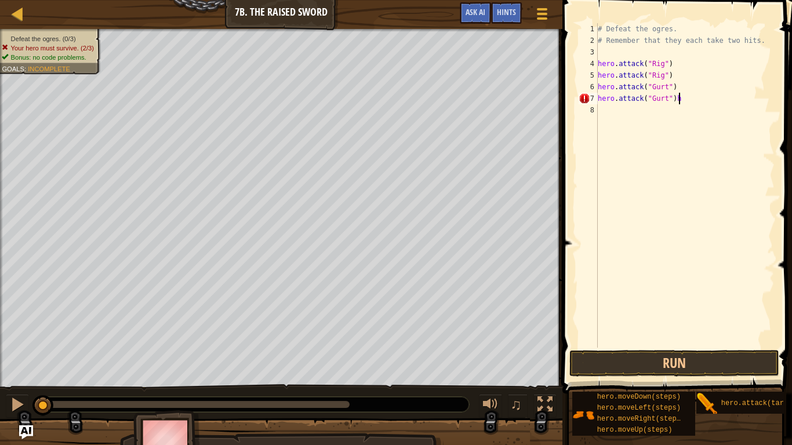
type textarea "hero.attack("Gurt")"
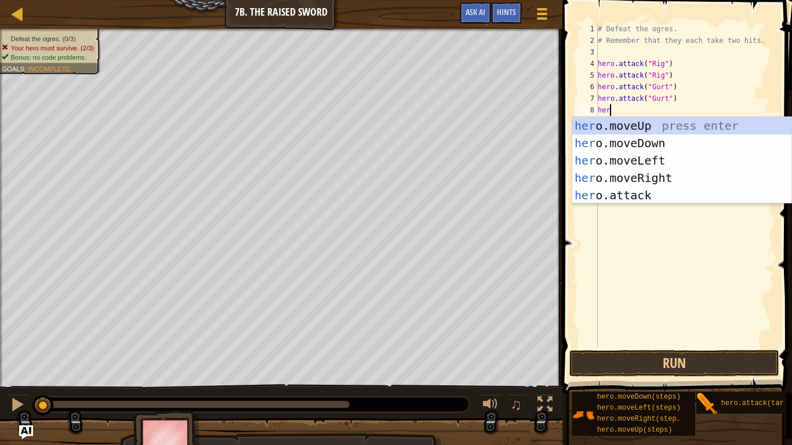
scroll to position [5, 1]
click at [681, 192] on div "her o.moveUp press enter her o.moveDown press enter her o.moveLeft press enter …" at bounding box center [681, 178] width 219 height 122
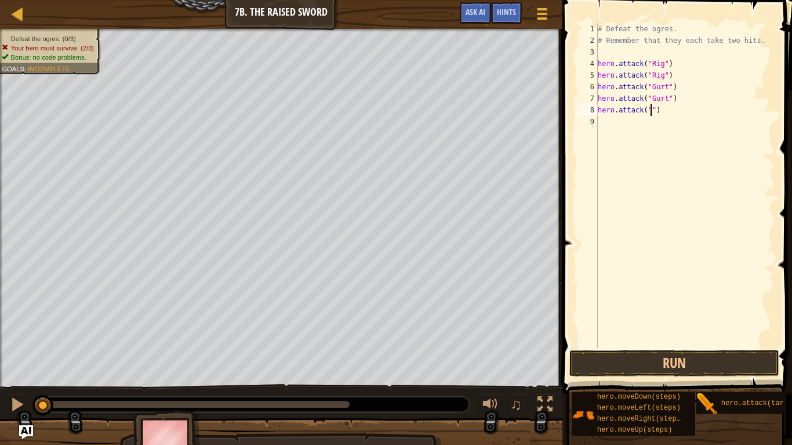
scroll to position [5, 8]
type textarea "hero.attack("Ack")"
drag, startPoint x: 677, startPoint y: 111, endPoint x: 590, endPoint y: 112, distance: 87.5
click at [590, 112] on div "hero.attack("Ack") 1 2 3 4 5 6 7 8 9 # Defeat the ogres. # Remember that they e…" at bounding box center [675, 185] width 198 height 325
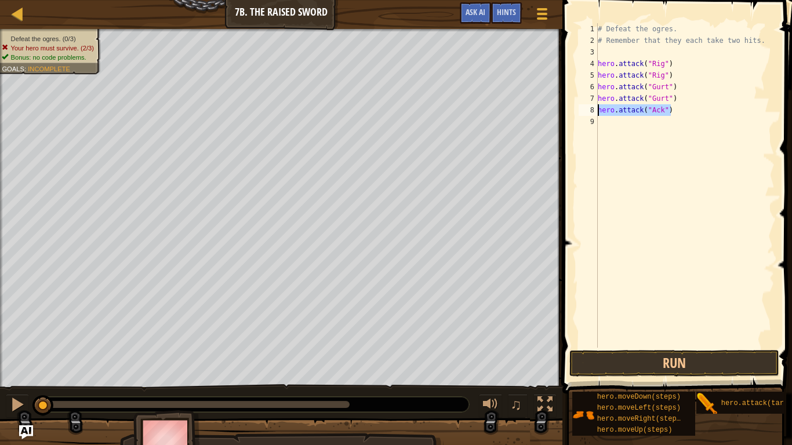
click at [609, 121] on div "# Defeat the ogres. # Remember that they each take two hits. hero . attack ( "R…" at bounding box center [684, 197] width 179 height 348
paste textarea "hero.attack("Ack")"
type textarea "hero.attack("Ack")"
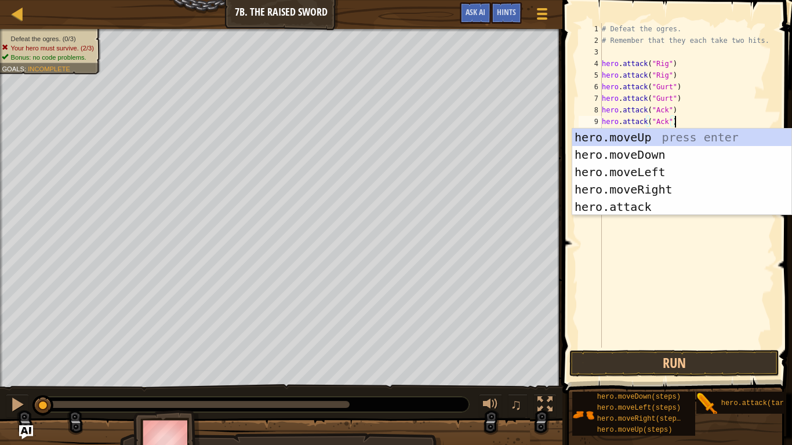
click at [659, 279] on div "# Defeat the ogres. # Remember that they each take two hits. hero . attack ( "R…" at bounding box center [686, 197] width 175 height 348
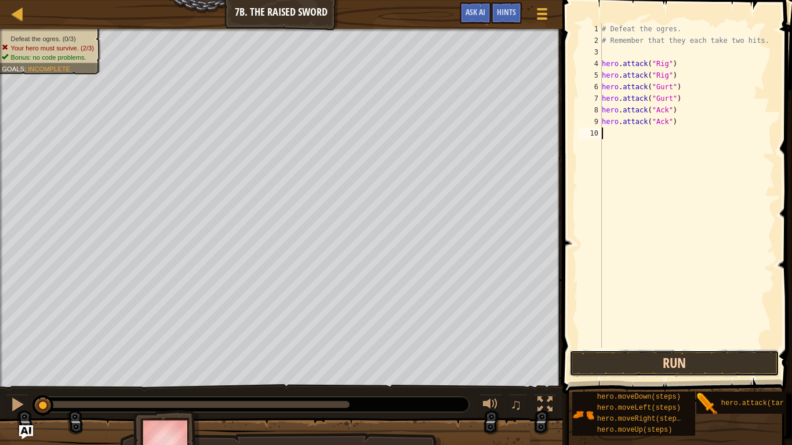
click at [624, 360] on button "Run" at bounding box center [673, 363] width 209 height 27
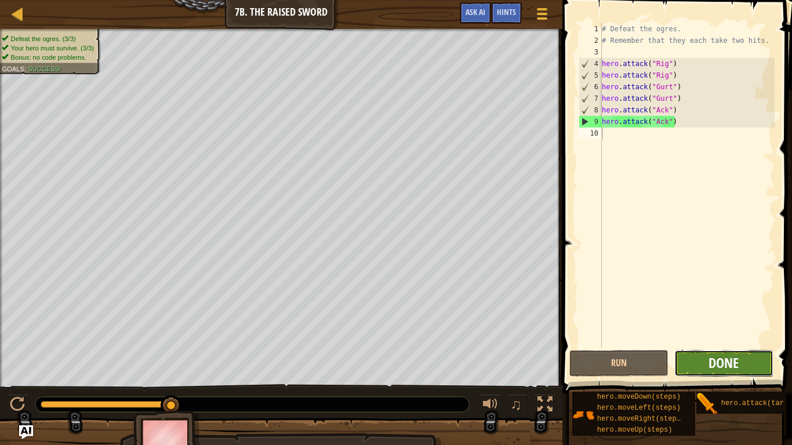
click at [717, 362] on span "Done" at bounding box center [723, 363] width 30 height 19
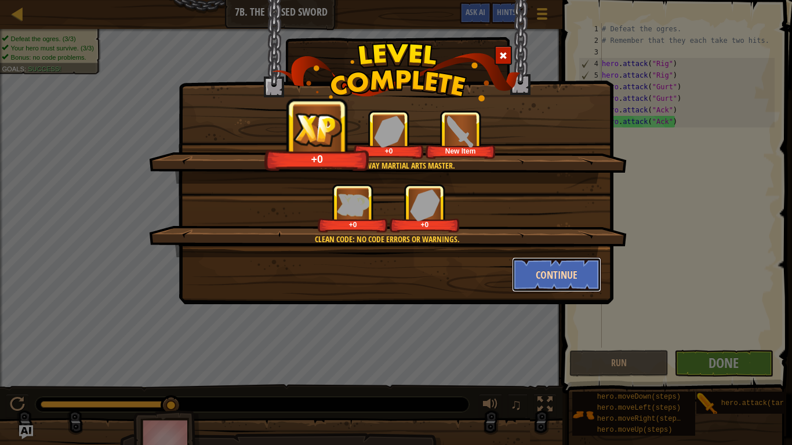
click at [550, 289] on button "Continue" at bounding box center [557, 274] width 90 height 35
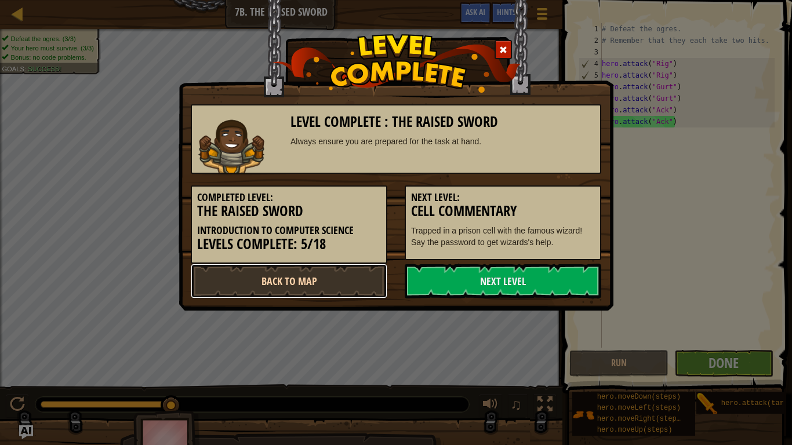
click at [288, 274] on link "Back to Map" at bounding box center [289, 281] width 197 height 35
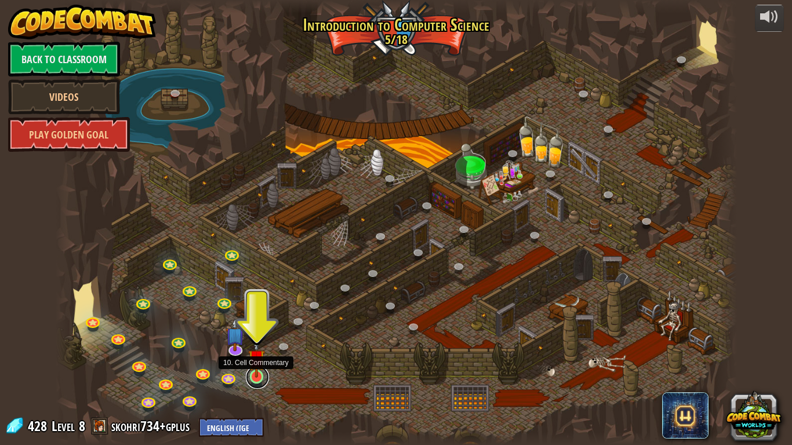
click at [258, 375] on link at bounding box center [257, 377] width 23 height 23
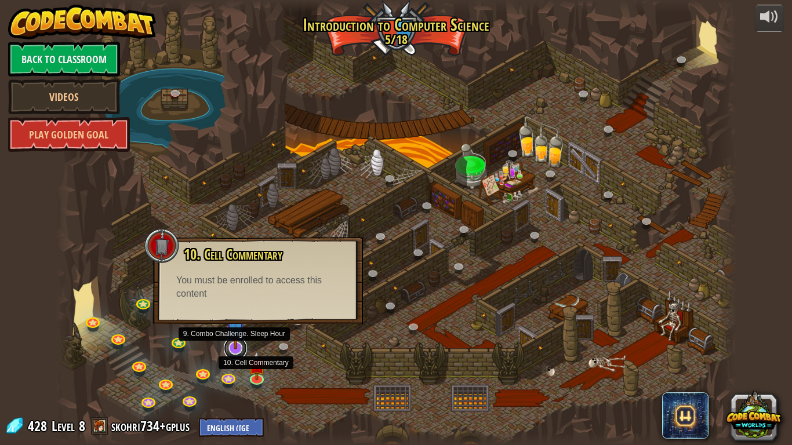
click at [229, 350] on link at bounding box center [235, 348] width 23 height 23
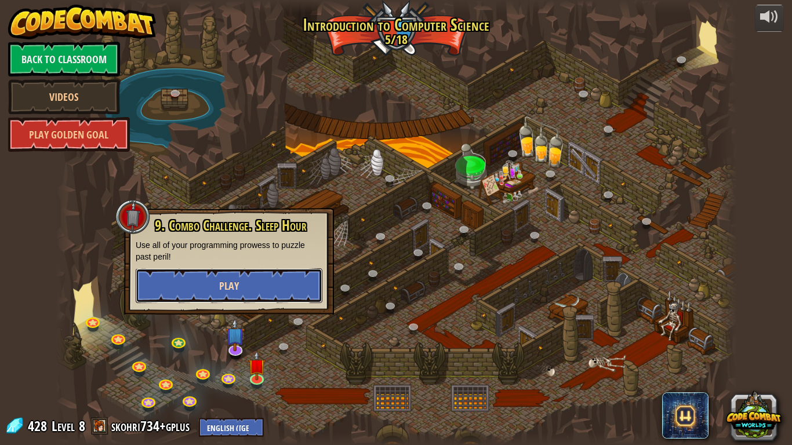
click at [217, 284] on button "Play" at bounding box center [229, 285] width 187 height 35
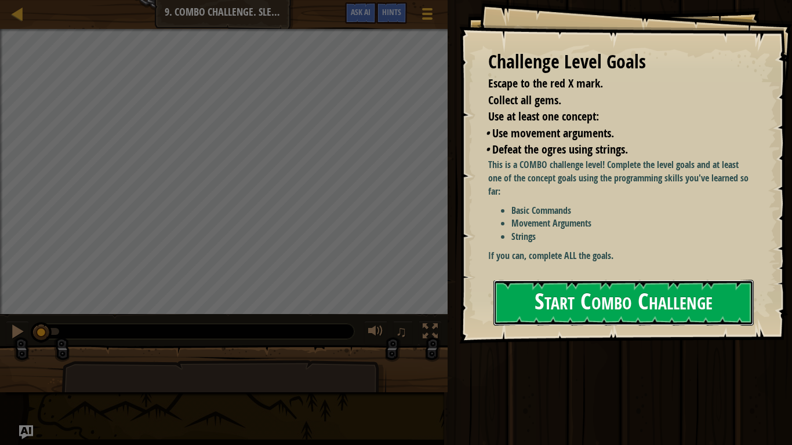
click at [554, 307] on button "Start Combo Challenge" at bounding box center [623, 303] width 260 height 46
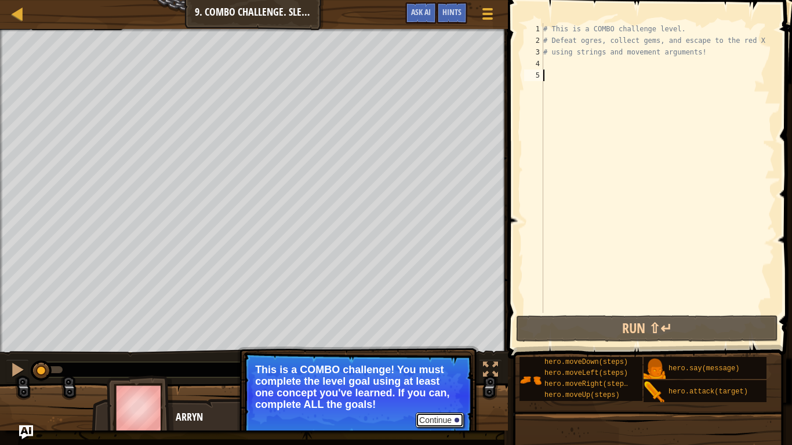
click at [447, 375] on button "Continue" at bounding box center [440, 420] width 48 height 15
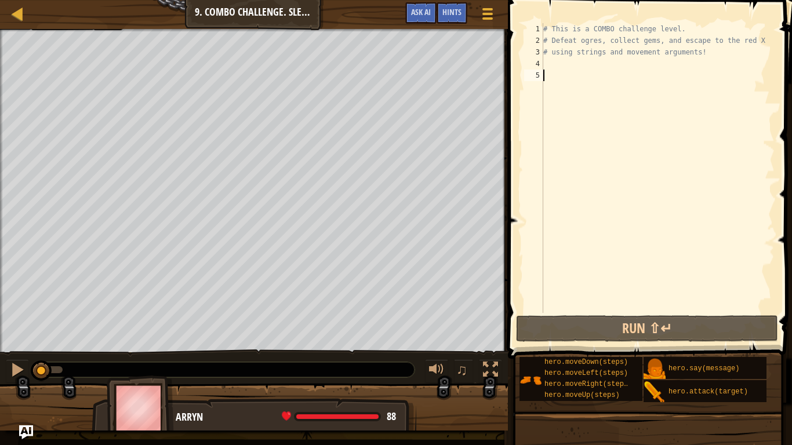
type textarea "u"
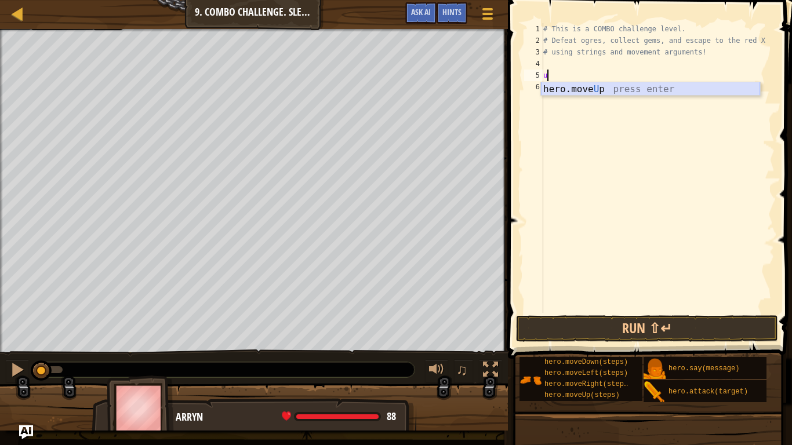
click at [586, 88] on div "hero.move U p press enter" at bounding box center [650, 103] width 219 height 42
click at [568, 88] on div "# This is a COMBO challenge level. # Defeat ogres, collect gems, and escape to …" at bounding box center [658, 179] width 234 height 313
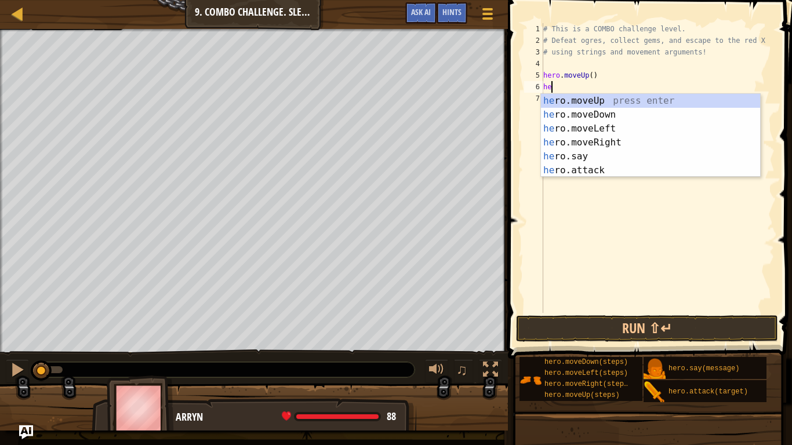
scroll to position [5, 1]
click at [567, 166] on div "her o.moveUp press enter her o.moveDown press enter her o.moveLeft press enter …" at bounding box center [650, 149] width 219 height 111
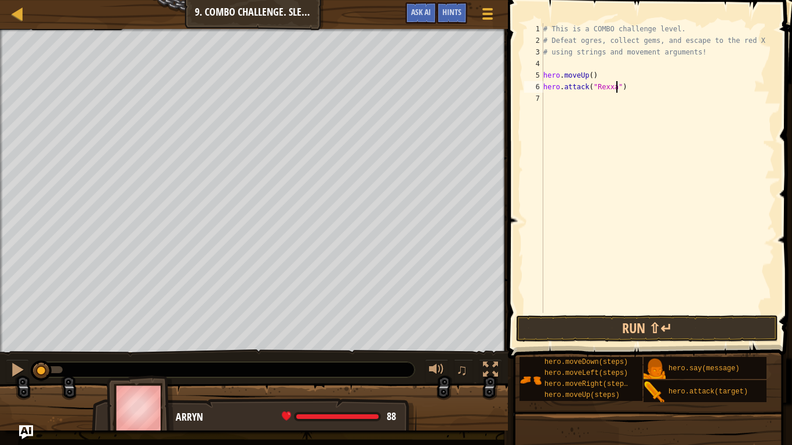
scroll to position [5, 12]
drag, startPoint x: 656, startPoint y: 81, endPoint x: 604, endPoint y: 94, distance: 53.3
click at [604, 94] on div "# This is a COMBO challenge level. # Defeat ogres, collect gems, and escape to …" at bounding box center [658, 179] width 234 height 313
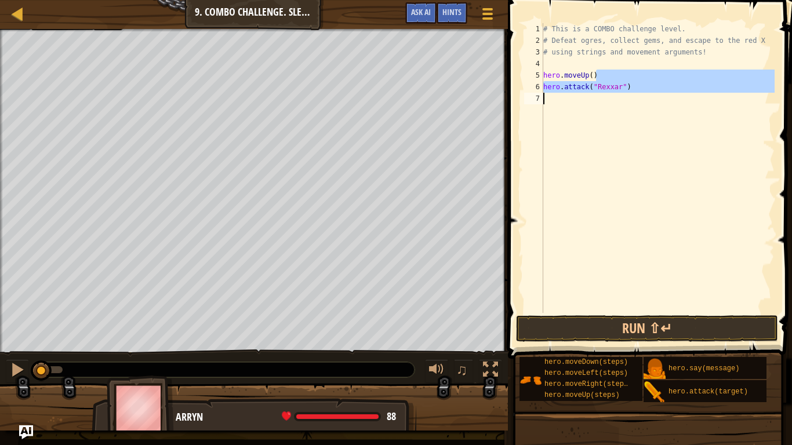
click at [655, 88] on div "# This is a COMBO challenge level. # Defeat ogres, collect gems, and escape to …" at bounding box center [658, 168] width 234 height 290
type textarea "hero.attack("Rexxar")"
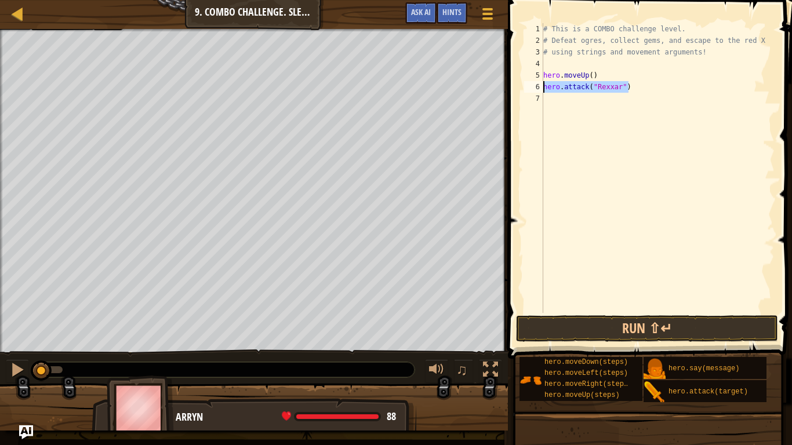
drag, startPoint x: 652, startPoint y: 88, endPoint x: 542, endPoint y: 89, distance: 110.7
click at [542, 89] on div "hero.attack("Rexxar") 1 2 3 4 5 6 7 # This is a COMBO challenge level. # Defeat…" at bounding box center [648, 168] width 253 height 290
click at [549, 93] on div "# This is a COMBO challenge level. # Defeat ogres, collect gems, and escape to …" at bounding box center [658, 179] width 234 height 313
paste textarea "hero.attack("Rexxar")"
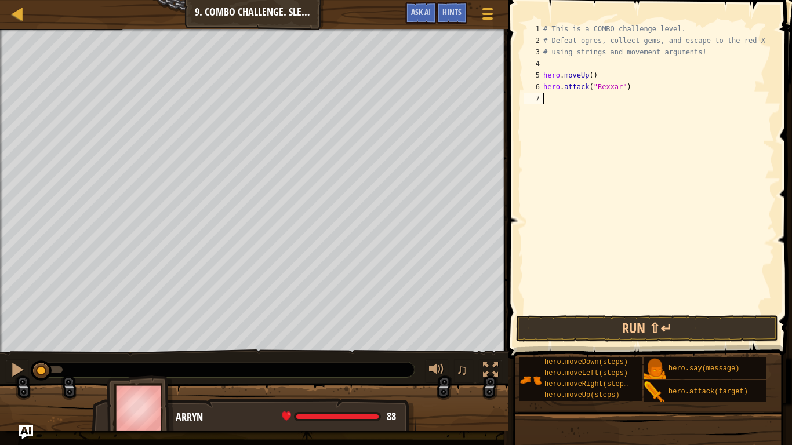
type textarea "hero.attack("Rexxar")"
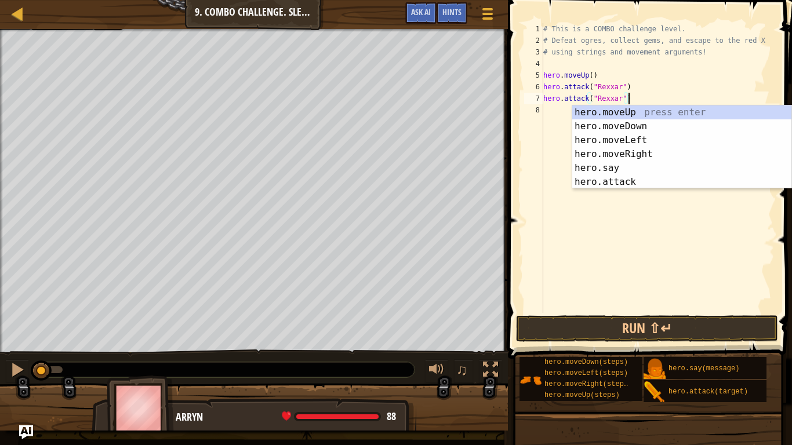
click at [637, 98] on div "# This is a COMBO challenge level. # Defeat ogres, collect gems, and escape to …" at bounding box center [658, 179] width 234 height 313
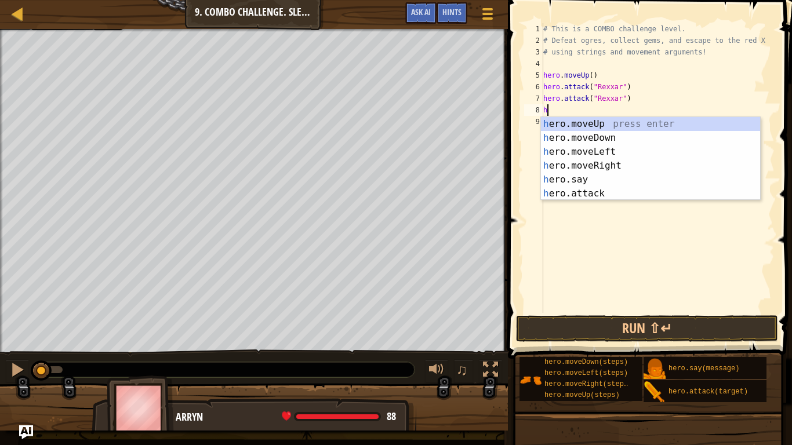
type textarea "her"
click at [619, 165] on div "her o.moveUp press enter her o.moveDown press enter her o.moveLeft press enter …" at bounding box center [650, 172] width 219 height 111
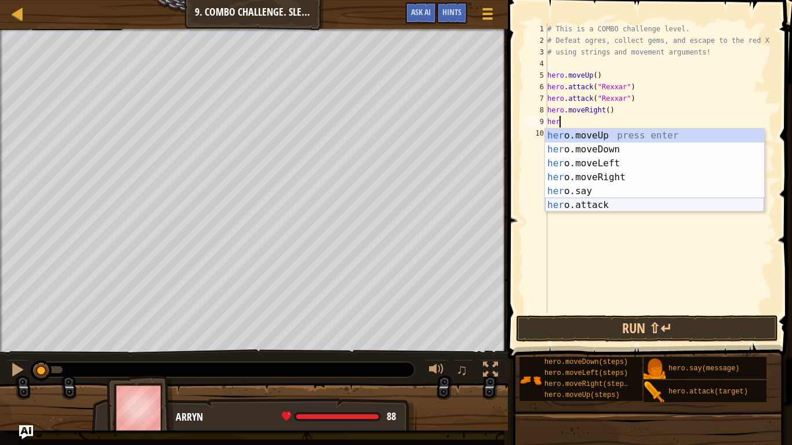
click at [561, 209] on div "her o.moveUp press enter her o.moveDown press enter her o.moveLeft press enter …" at bounding box center [654, 184] width 219 height 111
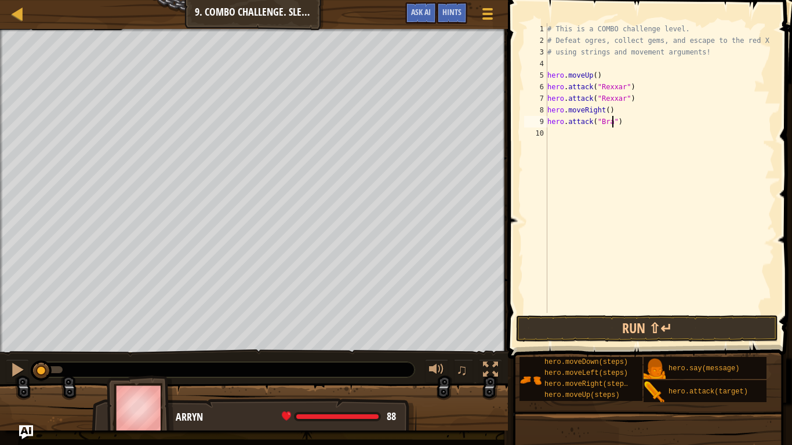
type textarea "hero.attack("Brack")"
drag, startPoint x: 645, startPoint y: 123, endPoint x: 544, endPoint y: 122, distance: 100.9
click at [544, 122] on div "hero.attack("Brack") 1 2 3 4 5 6 7 8 9 10 # This is a COMBO challenge level. # …" at bounding box center [648, 168] width 253 height 290
click at [555, 133] on div "# This is a COMBO challenge level. # Defeat ogres, collect gems, and escape to …" at bounding box center [660, 179] width 230 height 313
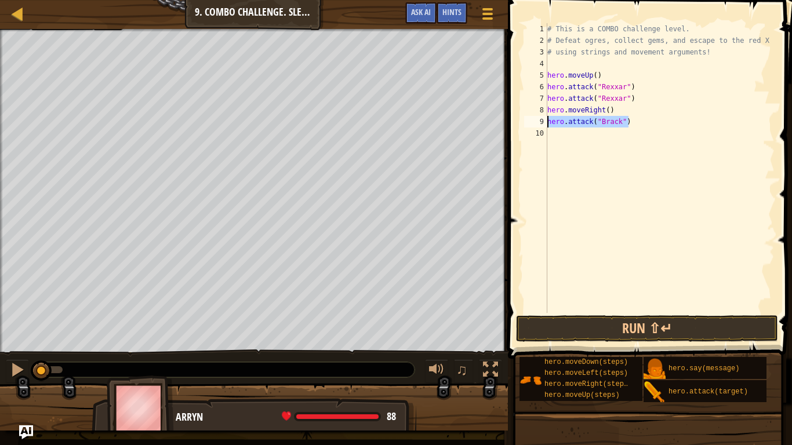
scroll to position [5, 0]
paste textarea "hero.attack("Brack")"
type textarea "hero.attack("Brack")"
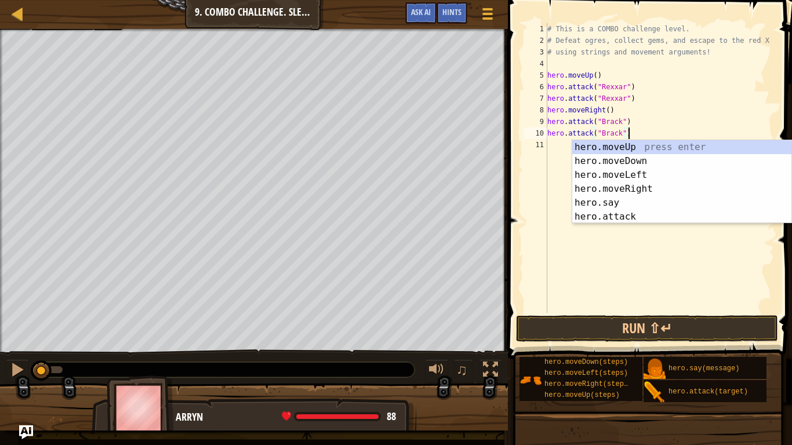
click at [642, 132] on div "# This is a COMBO challenge level. # Defeat ogres, collect gems, and escape to …" at bounding box center [660, 179] width 230 height 313
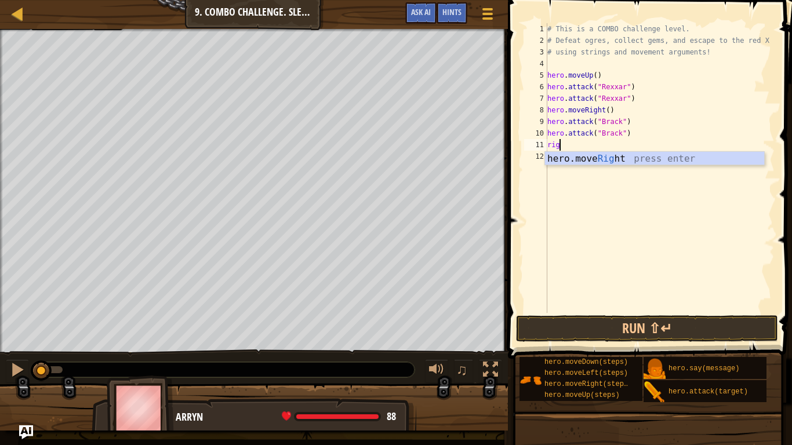
type textarea "righ"
click at [651, 159] on div "hero.move Righ t press enter" at bounding box center [654, 173] width 219 height 42
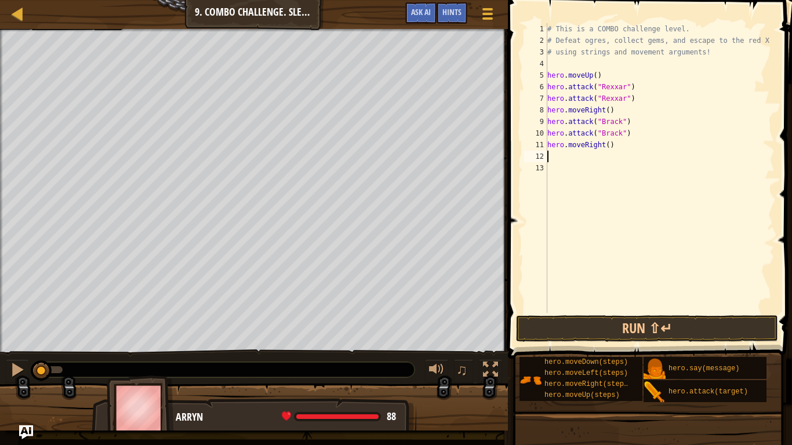
scroll to position [5, 0]
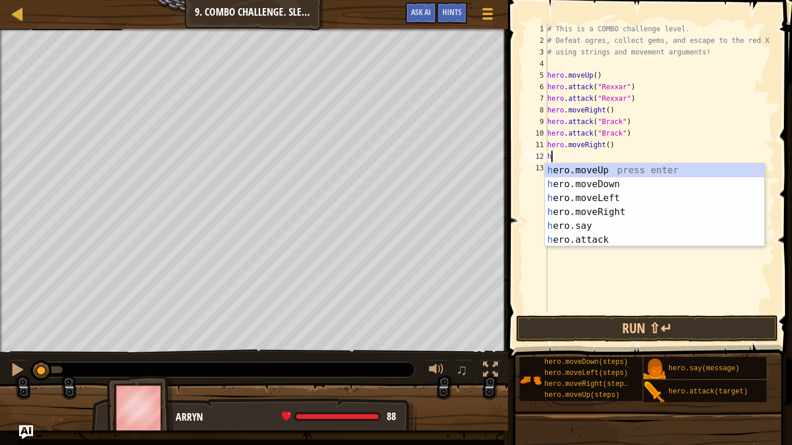
type textarea "her"
click at [611, 186] on div "her o.moveUp press enter her o.moveDown press enter her o.moveLeft press enter …" at bounding box center [654, 218] width 219 height 111
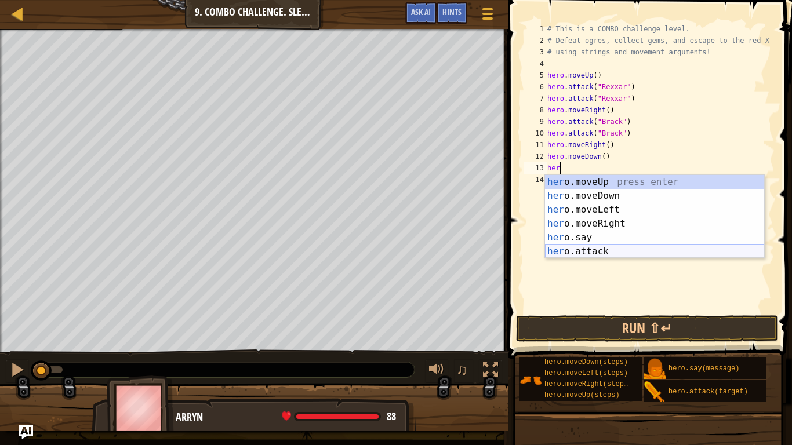
click at [583, 253] on div "her o.moveUp press enter her o.moveDown press enter her o.moveLeft press enter …" at bounding box center [654, 230] width 219 height 111
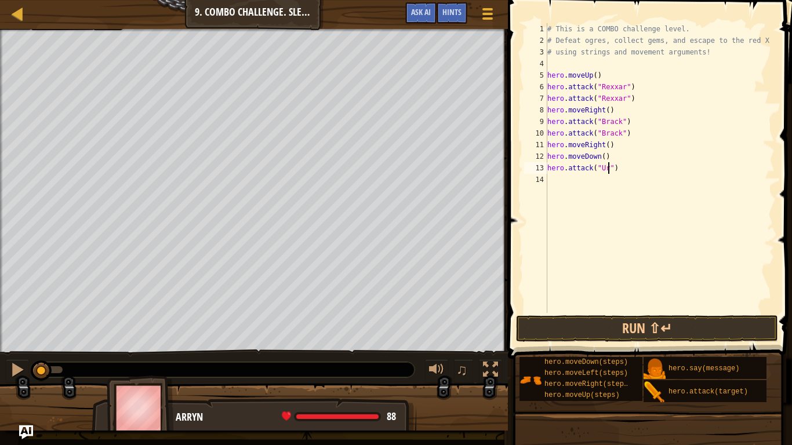
scroll to position [5, 9]
type textarea "hero.attack("Ursa")"
drag, startPoint x: 631, startPoint y: 168, endPoint x: 537, endPoint y: 166, distance: 93.9
click at [537, 166] on div "hero.attack("Ursa") 1 2 3 4 5 6 7 8 9 10 11 12 13 14 # This is a COMBO challeng…" at bounding box center [648, 168] width 253 height 290
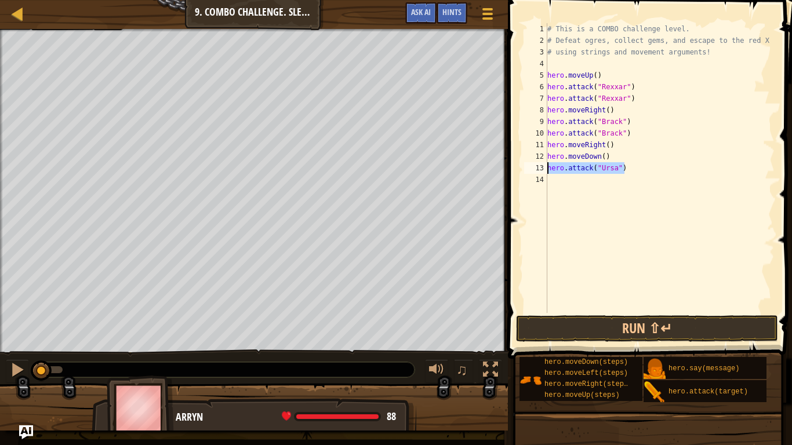
click at [585, 198] on div "# This is a COMBO challenge level. # Defeat ogres, collect gems, and escape to …" at bounding box center [660, 179] width 230 height 313
paste textarea "hero.attack("Ursa")hero.moveUp()"
click at [0, 0] on div "her o.moveUp press enter her o.moveDown press enter her o.moveLeft press enter …" at bounding box center [0, 0] width 0 height 0
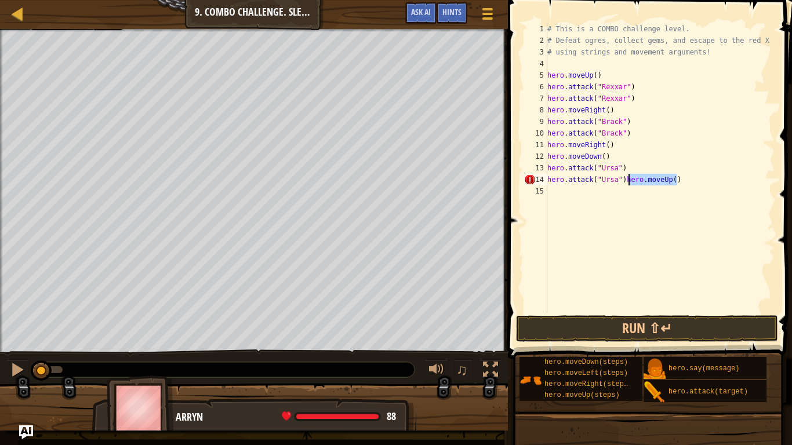
drag, startPoint x: 675, startPoint y: 175, endPoint x: 626, endPoint y: 181, distance: 49.6
click at [626, 181] on div "# This is a COMBO challenge level. # Defeat ogres, collect gems, and escape to …" at bounding box center [660, 179] width 230 height 313
type textarea "hero.attack("Ursa")"
click at [569, 315] on button "Run ⇧↵" at bounding box center [647, 328] width 262 height 27
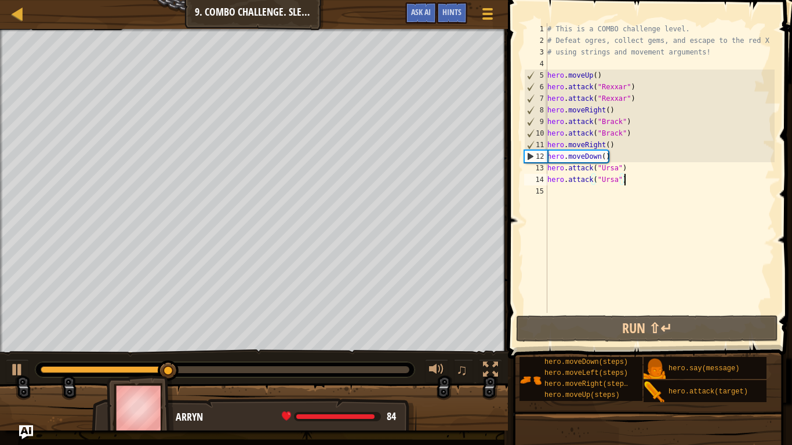
click at [572, 185] on div "# This is a COMBO challenge level. # Defeat ogres, collect gems, and escape to …" at bounding box center [660, 179] width 230 height 313
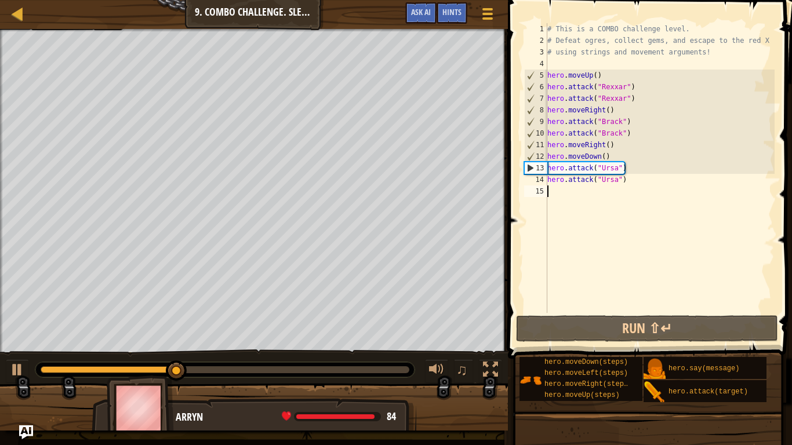
click at [627, 186] on div "# This is a COMBO challenge level. # Defeat ogres, collect gems, and escape to …" at bounding box center [660, 179] width 230 height 313
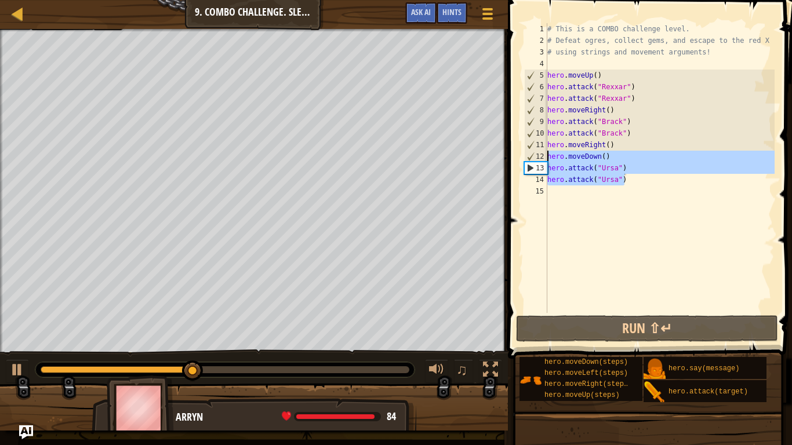
drag, startPoint x: 633, startPoint y: 185, endPoint x: 544, endPoint y: 159, distance: 91.9
click at [544, 159] on div "1 2 3 4 5 6 7 8 9 10 11 12 13 14 15 # This is a COMBO challenge level. # Defeat…" at bounding box center [648, 168] width 253 height 290
click at [546, 159] on div "12" at bounding box center [536, 157] width 23 height 12
type textarea "hero.moveDown()"
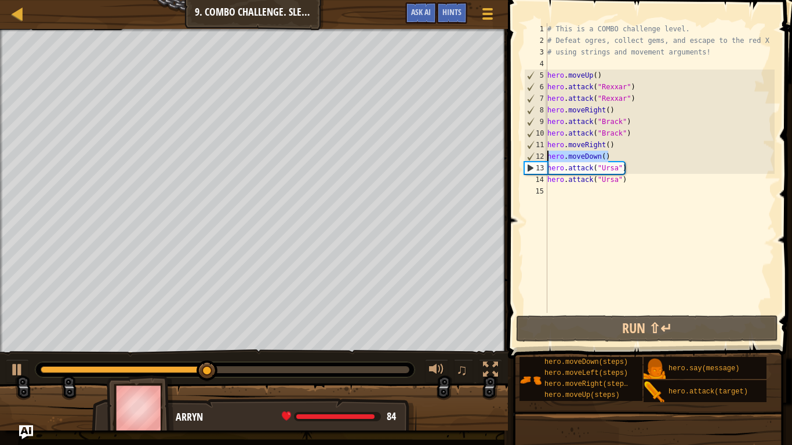
drag, startPoint x: 616, startPoint y: 155, endPoint x: 539, endPoint y: 159, distance: 77.8
click at [539, 159] on div "hero.moveDown() 1 2 3 4 5 6 7 8 9 10 11 12 13 14 15 # This is a COMBO challenge…" at bounding box center [648, 168] width 253 height 290
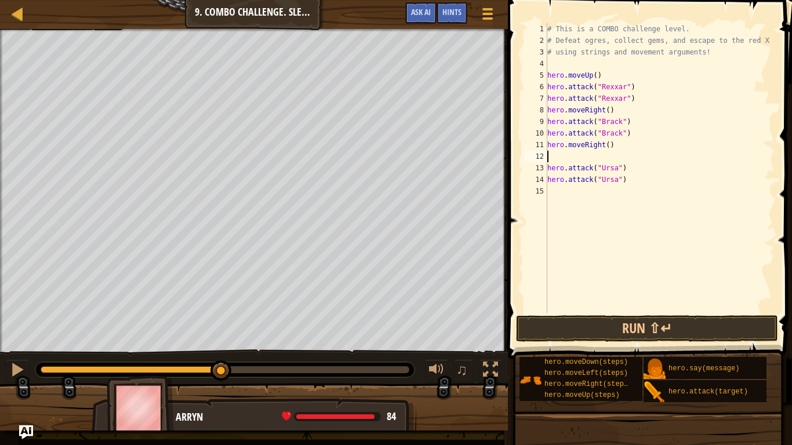
click at [609, 143] on div "# This is a COMBO challenge level. # Defeat ogres, collect gems, and escape to …" at bounding box center [660, 179] width 230 height 313
type textarea "hero.moveRight(2)"
click at [577, 331] on button "Run ⇧↵" at bounding box center [647, 328] width 262 height 27
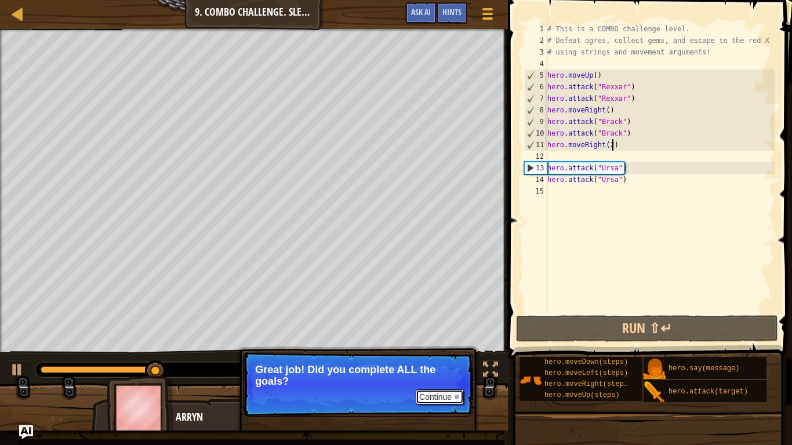
click at [454, 375] on button "Continue" at bounding box center [440, 397] width 48 height 15
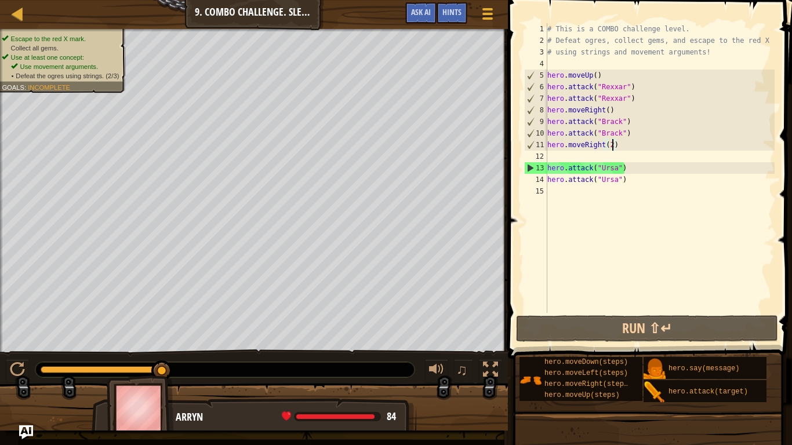
click at [613, 154] on div "# This is a COMBO challenge level. # Defeat ogres, collect gems, and escape to …" at bounding box center [660, 179] width 230 height 313
click at [613, 144] on div "# This is a COMBO challenge level. # Defeat ogres, collect gems, and escape to …" at bounding box center [660, 179] width 230 height 313
type textarea "hero.moveRight()"
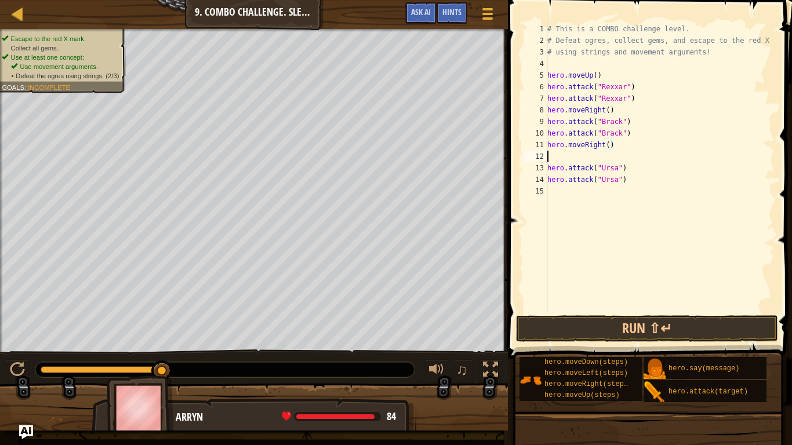
click at [611, 152] on div "# This is a COMBO challenge level. # Defeat ogres, collect gems, and escape to …" at bounding box center [660, 179] width 230 height 313
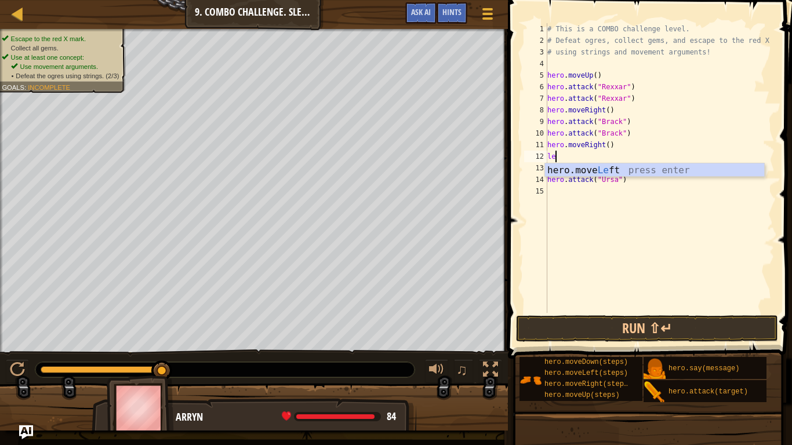
type textarea "left"
click at [624, 172] on div "hero.move Left press enter" at bounding box center [654, 184] width 219 height 42
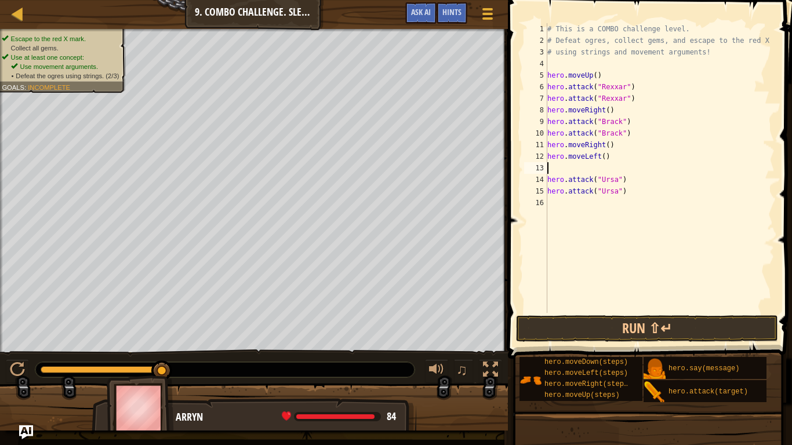
scroll to position [5, 0]
click at [604, 156] on div "# This is a COMBO challenge level. # Defeat ogres, collect gems, and escape to …" at bounding box center [660, 179] width 230 height 313
type textarea "hero.moveLeft(2)"
click at [558, 170] on div "# This is a COMBO challenge level. # Defeat ogres, collect gems, and escape to …" at bounding box center [660, 179] width 230 height 313
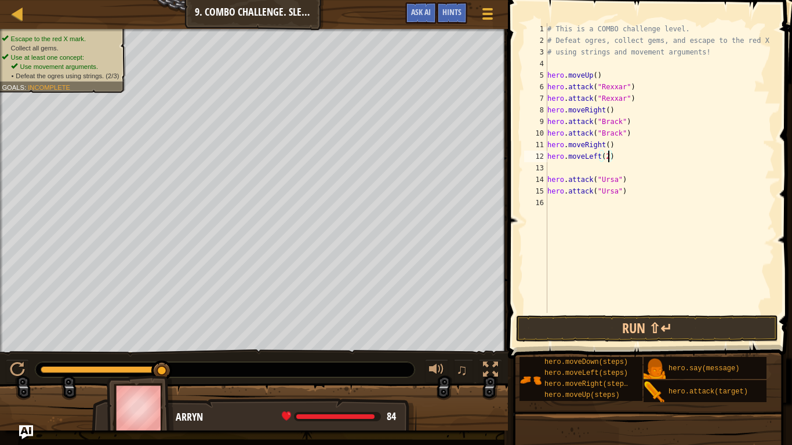
scroll to position [5, 0]
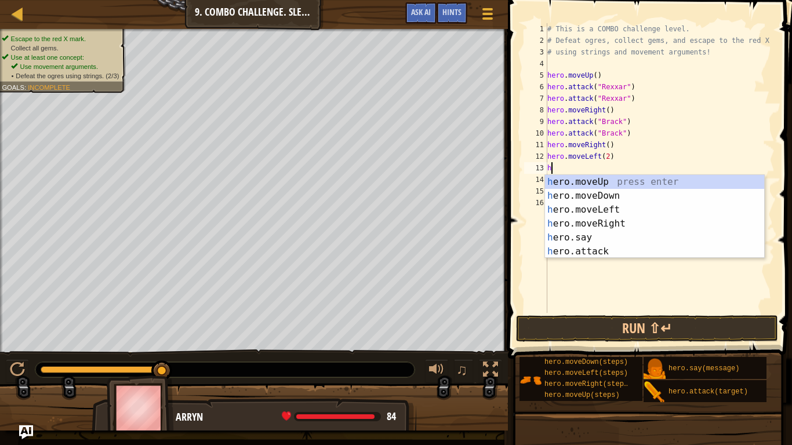
type textarea "her"
click at [583, 195] on div "her o.moveUp press enter her o.moveDown press enter her o.moveLeft press enter …" at bounding box center [654, 230] width 219 height 111
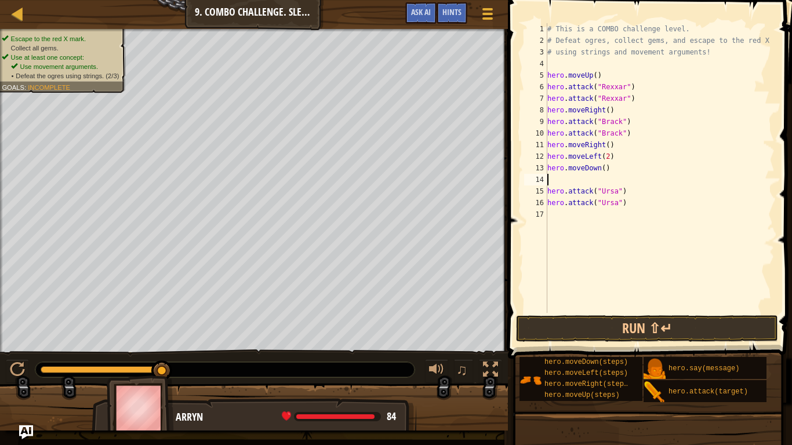
scroll to position [5, 0]
click at [606, 168] on div "# This is a COMBO challenge level. # Defeat ogres, collect gems, and escape to …" at bounding box center [660, 179] width 230 height 313
click at [605, 168] on div "# This is a COMBO challenge level. # Defeat ogres, collect gems, and escape to …" at bounding box center [660, 179] width 230 height 313
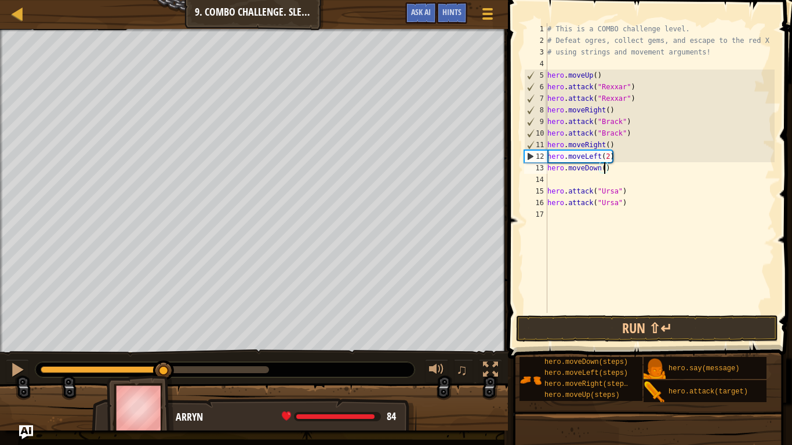
type textarea "hero.moveDown(2)"
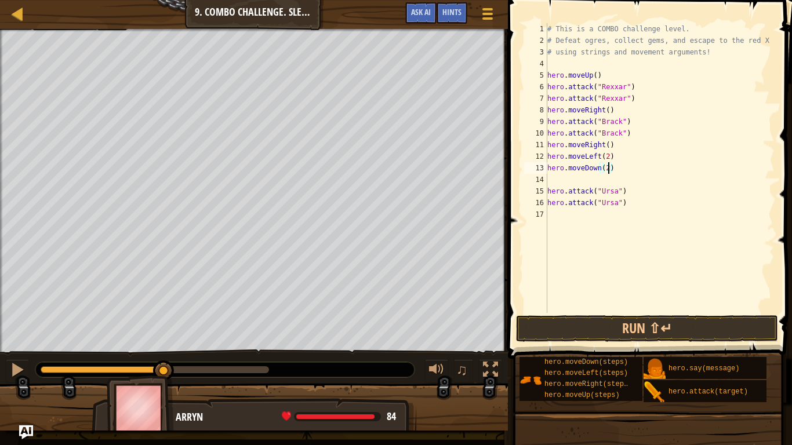
click at [588, 181] on div "# This is a COMBO challenge level. # Defeat ogres, collect gems, and escape to …" at bounding box center [660, 179] width 230 height 313
click at [562, 330] on button "Run ⇧↵" at bounding box center [647, 328] width 262 height 27
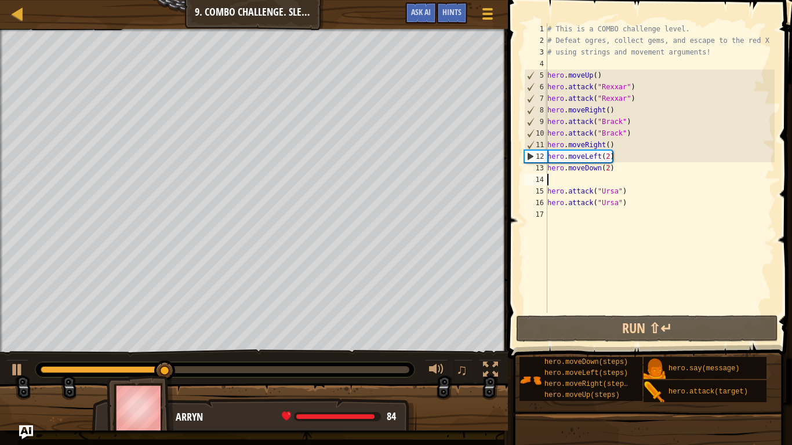
click at [603, 179] on div "# This is a COMBO challenge level. # Defeat ogres, collect gems, and escape to …" at bounding box center [660, 179] width 230 height 313
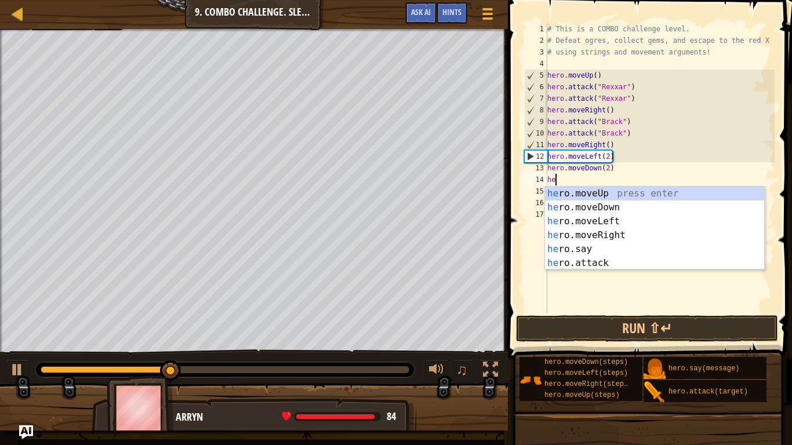
scroll to position [5, 1]
type textarea "her"
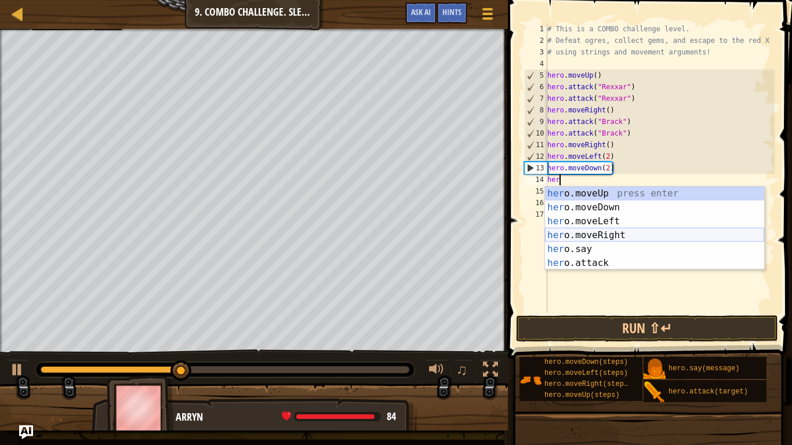
click at [612, 233] on div "her o.moveUp press enter her o.moveDown press enter her o.moveLeft press enter …" at bounding box center [654, 242] width 219 height 111
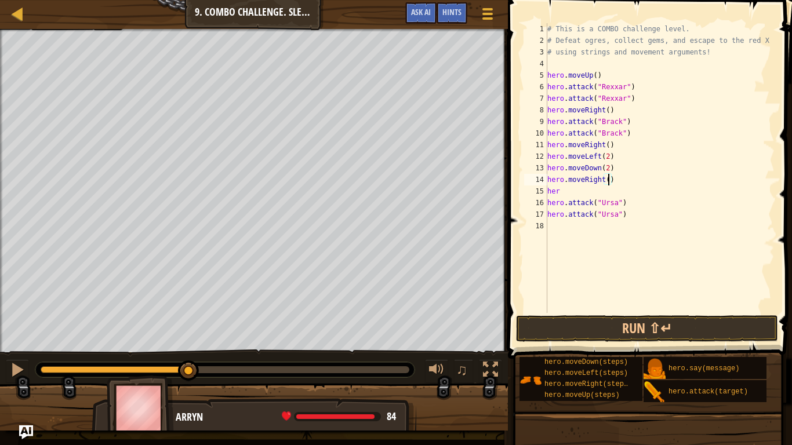
click at [610, 179] on div "# This is a COMBO challenge level. # Defeat ogres, collect gems, and escape to …" at bounding box center [660, 179] width 230 height 313
click at [559, 192] on div "# This is a COMBO challenge level. # Defeat ogres, collect gems, and escape to …" at bounding box center [660, 179] width 230 height 313
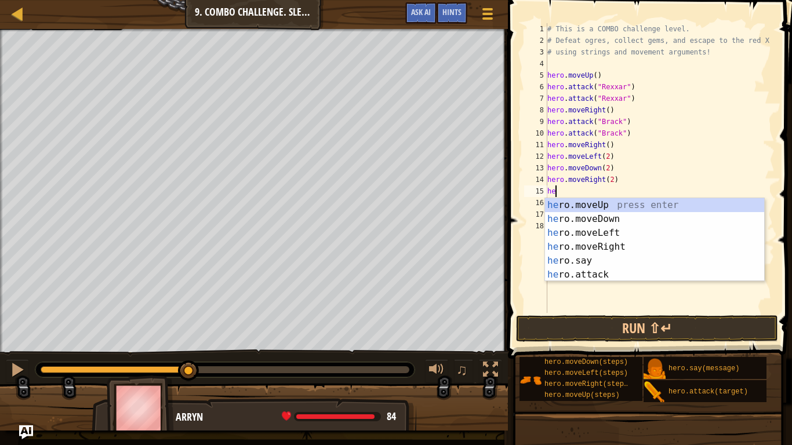
type textarea "h"
click at [575, 333] on button "Run ⇧↵" at bounding box center [647, 328] width 262 height 27
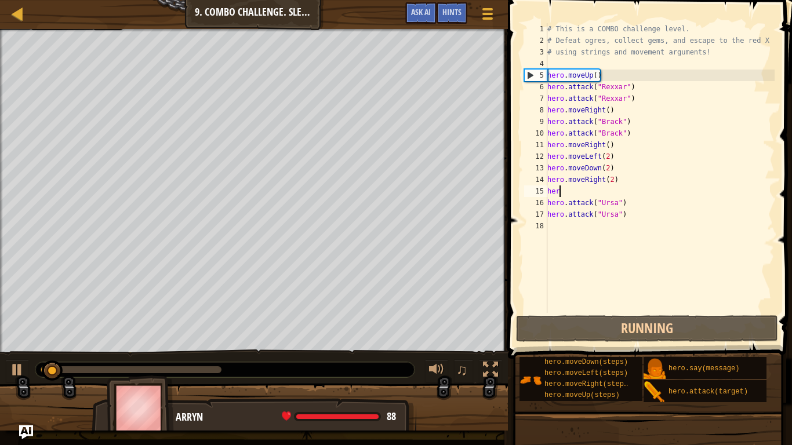
click at [589, 194] on div "# This is a COMBO challenge level. # Defeat ogres, collect gems, and escape to …" at bounding box center [660, 179] width 230 height 313
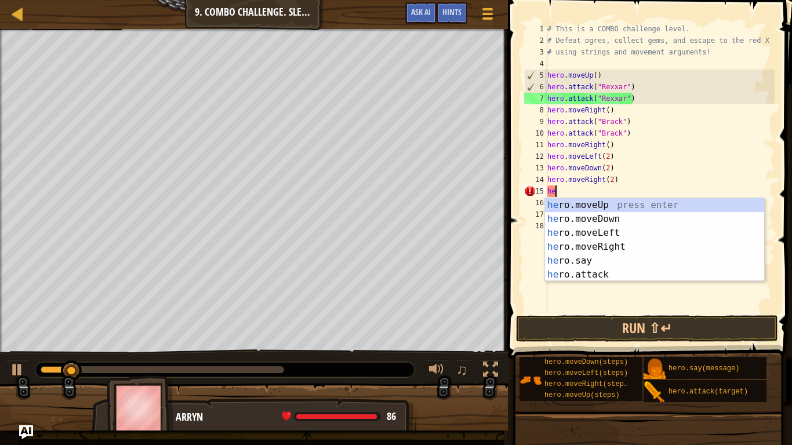
scroll to position [5, 1]
type textarea "h"
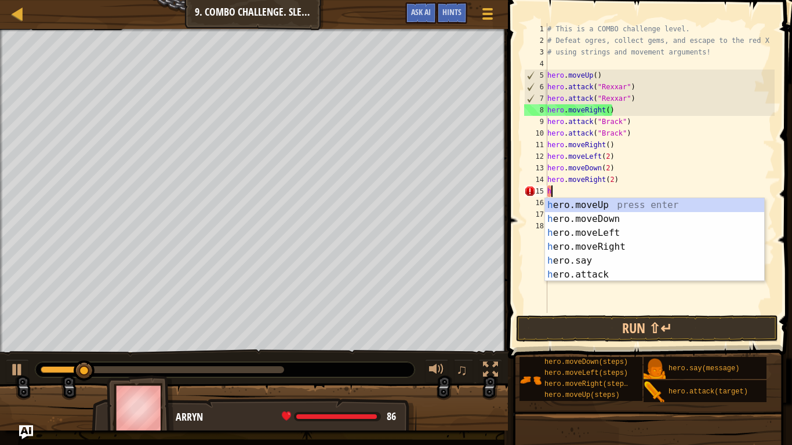
scroll to position [5, 0]
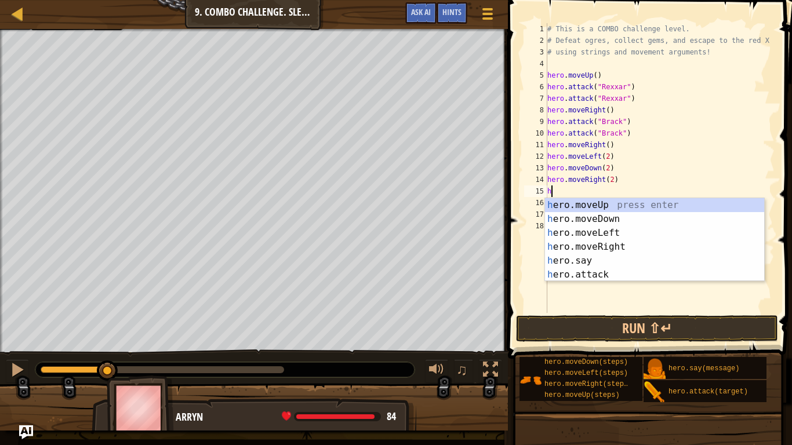
type textarea "her"
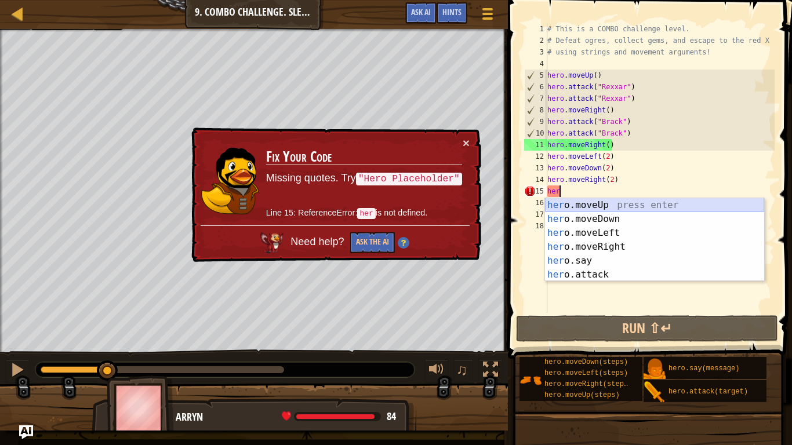
click at [608, 204] on div "her o.moveUp press enter her o.moveDown press enter her o.moveLeft press enter …" at bounding box center [654, 253] width 219 height 111
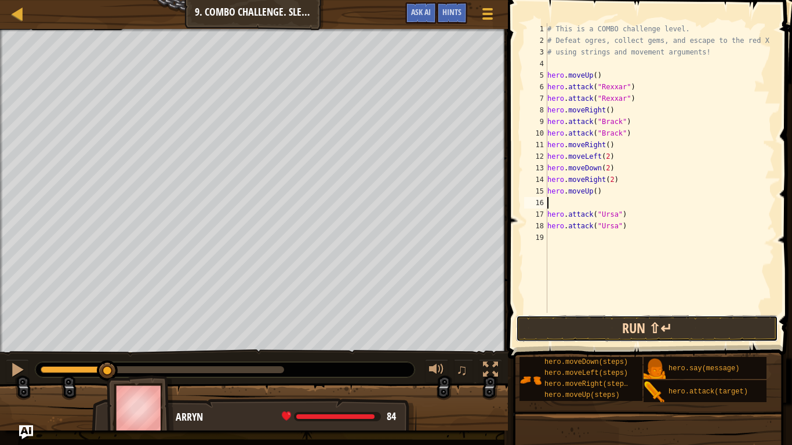
click at [601, 325] on button "Run ⇧↵" at bounding box center [647, 328] width 262 height 27
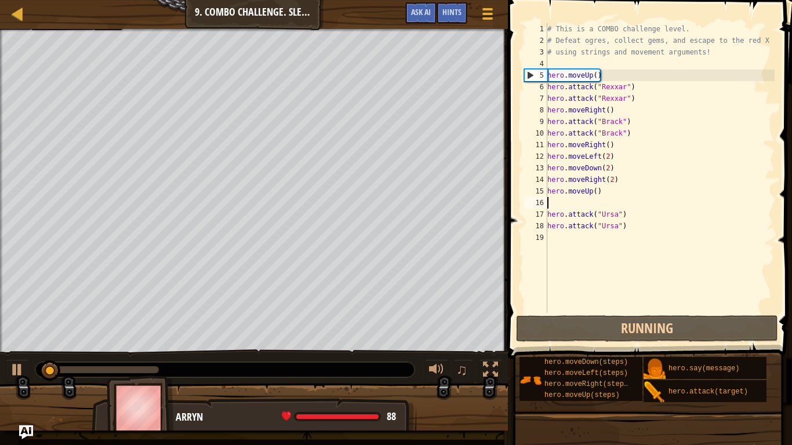
click at [582, 201] on div "# This is a COMBO challenge level. # Defeat ogres, collect gems, and escape to …" at bounding box center [660, 179] width 230 height 313
type textarea "hero.moveUp()"
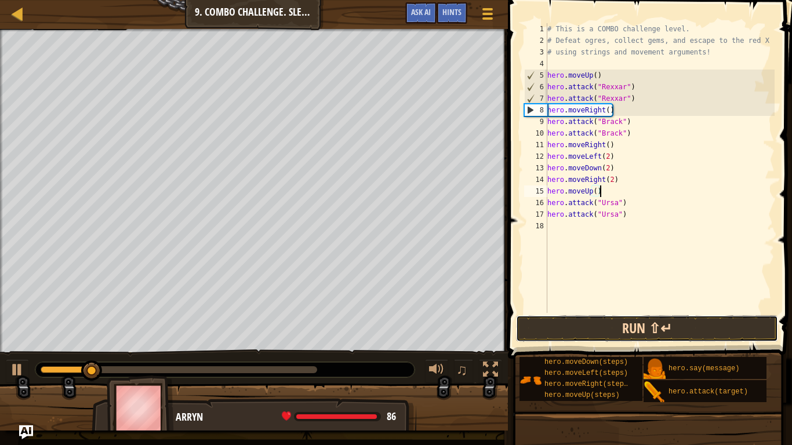
click at [579, 329] on button "Run ⇧↵" at bounding box center [647, 328] width 262 height 27
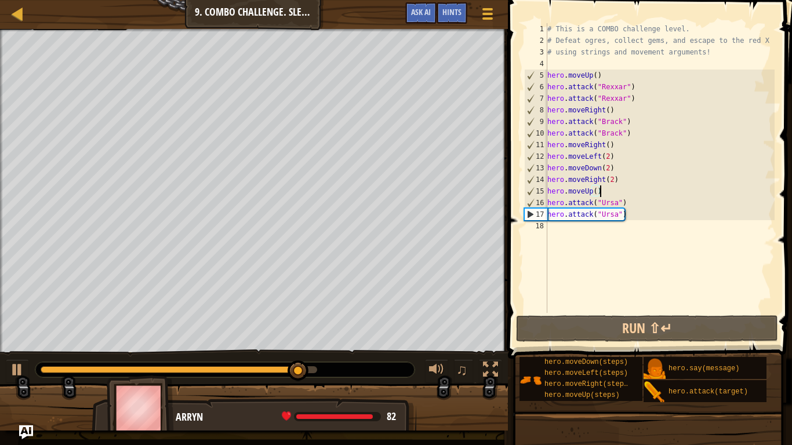
click at [601, 234] on div "# This is a COMBO challenge level. # Defeat ogres, collect gems, and escape to …" at bounding box center [660, 179] width 230 height 313
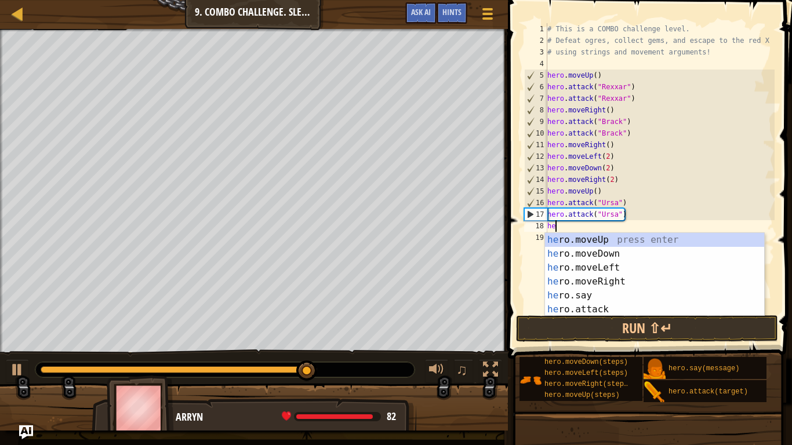
type textarea "her"
click at [612, 269] on div "her o.moveUp press enter her o.moveDown press enter her o.moveLeft press enter …" at bounding box center [654, 288] width 219 height 111
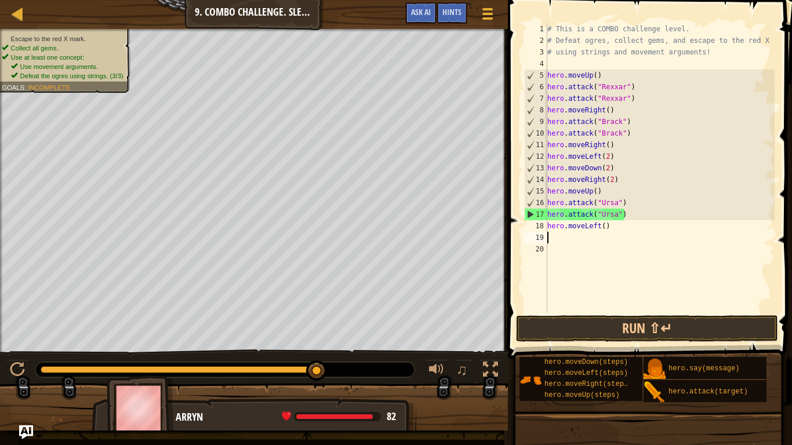
scroll to position [5, 0]
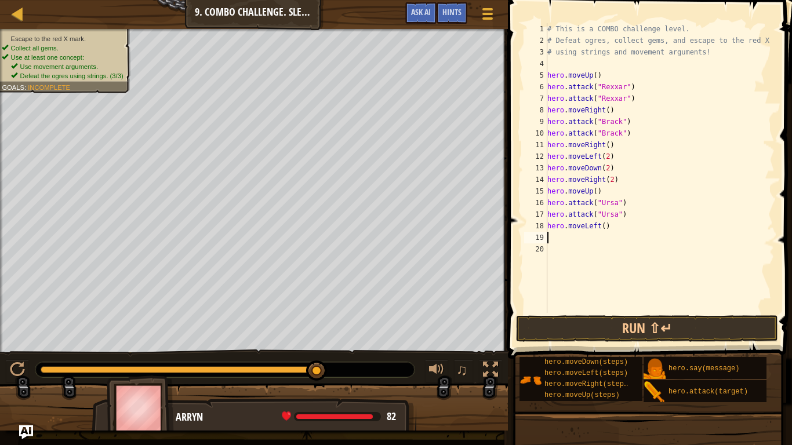
click at [605, 224] on div "# This is a COMBO challenge level. # Defeat ogres, collect gems, and escape to …" at bounding box center [660, 179] width 230 height 313
type textarea "hero.moveLeft(2)"
click at [586, 236] on div "# This is a COMBO challenge level. # Defeat ogres, collect gems, and escape to …" at bounding box center [660, 179] width 230 height 313
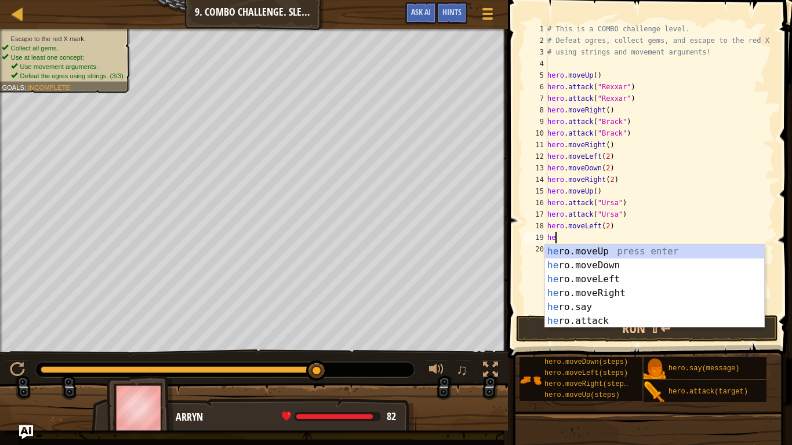
type textarea "her"
click at [615, 248] on div "her o.moveUp press enter her o.moveDown press enter her o.moveLeft press enter …" at bounding box center [654, 300] width 219 height 111
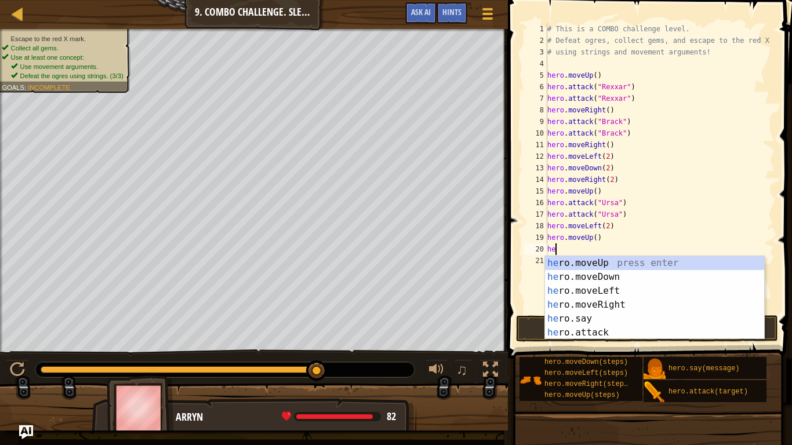
type textarea "her"
click at [612, 305] on div "her o.moveUp press enter her o.moveDown press enter her o.moveLeft press enter …" at bounding box center [654, 311] width 219 height 111
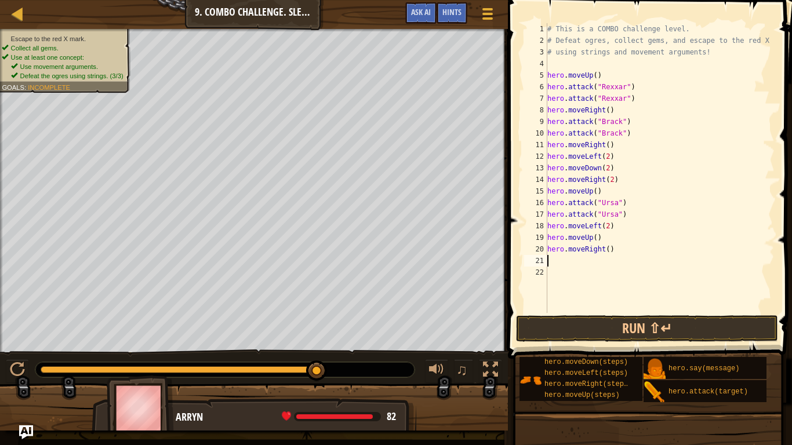
scroll to position [5, 0]
click at [608, 250] on div "# This is a COMBO challenge level. # Defeat ogres, collect gems, and escape to …" at bounding box center [660, 179] width 230 height 313
click at [593, 329] on button "Run ⇧↵" at bounding box center [647, 328] width 262 height 27
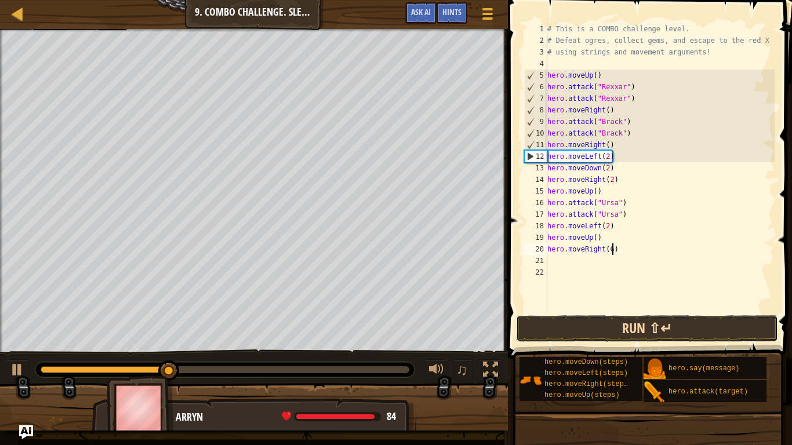
click at [612, 321] on button "Run ⇧↵" at bounding box center [647, 328] width 262 height 27
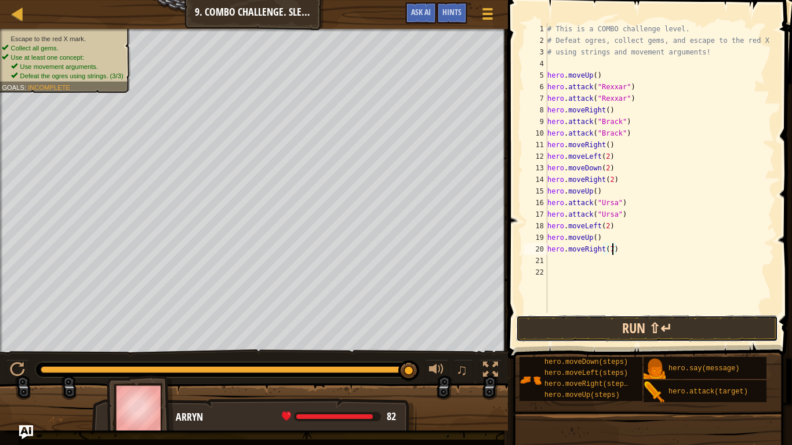
click at [558, 329] on button "Run ⇧↵" at bounding box center [647, 328] width 262 height 27
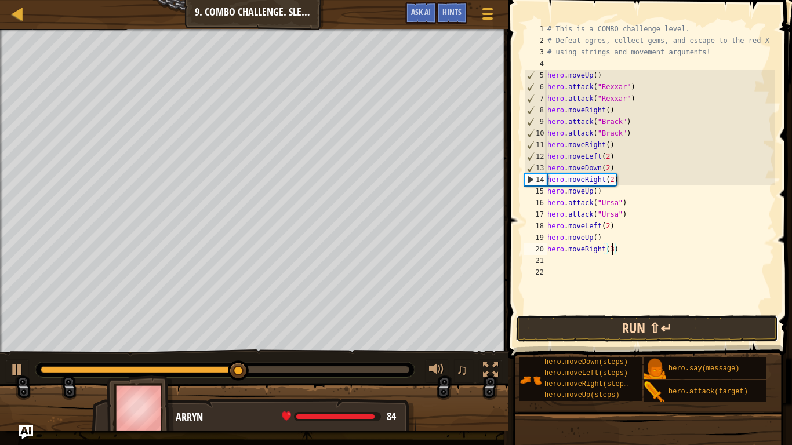
click at [571, 332] on button "Run ⇧↵" at bounding box center [647, 328] width 262 height 27
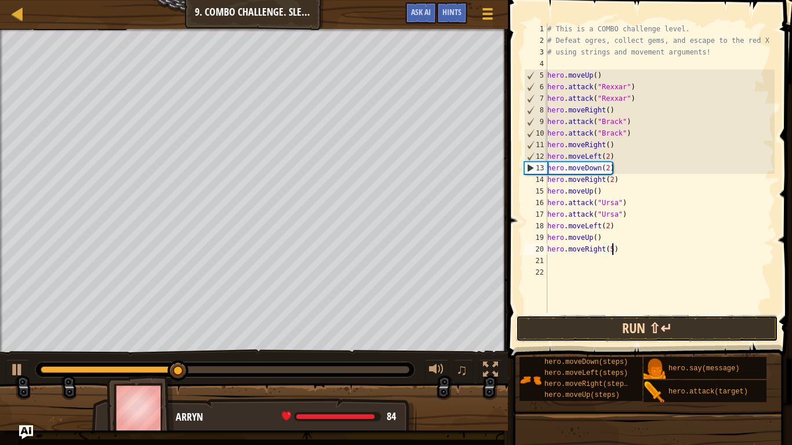
click at [617, 329] on button "Run ⇧↵" at bounding box center [647, 328] width 262 height 27
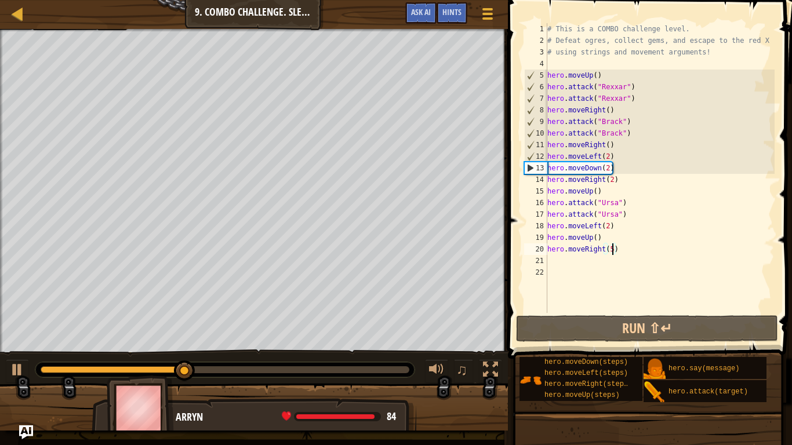
click at [616, 169] on div "# This is a COMBO challenge level. # Defeat ogres, collect gems, and escape to …" at bounding box center [660, 179] width 230 height 313
type textarea "hero.moveDown(2)"
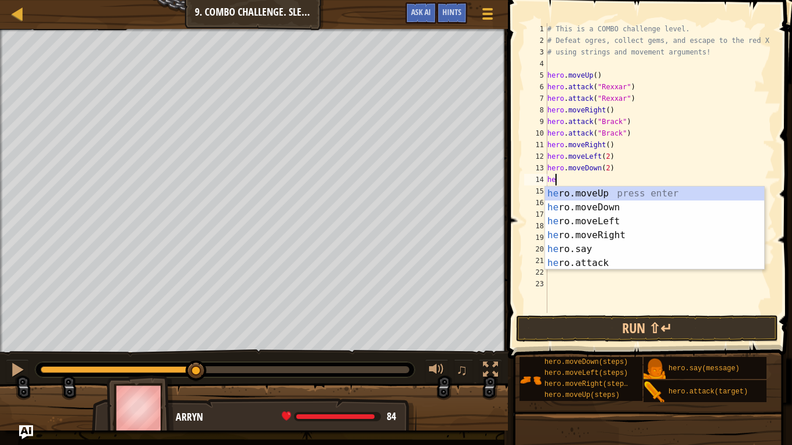
scroll to position [5, 1]
click at [601, 263] on div "her o.moveUp press enter her o.moveDown press enter her o.moveLeft press enter …" at bounding box center [654, 242] width 219 height 111
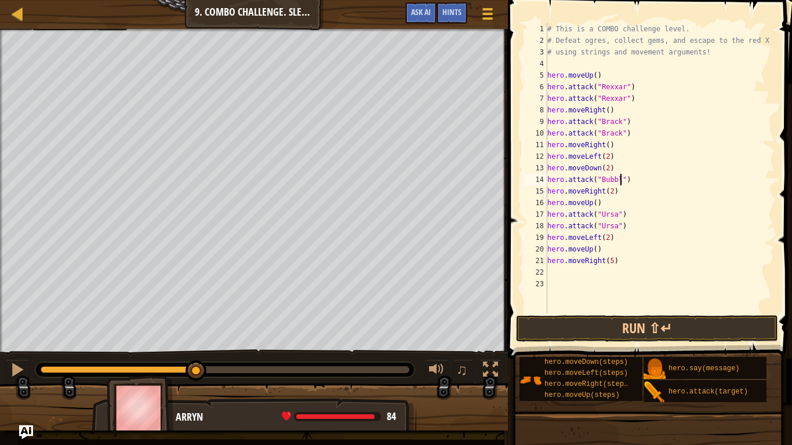
scroll to position [5, 12]
type textarea "hero.attack("Bubble")"
click at [659, 322] on button "Run ⇧↵" at bounding box center [647, 328] width 262 height 27
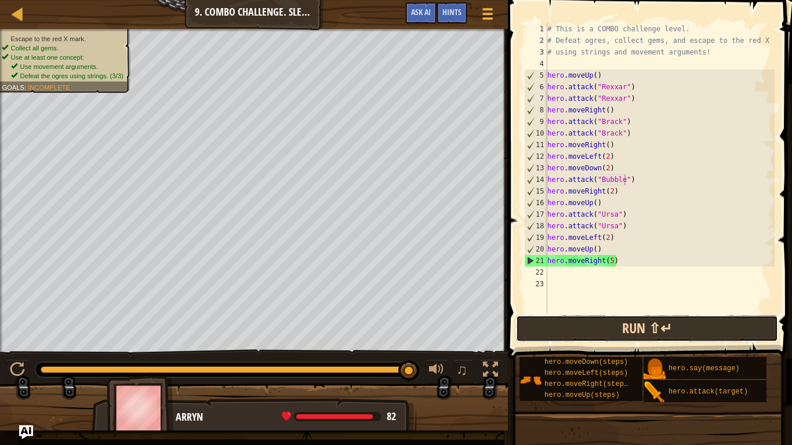
click at [575, 321] on button "Run ⇧↵" at bounding box center [647, 328] width 262 height 27
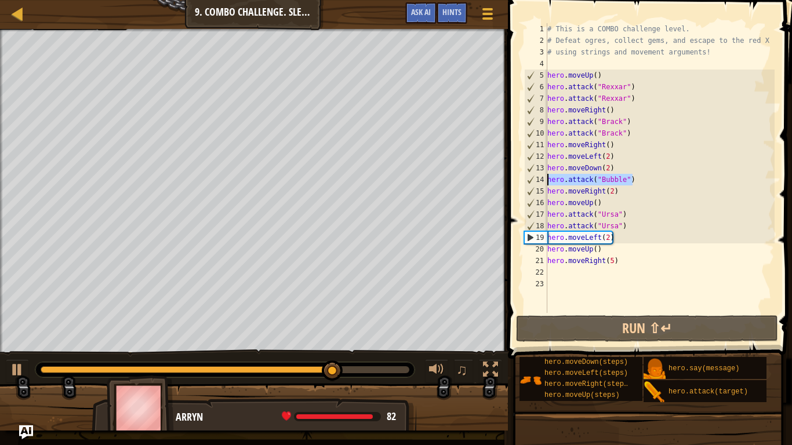
drag, startPoint x: 634, startPoint y: 179, endPoint x: 547, endPoint y: 179, distance: 86.4
click at [547, 179] on div "# This is a COMBO challenge level. # Defeat ogres, collect gems, and escape to …" at bounding box center [660, 179] width 230 height 313
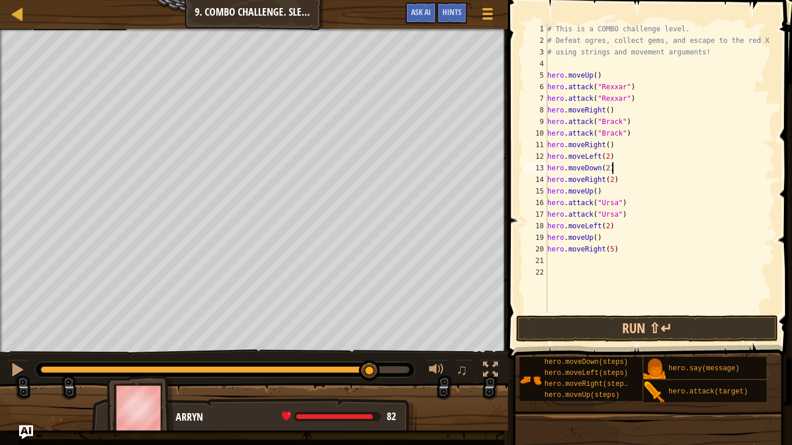
click at [567, 314] on span at bounding box center [650, 162] width 293 height 393
click at [570, 317] on button "Run ⇧↵" at bounding box center [647, 328] width 262 height 27
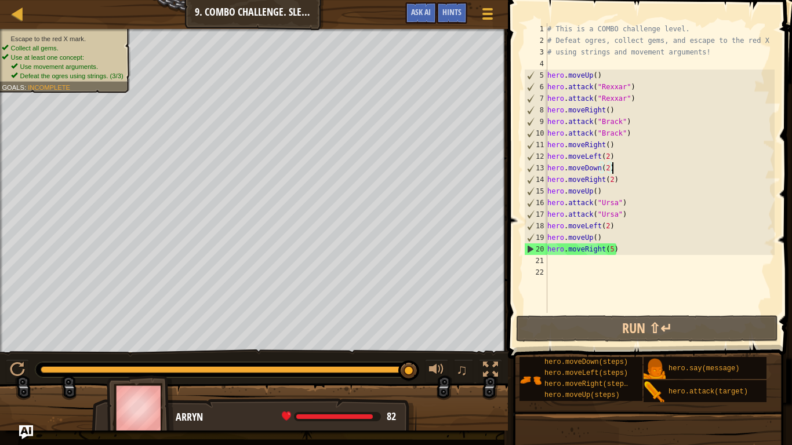
click at [612, 250] on div "# This is a COMBO challenge level. # Defeat ogres, collect gems, and escape to …" at bounding box center [660, 179] width 230 height 313
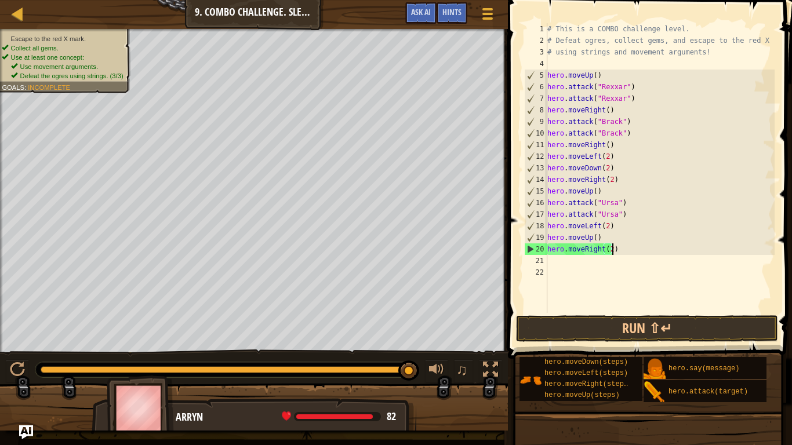
scroll to position [5, 9]
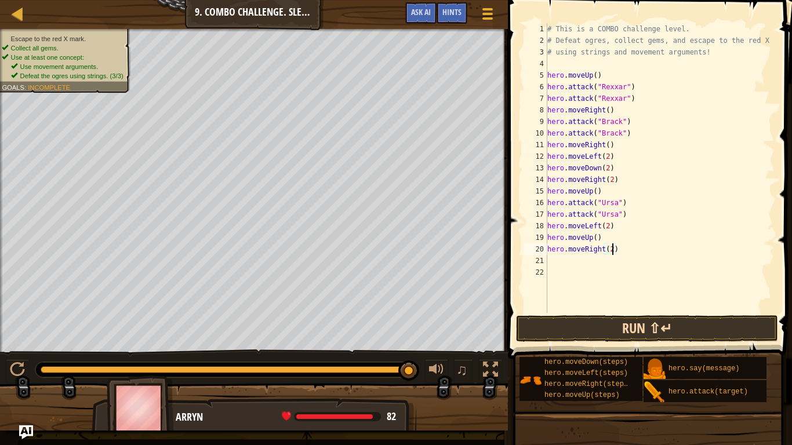
type textarea "hero.moveRight(2)"
click at [590, 328] on button "Run ⇧↵" at bounding box center [647, 328] width 262 height 27
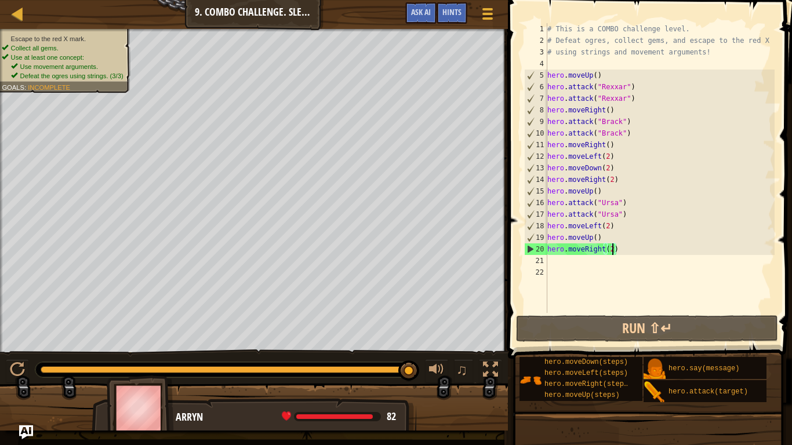
click at [648, 268] on div "# This is a COMBO challenge level. # Defeat ogres, collect gems, and escape to …" at bounding box center [660, 179] width 230 height 313
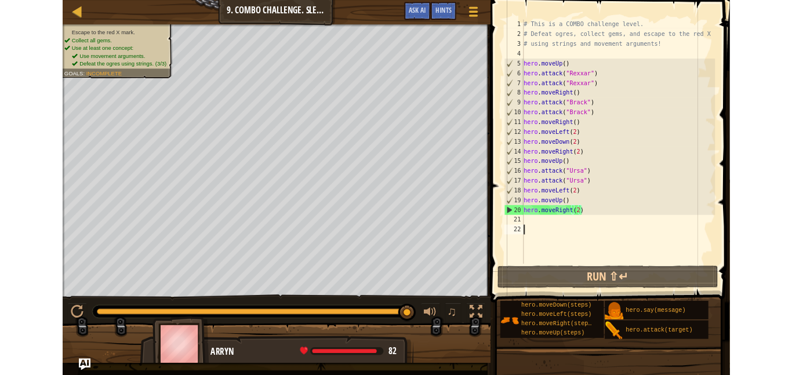
scroll to position [5, 0]
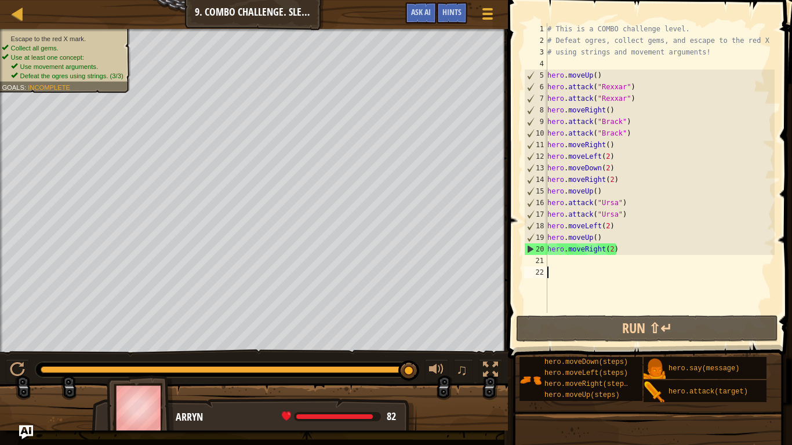
click at [642, 246] on div "# This is a COMBO challenge level. # Defeat ogres, collect gems, and escape to …" at bounding box center [660, 179] width 230 height 313
type textarea "hero.moveRight(2)"
